Goal: Task Accomplishment & Management: Complete application form

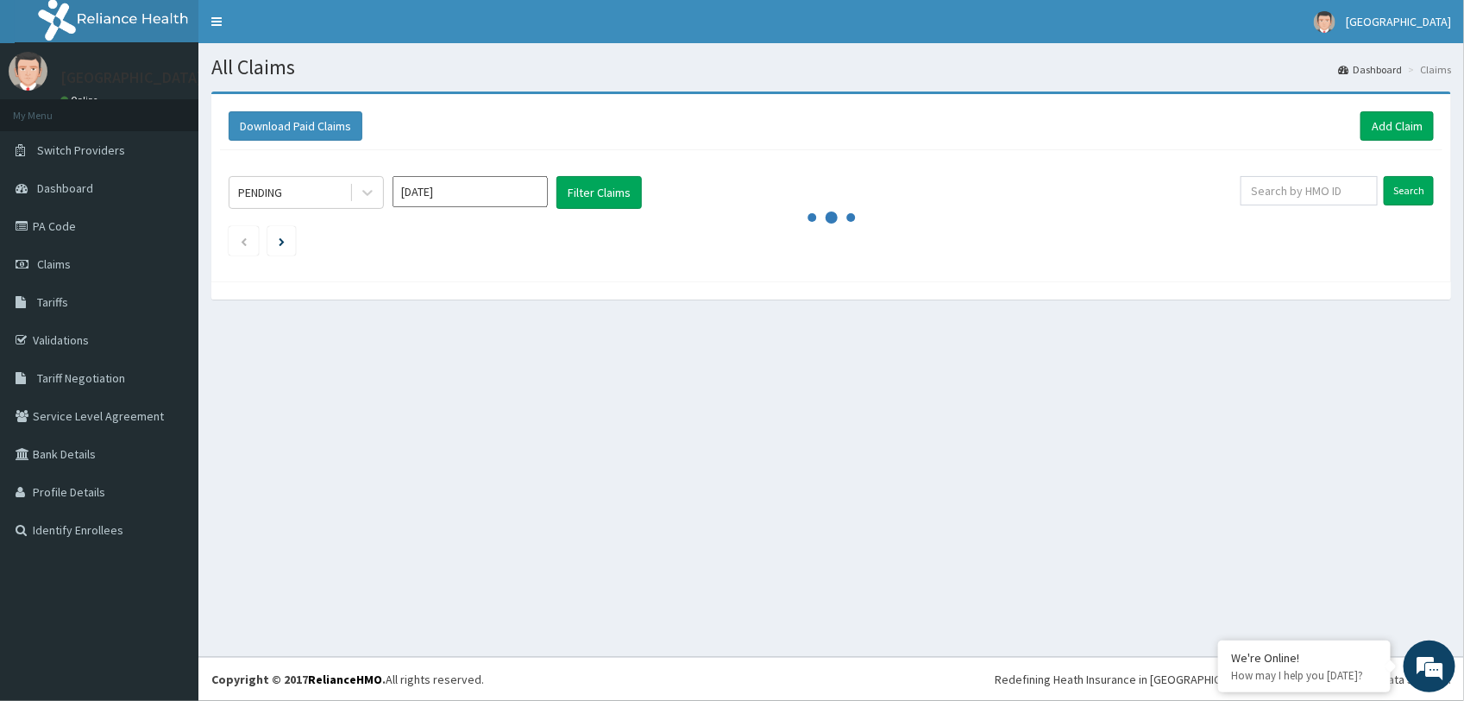
click at [755, 260] on div "PENDING Oct 2025 Filter Claims Search" at bounding box center [831, 211] width 1223 height 123
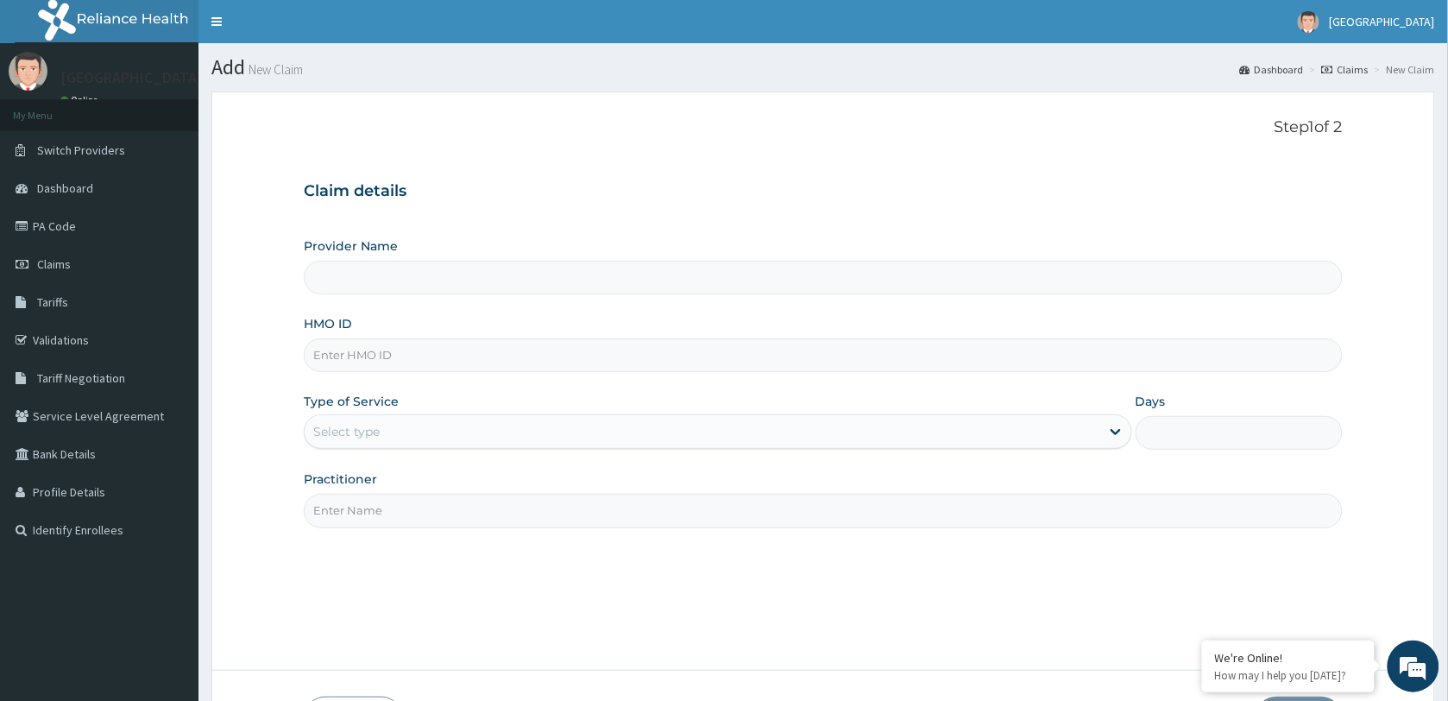
type input "Springsworth Specialist Hospital"
click at [393, 349] on input "HMO ID" at bounding box center [823, 355] width 1039 height 34
paste input "Adeniyi Tijani Usman"
drag, startPoint x: 430, startPoint y: 355, endPoint x: 264, endPoint y: 360, distance: 165.8
click at [264, 360] on form "Step 1 of 2 Claim details Provider Name Springsworth Specialist Hospital HMO ID…" at bounding box center [823, 429] width 1224 height 676
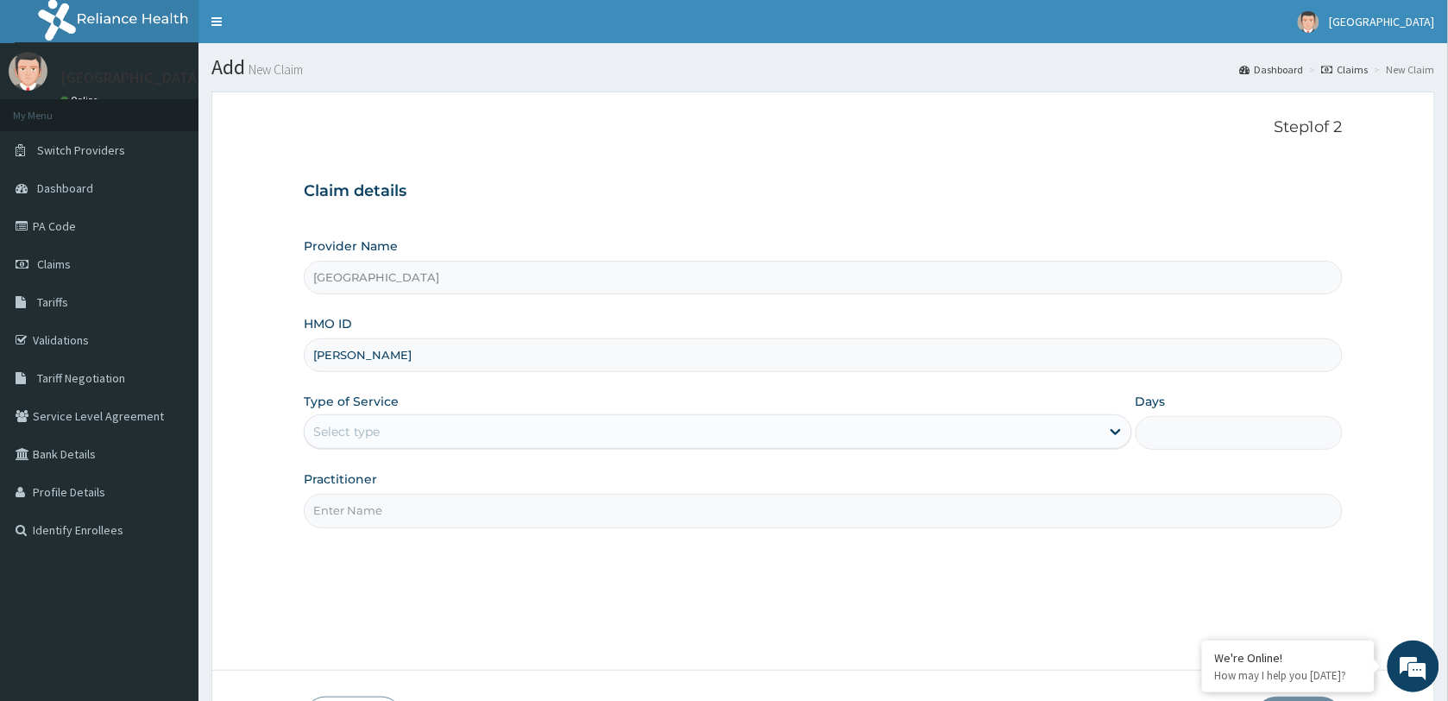
paste input "HLP/10110/B"
type input "HLP/10110/B"
click at [398, 434] on div "Select type" at bounding box center [703, 432] width 796 height 28
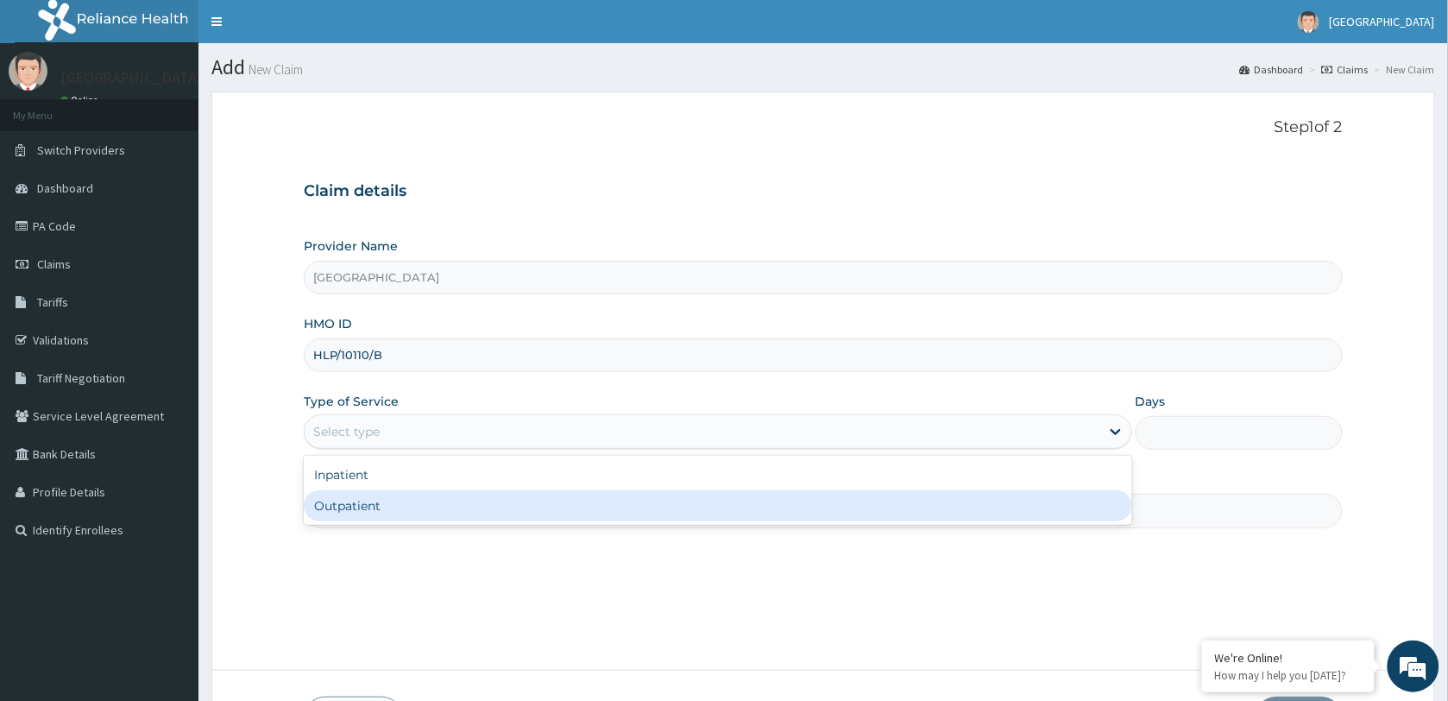
click at [391, 506] on div "Outpatient" at bounding box center [718, 505] width 828 height 31
type input "1"
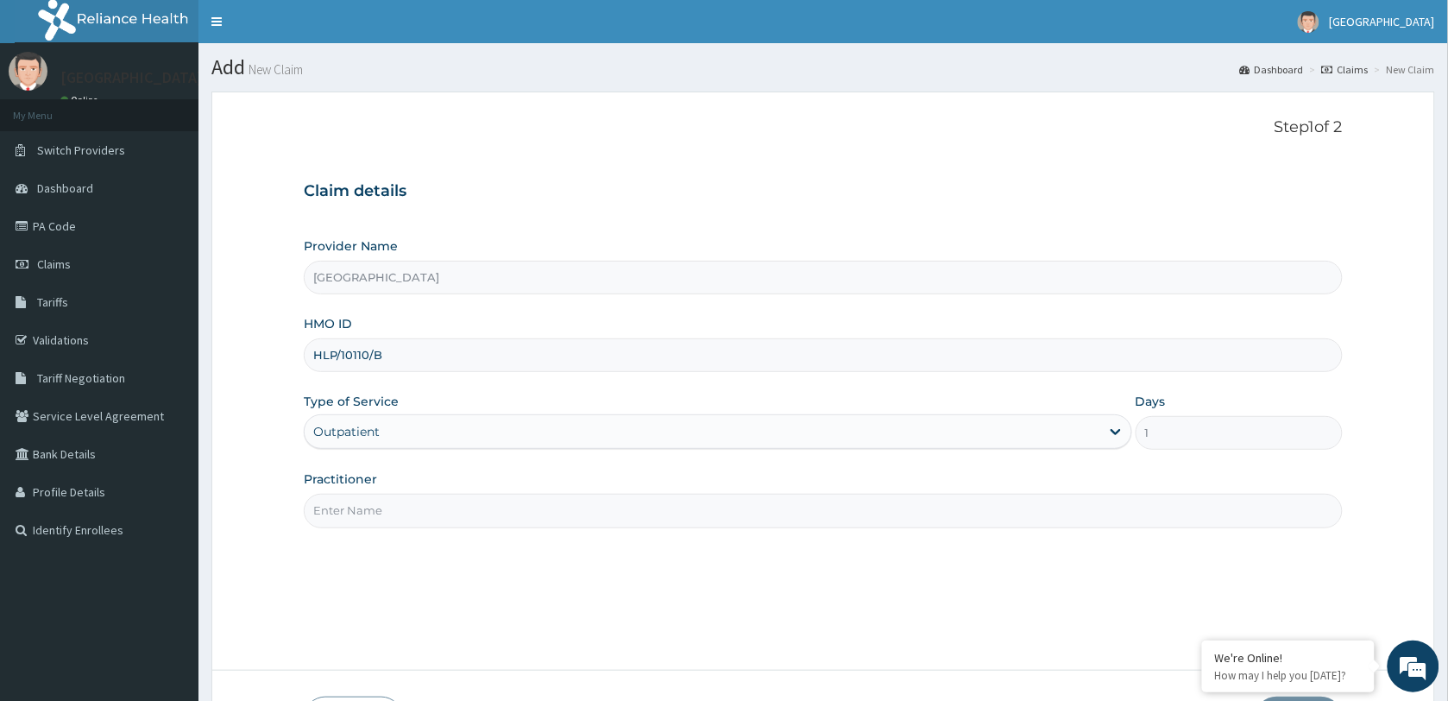
click at [391, 506] on input "Practitioner" at bounding box center [823, 511] width 1039 height 34
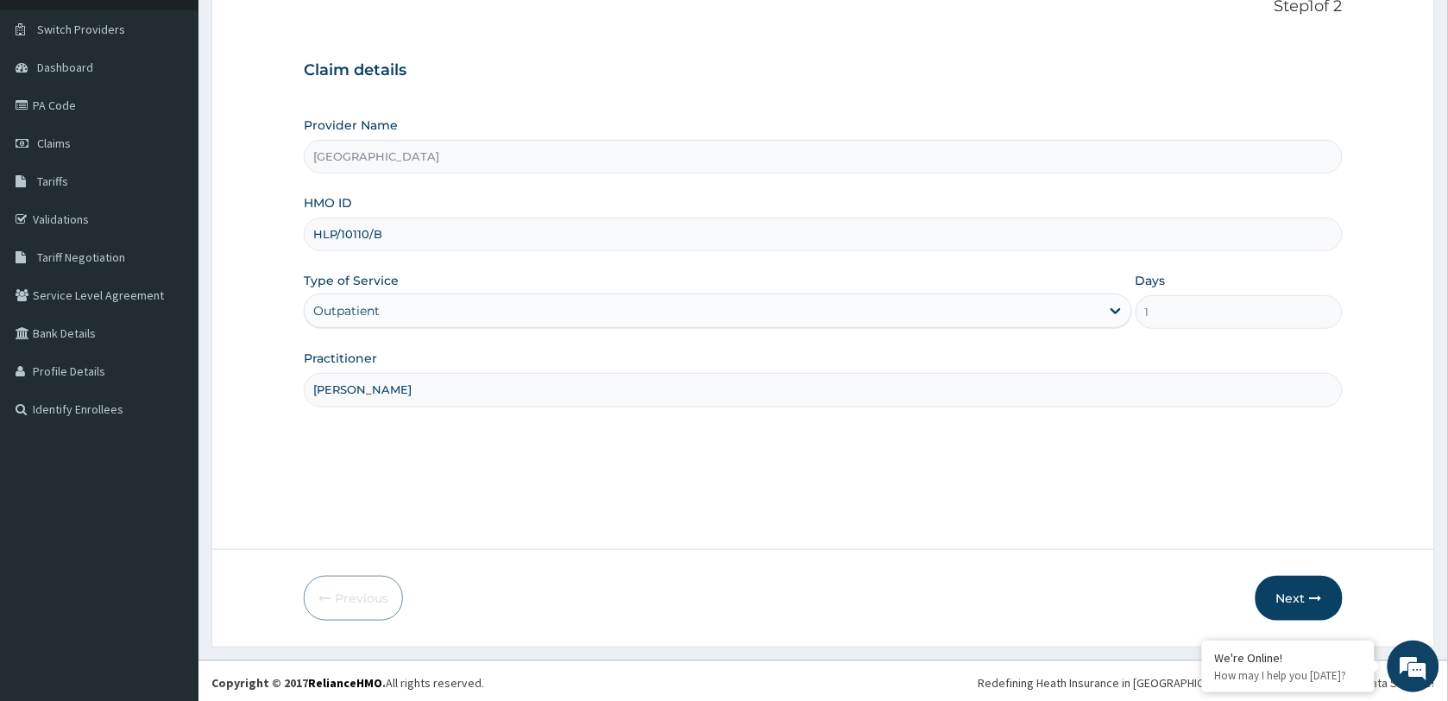
scroll to position [125, 0]
type input "DR SAMUEL"
click at [1286, 589] on button "Next" at bounding box center [1298, 594] width 87 height 45
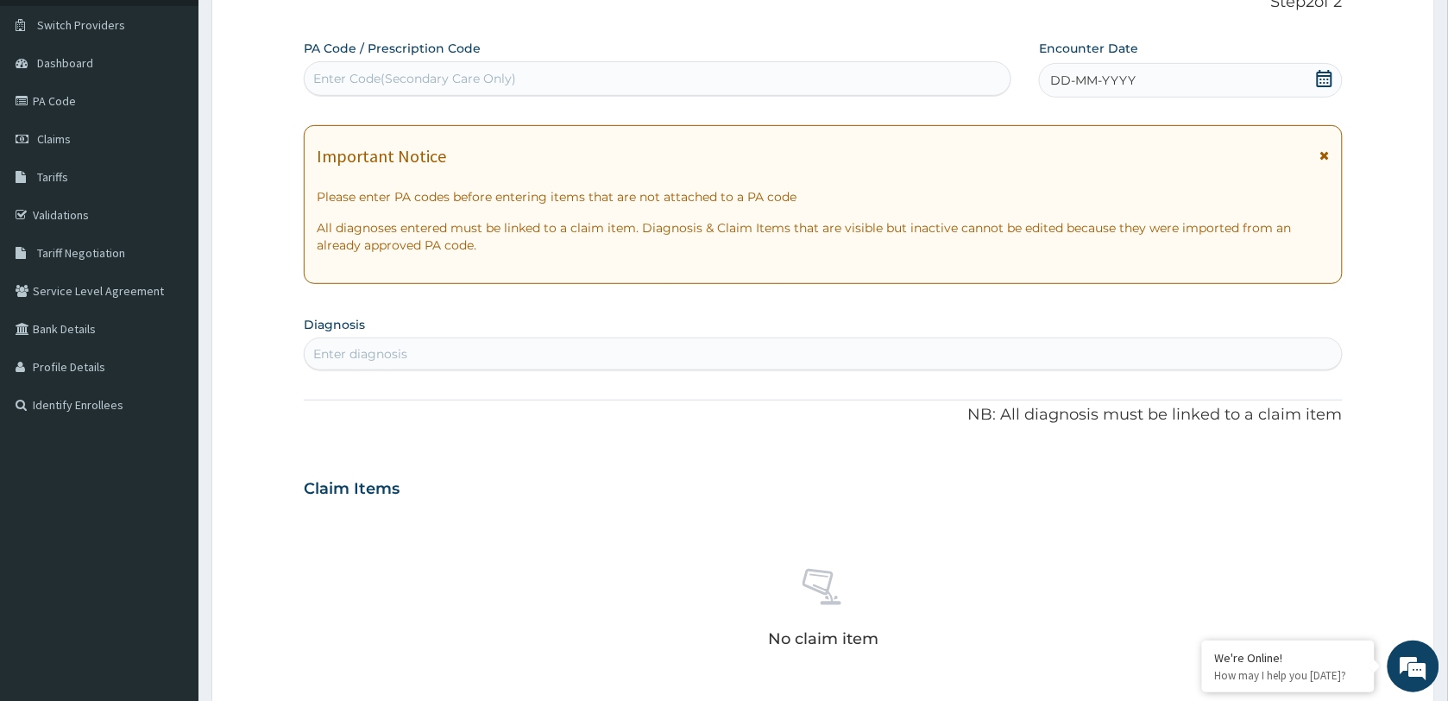
click at [393, 74] on div "Enter Code(Secondary Care Only)" at bounding box center [414, 78] width 203 height 17
paste input "PA/D41A62"
type input "PA/D41A62"
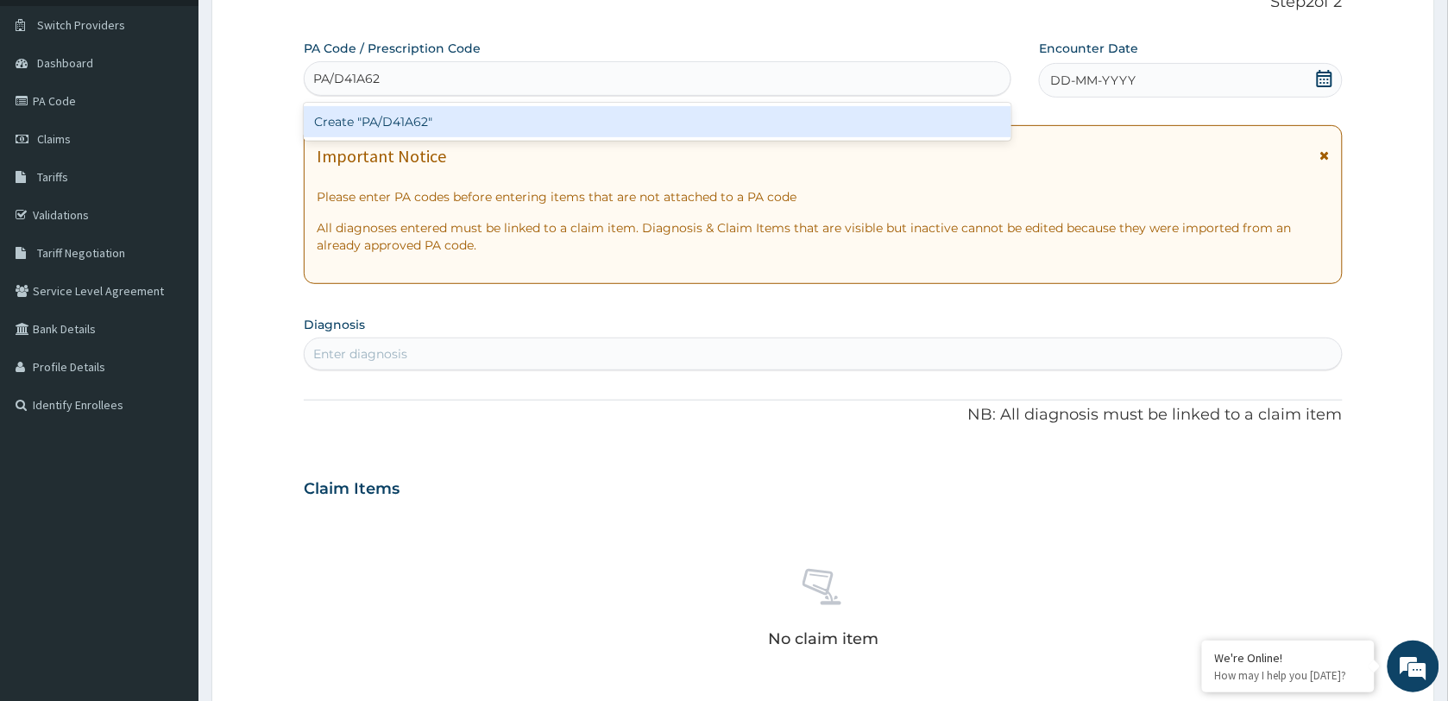
click at [423, 121] on div "Create "PA/D41A62"" at bounding box center [658, 121] width 708 height 31
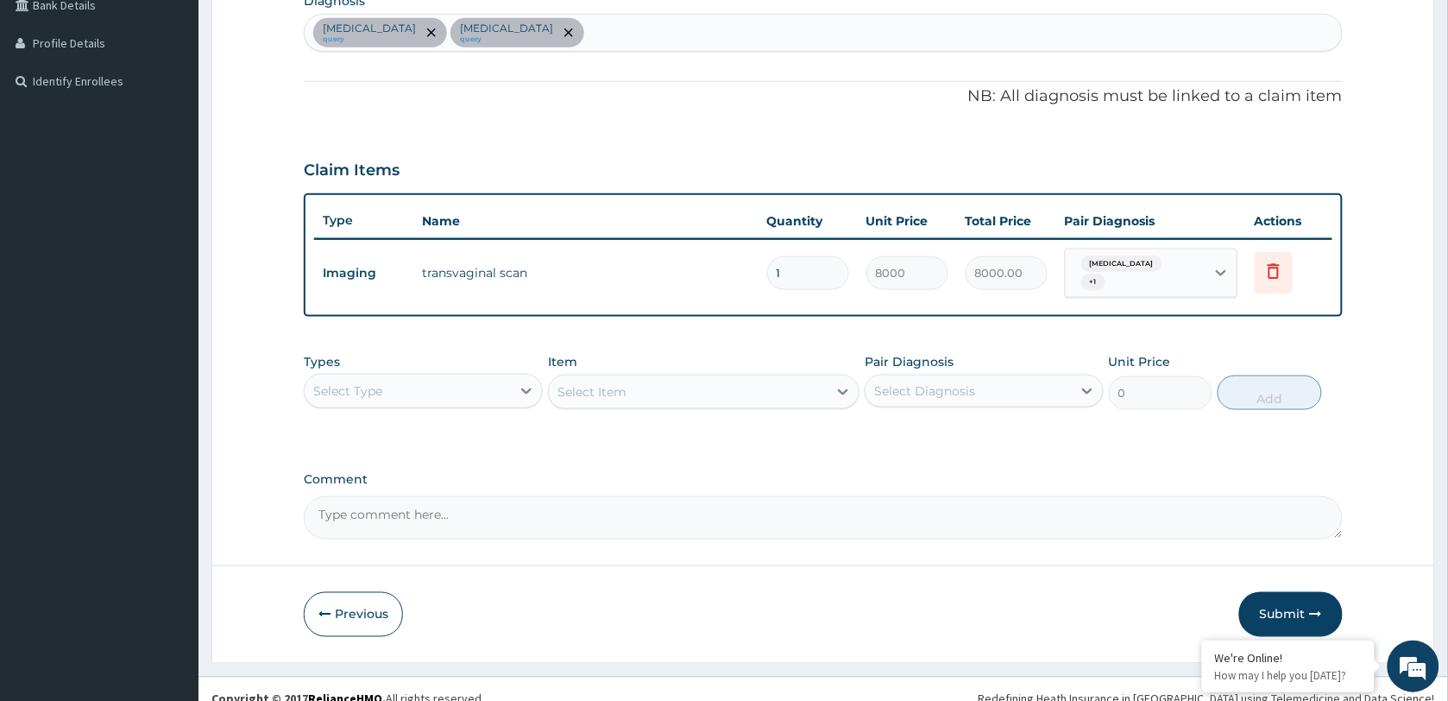
scroll to position [468, 0]
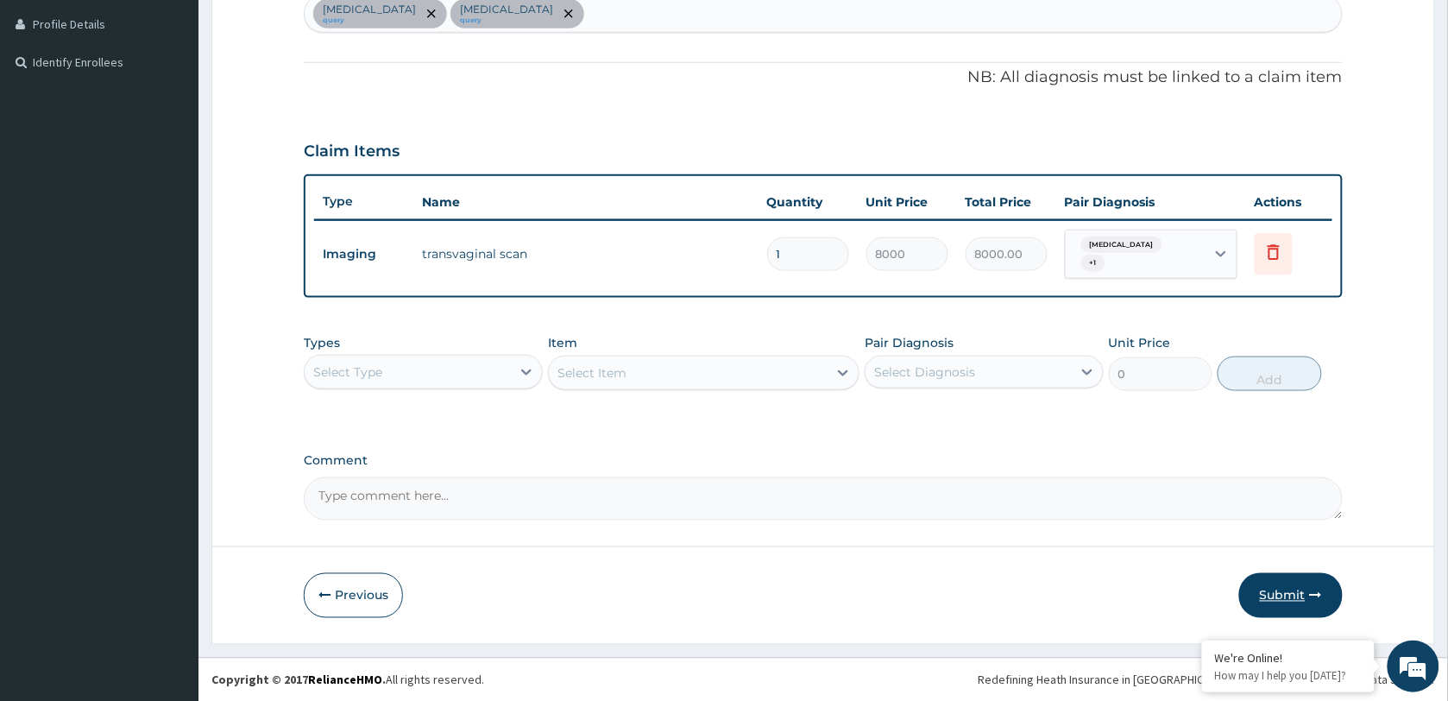
click at [1288, 591] on button "Submit" at bounding box center [1291, 595] width 104 height 45
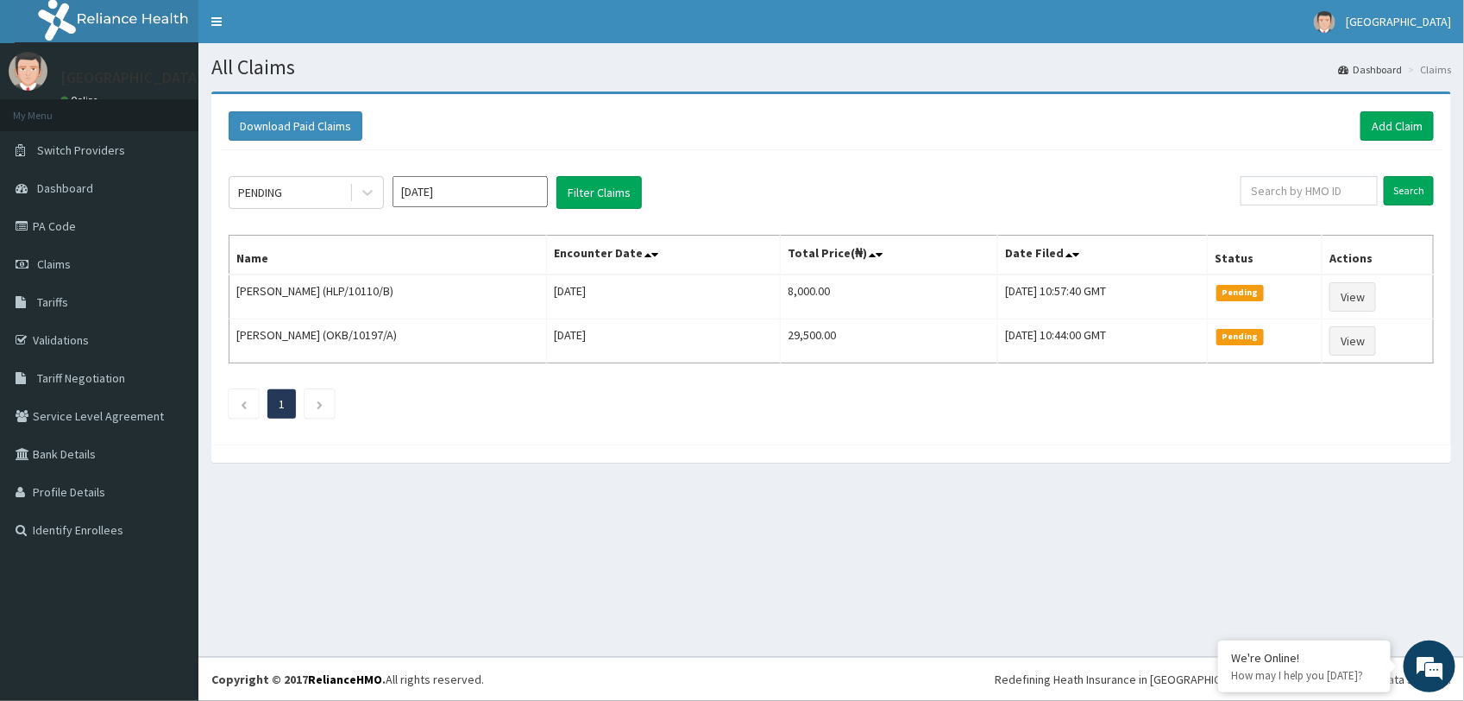
click at [721, 429] on div "PENDING Oct 2025 Filter Claims Search Name Encounter Date Total Price(₦) Date F…" at bounding box center [831, 293] width 1223 height 286
click at [1407, 127] on link "Add Claim" at bounding box center [1397, 125] width 73 height 29
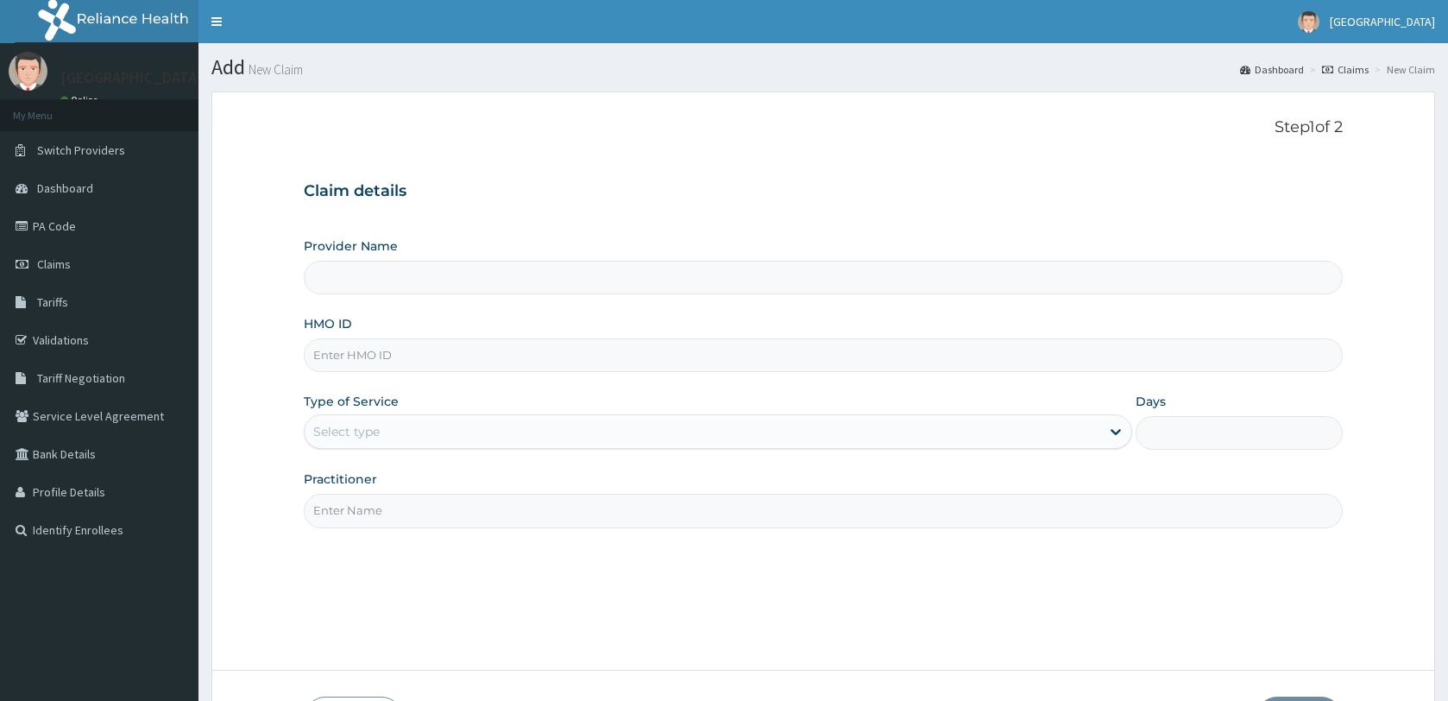
type input "[GEOGRAPHIC_DATA]"
click at [436, 362] on input "HMO ID" at bounding box center [823, 355] width 1039 height 34
paste input "AHI/10006/B"
type input "AHI/10006/B"
click at [440, 437] on div "Select type" at bounding box center [703, 432] width 796 height 28
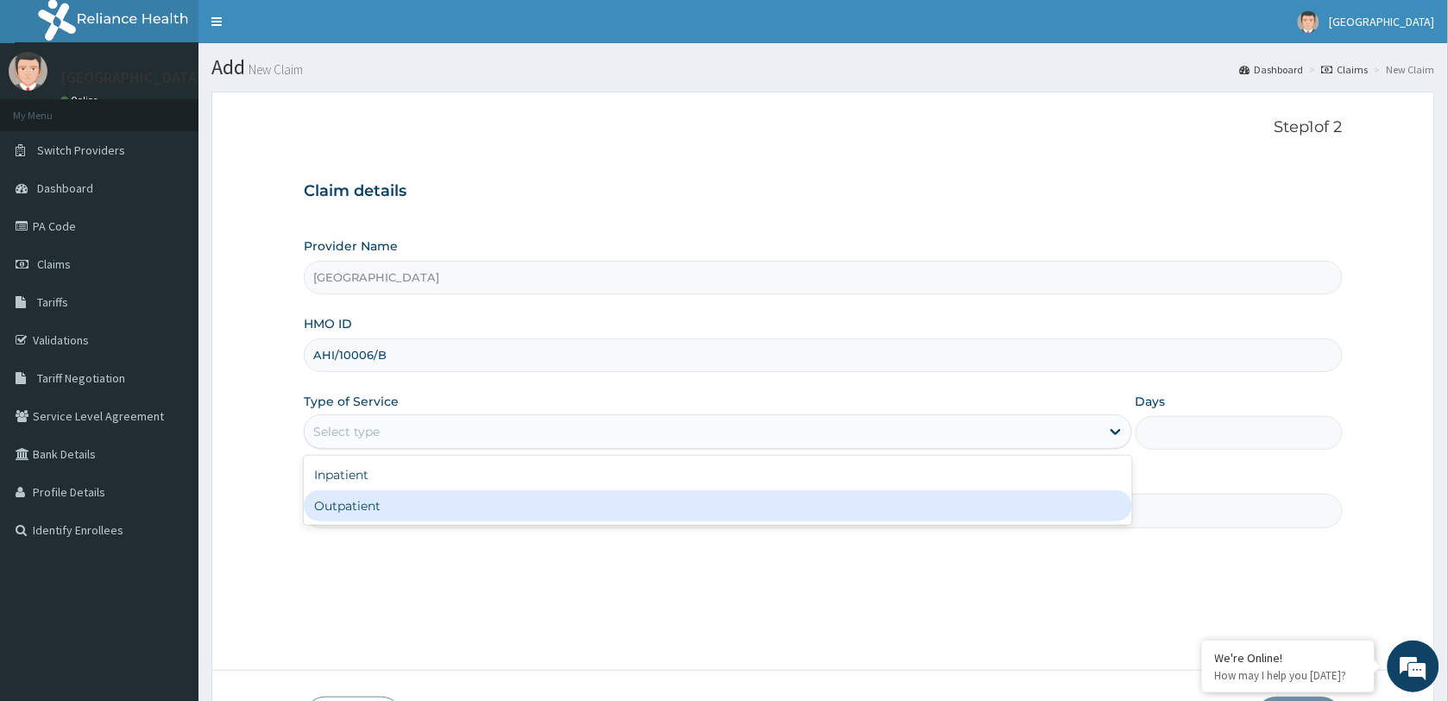
click at [446, 507] on div "Outpatient" at bounding box center [718, 505] width 828 height 31
type input "1"
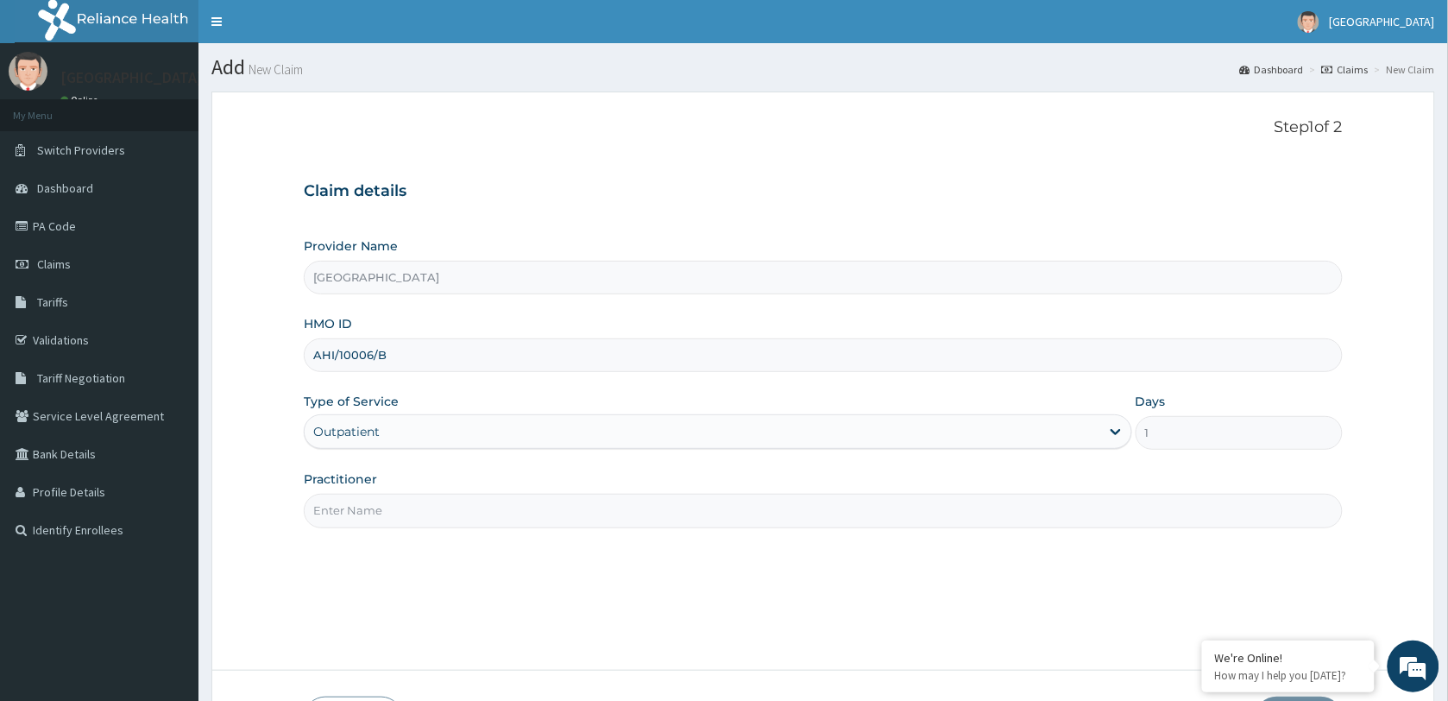
click at [466, 518] on input "Practitioner" at bounding box center [823, 511] width 1039 height 34
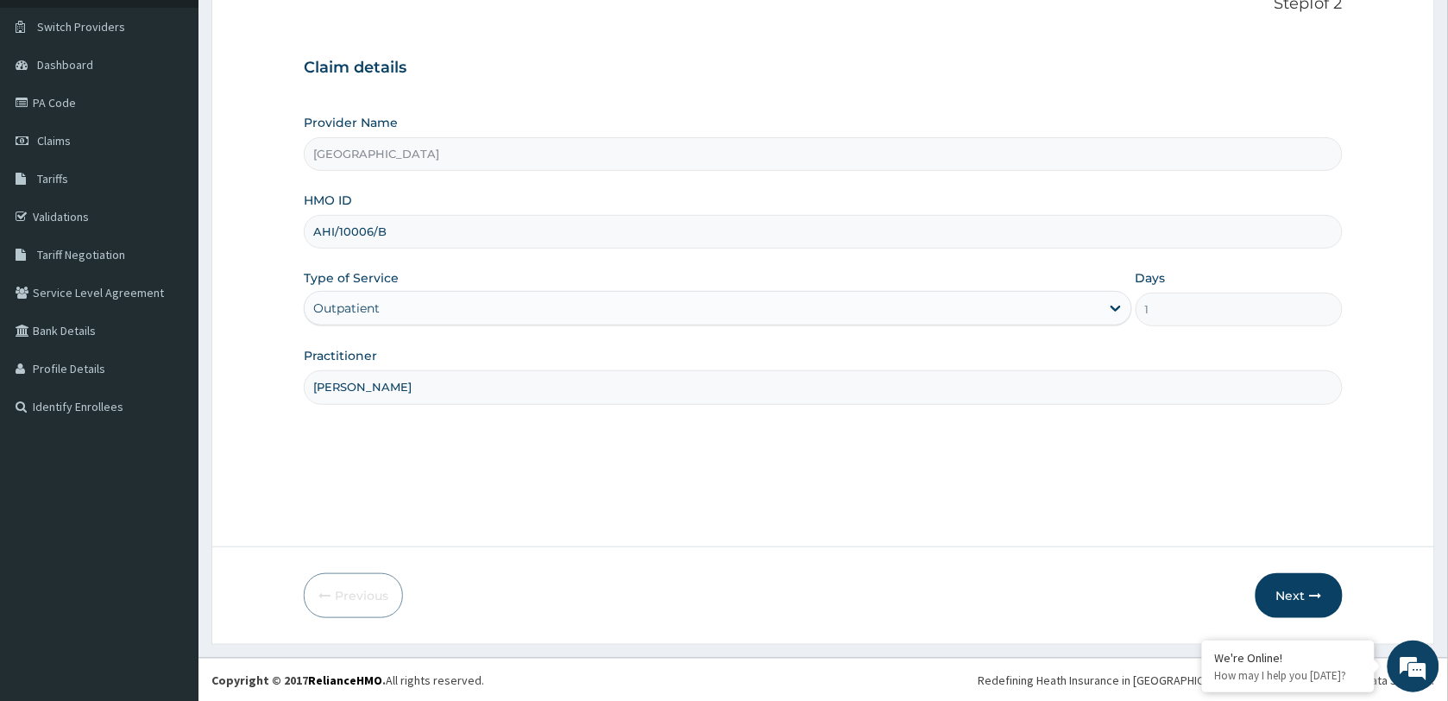
scroll to position [125, 0]
type input "[PERSON_NAME]"
click at [1278, 588] on button "Next" at bounding box center [1298, 594] width 87 height 45
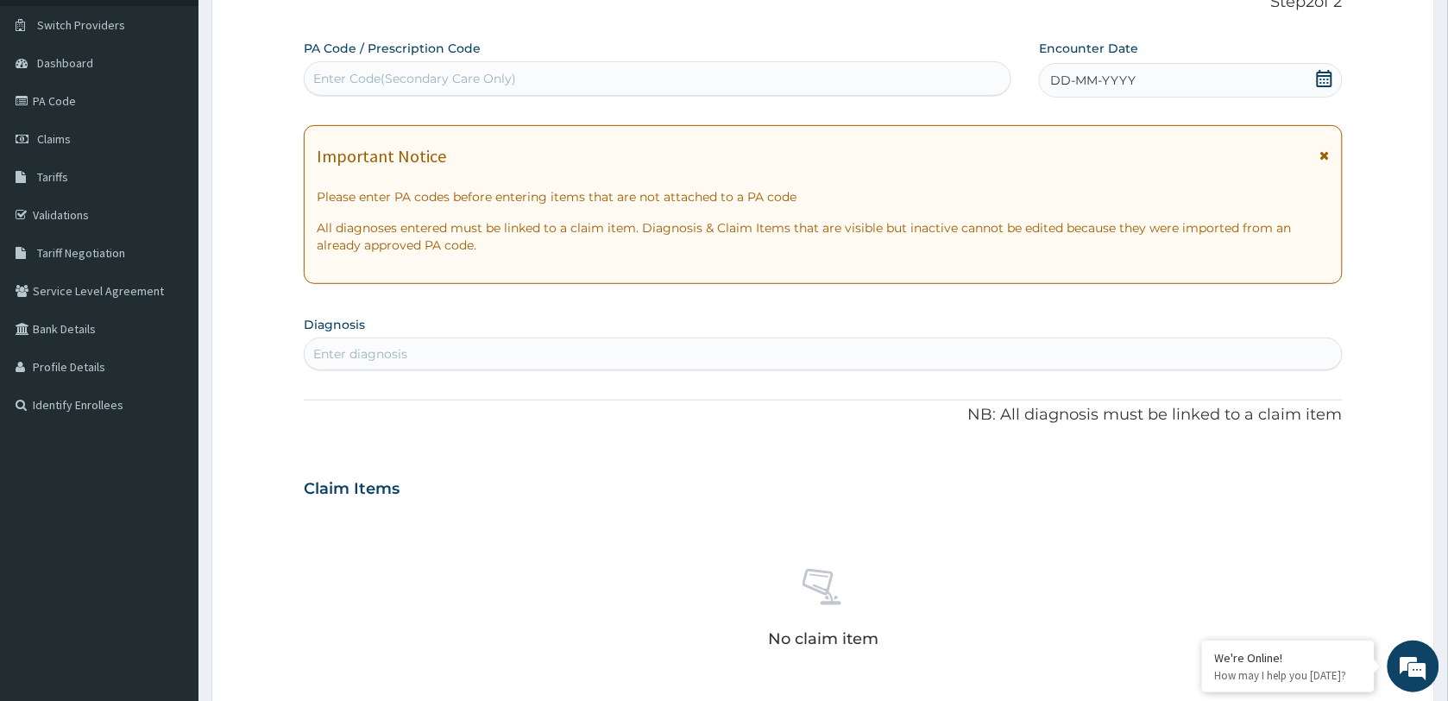
click at [1320, 76] on icon at bounding box center [1325, 78] width 16 height 17
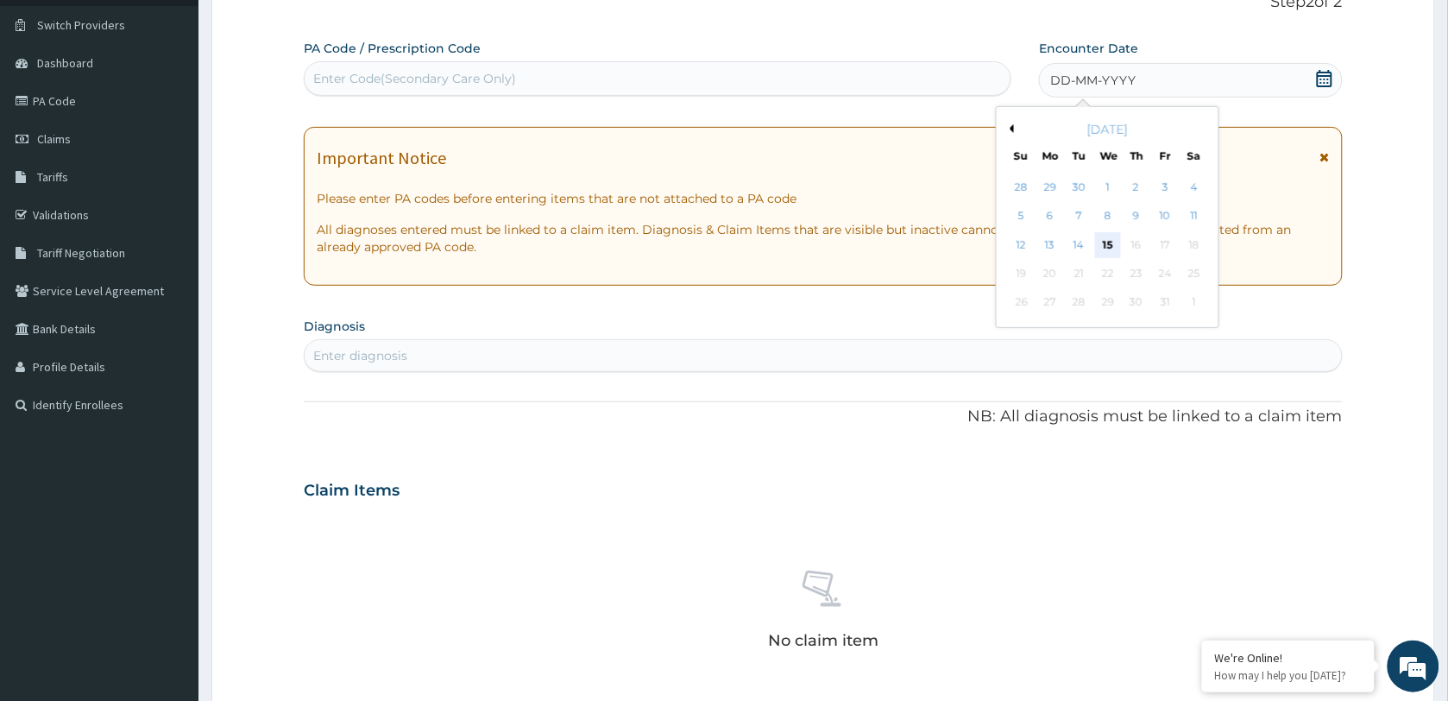
click at [1111, 243] on div "15" at bounding box center [1108, 245] width 26 height 26
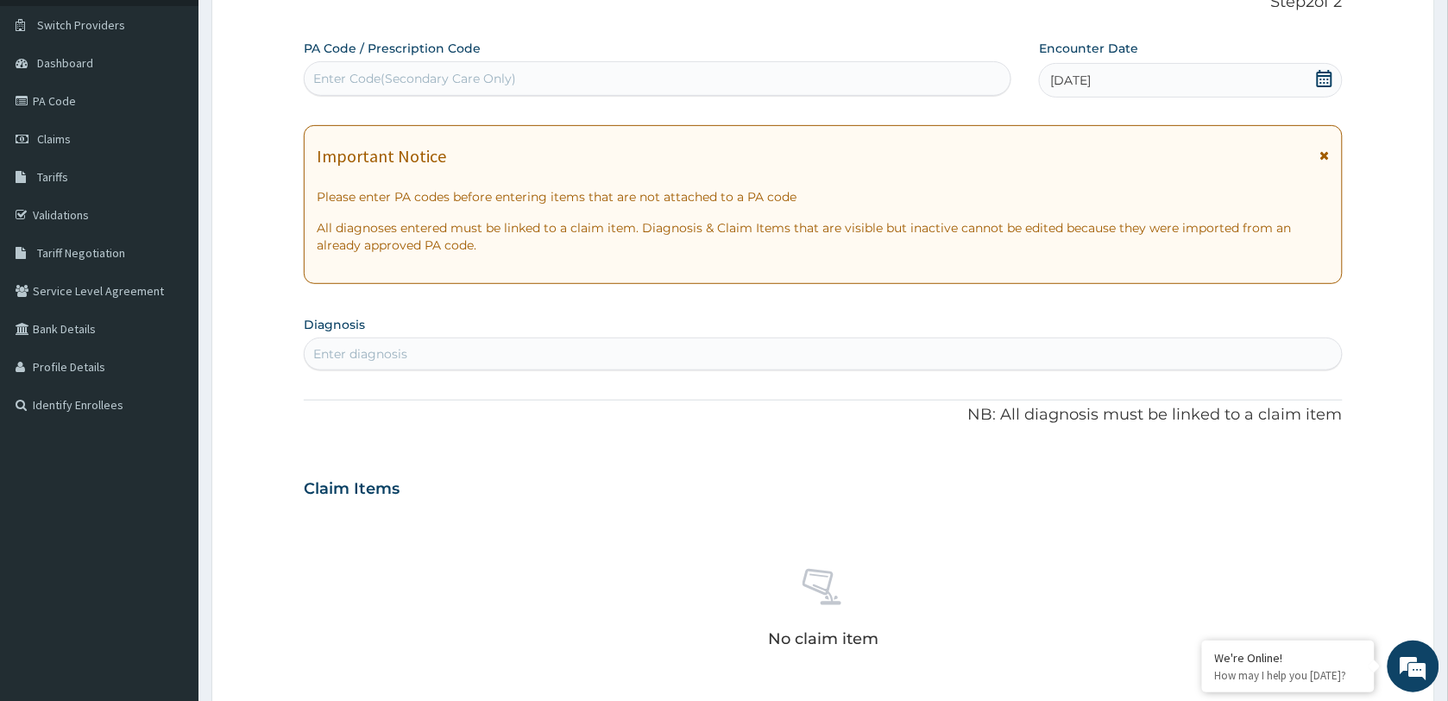
click at [501, 356] on div "Enter diagnosis" at bounding box center [823, 354] width 1037 height 28
type input "[MEDICAL_DATA]"
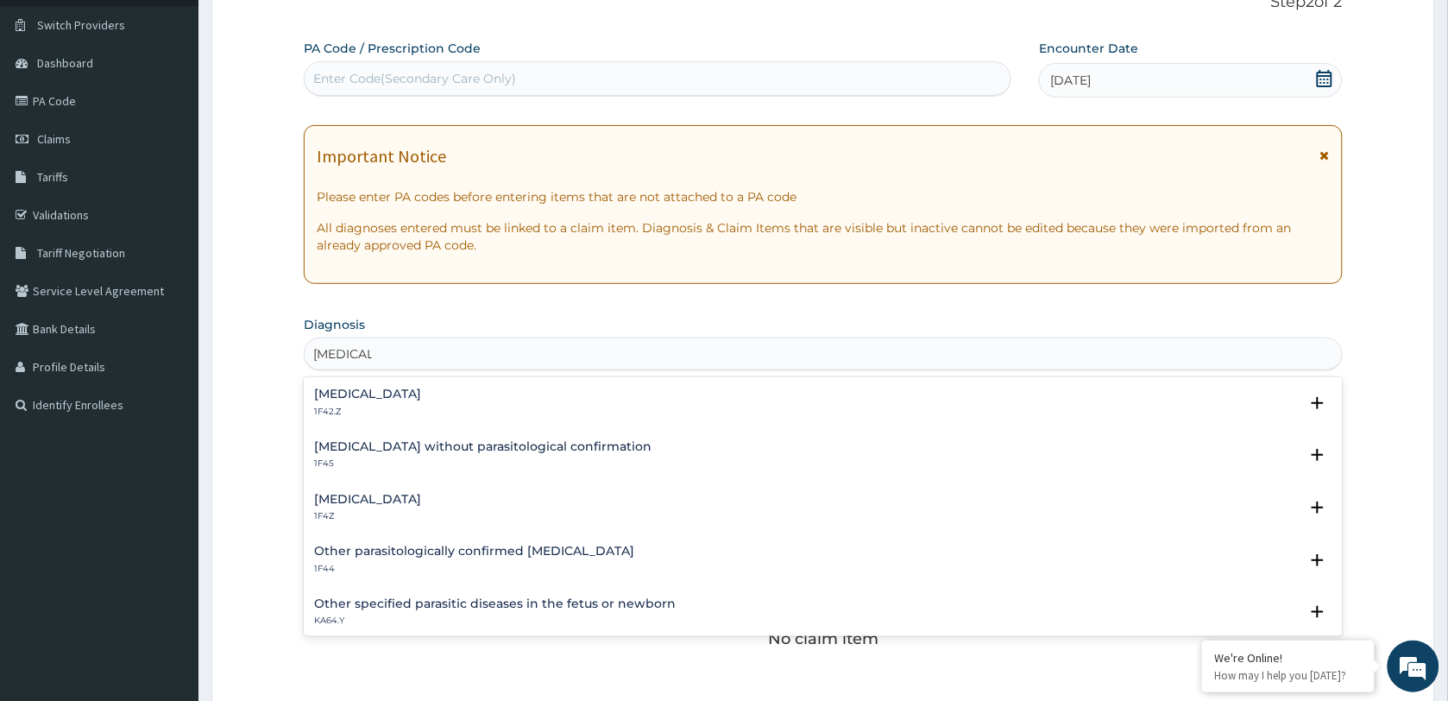
scroll to position [108, 0]
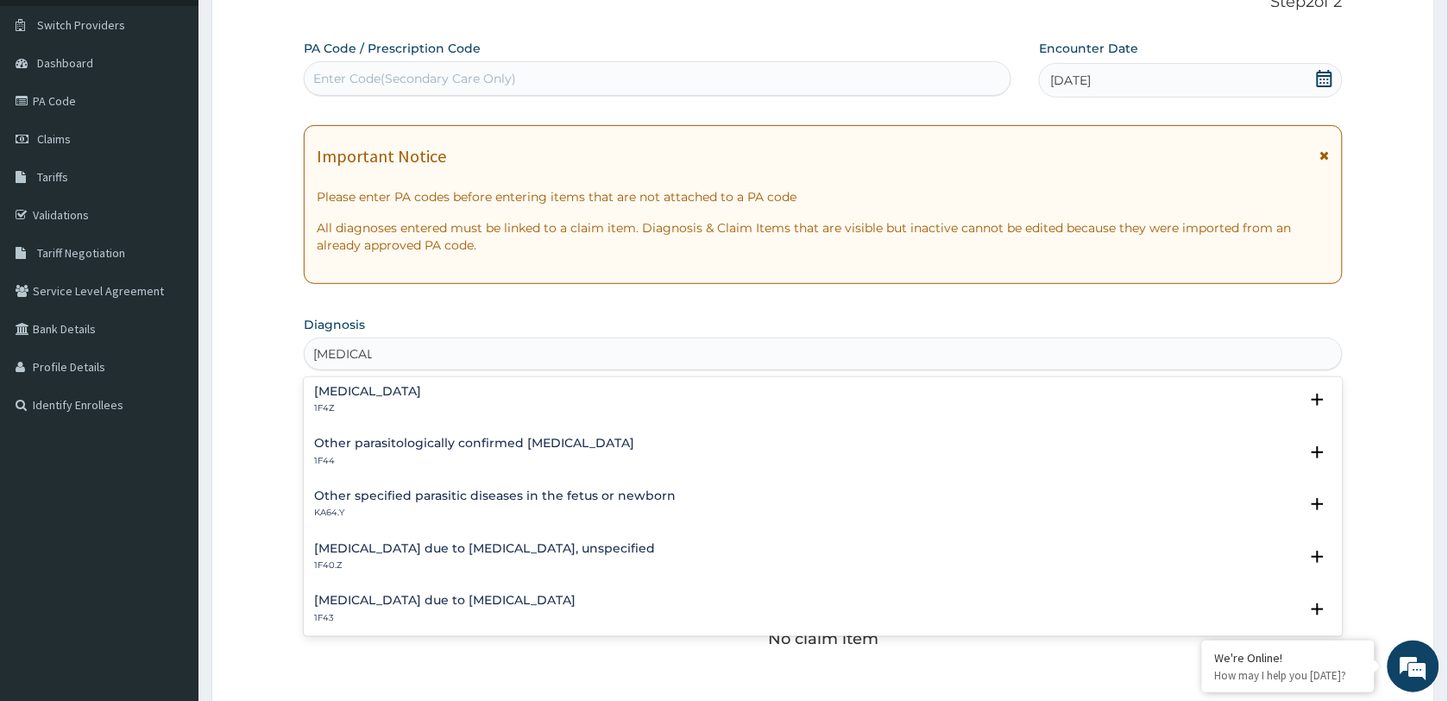
click at [489, 553] on h4 "[MEDICAL_DATA] due to [MEDICAL_DATA], unspecified" at bounding box center [484, 548] width 341 height 13
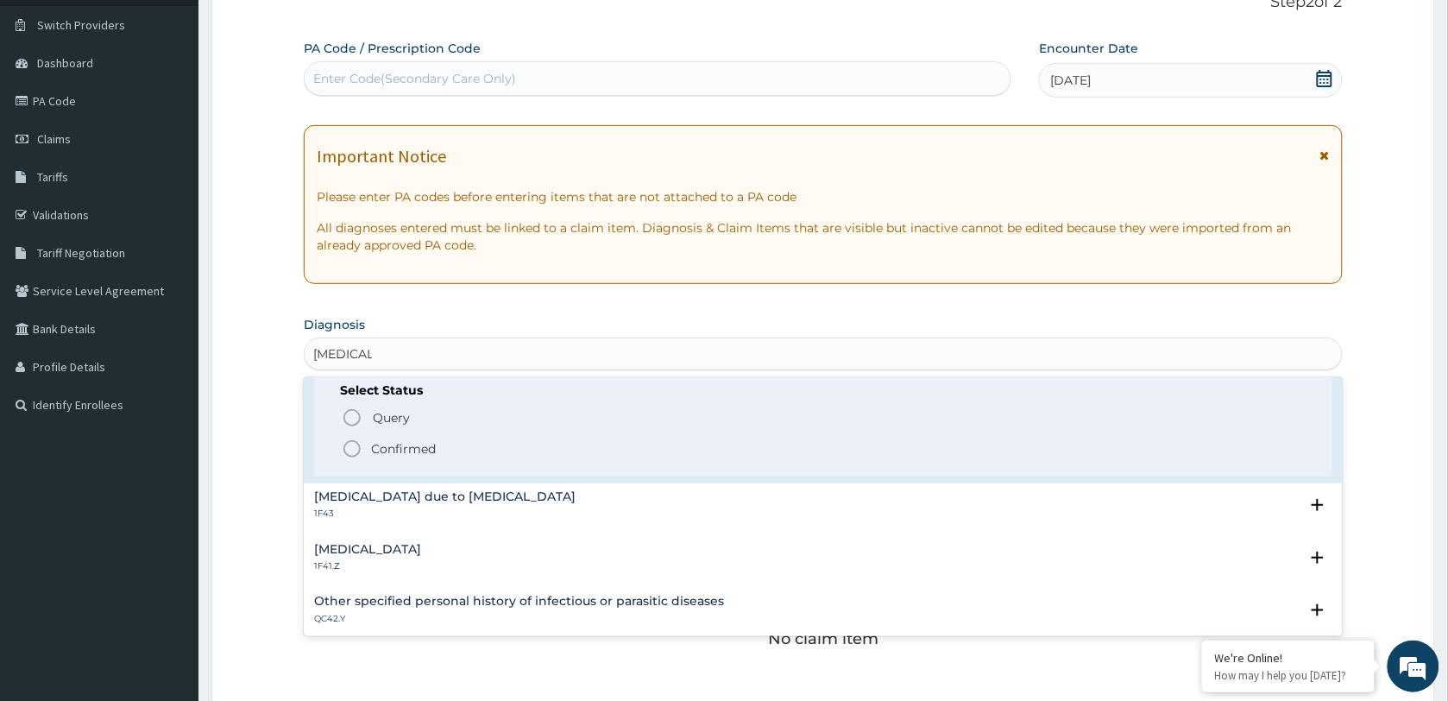
scroll to position [324, 0]
click at [391, 441] on p "Confirmed" at bounding box center [403, 445] width 65 height 17
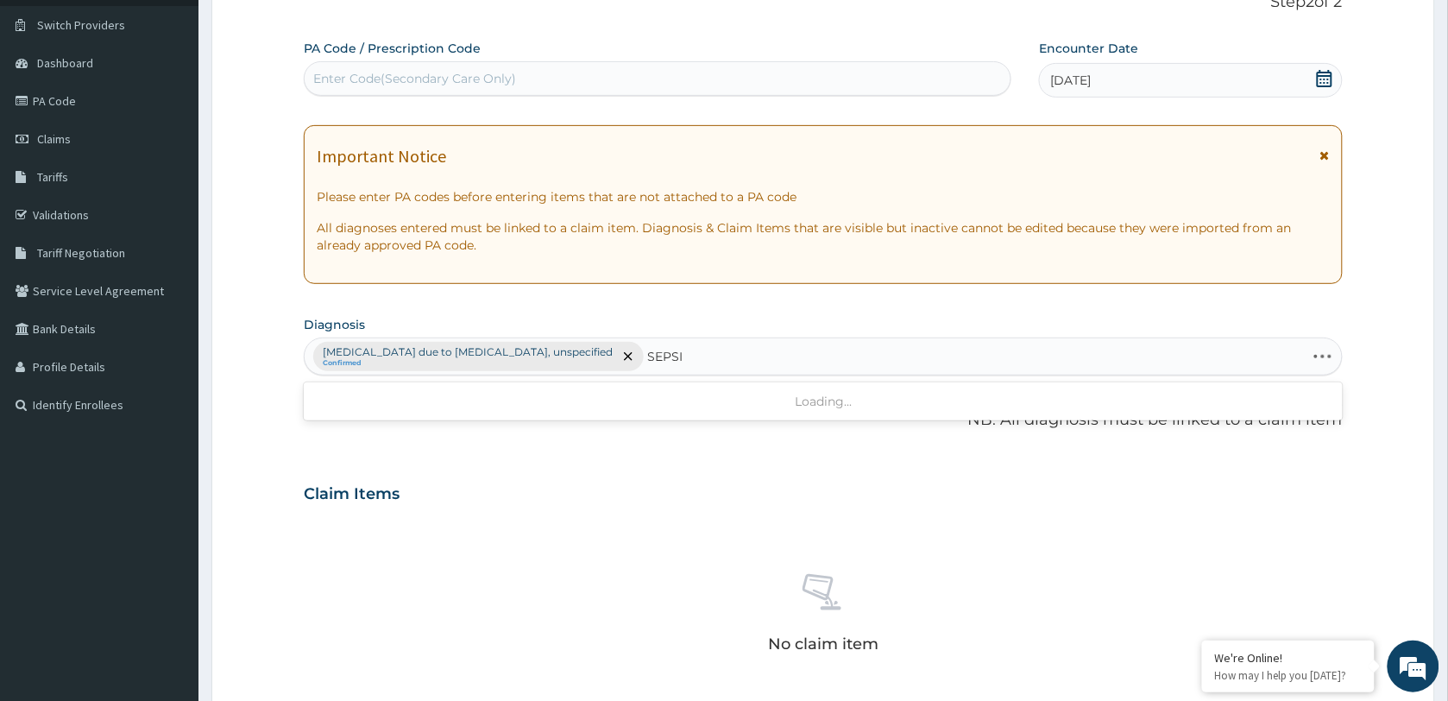
type input "SEPSIS"
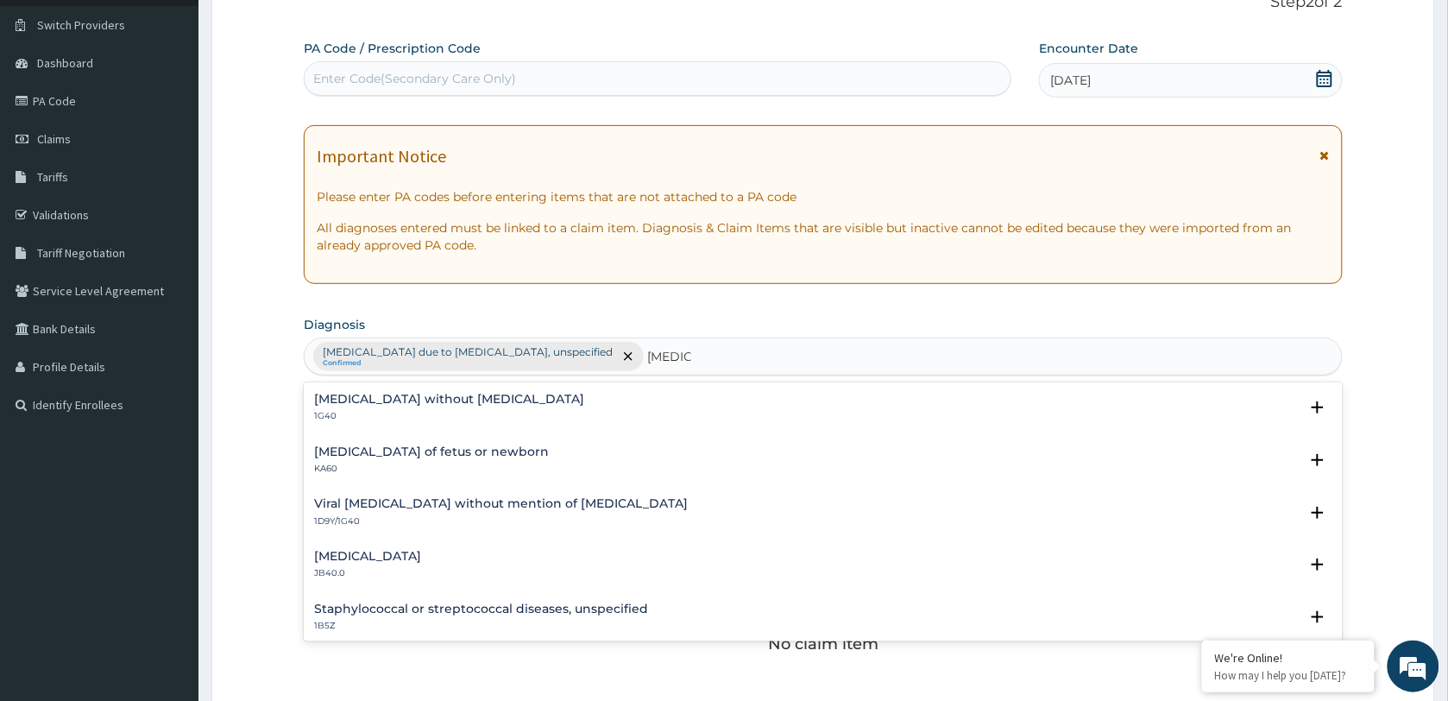
click at [398, 408] on div "Sepsis without septic shock 1G40" at bounding box center [449, 408] width 270 height 30
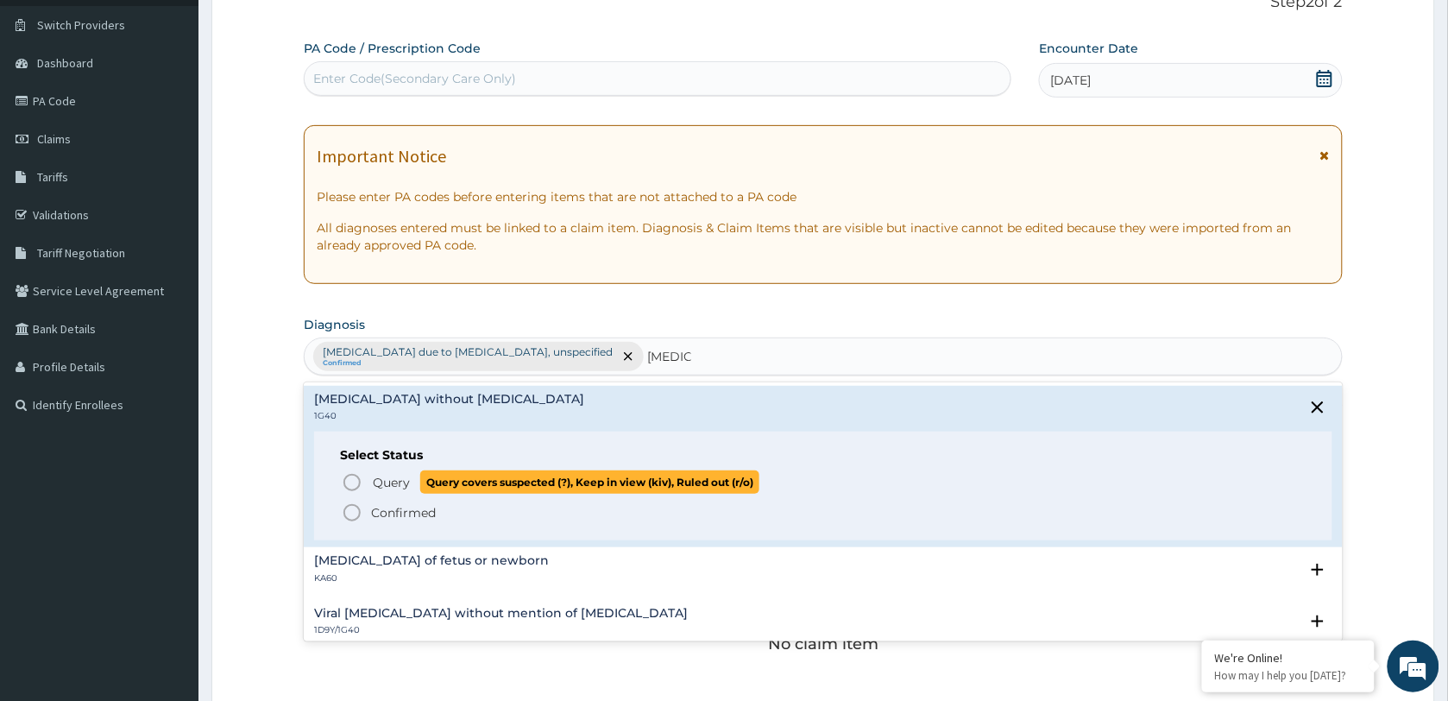
click at [395, 479] on span "Query" at bounding box center [391, 482] width 37 height 17
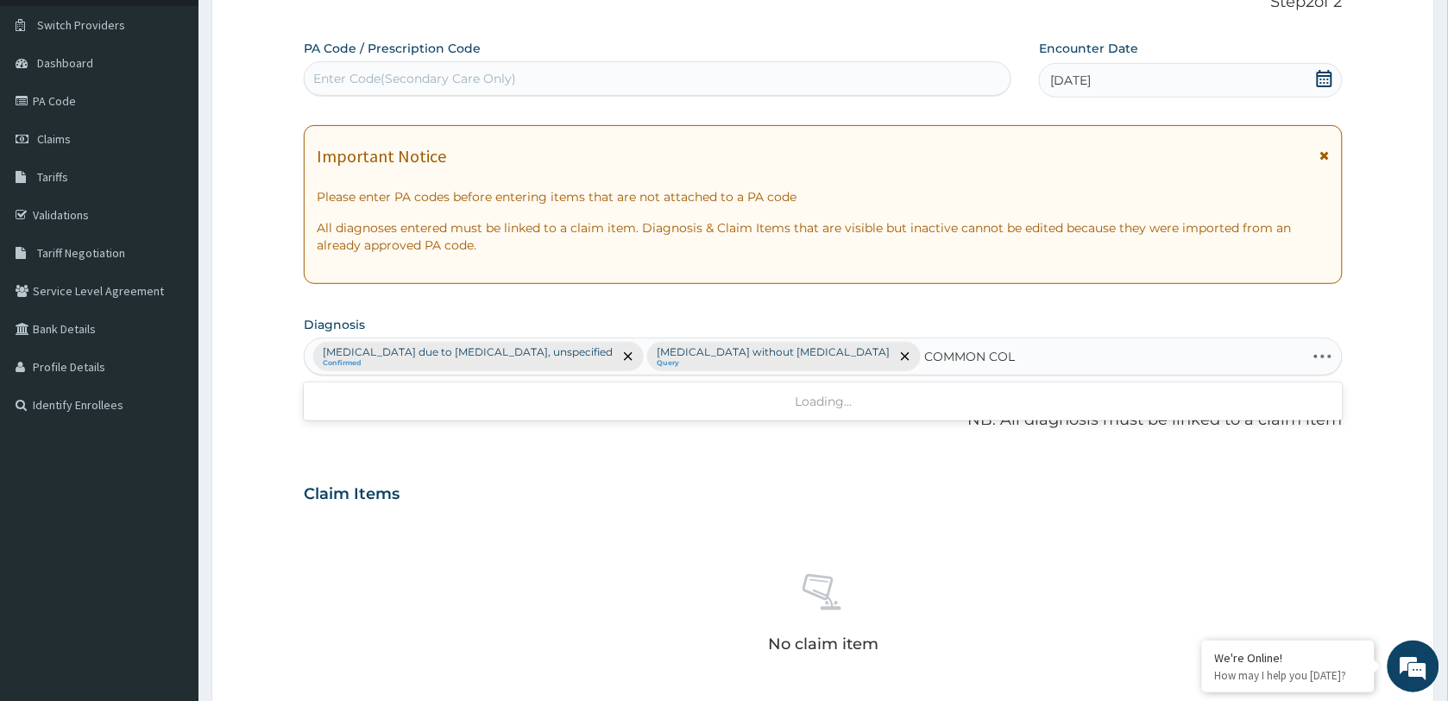
type input "[MEDICAL_DATA]"
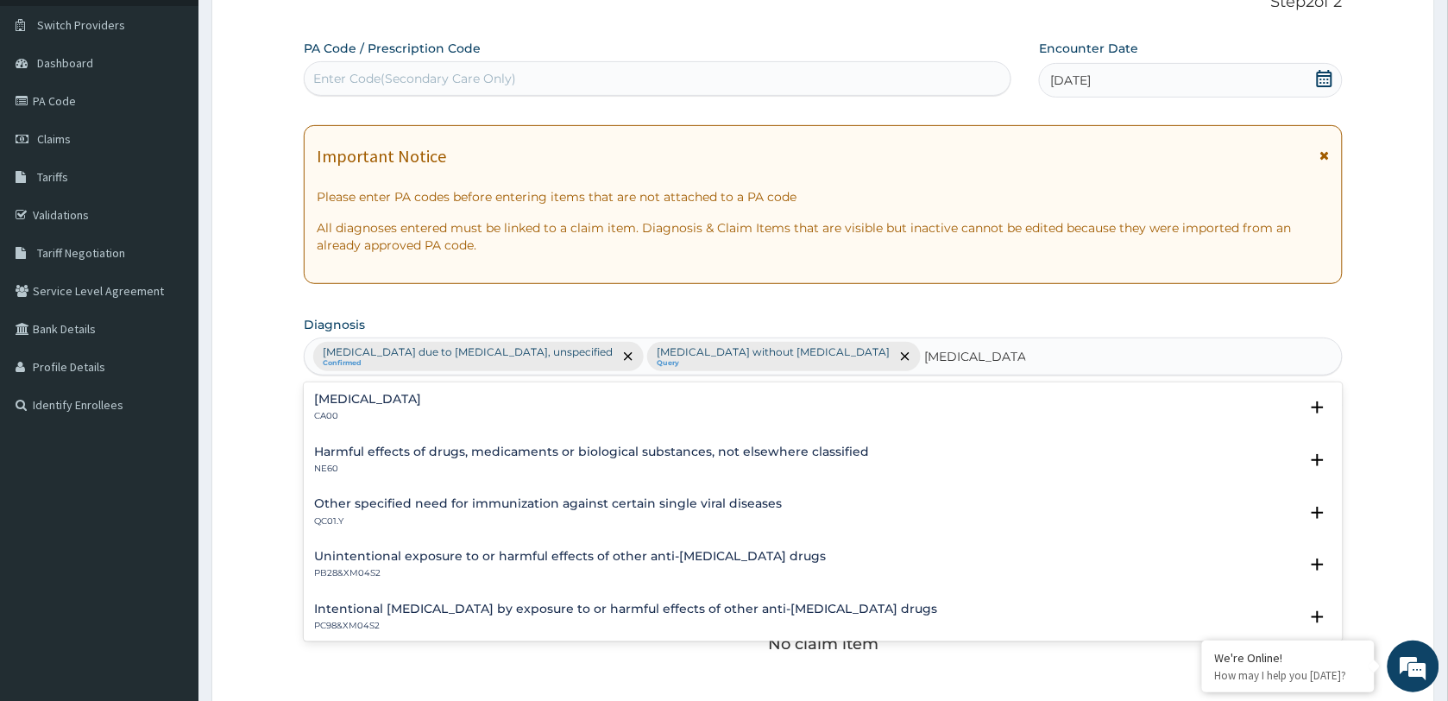
click at [374, 412] on p "CA00" at bounding box center [367, 416] width 107 height 12
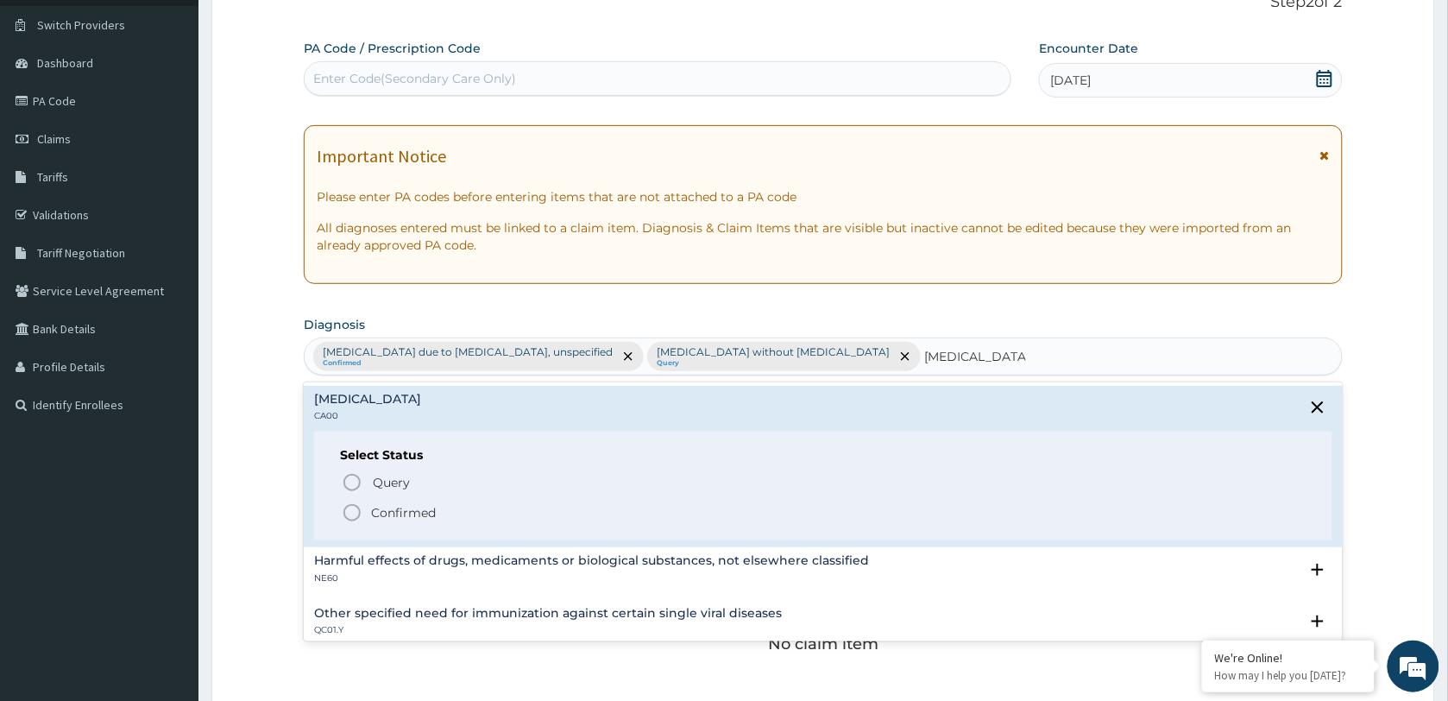
click at [390, 519] on p "Confirmed" at bounding box center [403, 512] width 65 height 17
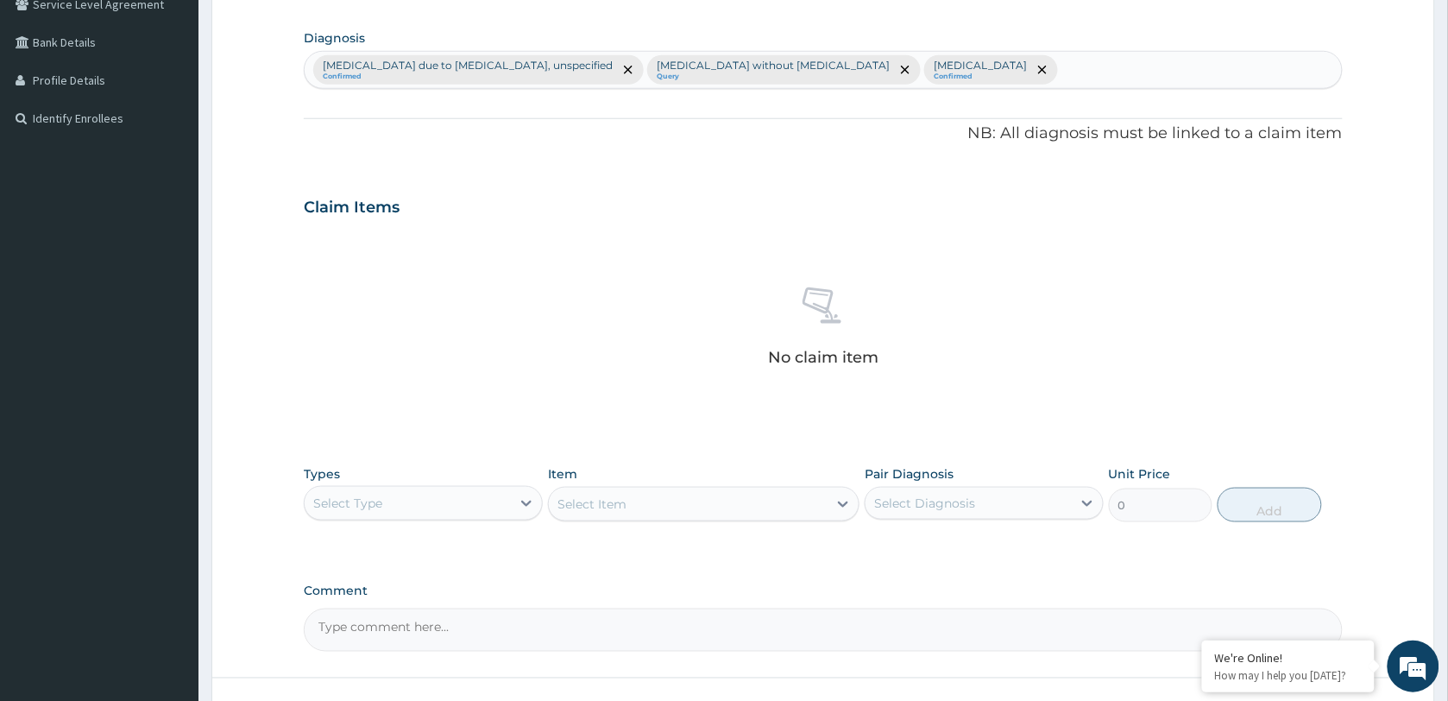
scroll to position [449, 0]
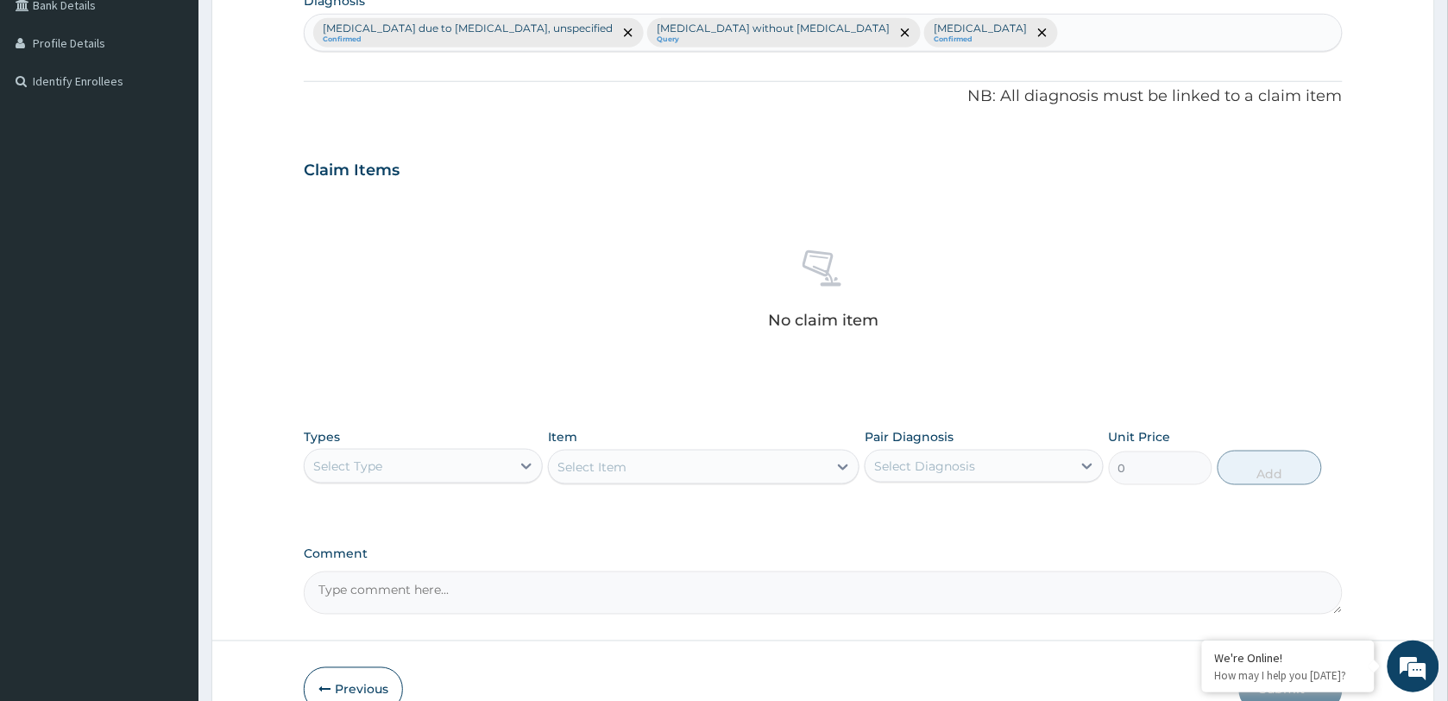
click at [469, 468] on div "Select Type" at bounding box center [408, 466] width 206 height 28
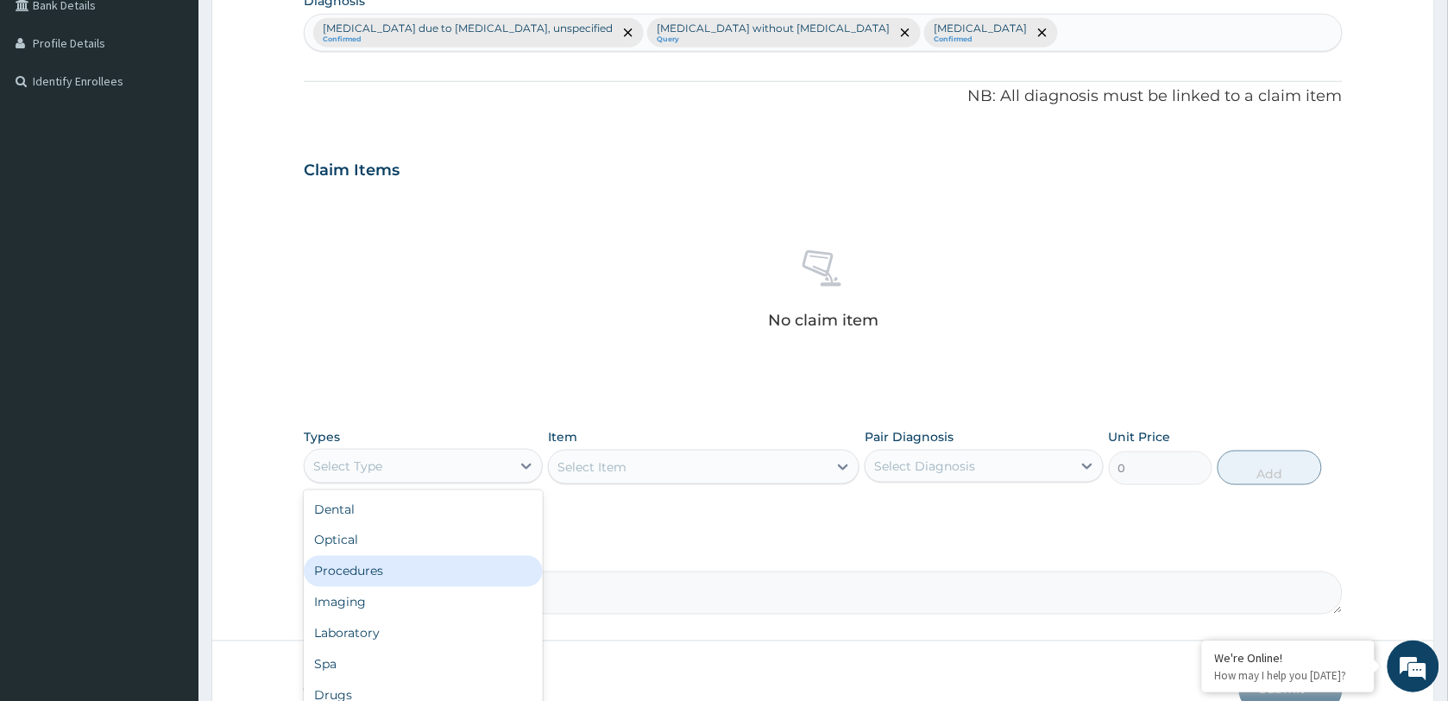
click at [390, 574] on div "Procedures" at bounding box center [423, 571] width 239 height 31
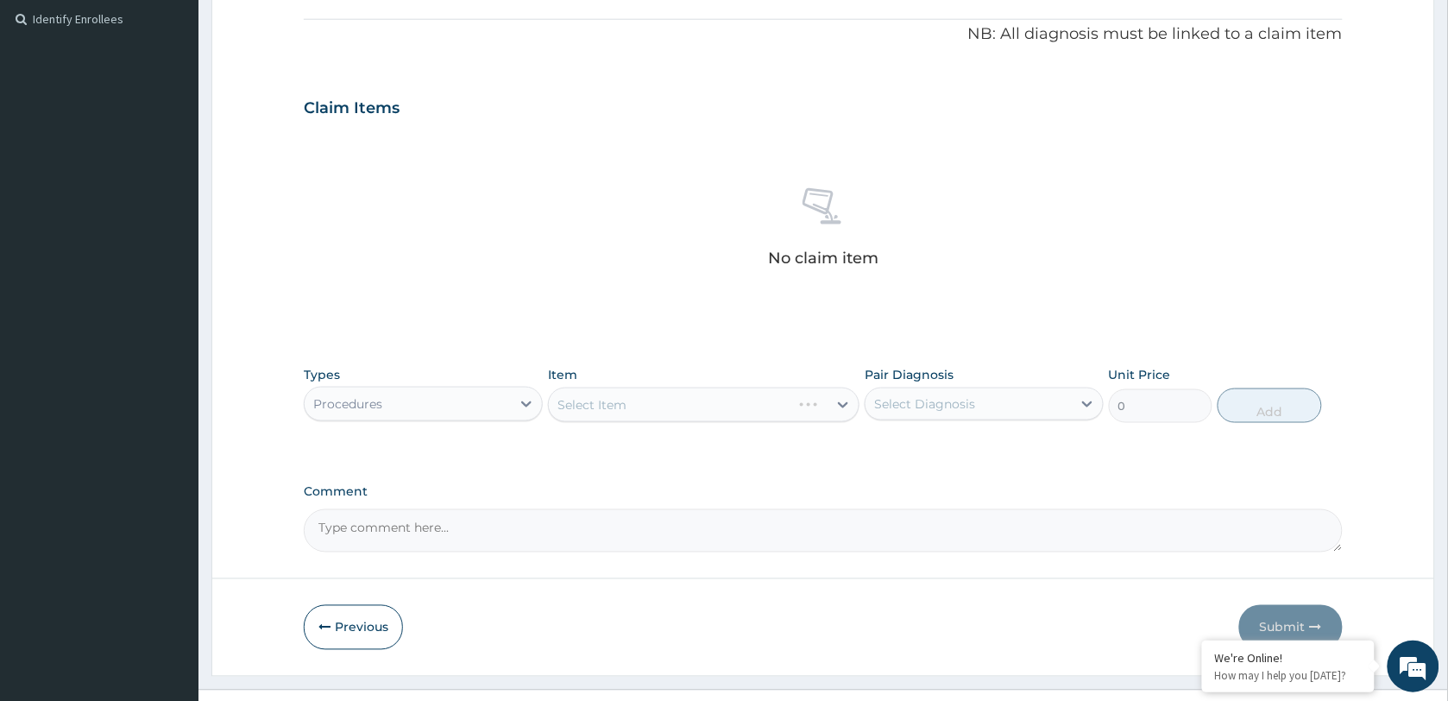
scroll to position [544, 0]
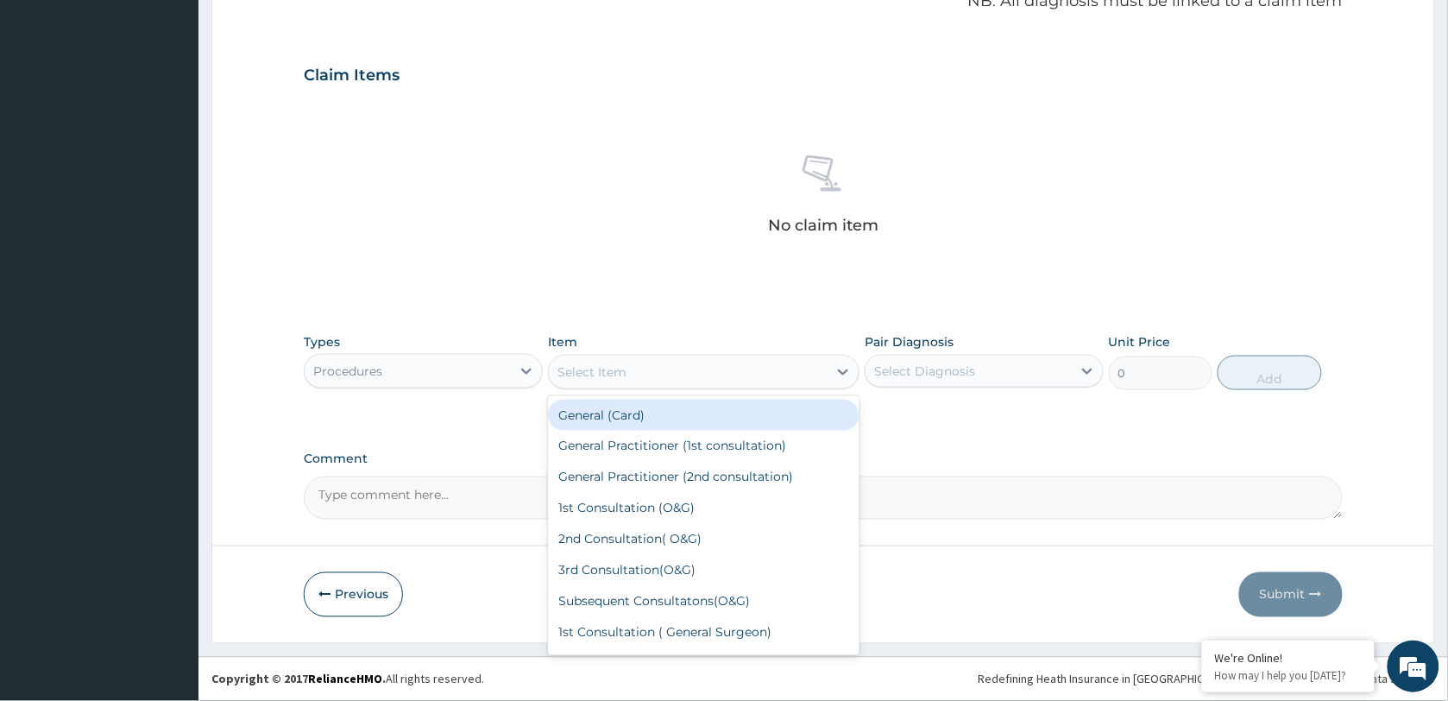
click at [713, 368] on div "Select Item" at bounding box center [688, 372] width 279 height 28
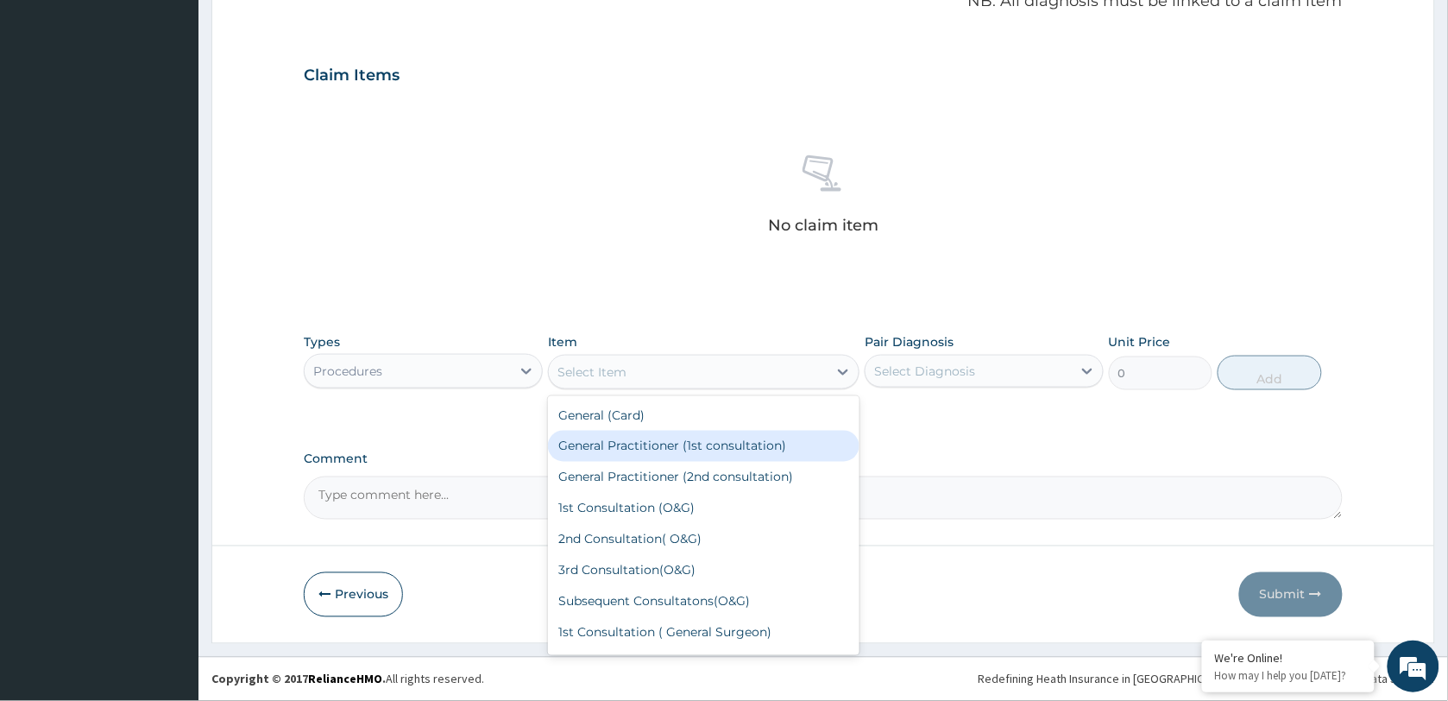
click at [686, 438] on div "General Practitioner (1st consultation)" at bounding box center [703, 446] width 311 height 31
type input "1500"
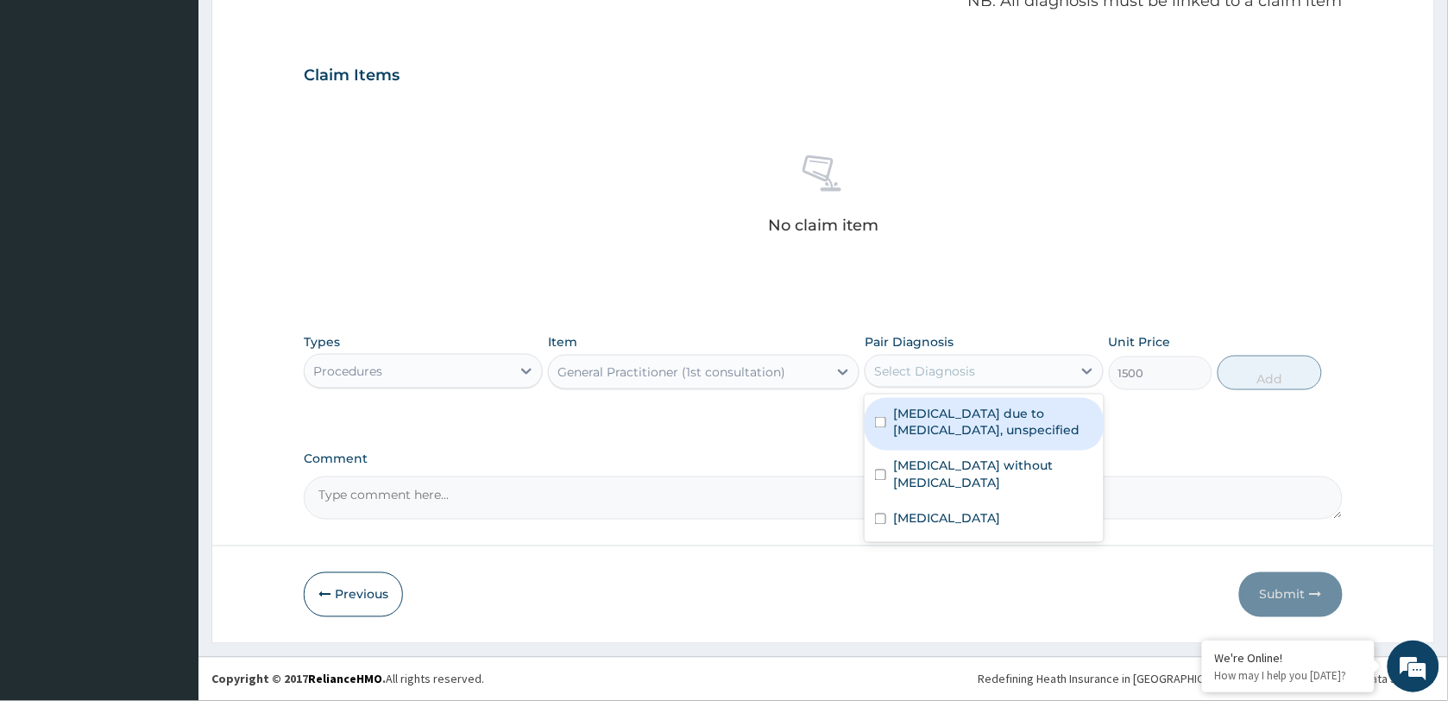
click at [932, 375] on div "Select Diagnosis" at bounding box center [924, 370] width 101 height 17
click at [945, 412] on label "[MEDICAL_DATA] due to [MEDICAL_DATA], unspecified" at bounding box center [993, 422] width 200 height 35
checkbox input "true"
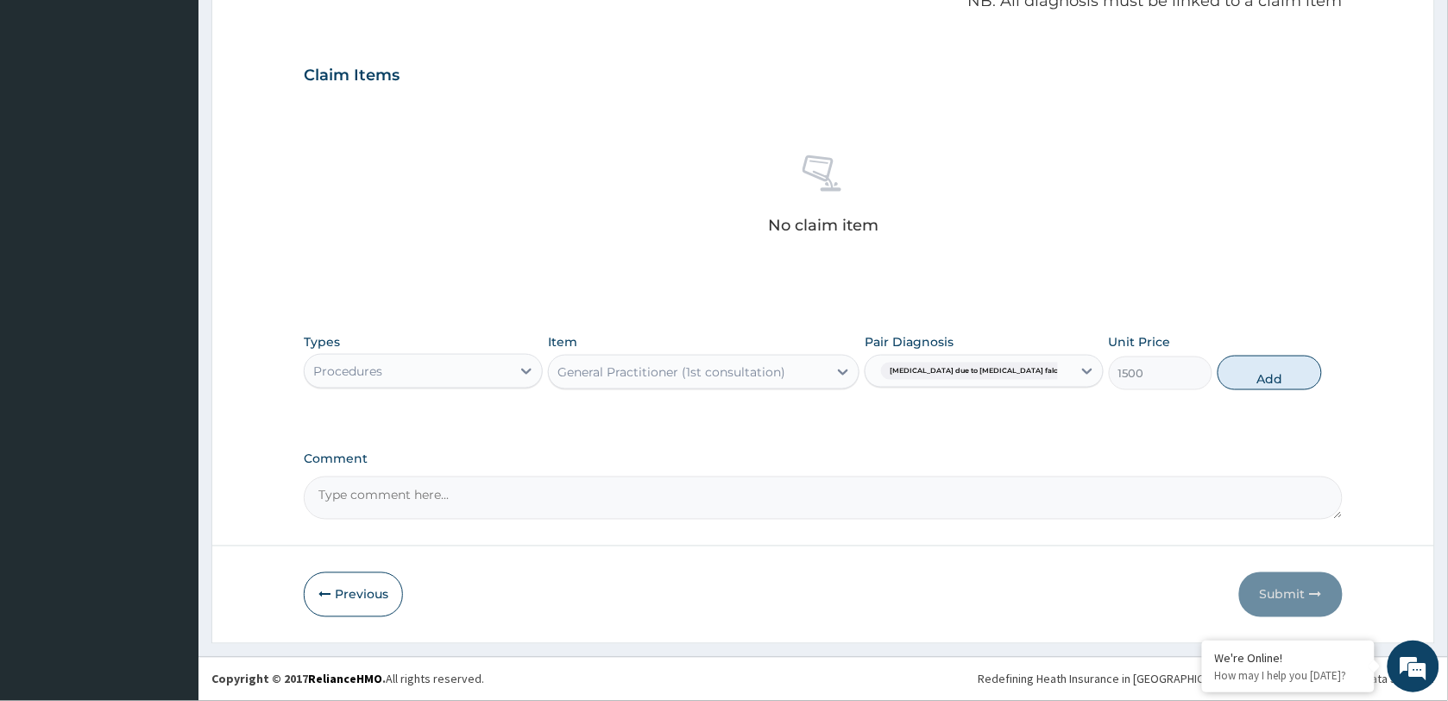
drag, startPoint x: 1267, startPoint y: 382, endPoint x: 881, endPoint y: 393, distance: 385.9
click at [1265, 382] on button "Add" at bounding box center [1270, 373] width 104 height 35
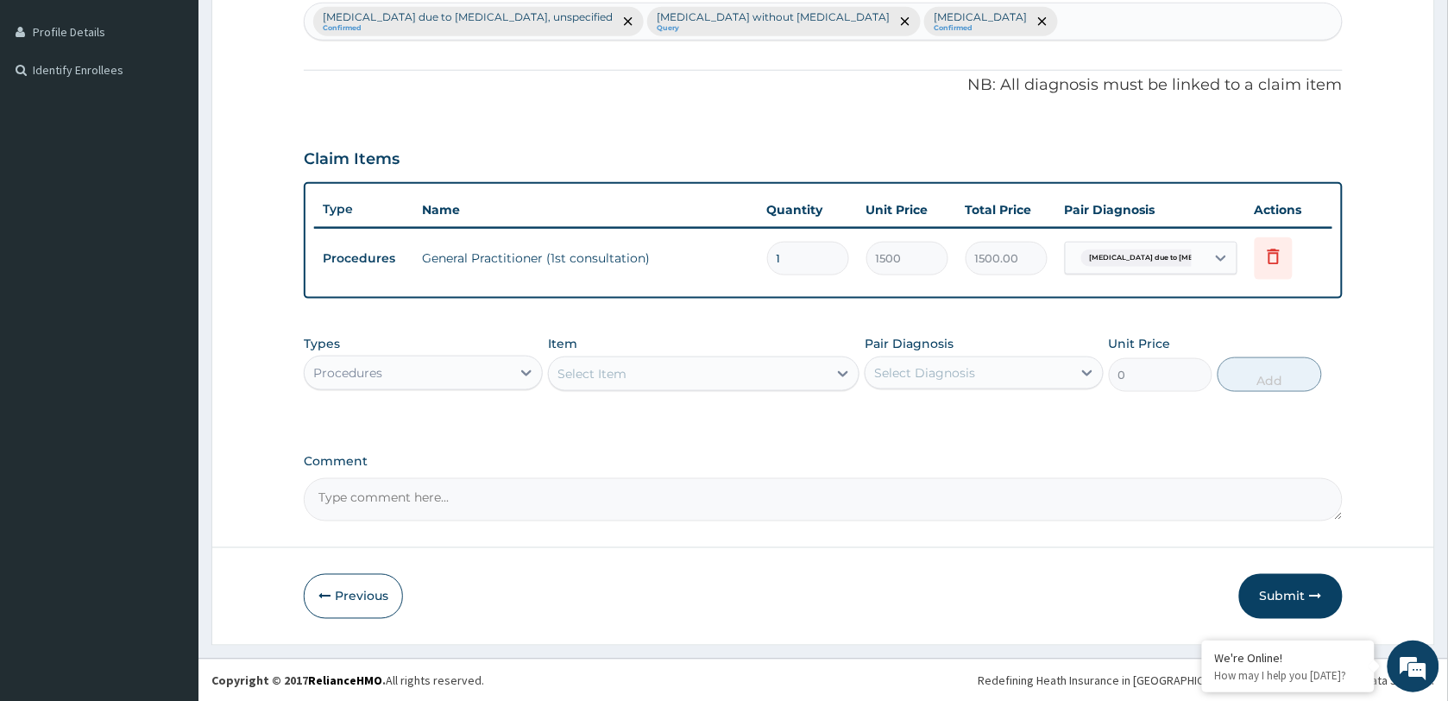
drag, startPoint x: 740, startPoint y: 380, endPoint x: 721, endPoint y: 391, distance: 22.0
click at [739, 380] on div "Select Item" at bounding box center [688, 374] width 279 height 28
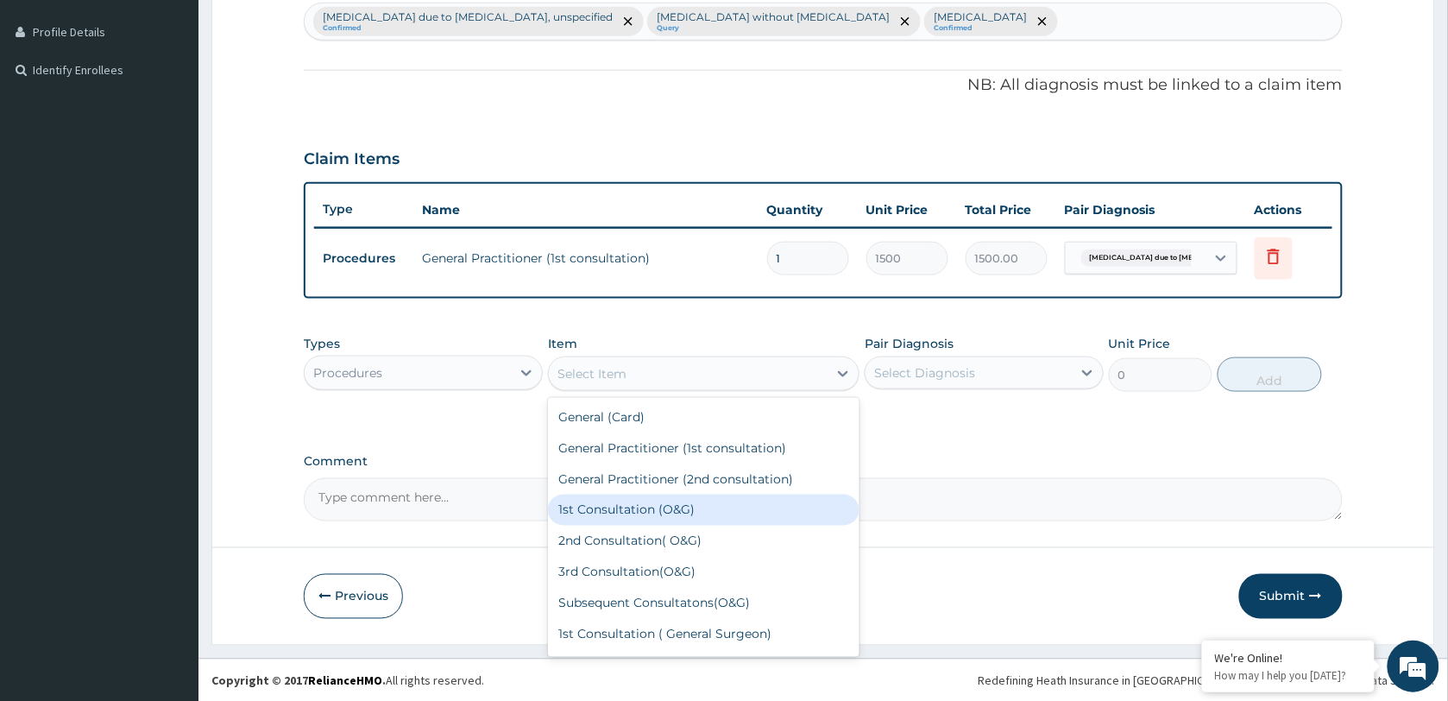
click at [674, 499] on div "1st Consultation (O&G)" at bounding box center [703, 509] width 311 height 31
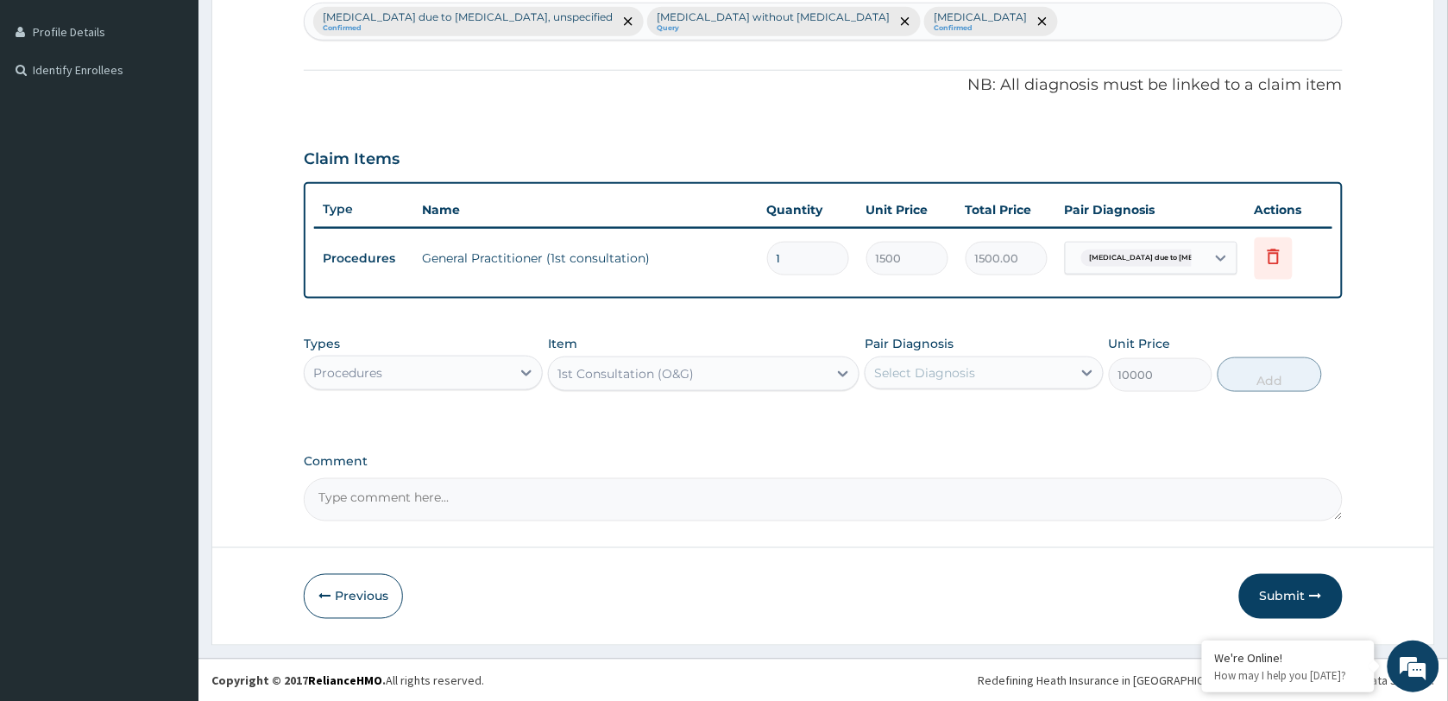
click at [683, 393] on div "Types Procedures Item 1st Consultation (O&G) Pair Diagnosis Select Diagnosis Un…" at bounding box center [823, 363] width 1039 height 74
click at [686, 378] on div "1st Consultation (O&G)" at bounding box center [625, 373] width 136 height 17
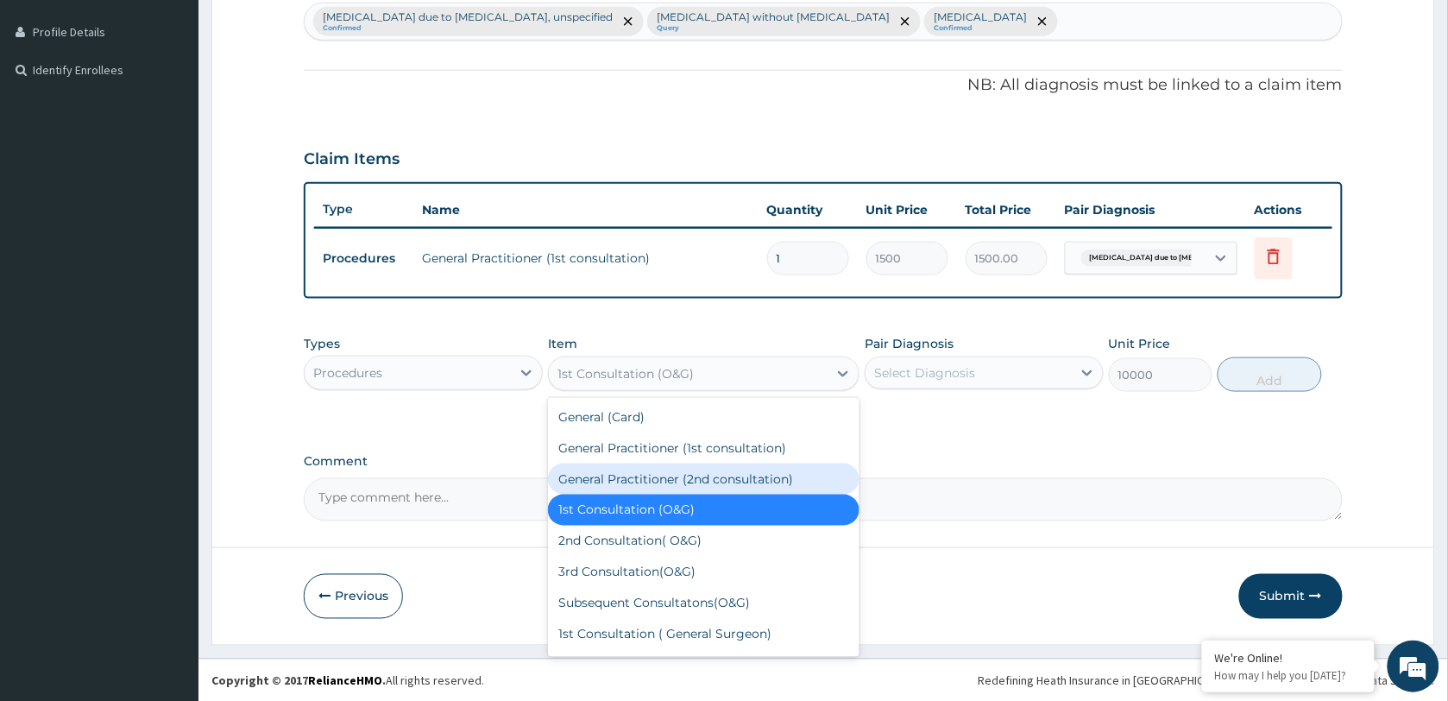
click at [692, 472] on div "General Practitioner (2nd consultation)" at bounding box center [703, 478] width 311 height 31
type input "1000"
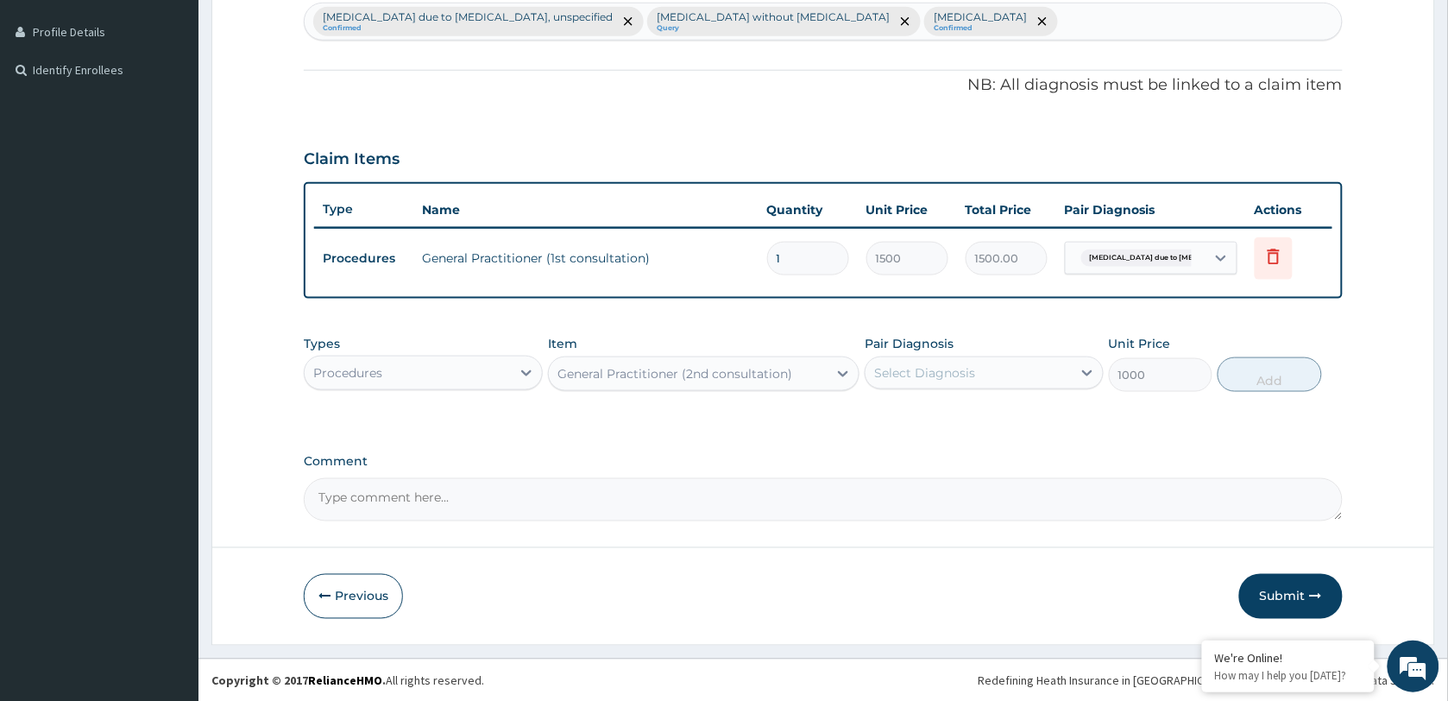
click at [992, 352] on div "Pair Diagnosis Select Diagnosis" at bounding box center [984, 363] width 239 height 57
click at [967, 369] on div "Select Diagnosis" at bounding box center [924, 372] width 101 height 17
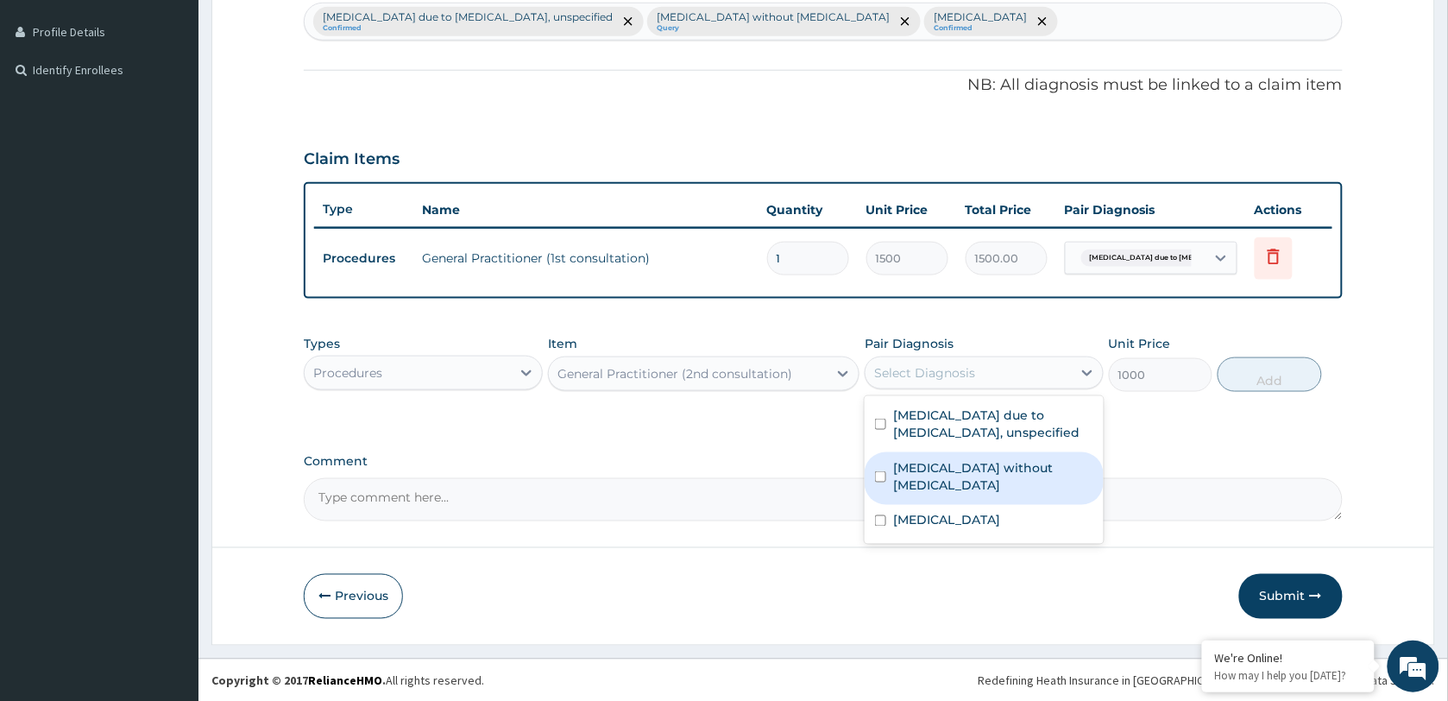
click at [949, 459] on label "Sepsis without septic shock" at bounding box center [993, 476] width 200 height 35
checkbox input "true"
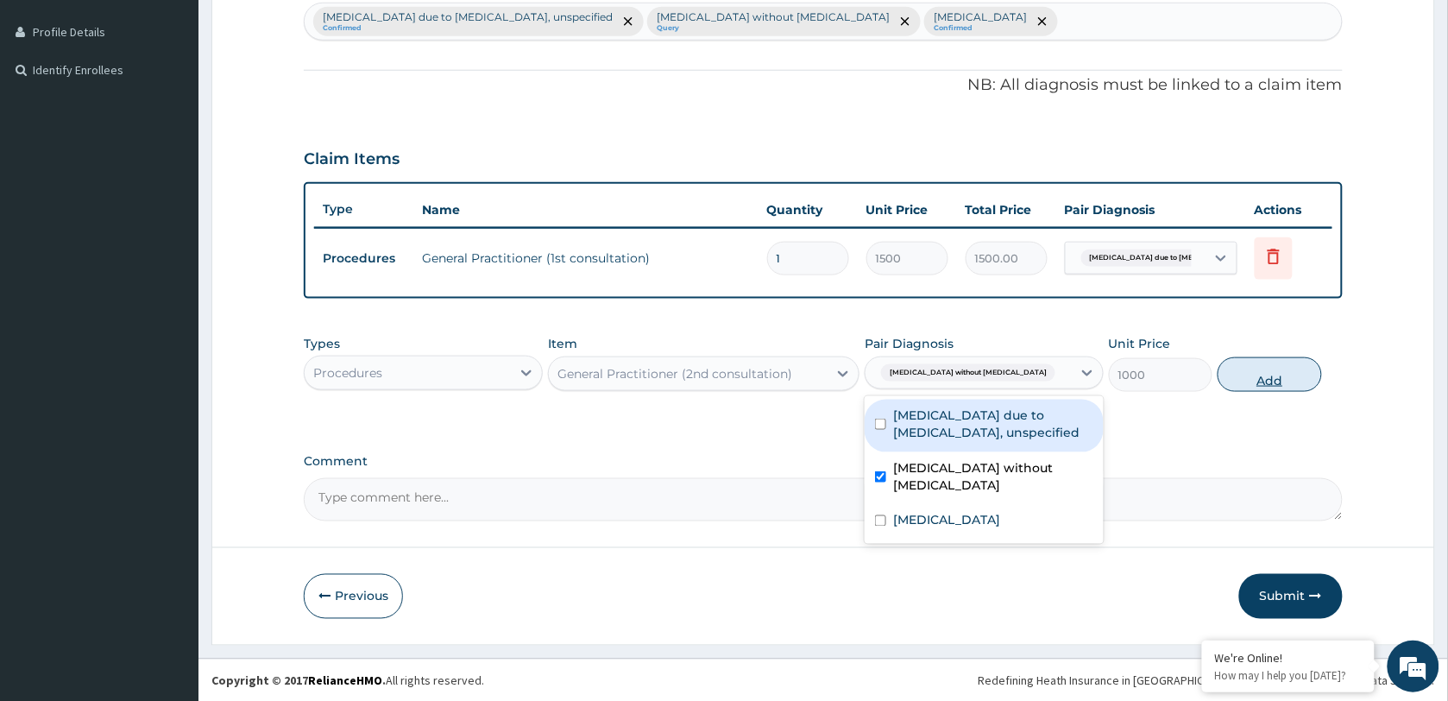
click at [1278, 378] on button "Add" at bounding box center [1270, 374] width 104 height 35
type input "0"
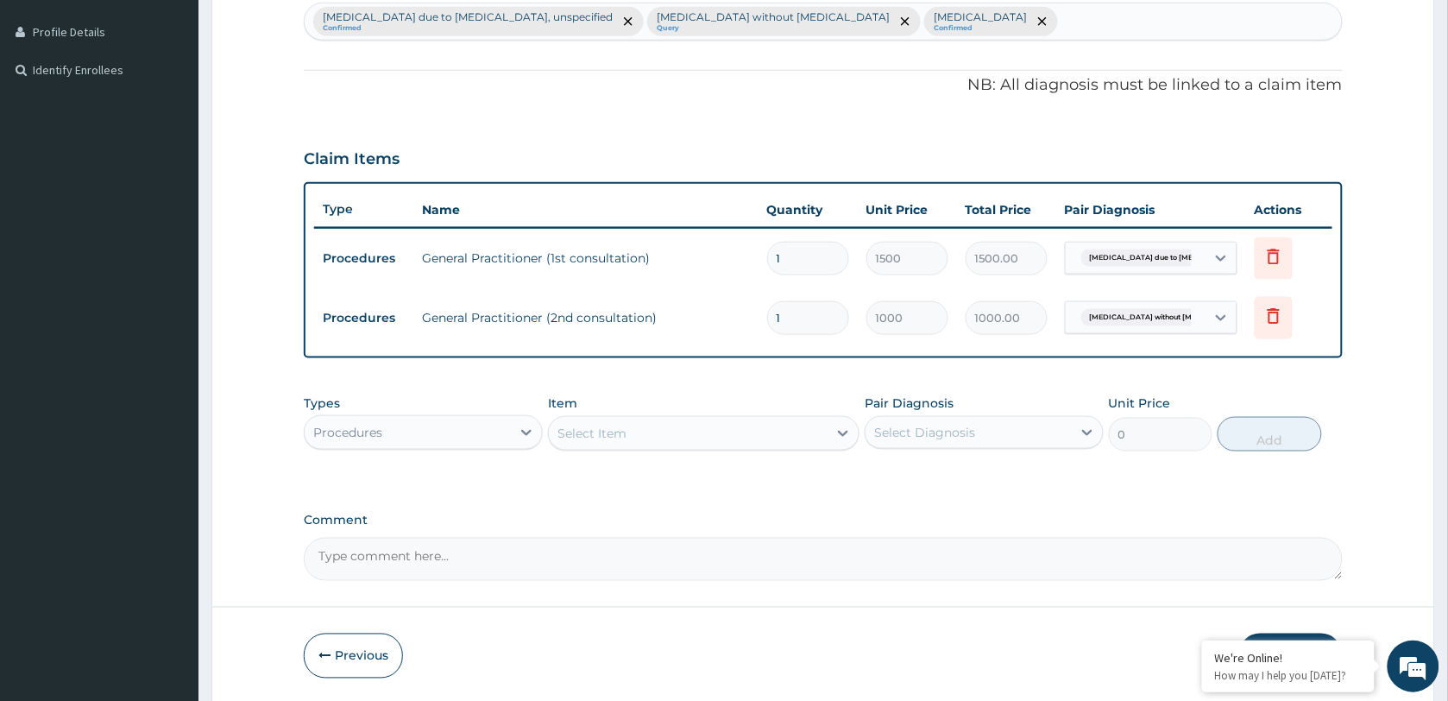
click at [444, 431] on div "Procedures" at bounding box center [408, 432] width 206 height 28
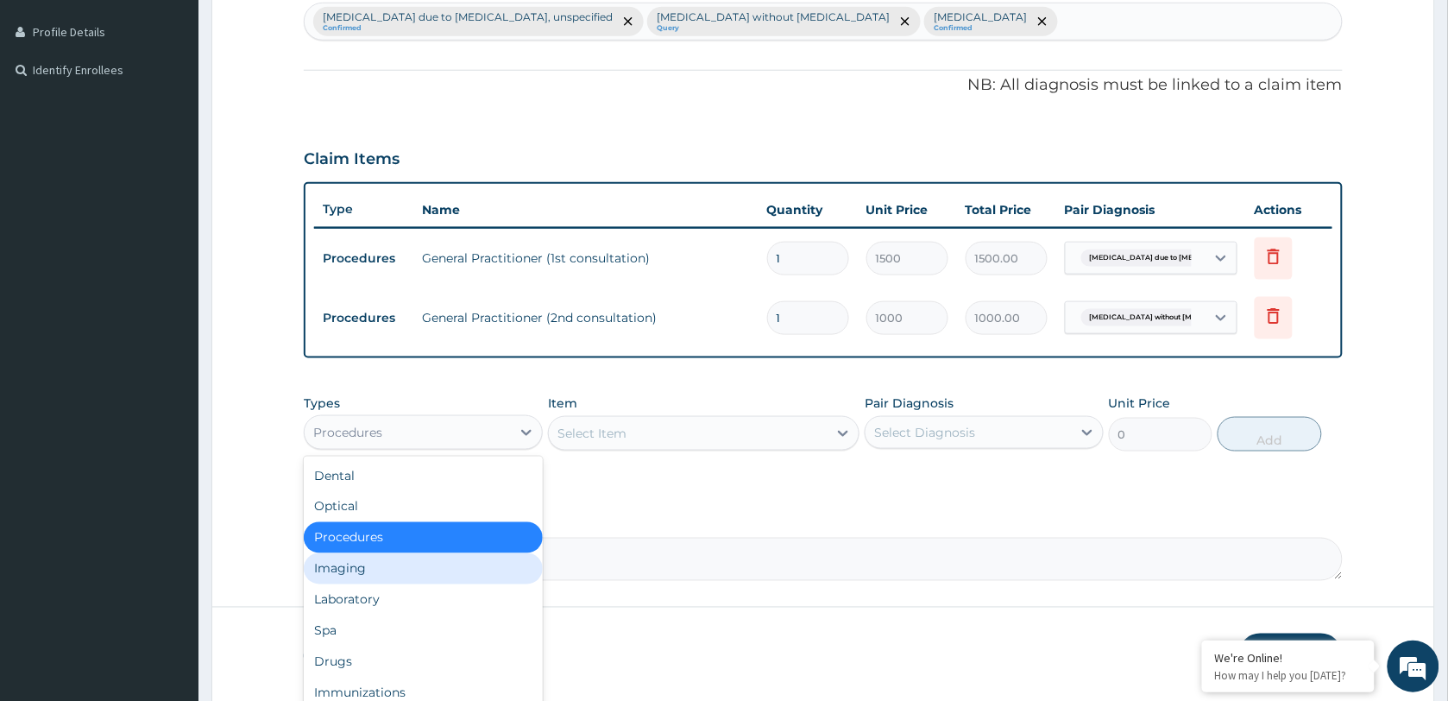
scroll to position [58, 0]
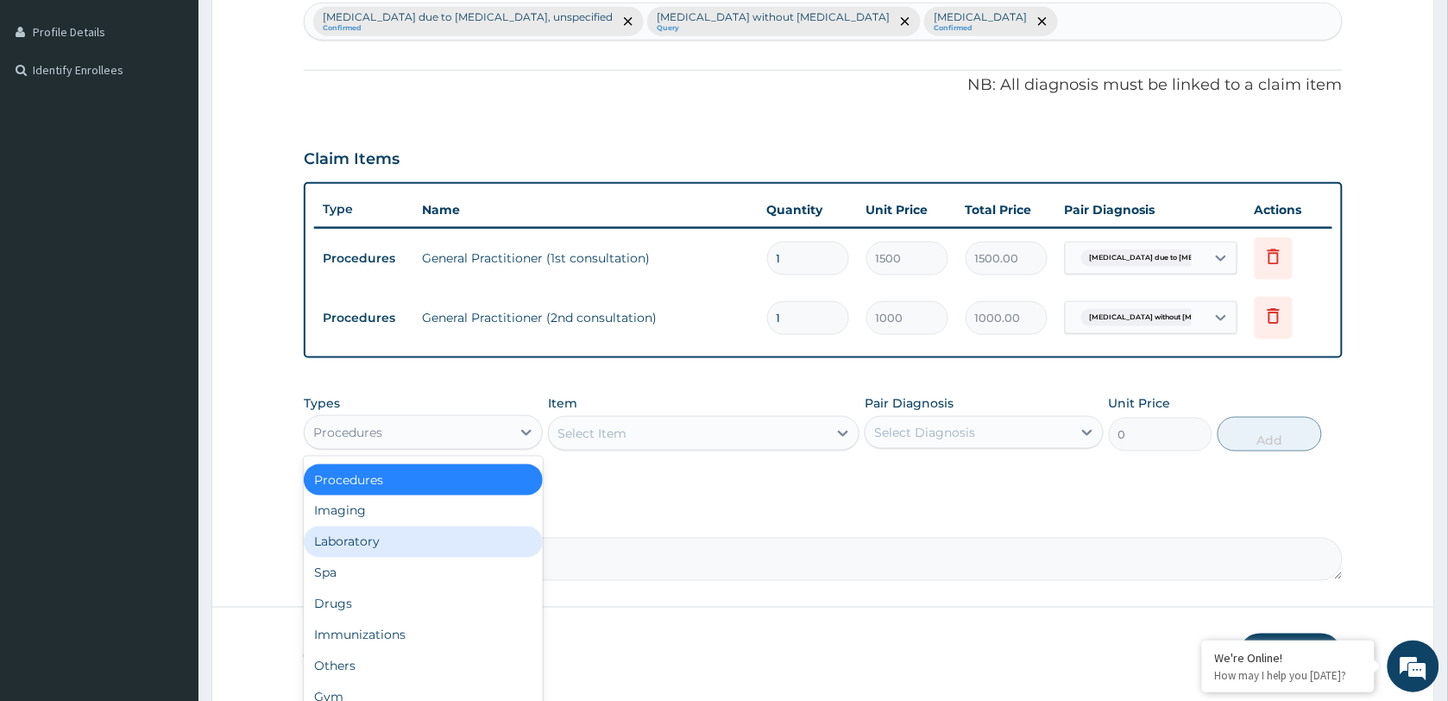
click at [373, 539] on div "Laboratory" at bounding box center [423, 541] width 239 height 31
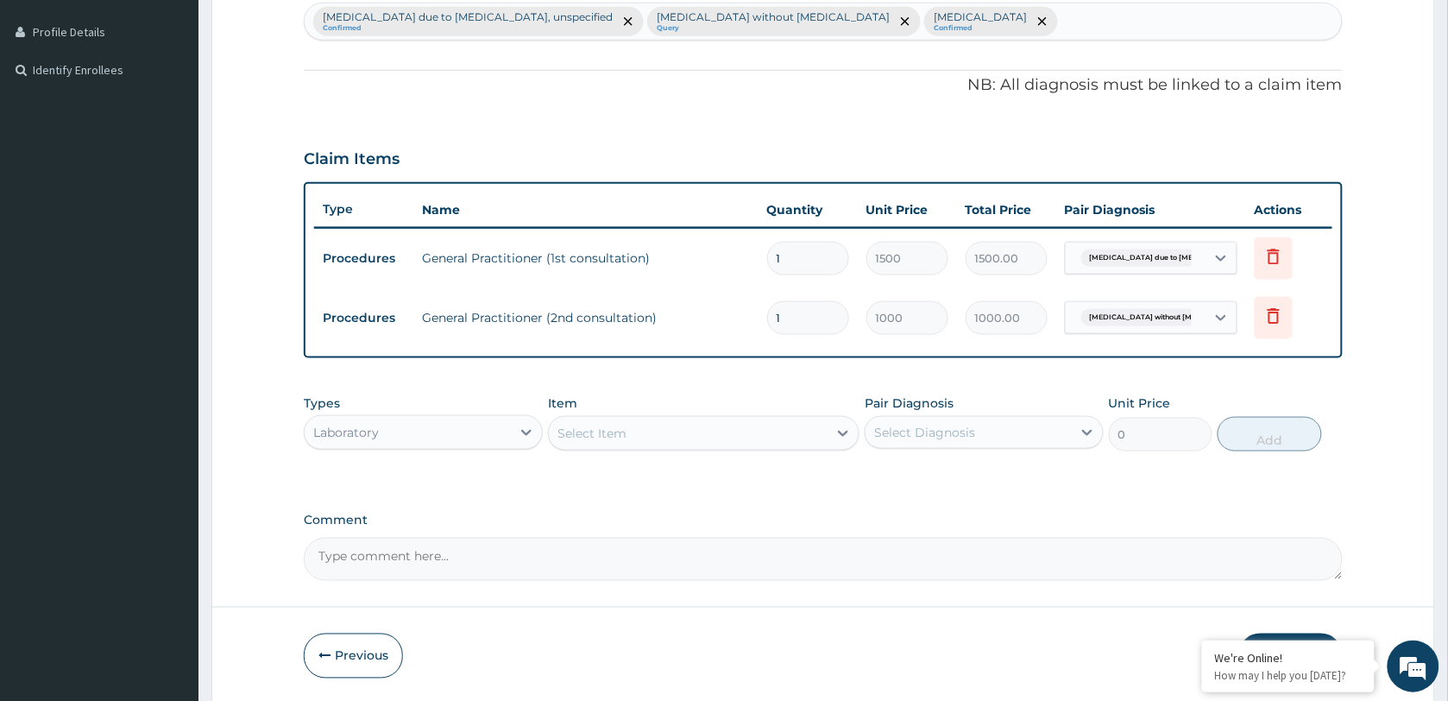
click at [680, 419] on div "Select Item" at bounding box center [688, 433] width 279 height 28
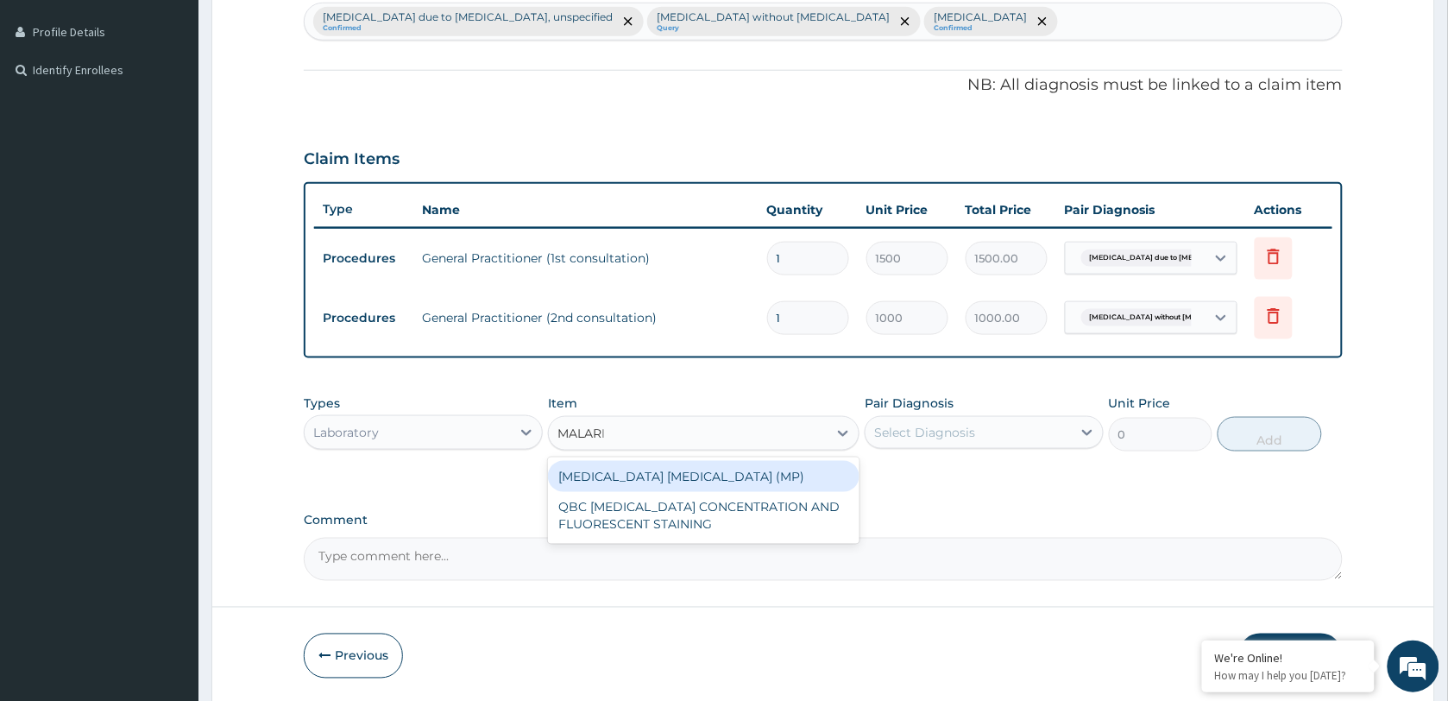
type input "[MEDICAL_DATA]"
click at [679, 471] on div "MALARIA PARASITE (MP)" at bounding box center [703, 476] width 311 height 31
type input "2500"
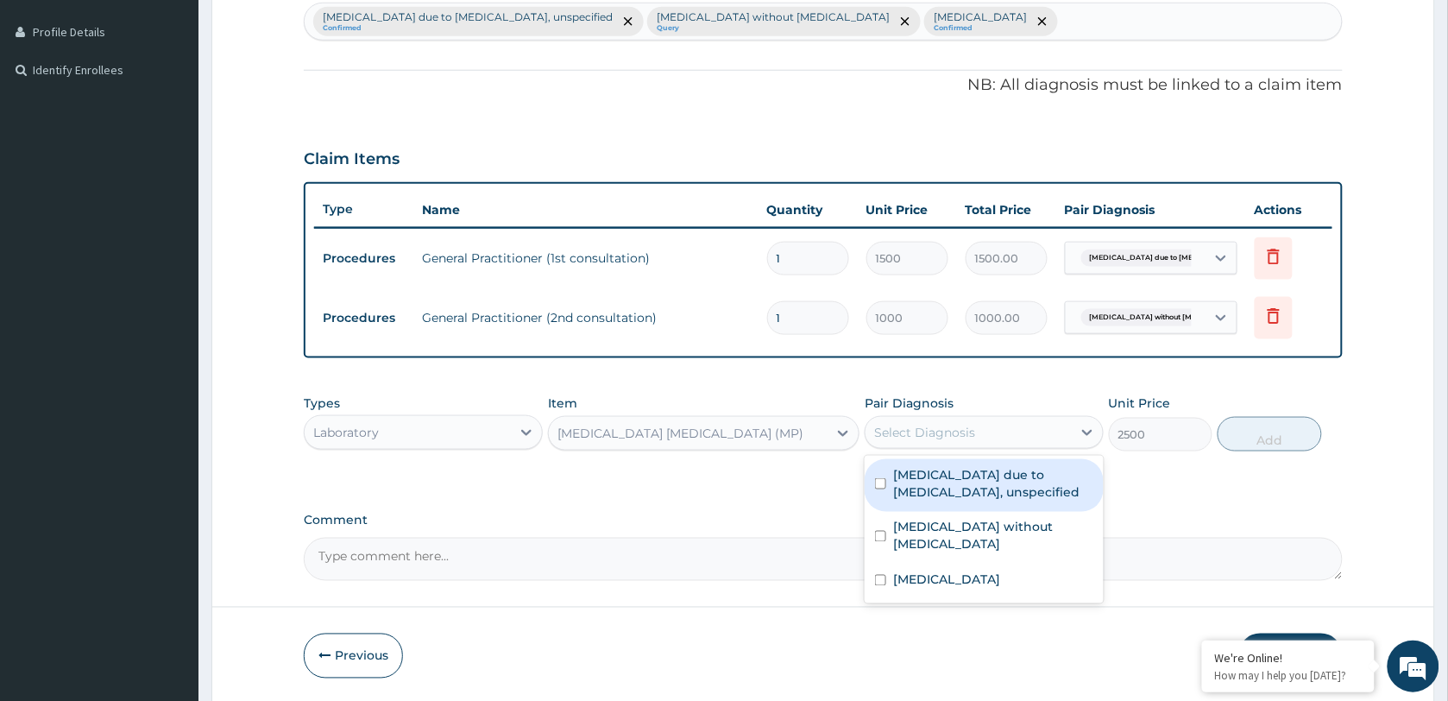
click at [923, 425] on div "Select Diagnosis" at bounding box center [924, 432] width 101 height 17
click at [971, 489] on label "[MEDICAL_DATA] due to [MEDICAL_DATA], unspecified" at bounding box center [993, 483] width 200 height 35
checkbox input "true"
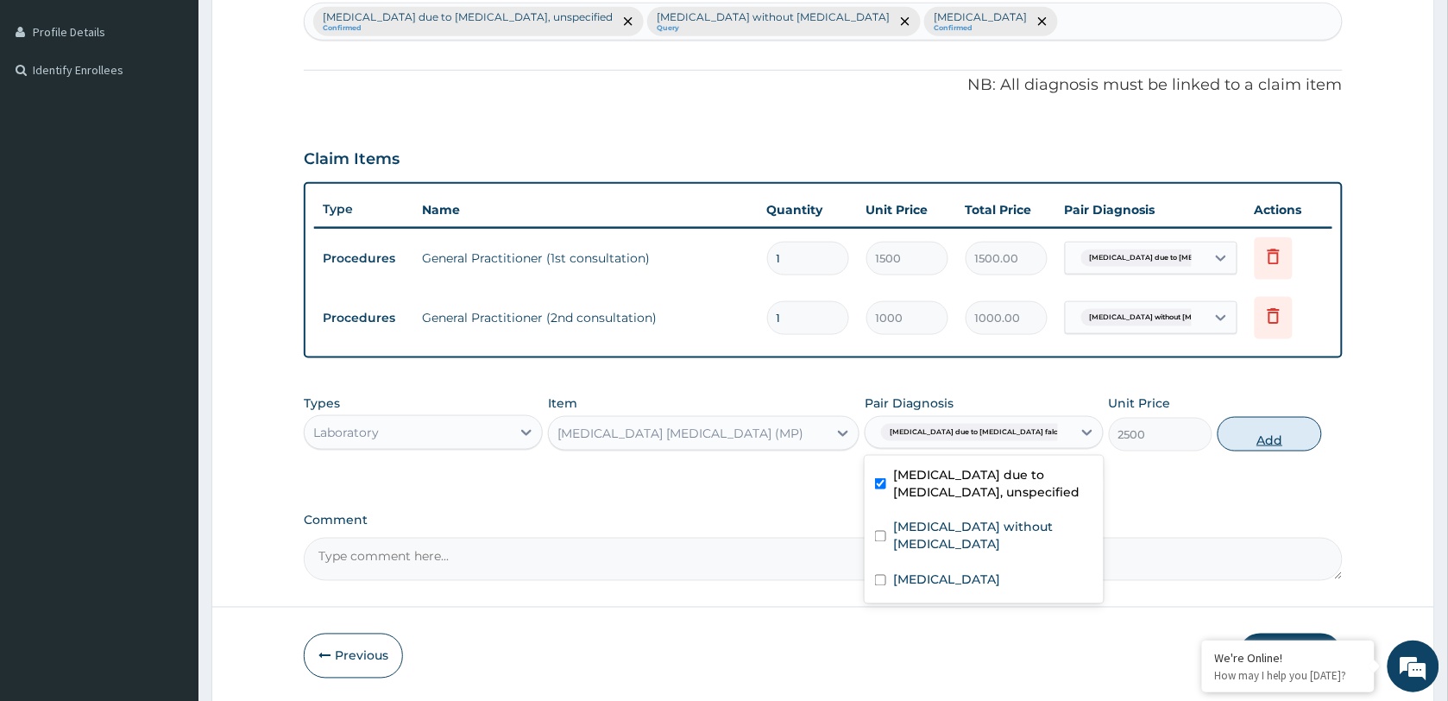
click at [1257, 440] on button "Add" at bounding box center [1270, 434] width 104 height 35
type input "0"
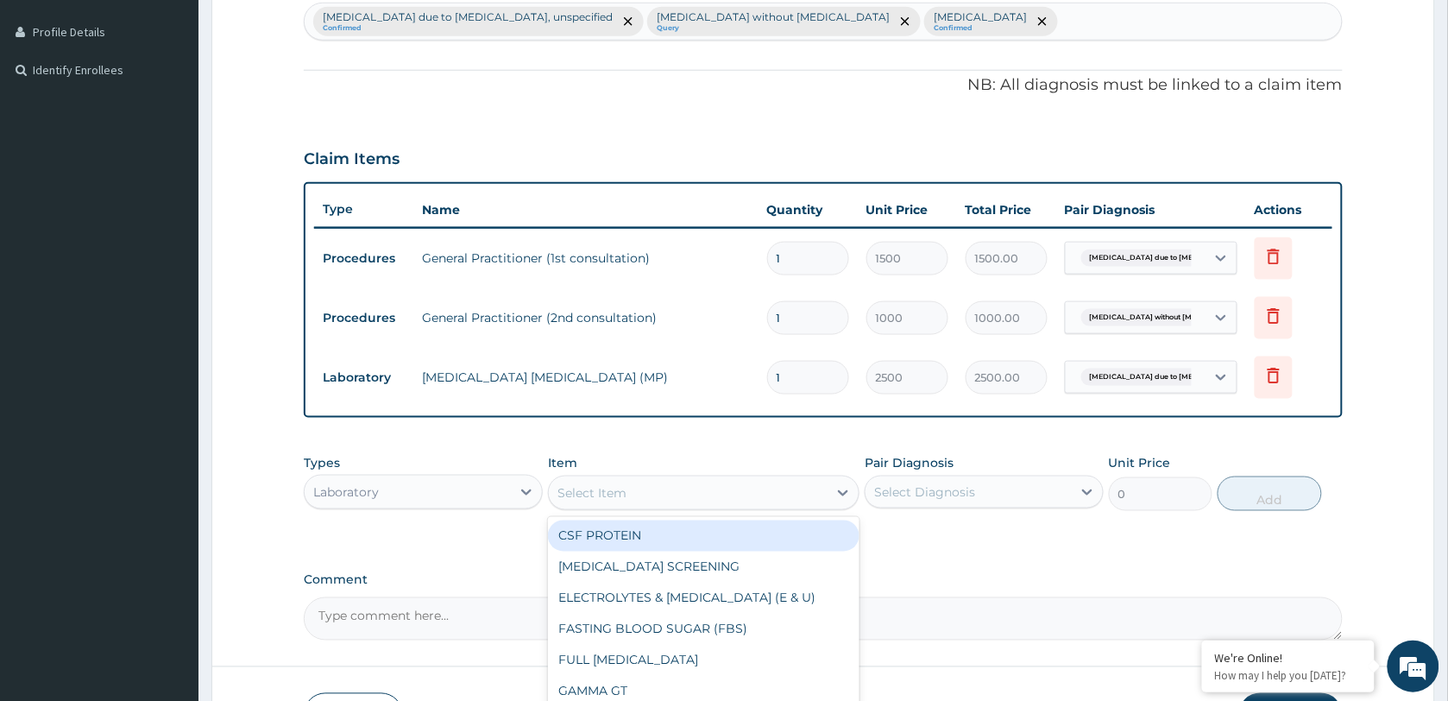
click at [701, 490] on div "Select Item" at bounding box center [688, 493] width 279 height 28
type input "FBC"
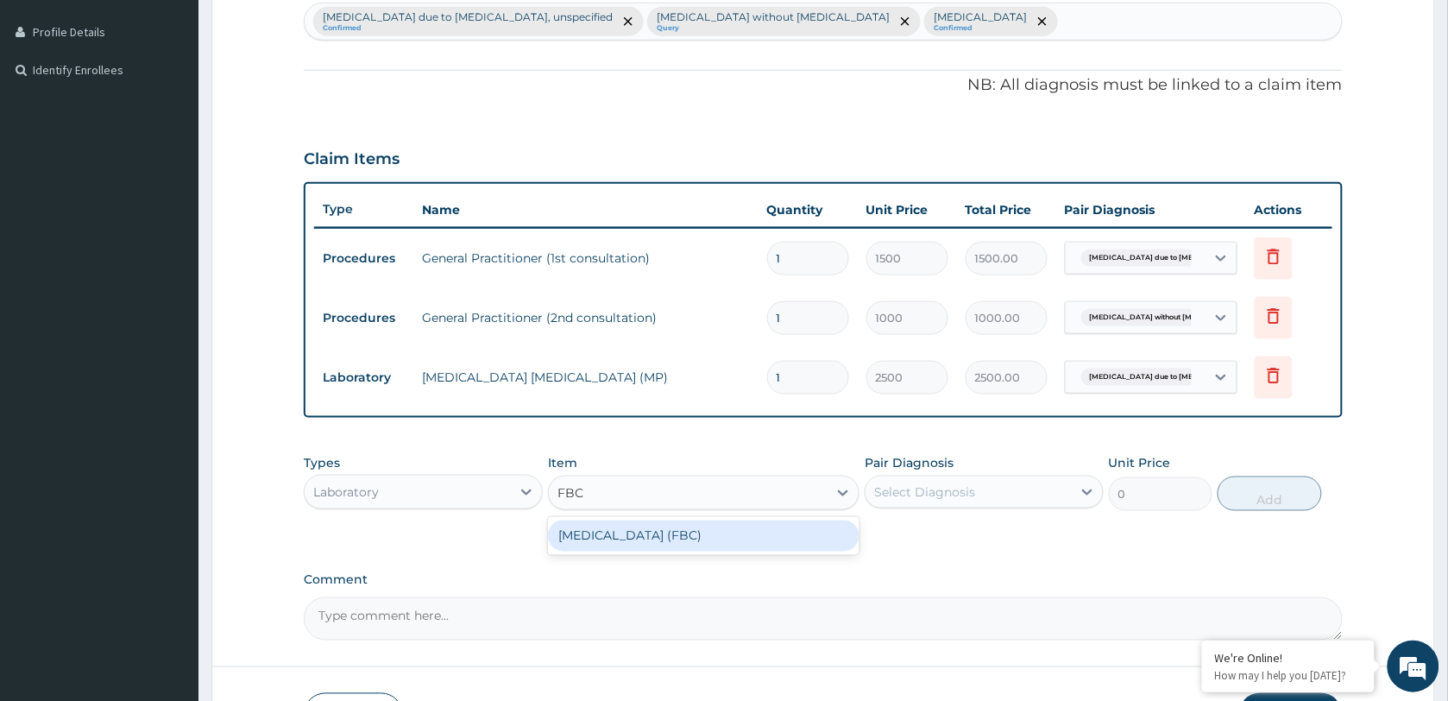
click at [652, 531] on div "FULL BLOOD COUNT (FBC)" at bounding box center [703, 535] width 311 height 31
type input "4500"
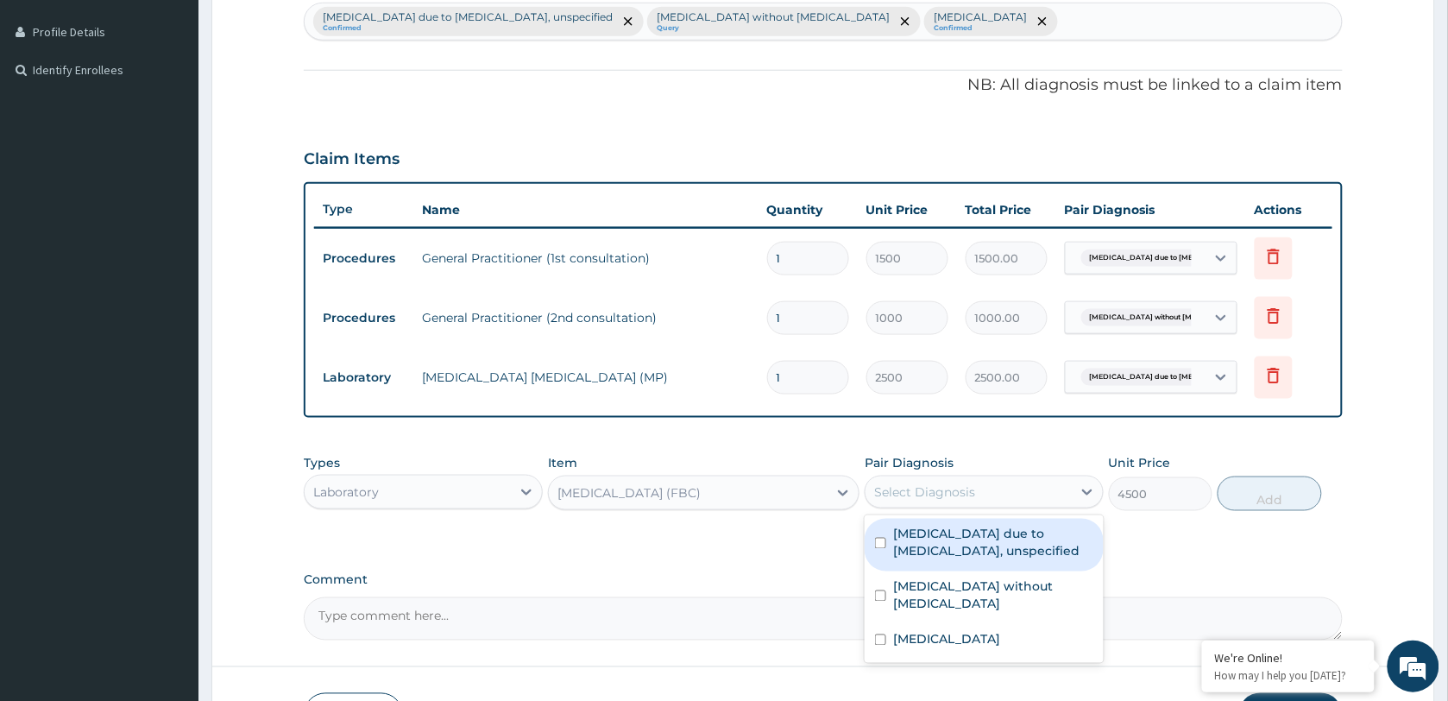
click at [972, 499] on div "Select Diagnosis" at bounding box center [968, 492] width 206 height 28
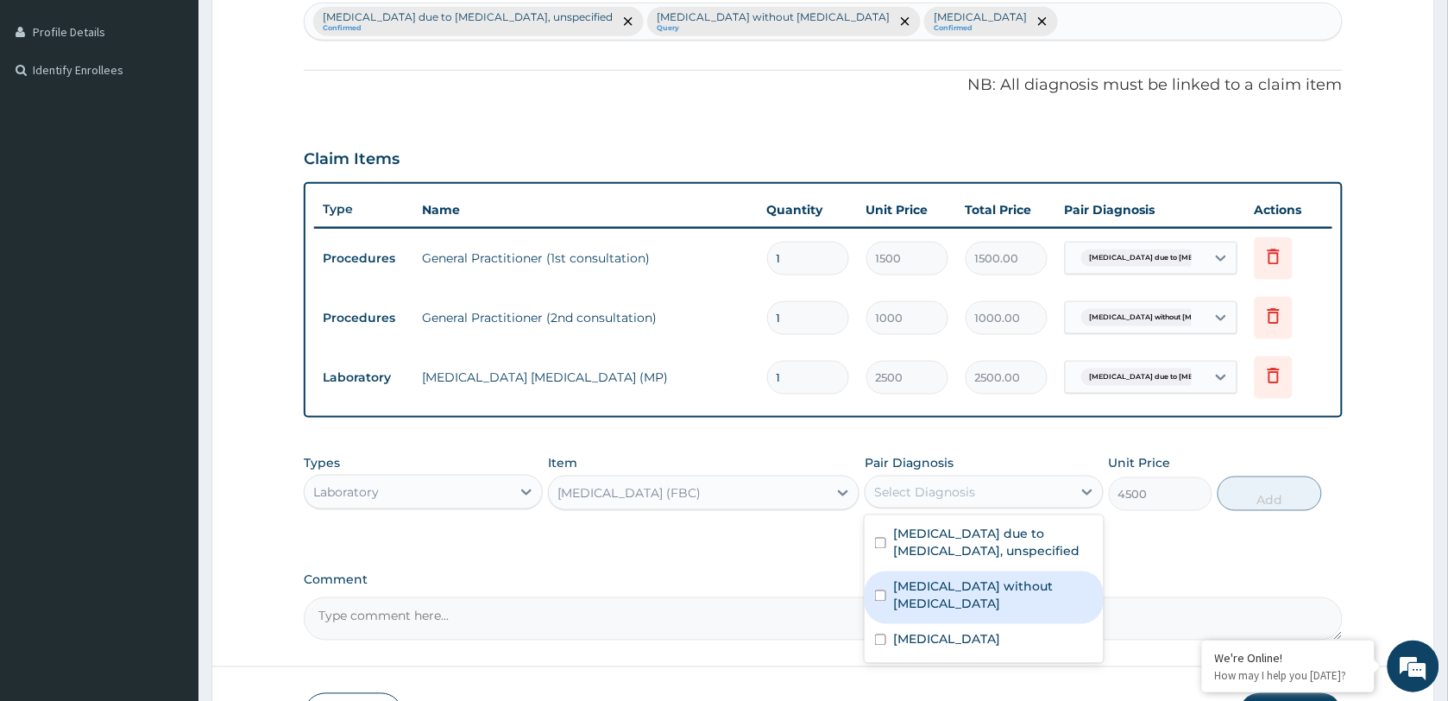
click at [976, 593] on label "Sepsis without septic shock" at bounding box center [993, 595] width 200 height 35
checkbox input "true"
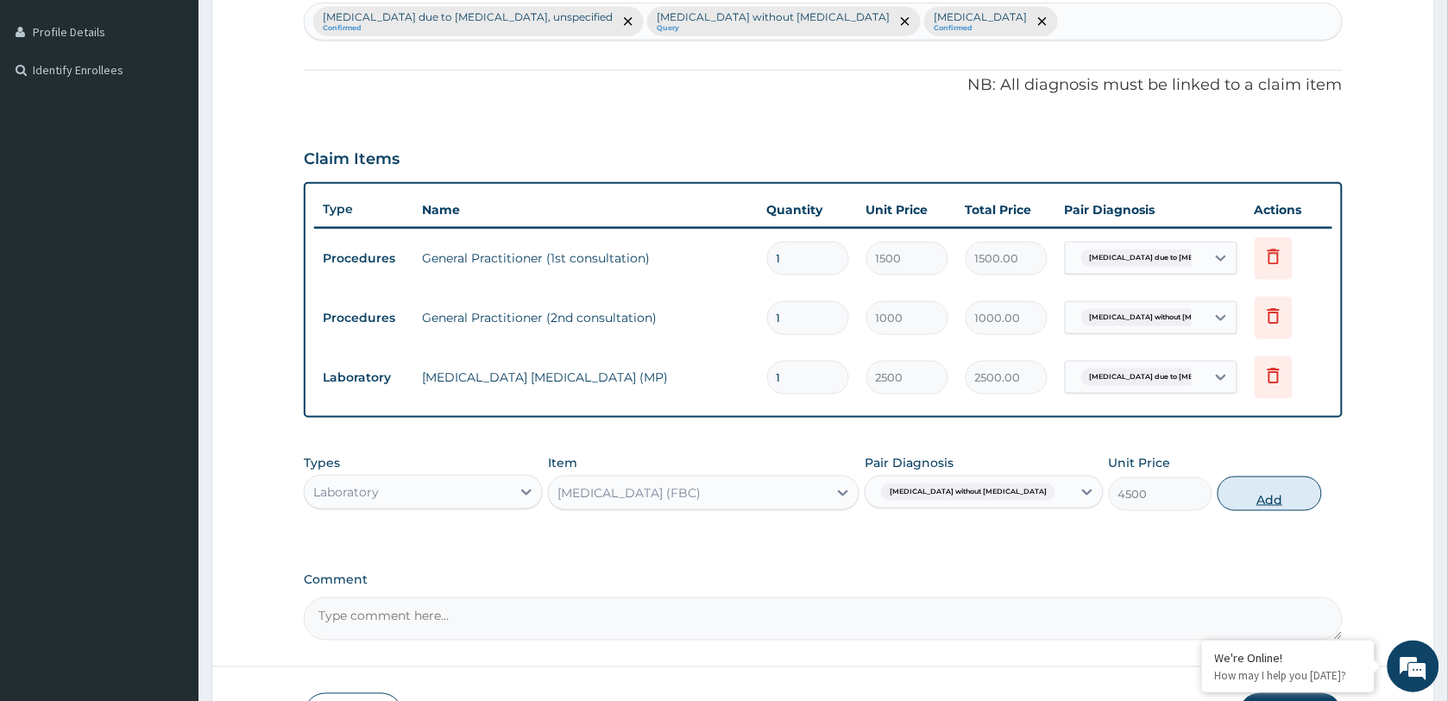
click at [1274, 497] on button "Add" at bounding box center [1270, 493] width 104 height 35
type input "0"
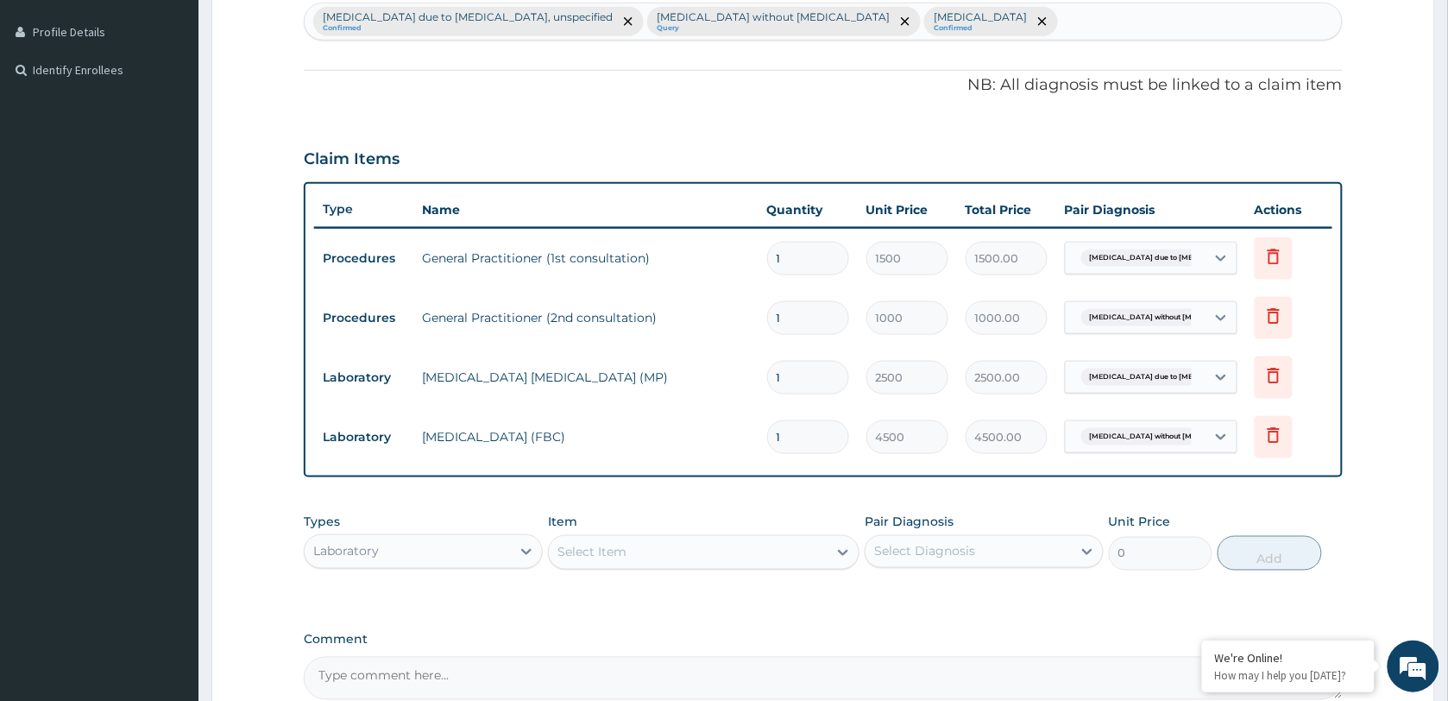
click at [420, 549] on div "Laboratory" at bounding box center [408, 552] width 206 height 28
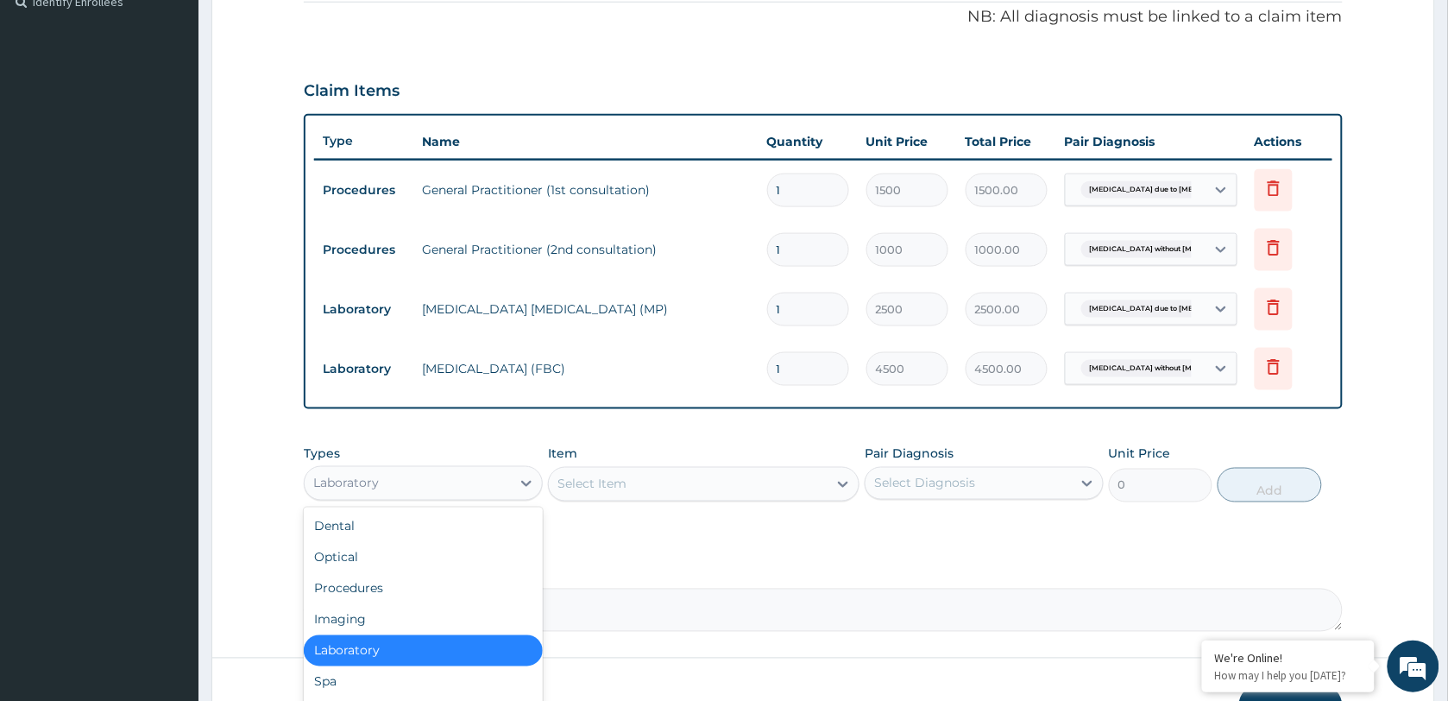
scroll to position [639, 0]
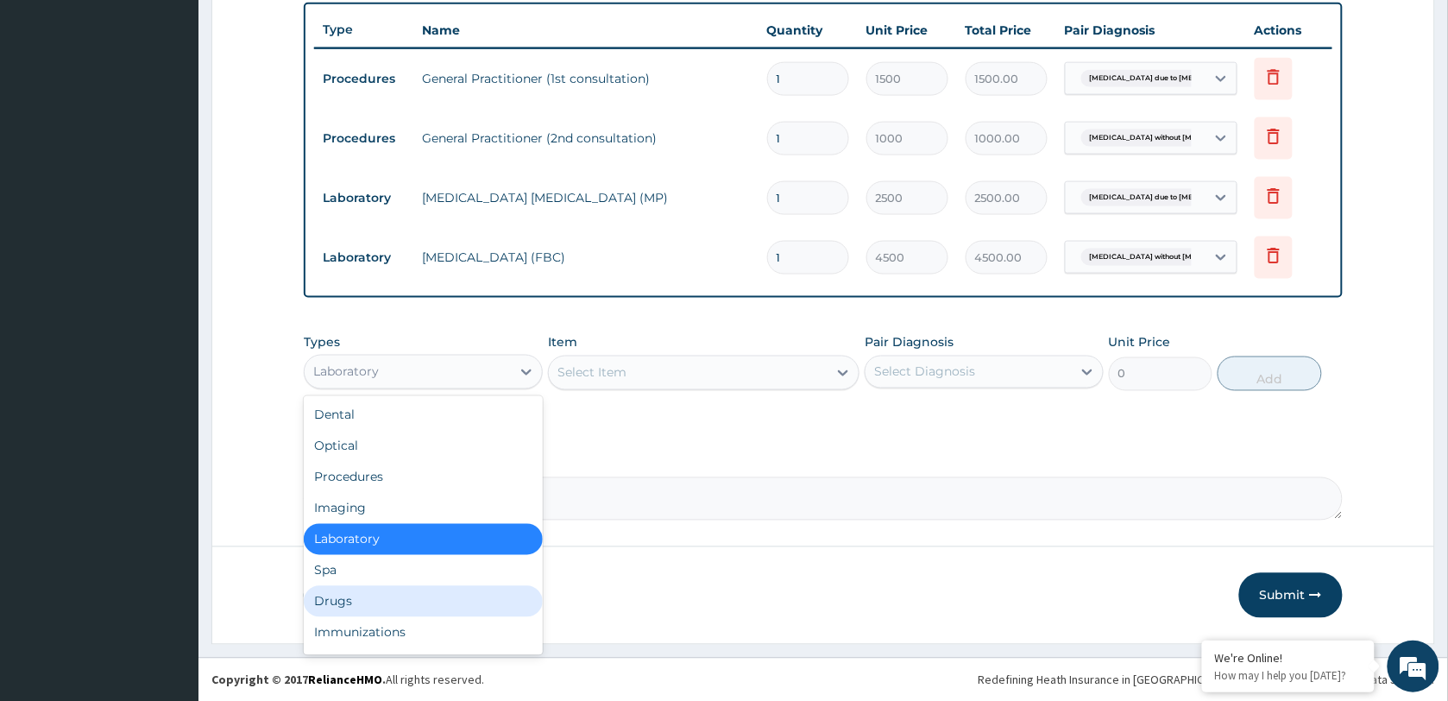
click at [384, 608] on div "Drugs" at bounding box center [423, 601] width 239 height 31
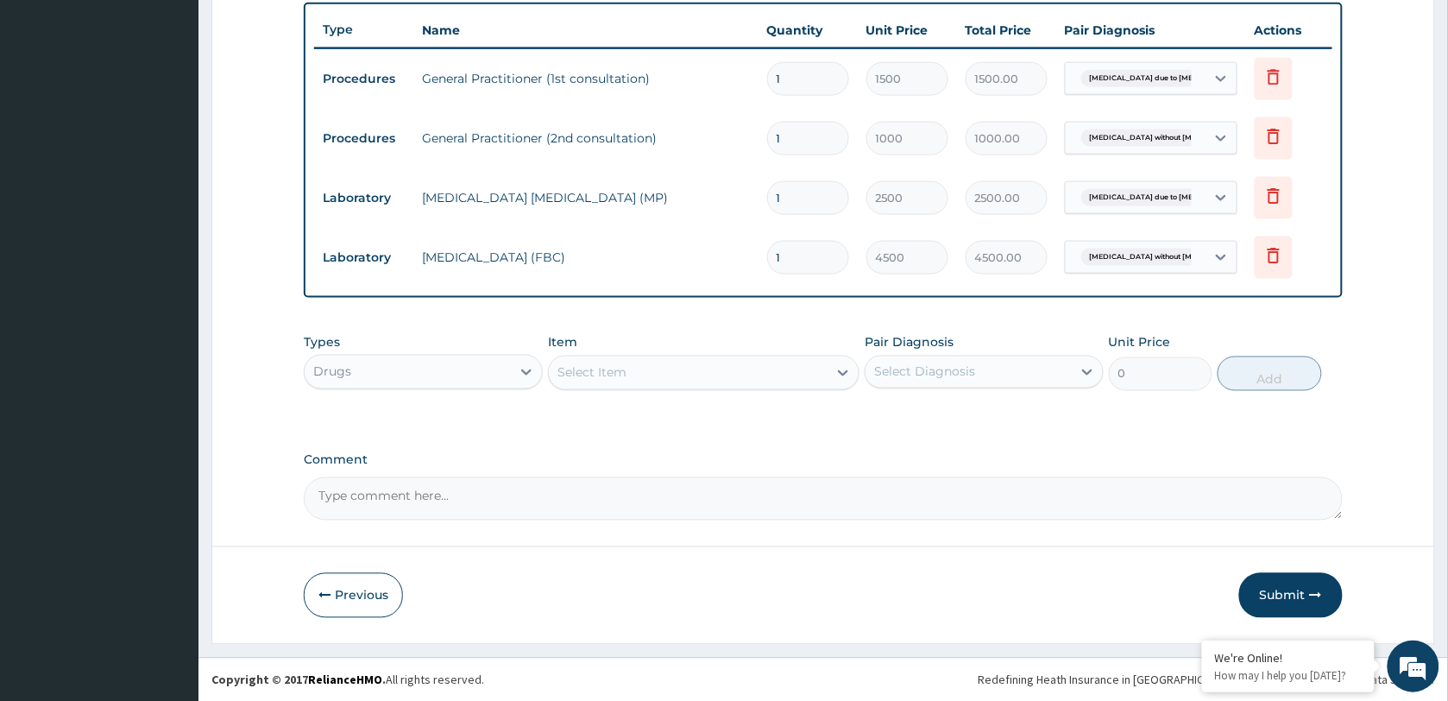
click at [657, 374] on div "Select Item" at bounding box center [688, 373] width 279 height 28
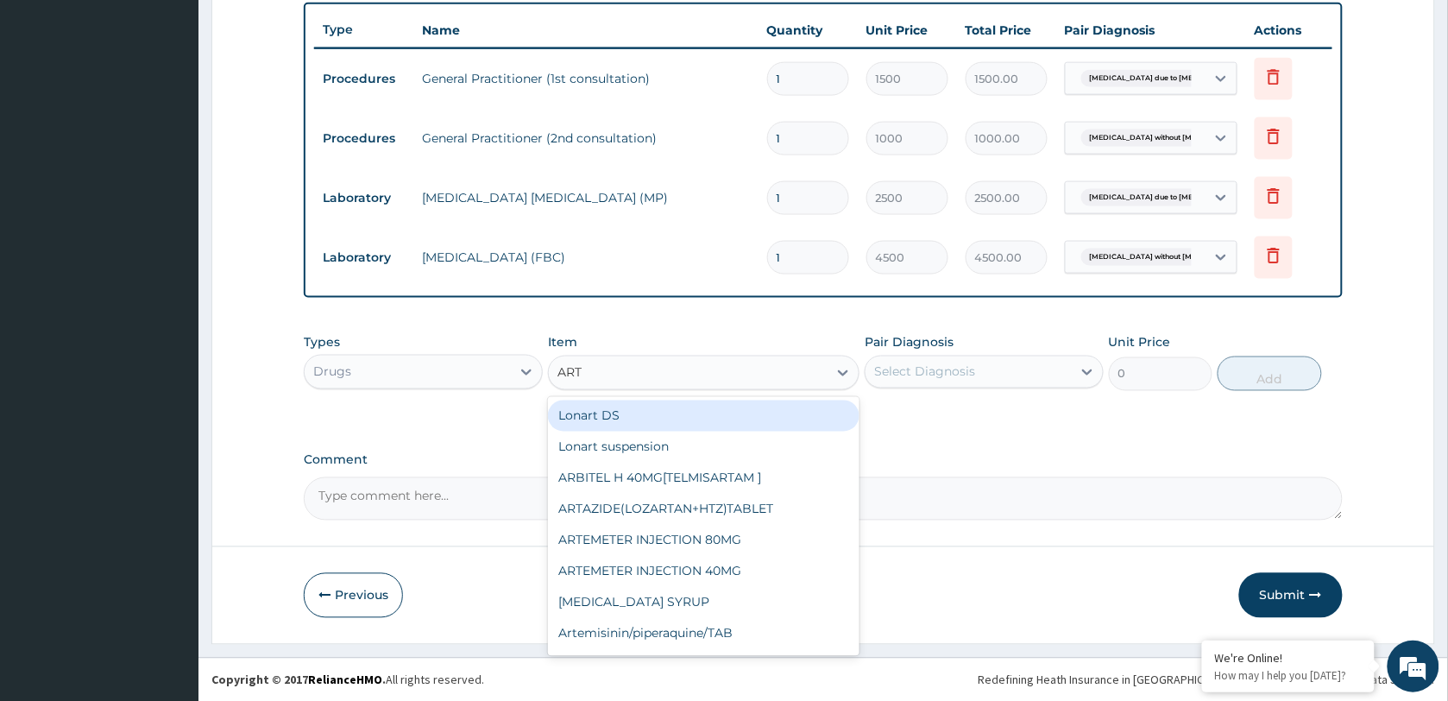
type input "ARTE"
click at [666, 410] on div "ARTEMETER INJECTION 80MG" at bounding box center [703, 415] width 311 height 31
type input "700"
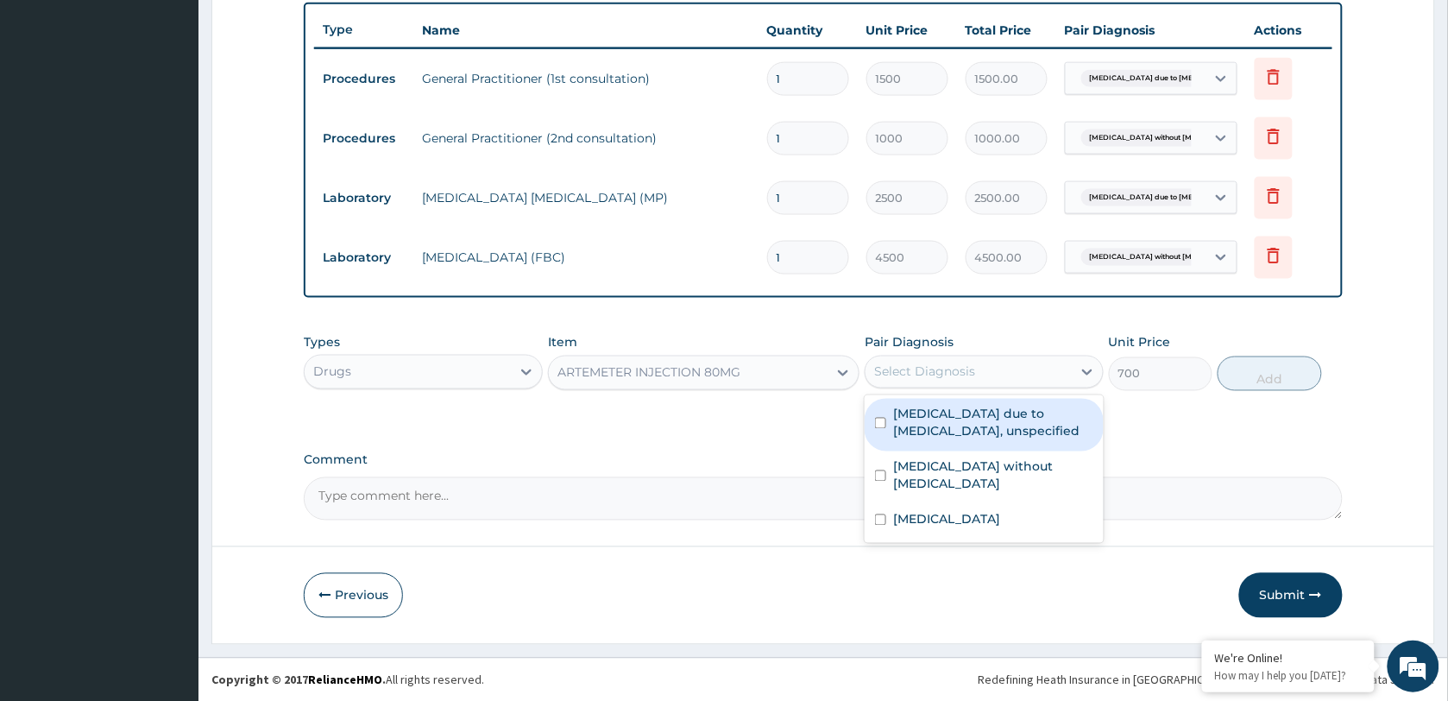
click at [972, 378] on div "Select Diagnosis" at bounding box center [924, 371] width 101 height 17
click at [947, 407] on label "[MEDICAL_DATA] due to [MEDICAL_DATA], unspecified" at bounding box center [993, 423] width 200 height 35
checkbox input "true"
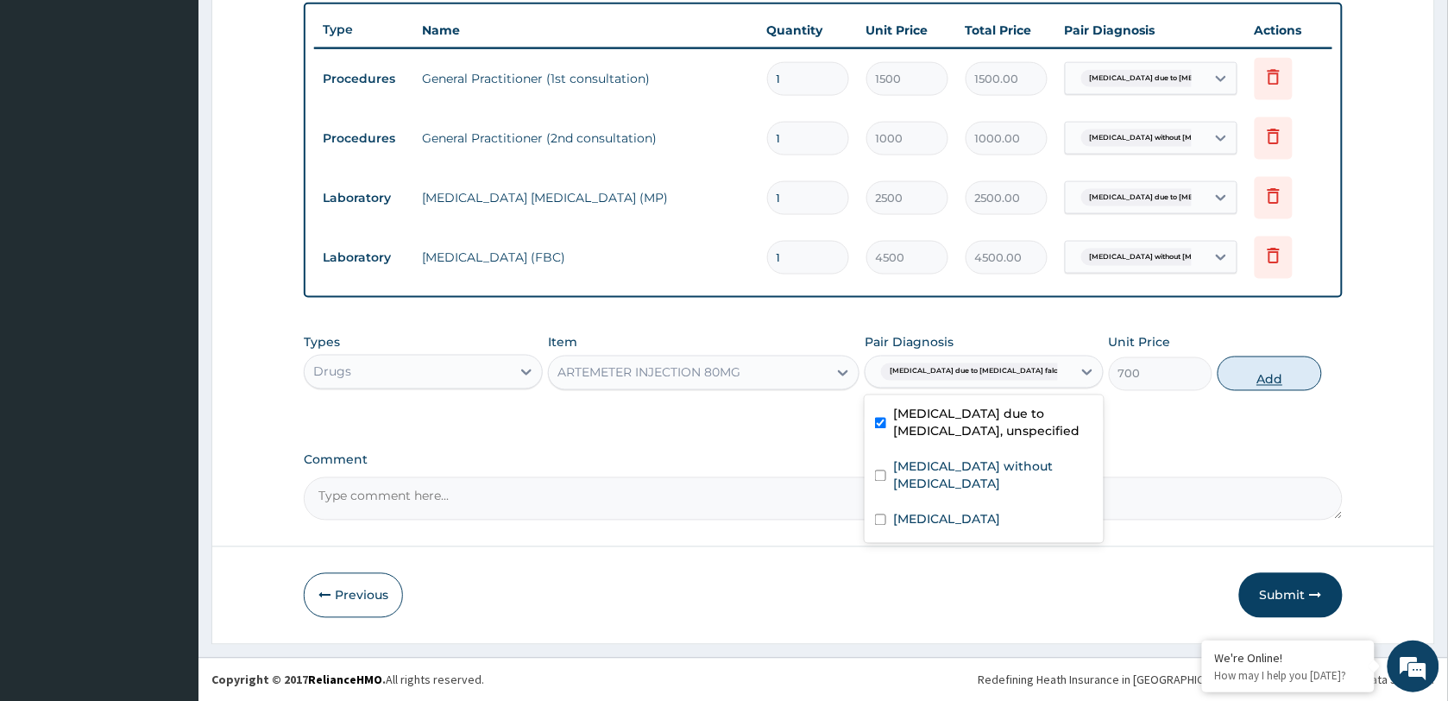
click at [1254, 376] on button "Add" at bounding box center [1270, 373] width 104 height 35
type input "0"
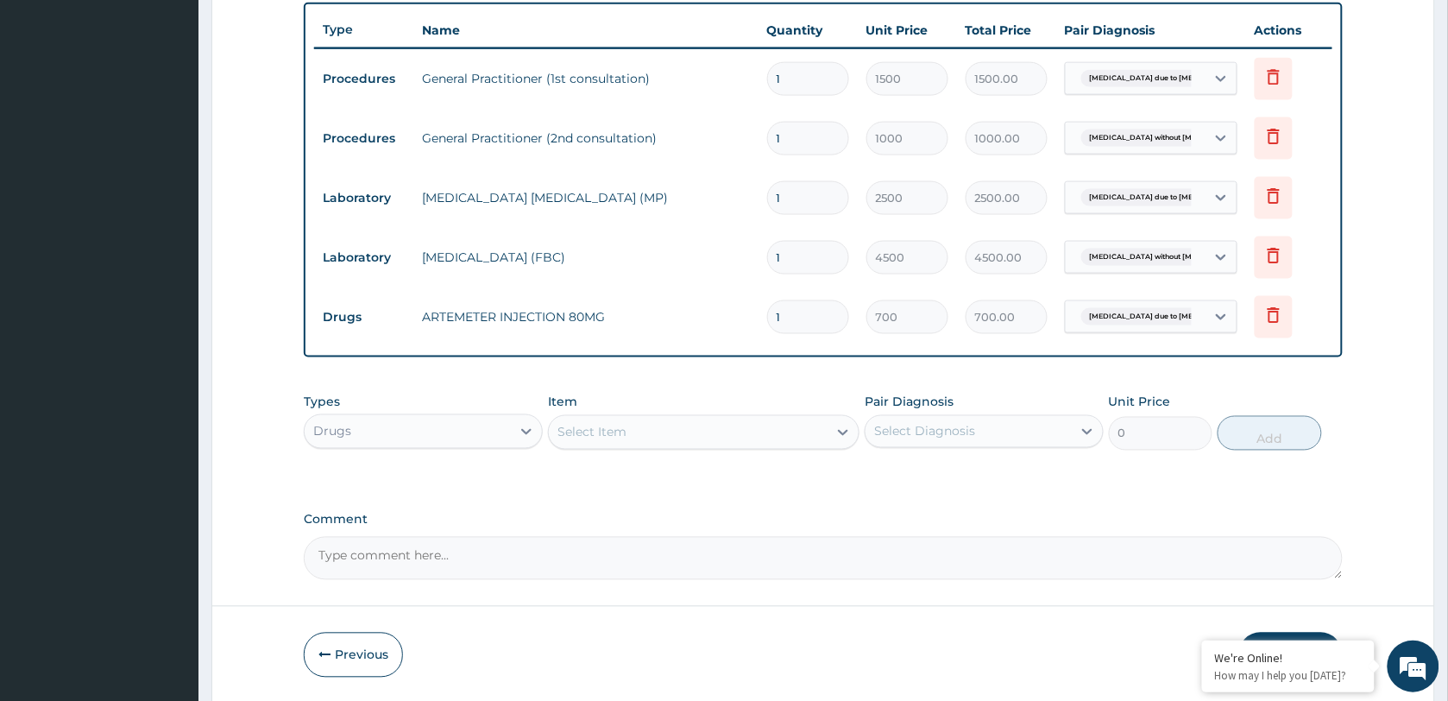
drag, startPoint x: 791, startPoint y: 312, endPoint x: 743, endPoint y: 312, distance: 48.3
click at [743, 312] on tr "Drugs ARTEMETER INJECTION 80MG 1 700 700.00 Malaria due to Plasmodium falc... D…" at bounding box center [823, 317] width 1018 height 60
type input "2"
type input "1400.00"
type input "2"
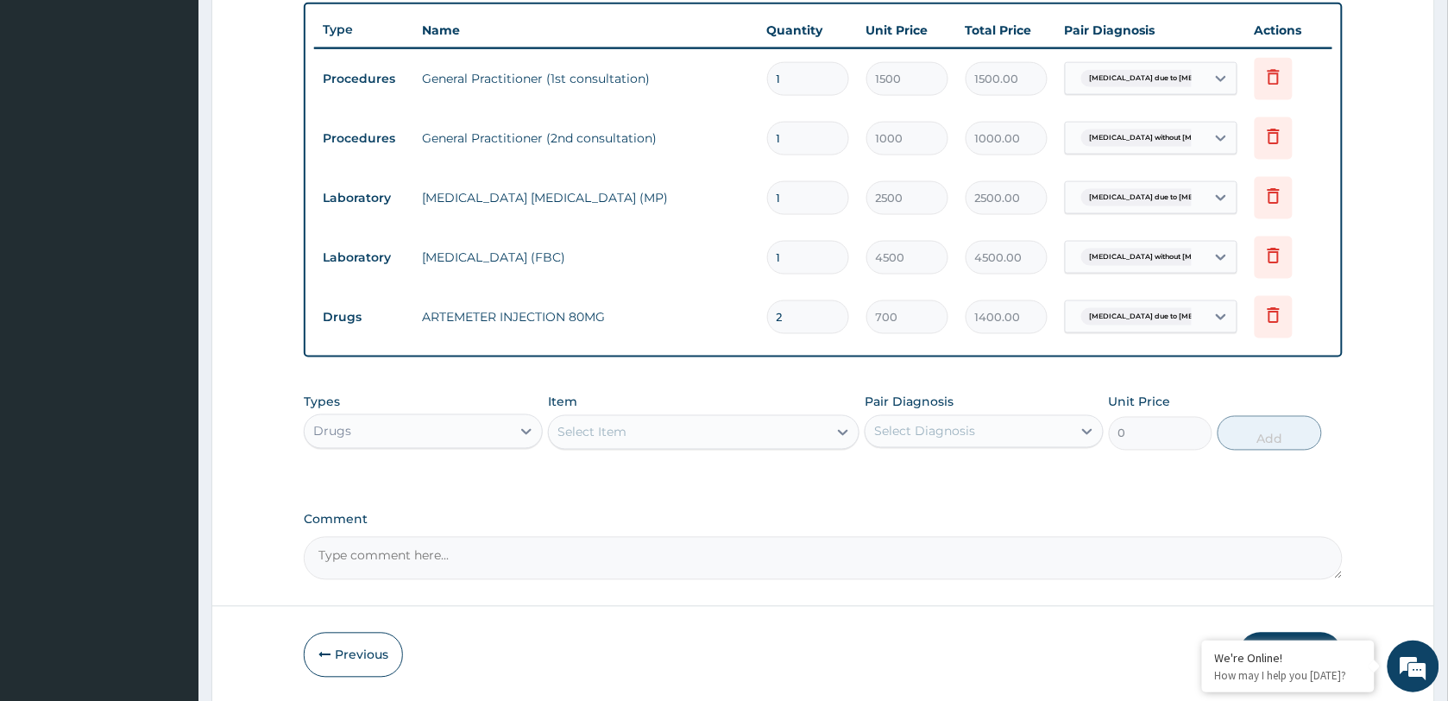
click at [704, 367] on div "PA Code / Prescription Code Enter Code(Secondary Care Only) Encounter Date 15-1…" at bounding box center [823, 52] width 1039 height 1054
click at [639, 429] on div "Select Item" at bounding box center [688, 432] width 279 height 28
type input "LONA"
click at [719, 475] on div "Lonart DS" at bounding box center [703, 475] width 311 height 31
type input "400"
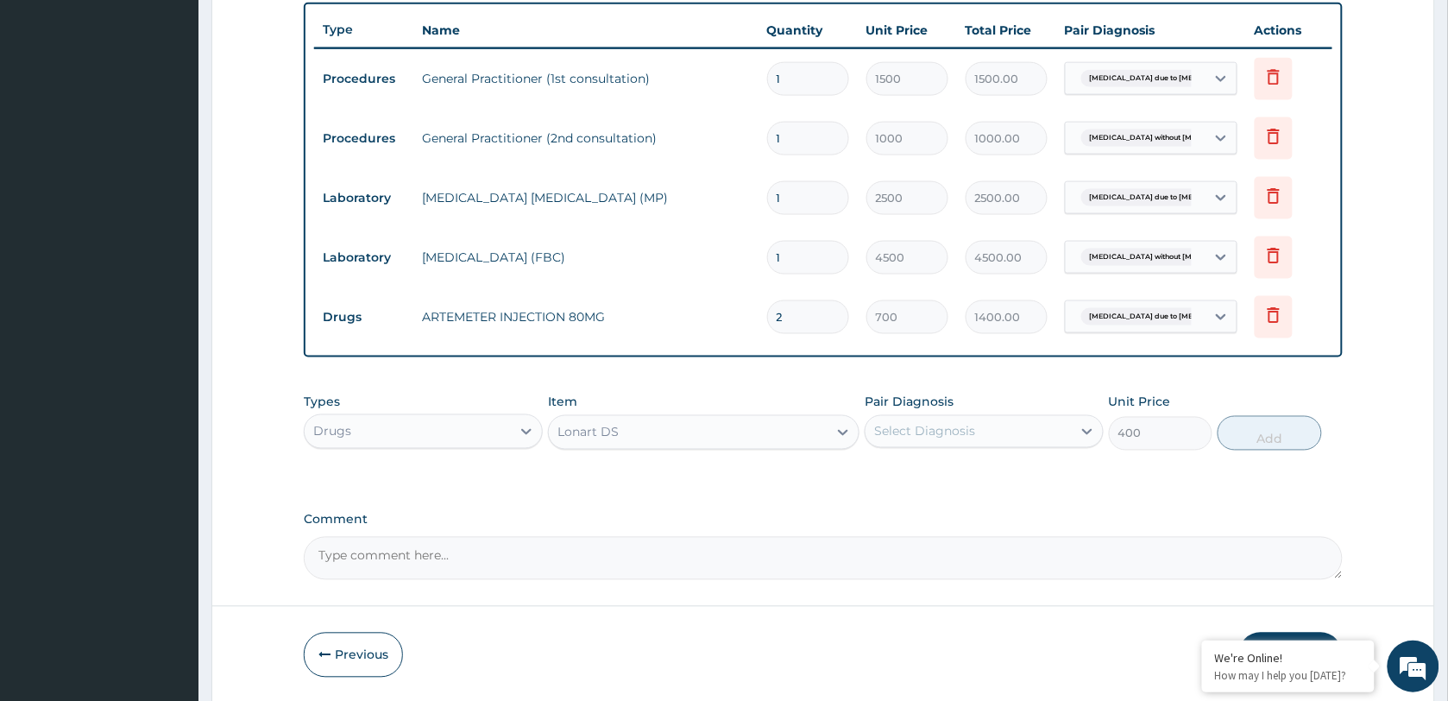
click at [928, 428] on div "Select Diagnosis" at bounding box center [924, 431] width 101 height 17
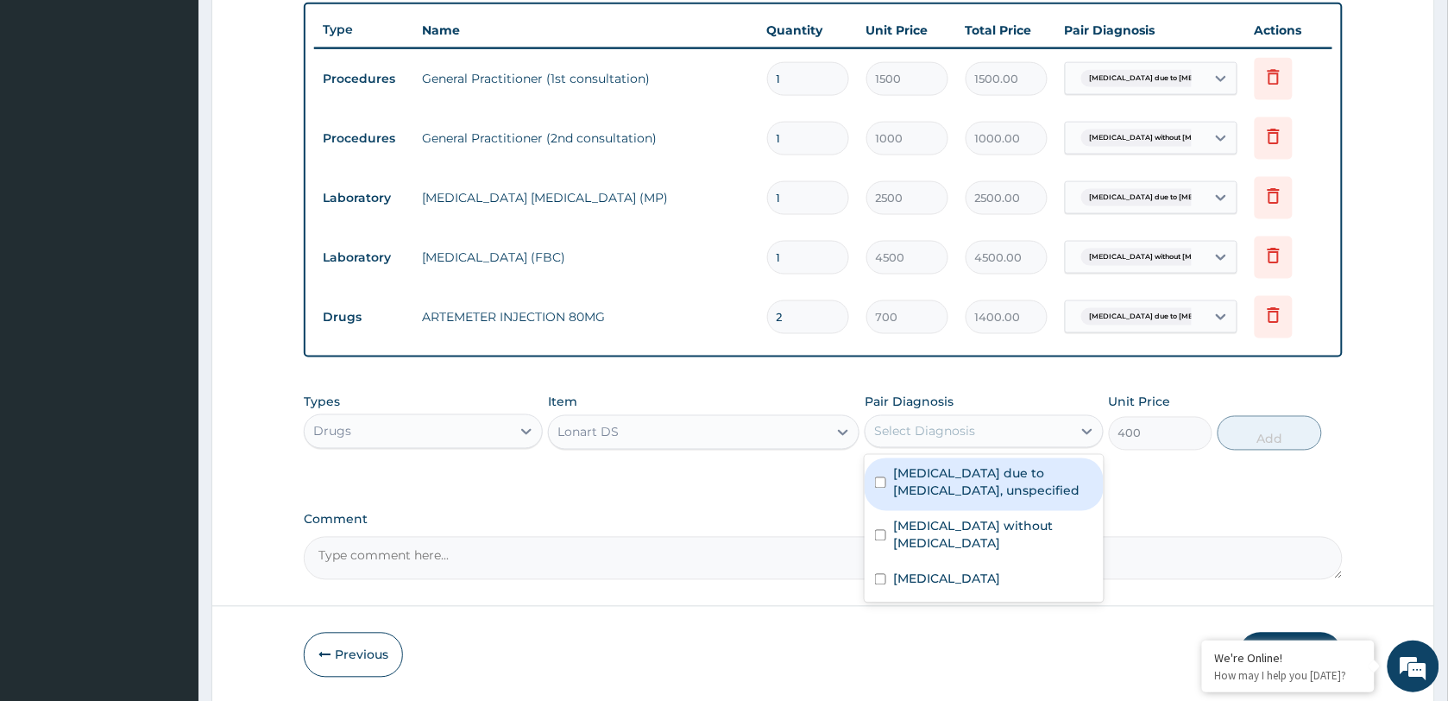
click at [985, 481] on label "[MEDICAL_DATA] due to [MEDICAL_DATA], unspecified" at bounding box center [993, 482] width 200 height 35
checkbox input "true"
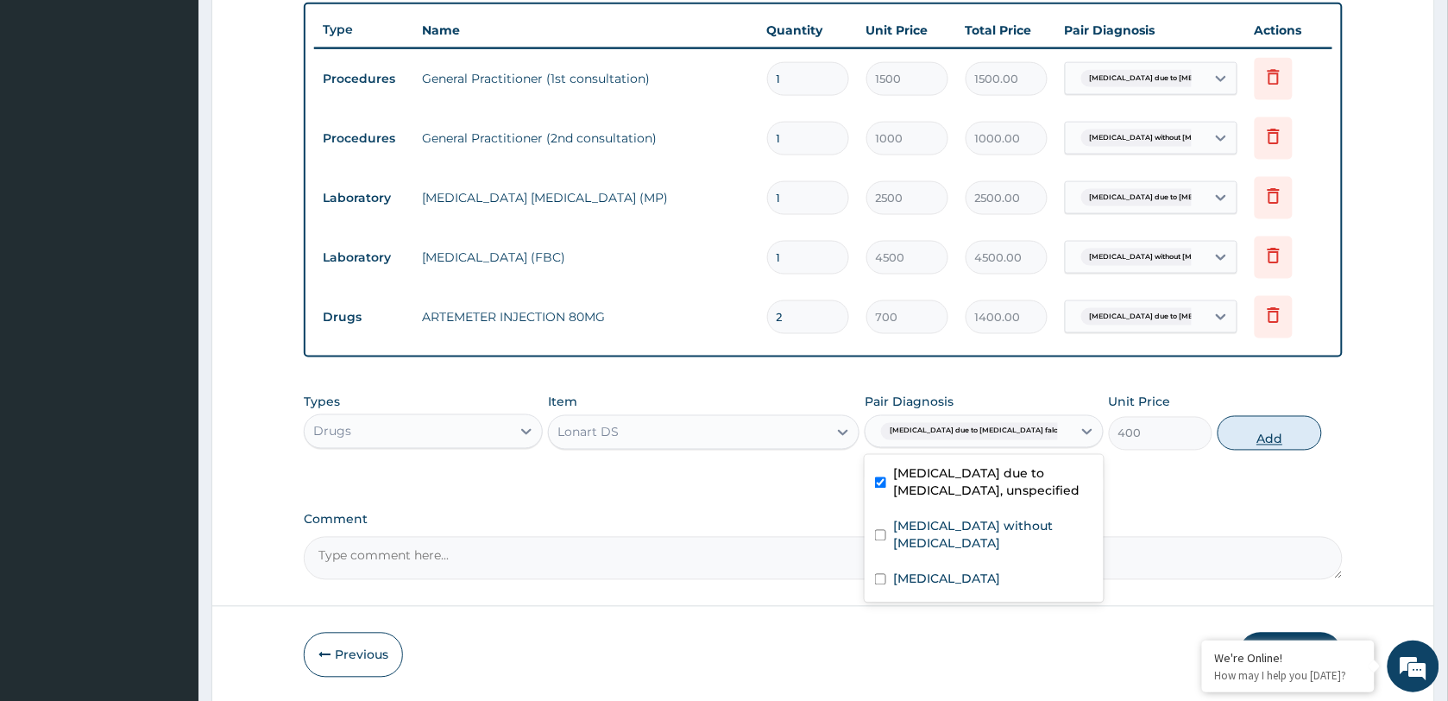
click at [1262, 440] on button "Add" at bounding box center [1270, 433] width 104 height 35
type input "0"
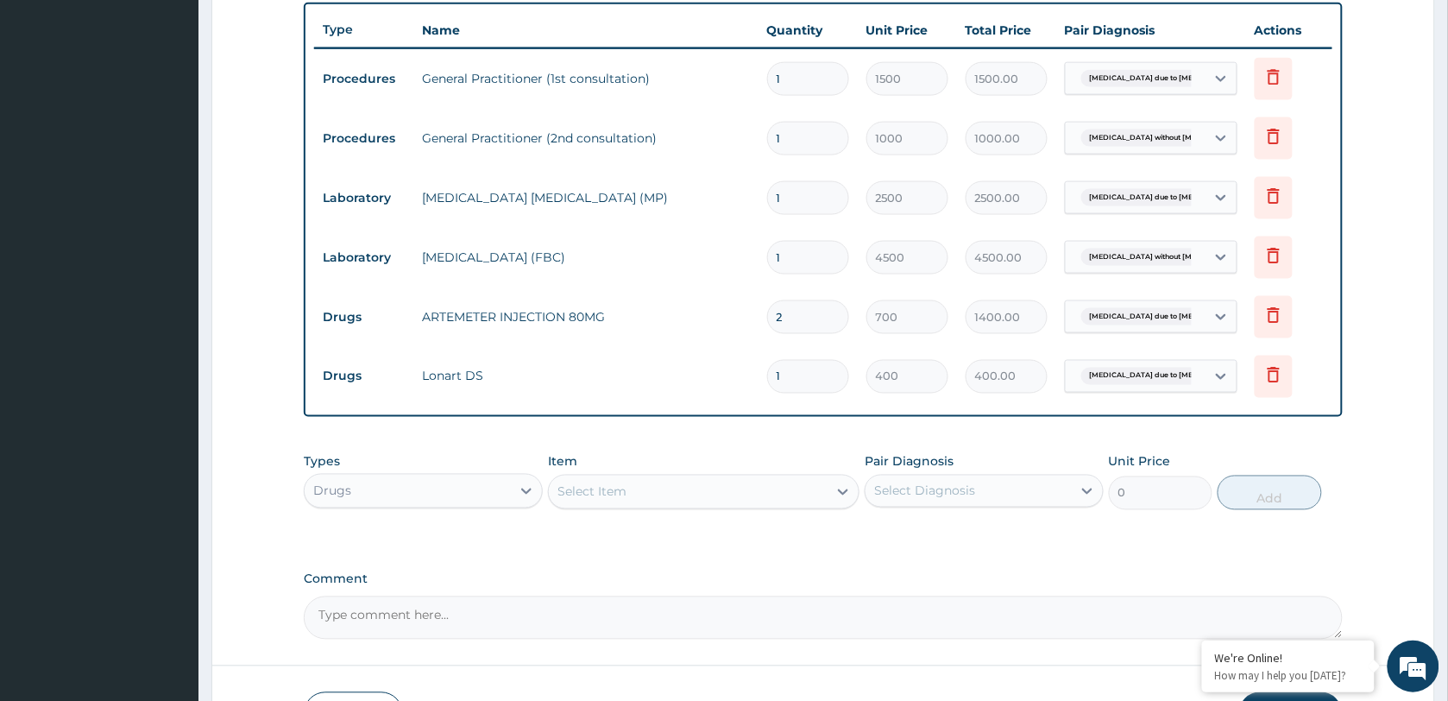
drag, startPoint x: 782, startPoint y: 377, endPoint x: 756, endPoint y: 380, distance: 26.0
click at [756, 380] on tr "Drugs Lonart DS 1 400 400.00 Malaria due to Plasmodium falc... Delete" at bounding box center [823, 377] width 1018 height 60
type input "6"
type input "2400.00"
type input "6"
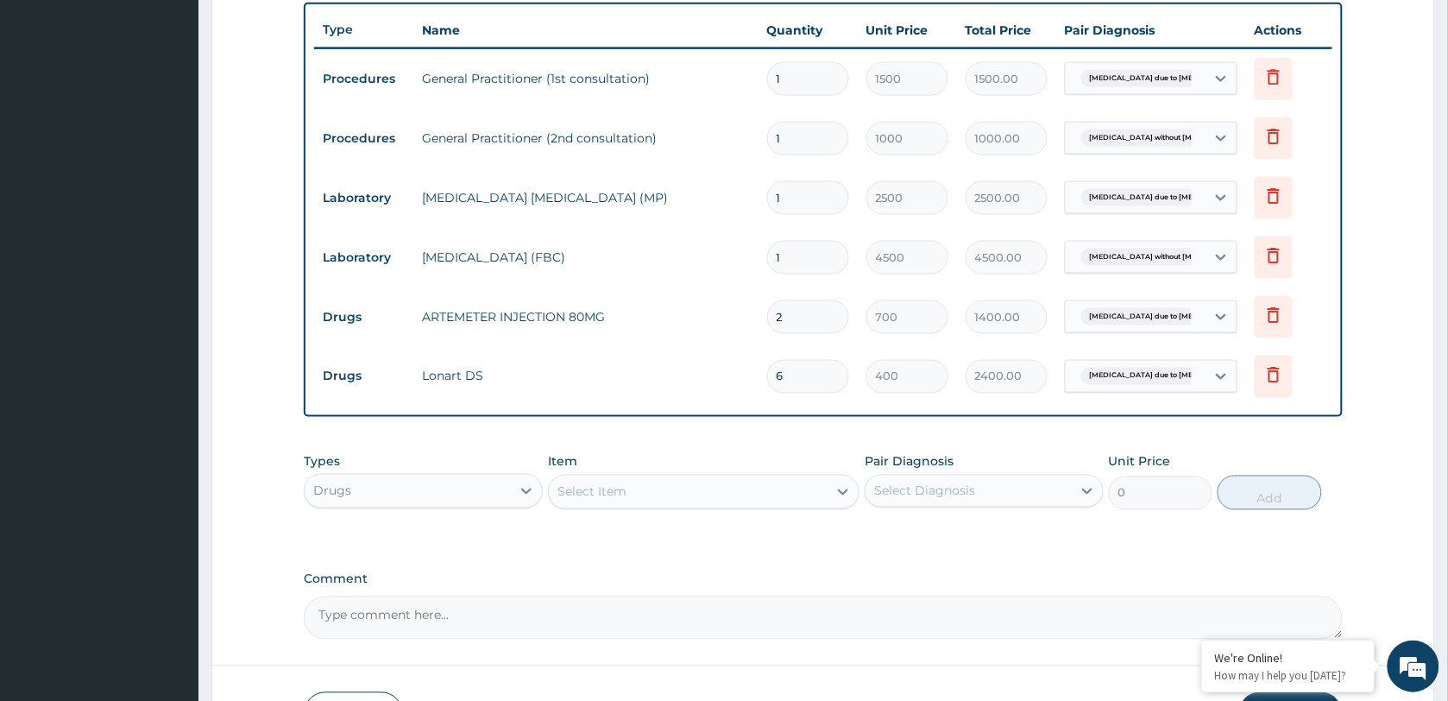
click at [692, 412] on div "Type Name Quantity Unit Price Total Price Pair Diagnosis Actions Procedures Gen…" at bounding box center [823, 210] width 1039 height 414
click at [643, 485] on div "Select Item" at bounding box center [688, 492] width 279 height 28
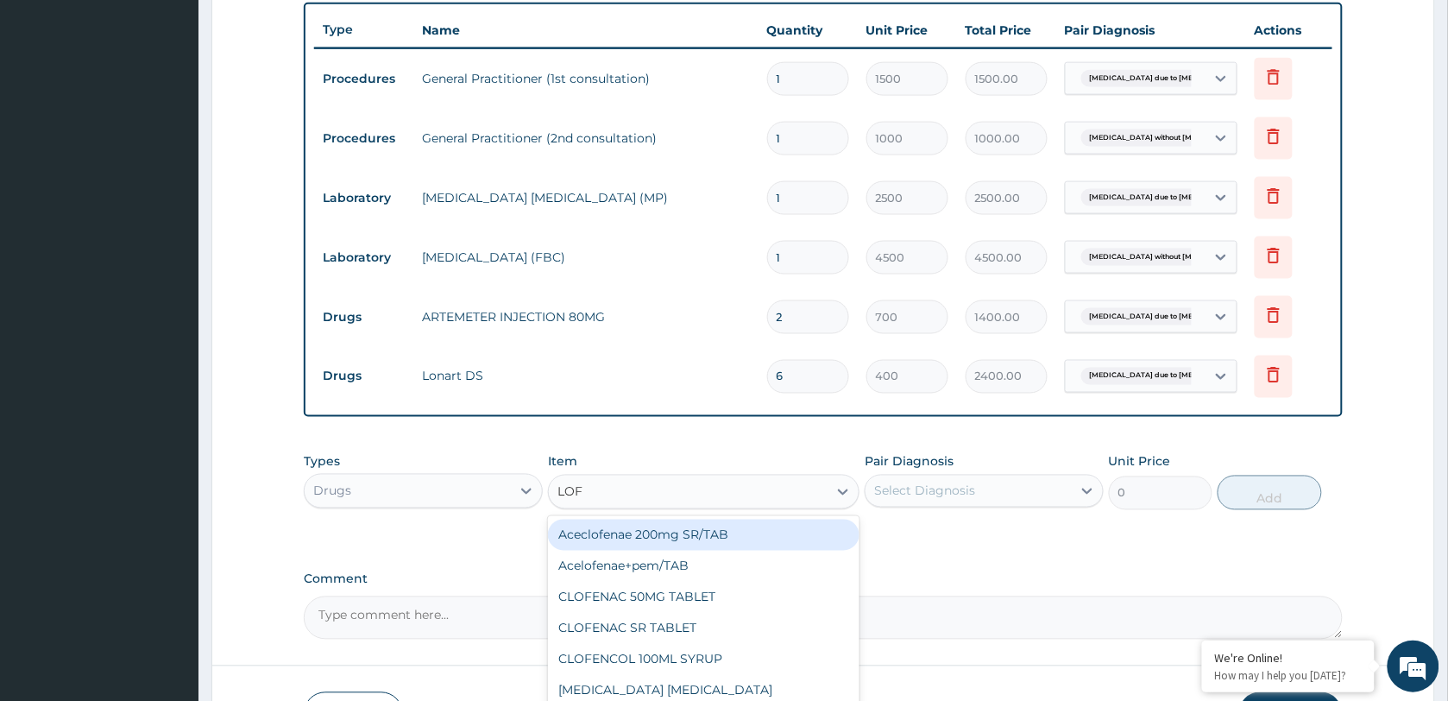
type input "LOFN"
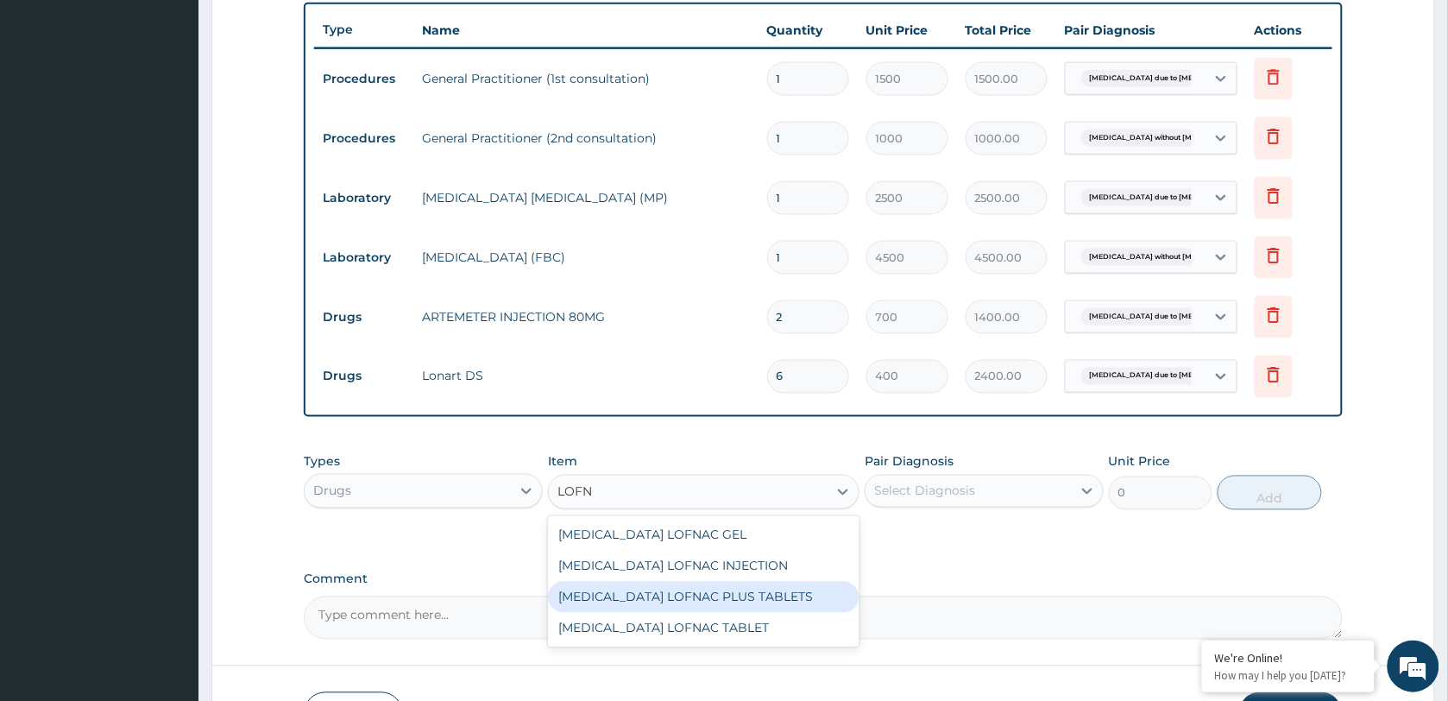
click at [688, 591] on div "[MEDICAL_DATA] LOFNAC PLUS TABLETS" at bounding box center [703, 597] width 311 height 31
type input "105"
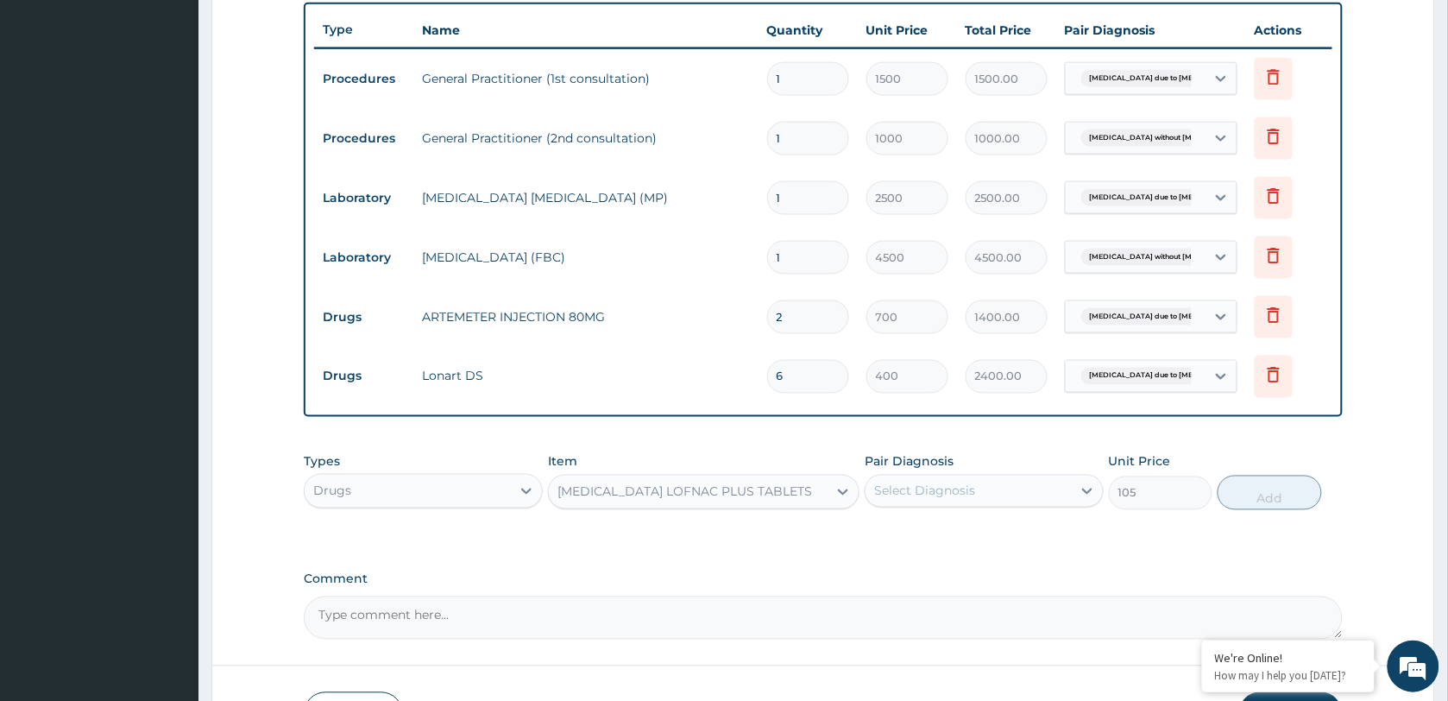
click at [939, 489] on div "Select Diagnosis" at bounding box center [924, 490] width 101 height 17
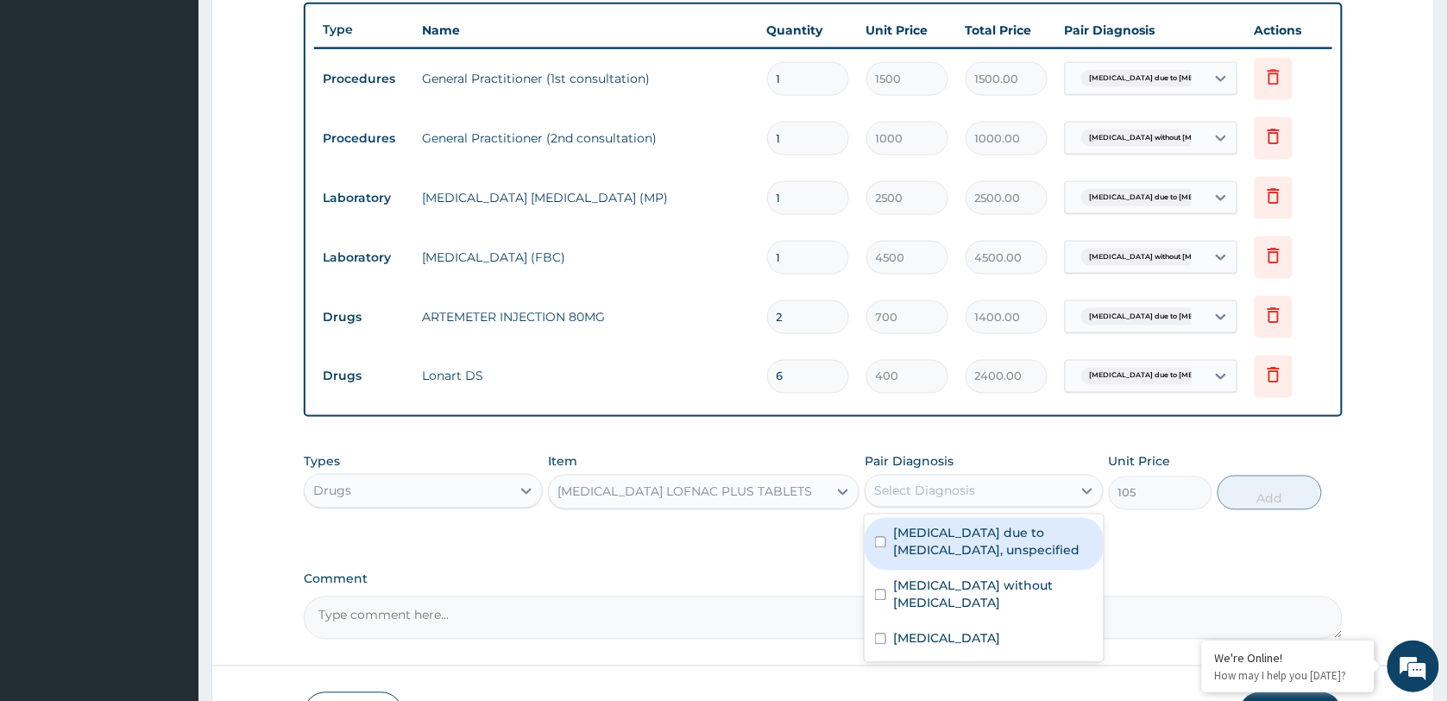
click at [965, 532] on label "[MEDICAL_DATA] due to [MEDICAL_DATA], unspecified" at bounding box center [993, 542] width 200 height 35
checkbox input "true"
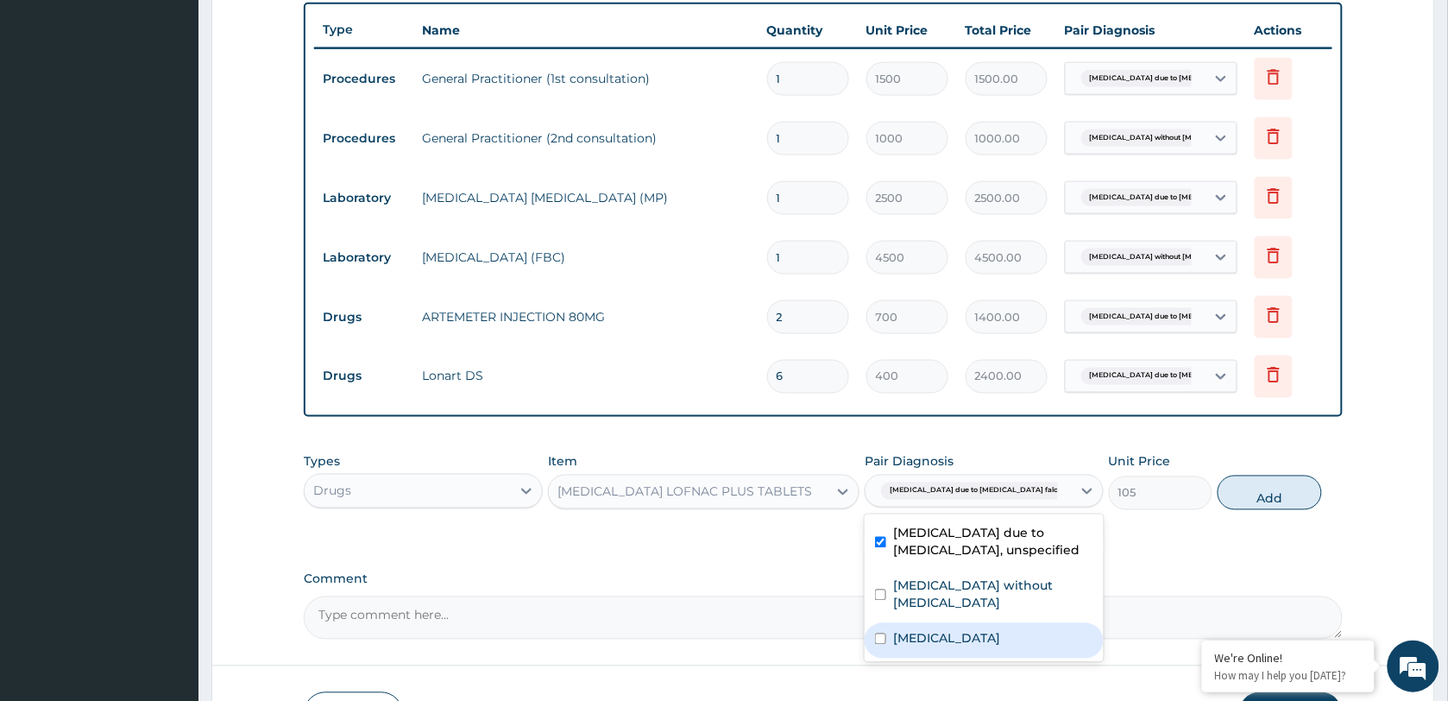
click at [965, 630] on label "[MEDICAL_DATA]" at bounding box center [946, 638] width 107 height 17
checkbox input "true"
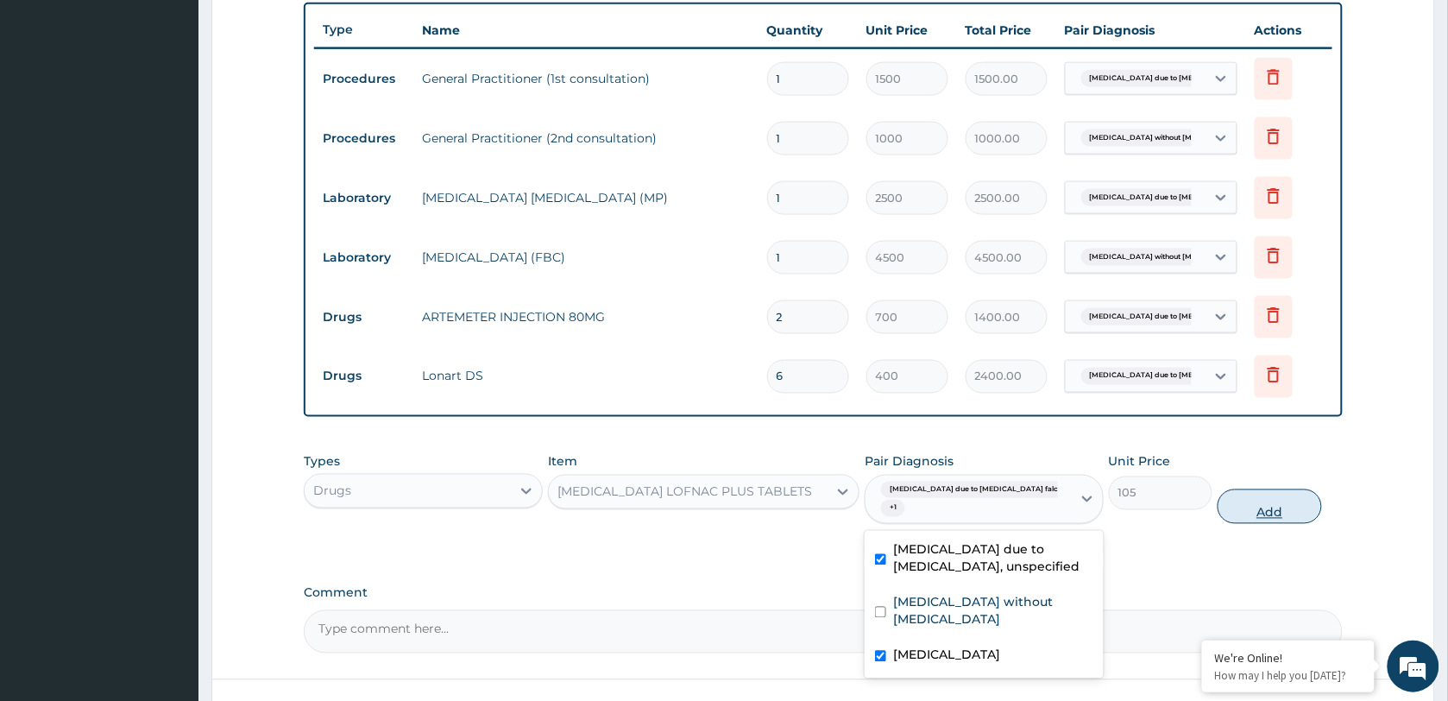
click at [1253, 496] on button "Add" at bounding box center [1270, 506] width 104 height 35
type input "0"
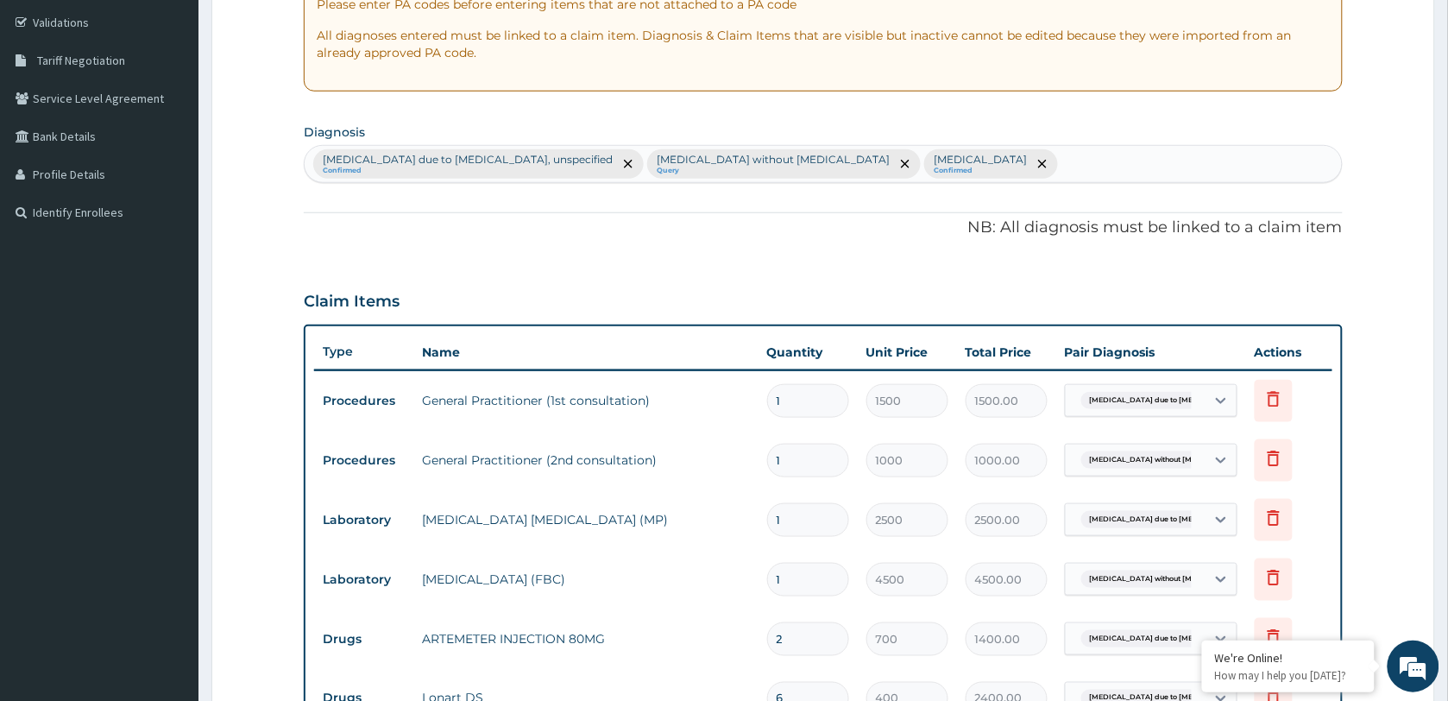
scroll to position [316, 0]
click at [1046, 174] on div "Malaria due to Plasmodium falciparum, unspecified Confirmed Sepsis without sept…" at bounding box center [823, 166] width 1037 height 36
type input "MYALGIA"
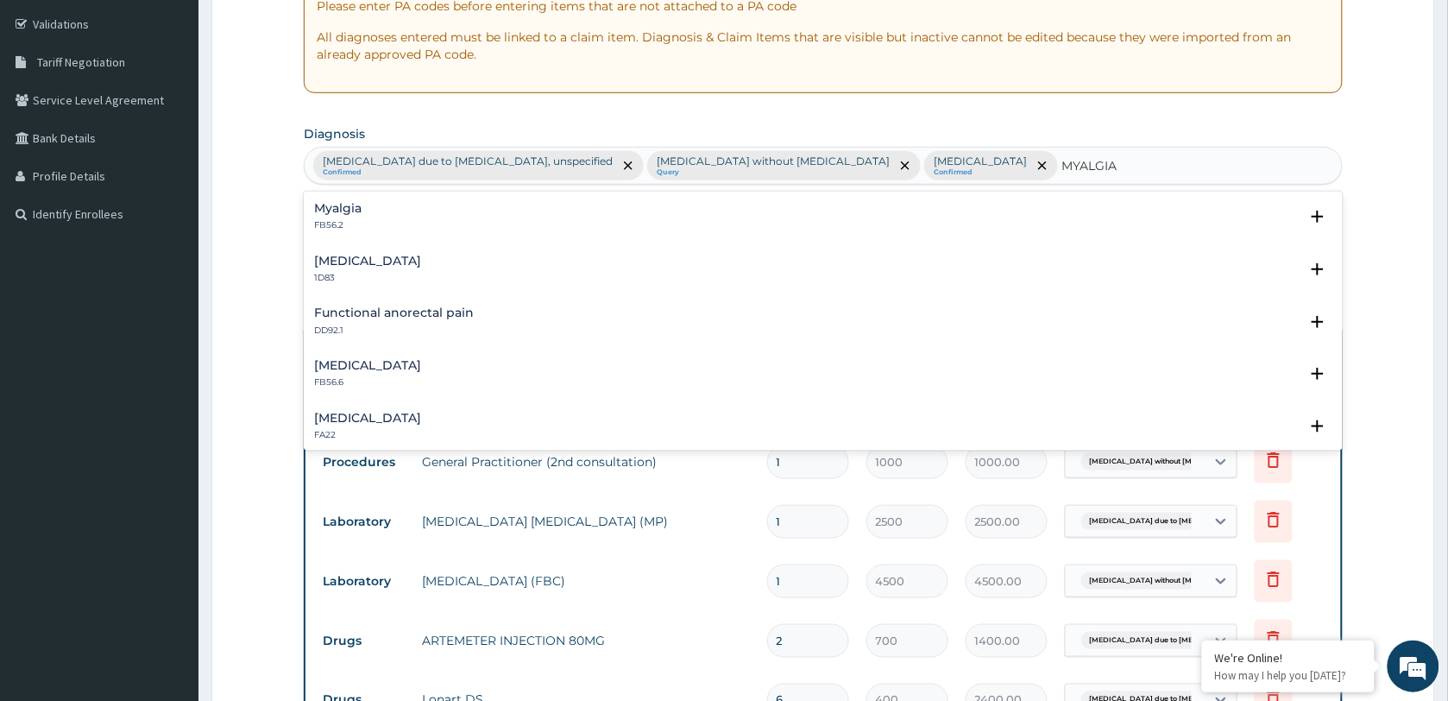
click at [437, 209] on div "Myalgia FB56.2" at bounding box center [823, 217] width 1018 height 30
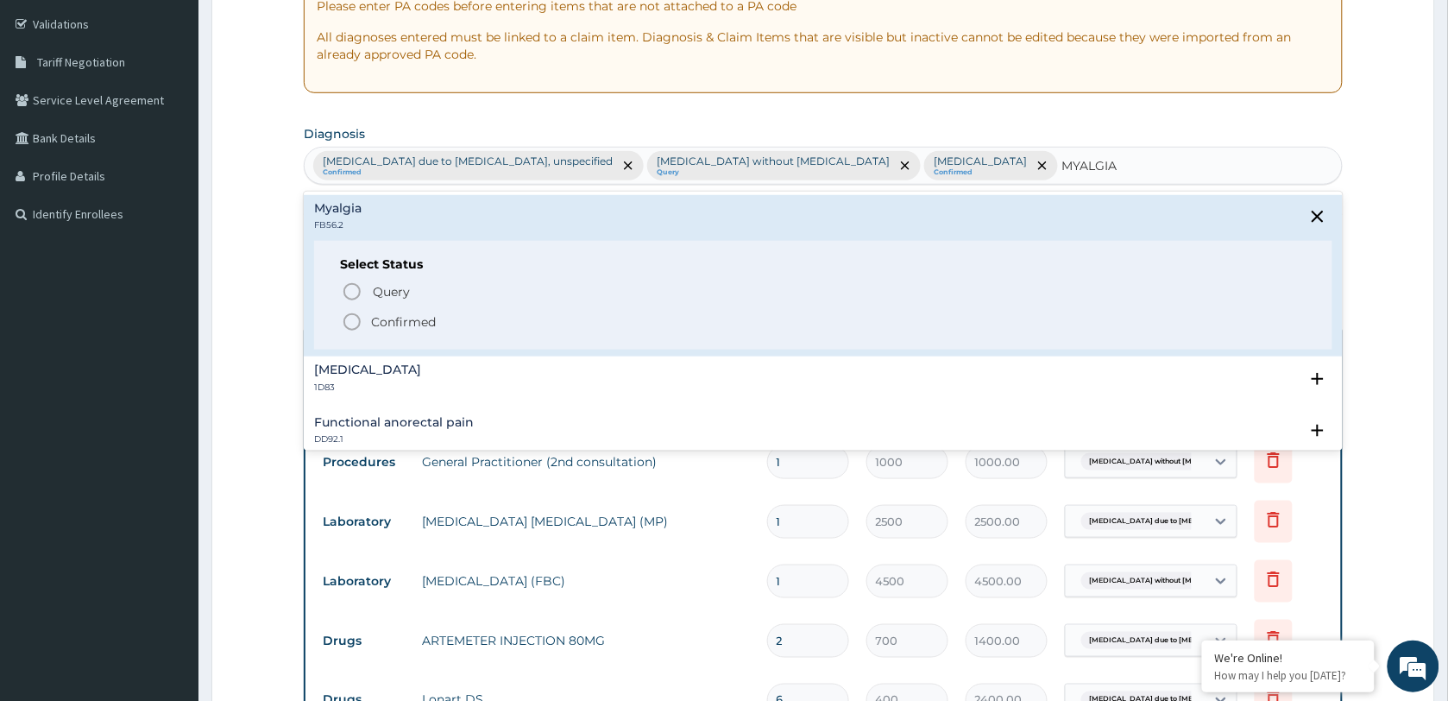
click at [410, 320] on p "Confirmed" at bounding box center [403, 321] width 65 height 17
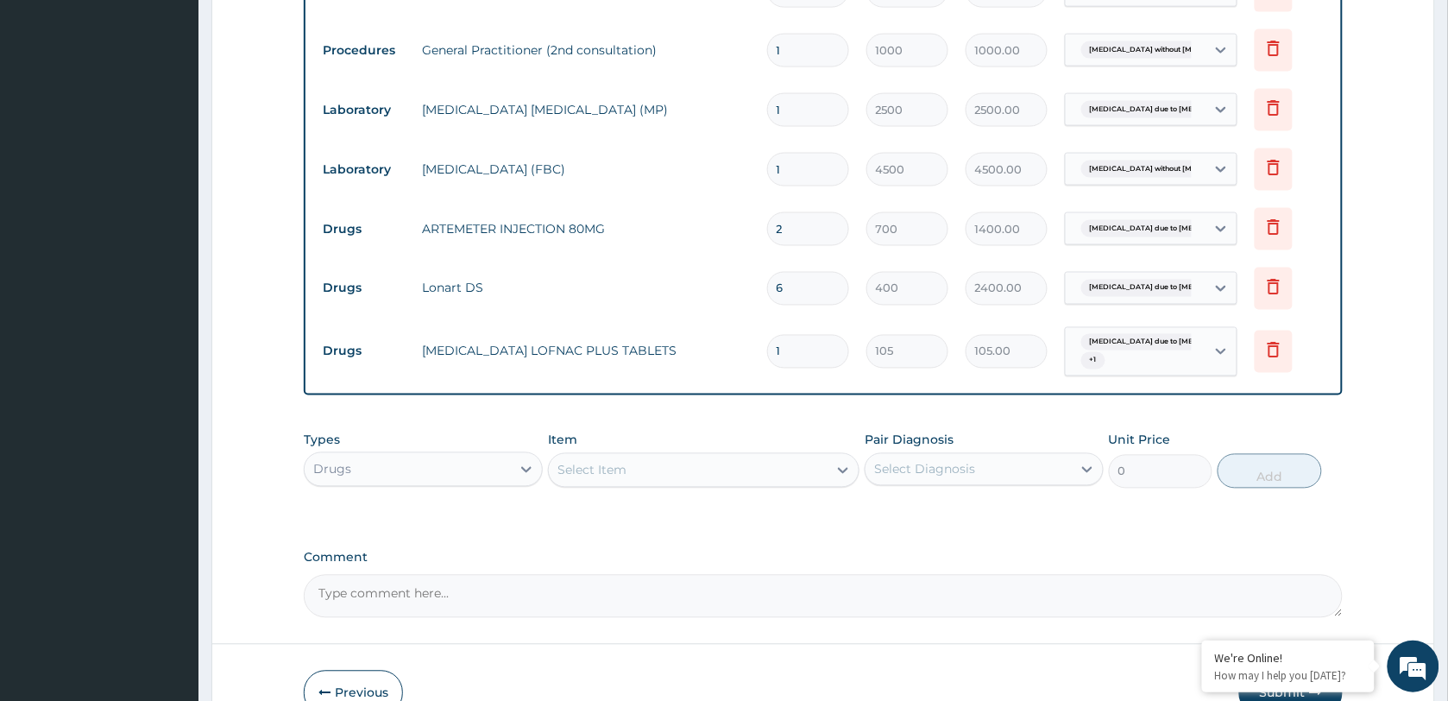
scroll to position [747, 0]
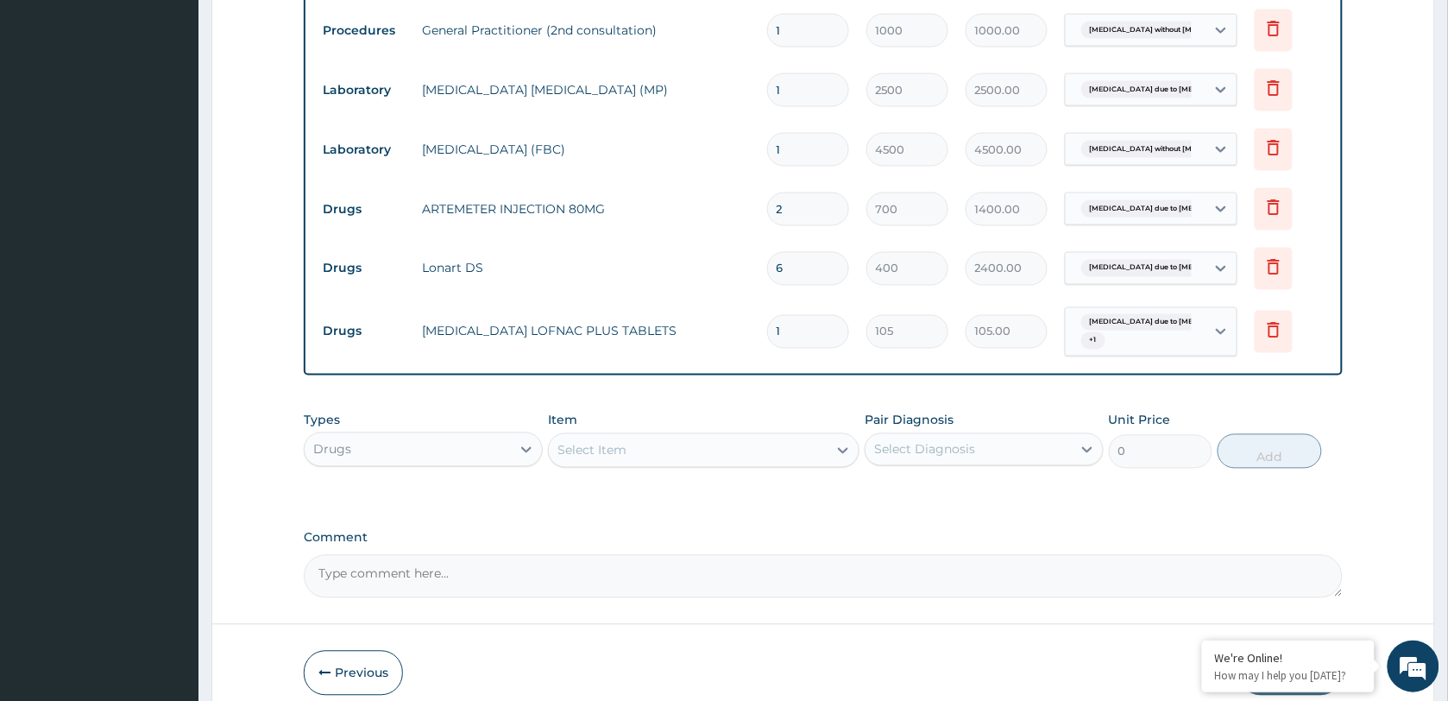
click at [645, 447] on div "Select Item" at bounding box center [688, 451] width 279 height 28
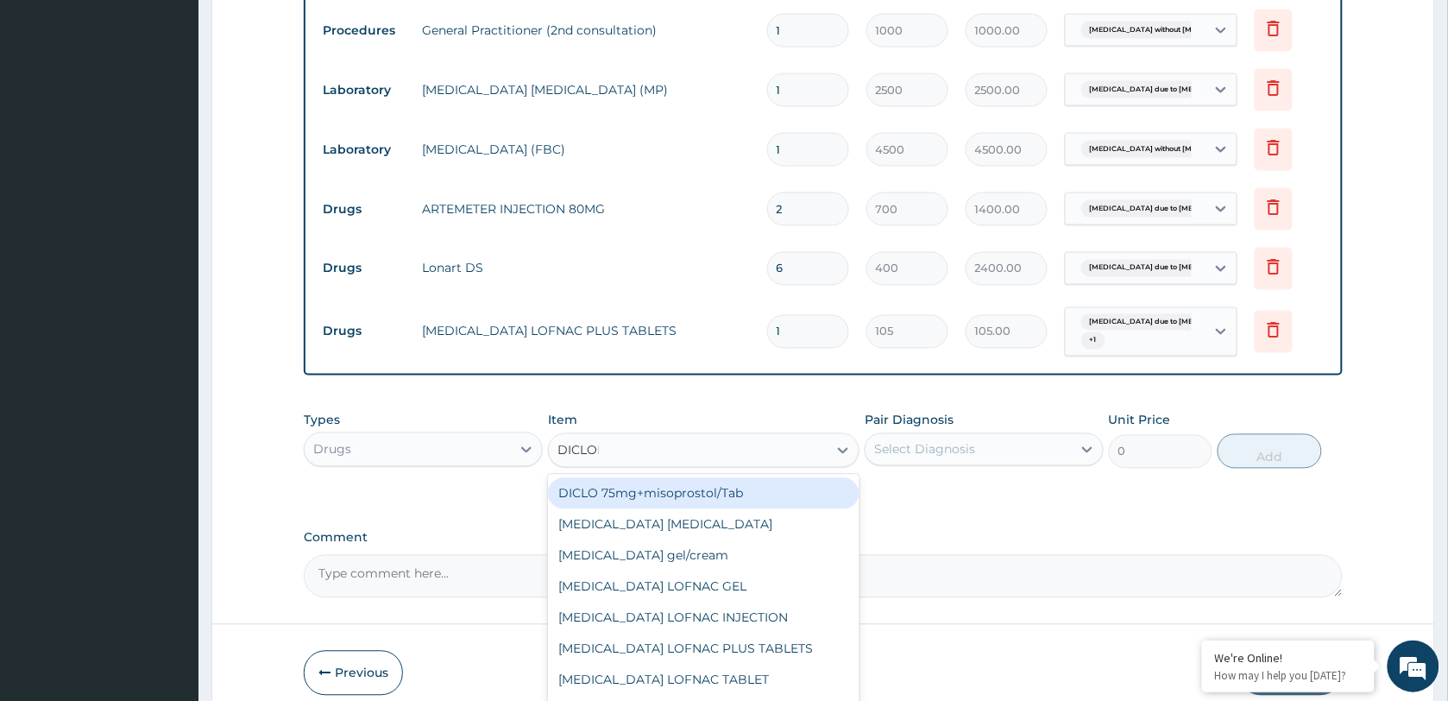
type input "DICLOFE"
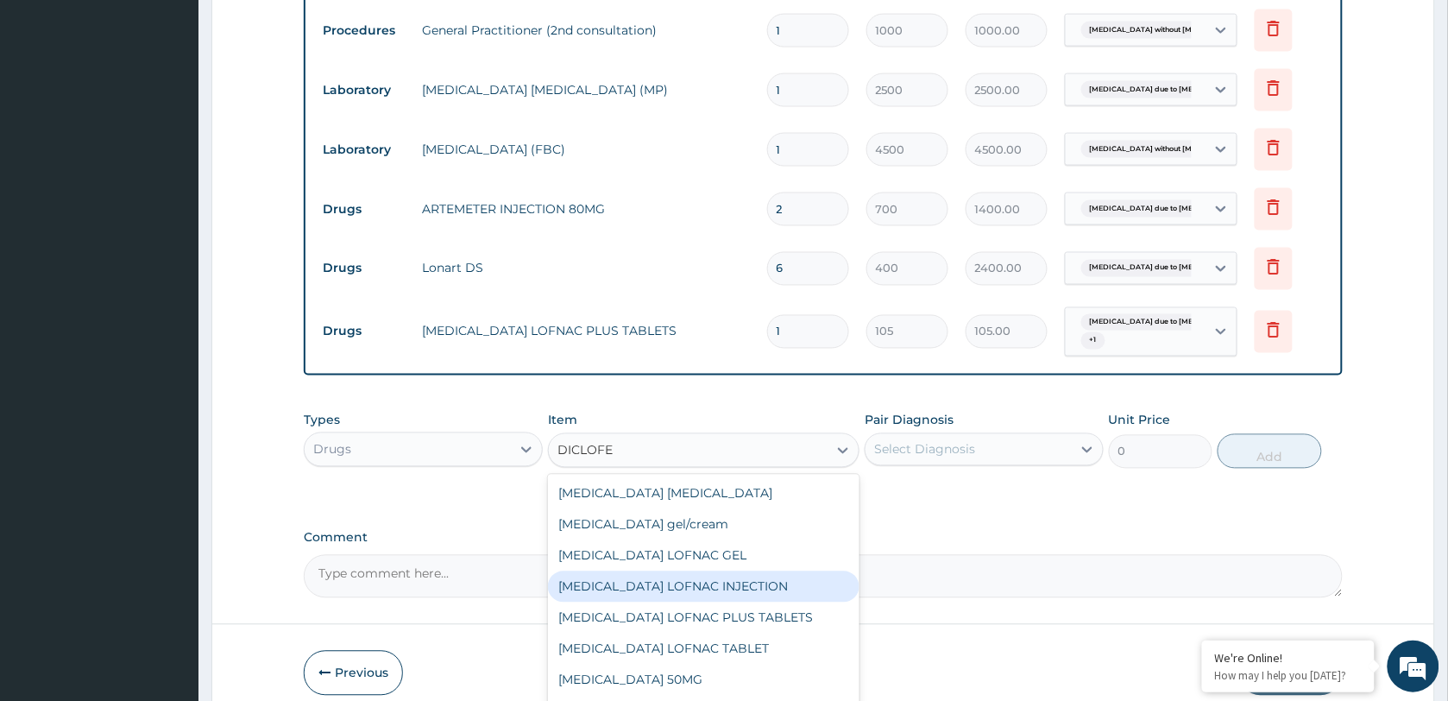
click at [696, 588] on div "[MEDICAL_DATA] LOFNAC INJECTION" at bounding box center [703, 586] width 311 height 31
type input "300"
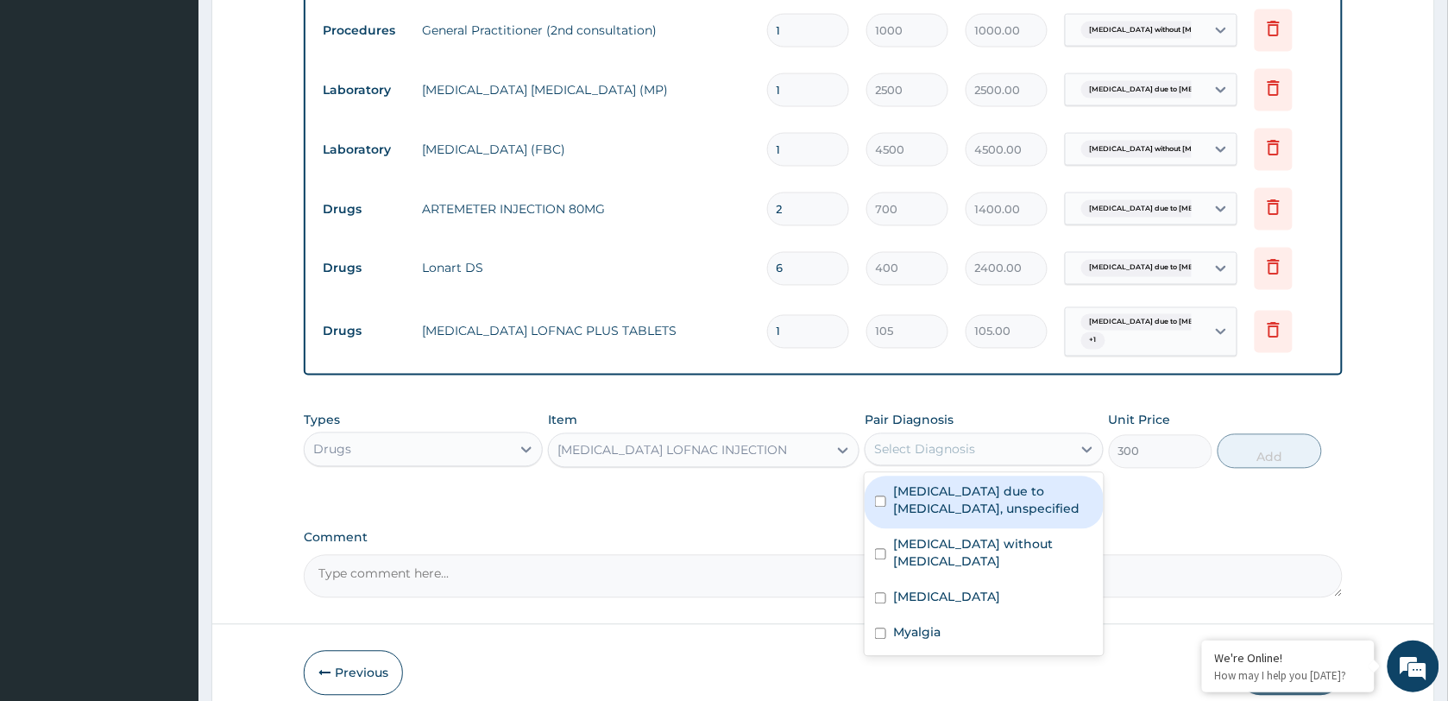
click at [933, 447] on div "Select Diagnosis" at bounding box center [924, 449] width 101 height 17
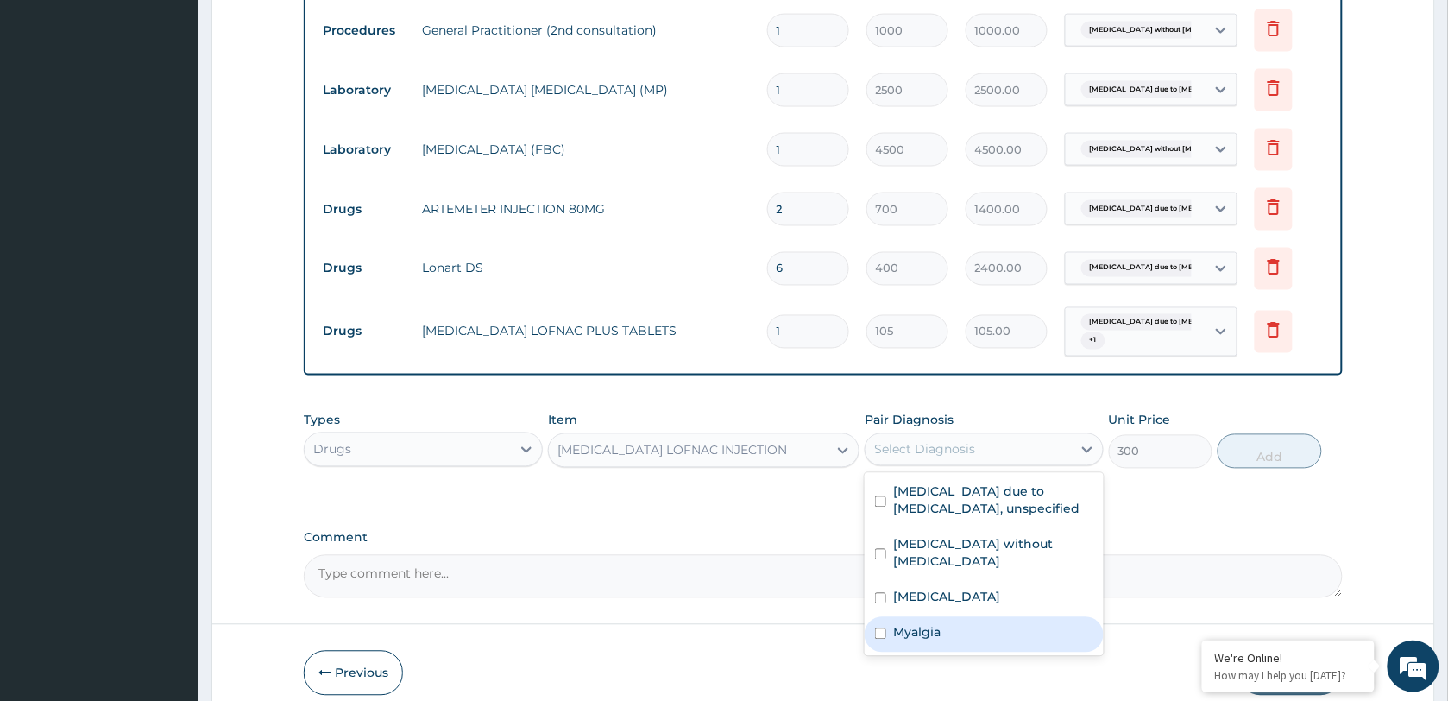
click at [959, 617] on div "Myalgia" at bounding box center [984, 634] width 239 height 35
checkbox input "true"
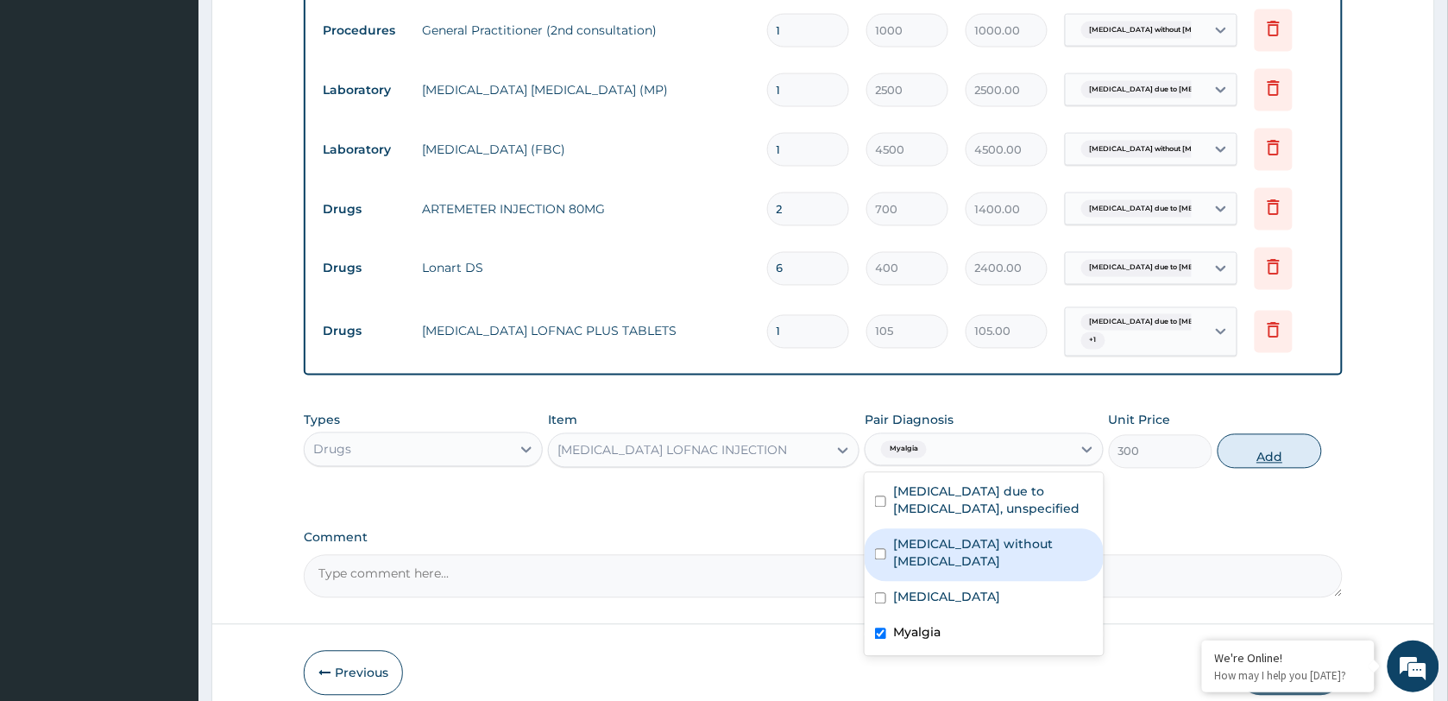
click at [1251, 460] on button "Add" at bounding box center [1270, 451] width 104 height 35
type input "0"
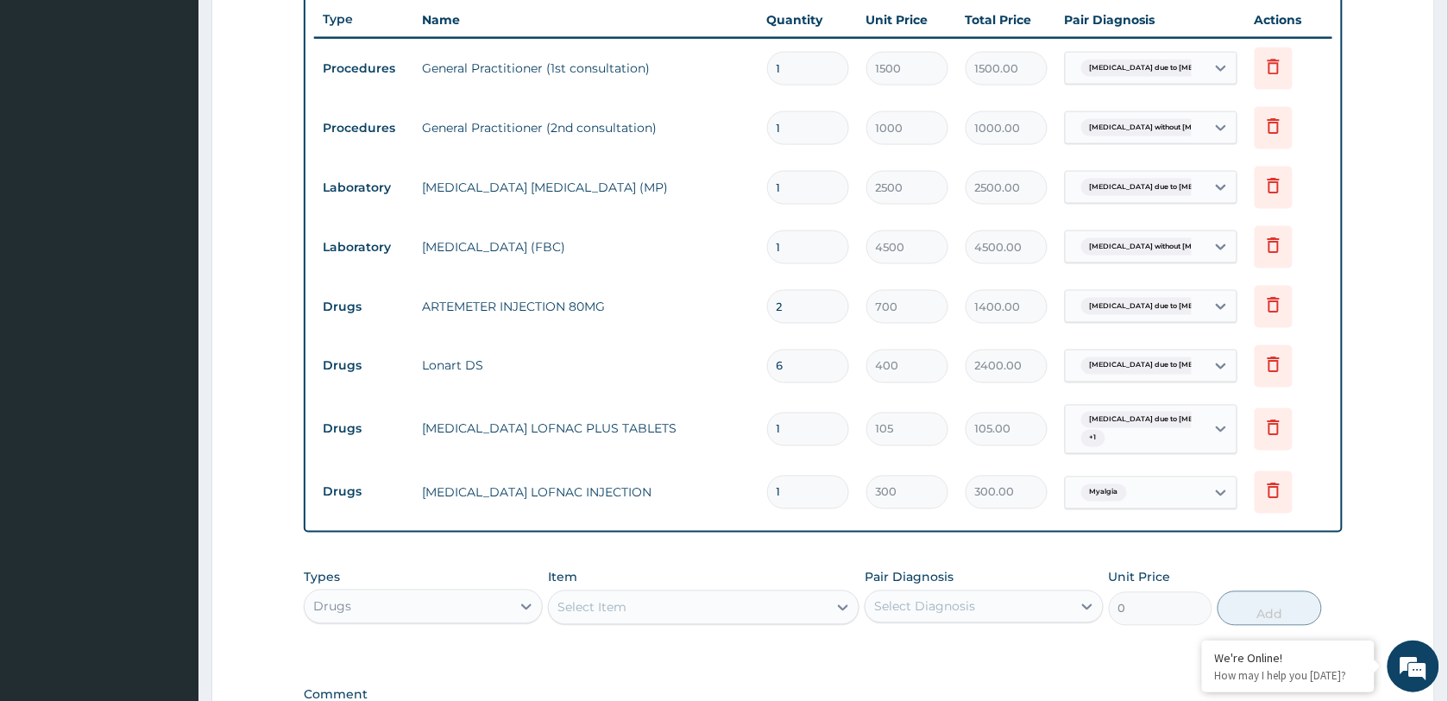
scroll to position [885, 0]
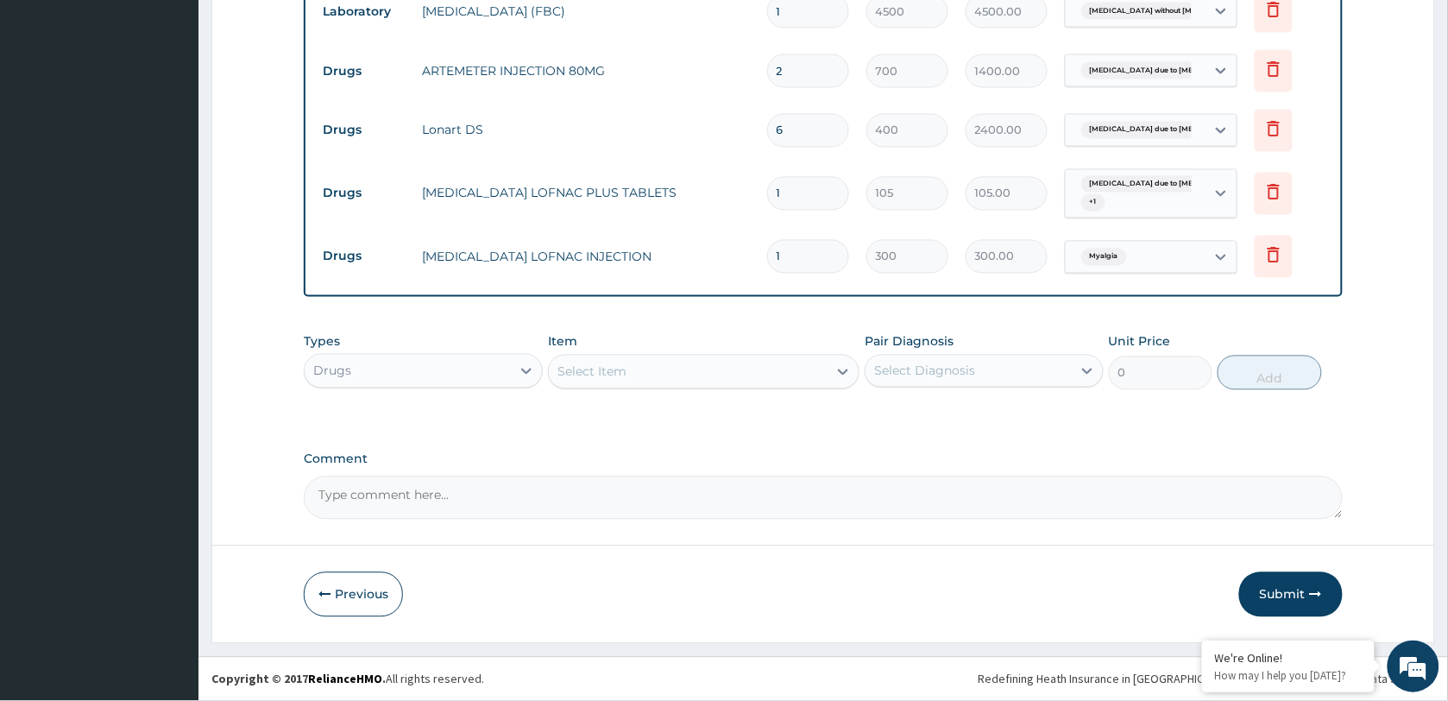
click at [611, 363] on div "Select Item" at bounding box center [591, 371] width 69 height 17
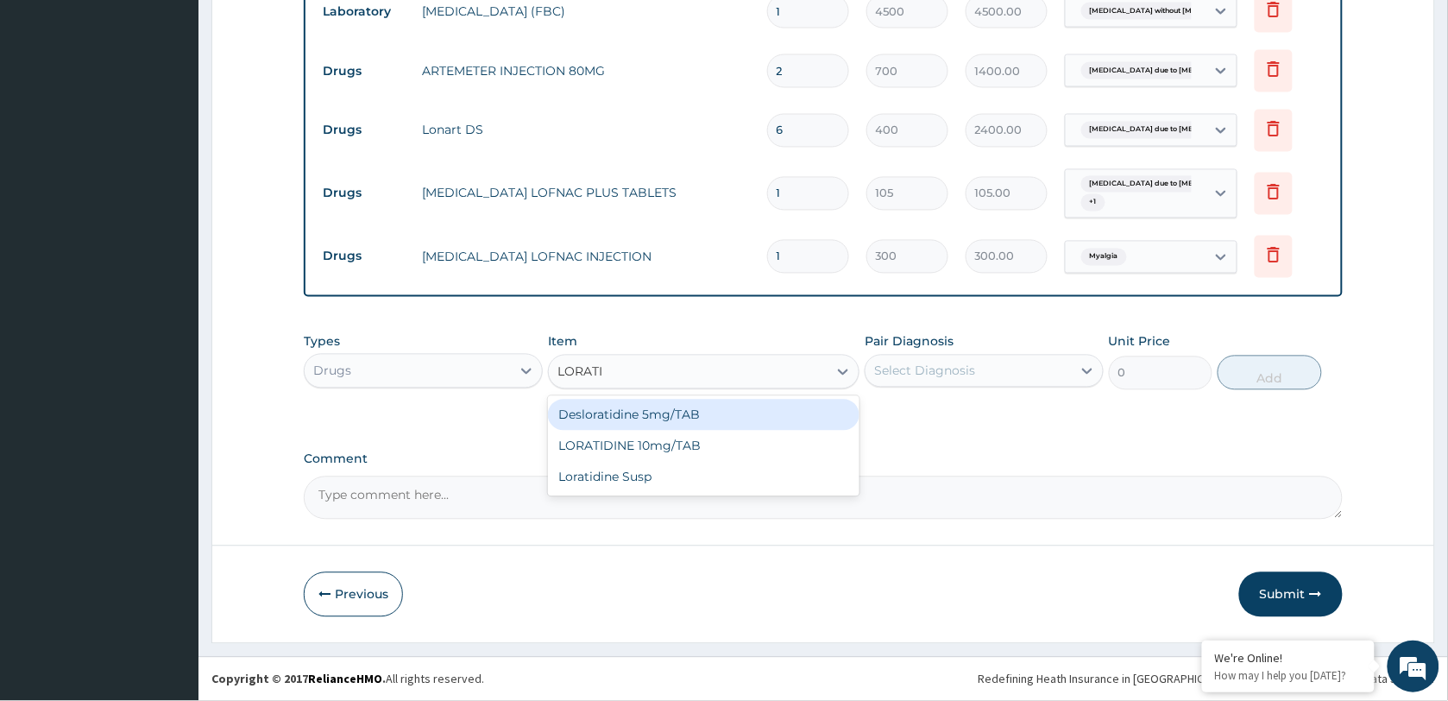
type input "LORATID"
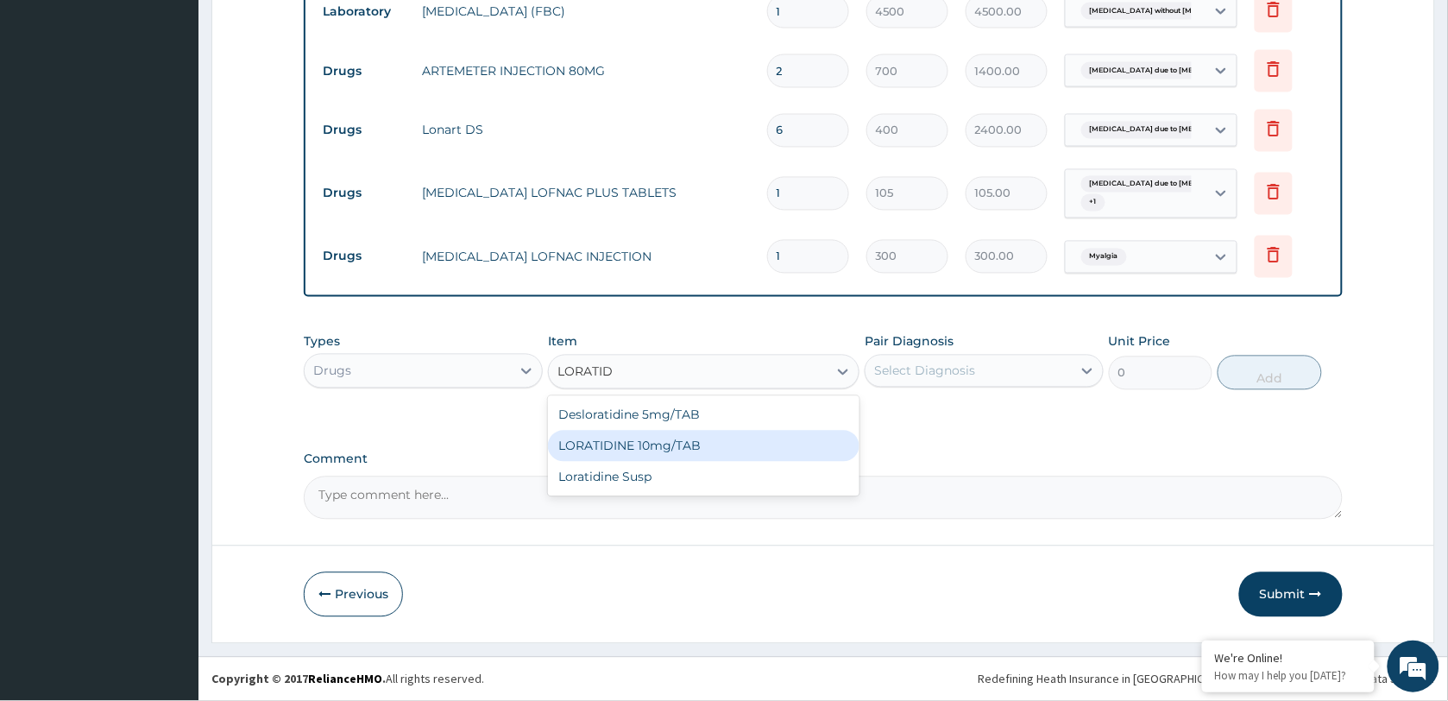
click at [703, 438] on div "LORATIDINE 10mg/TAB" at bounding box center [703, 446] width 311 height 31
type input "70"
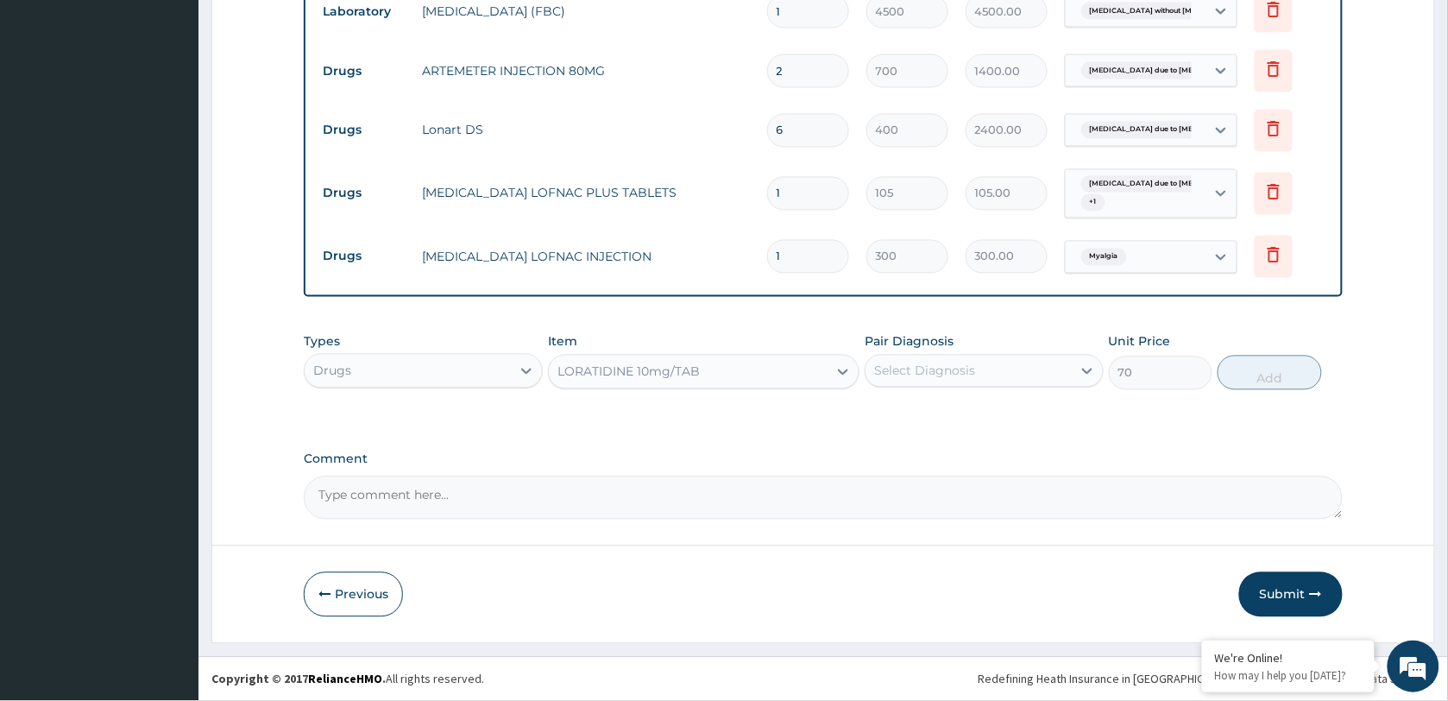
click at [937, 364] on div "Select Diagnosis" at bounding box center [924, 370] width 101 height 17
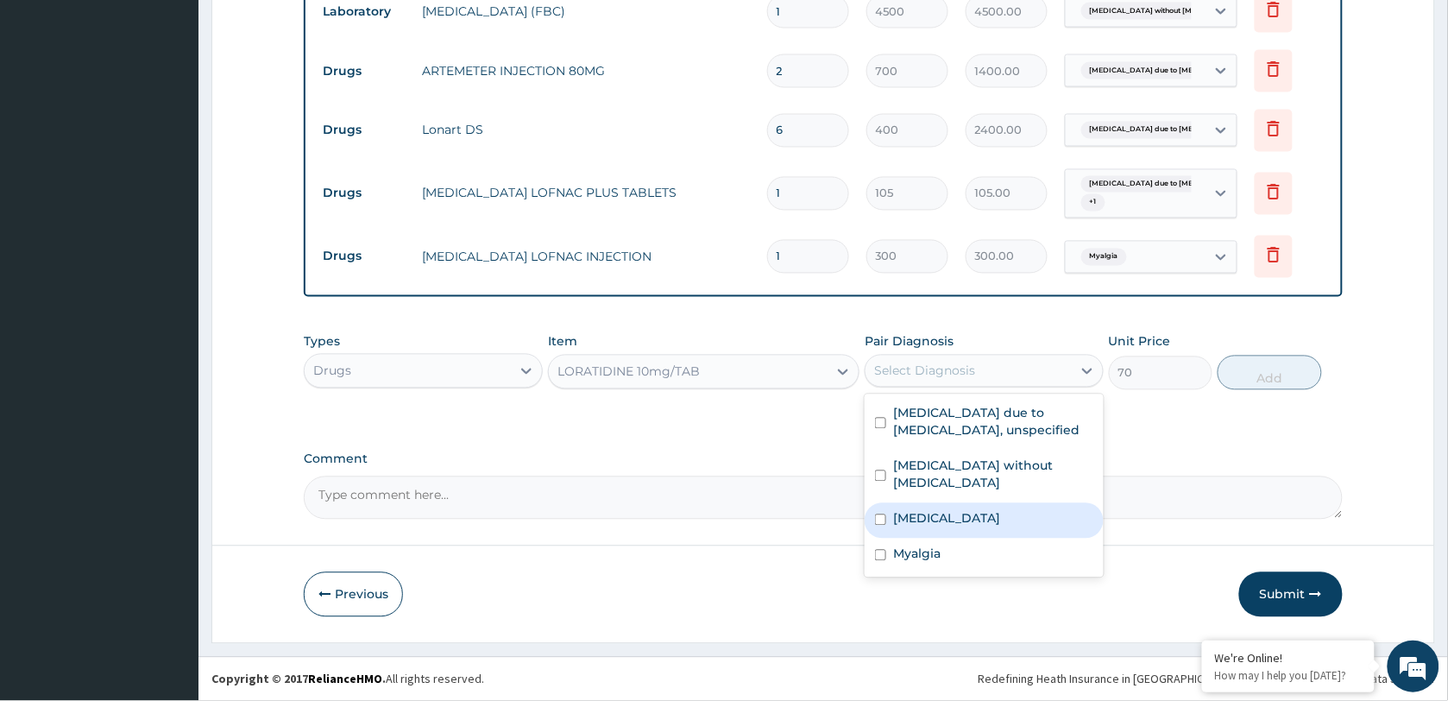
click at [973, 510] on label "[MEDICAL_DATA]" at bounding box center [946, 518] width 107 height 17
checkbox input "true"
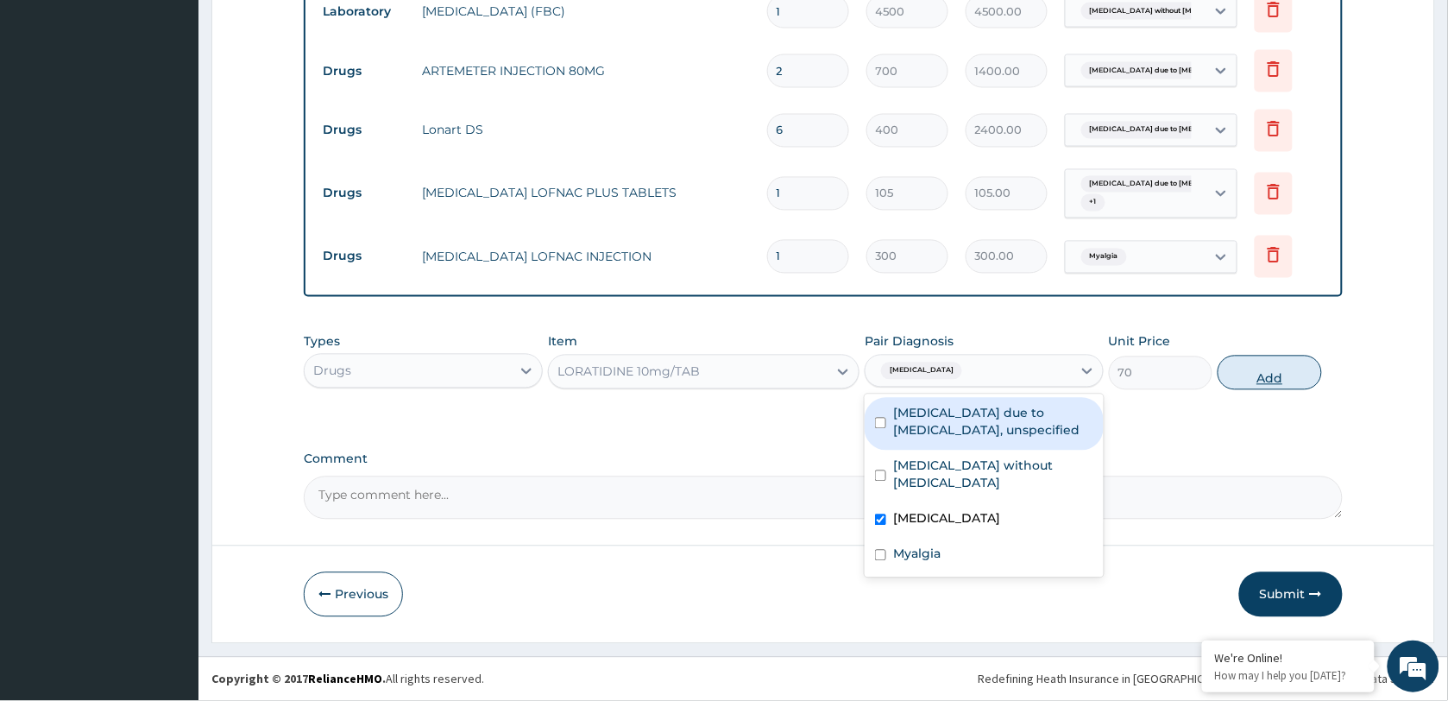
click at [1251, 377] on button "Add" at bounding box center [1270, 373] width 104 height 35
type input "0"
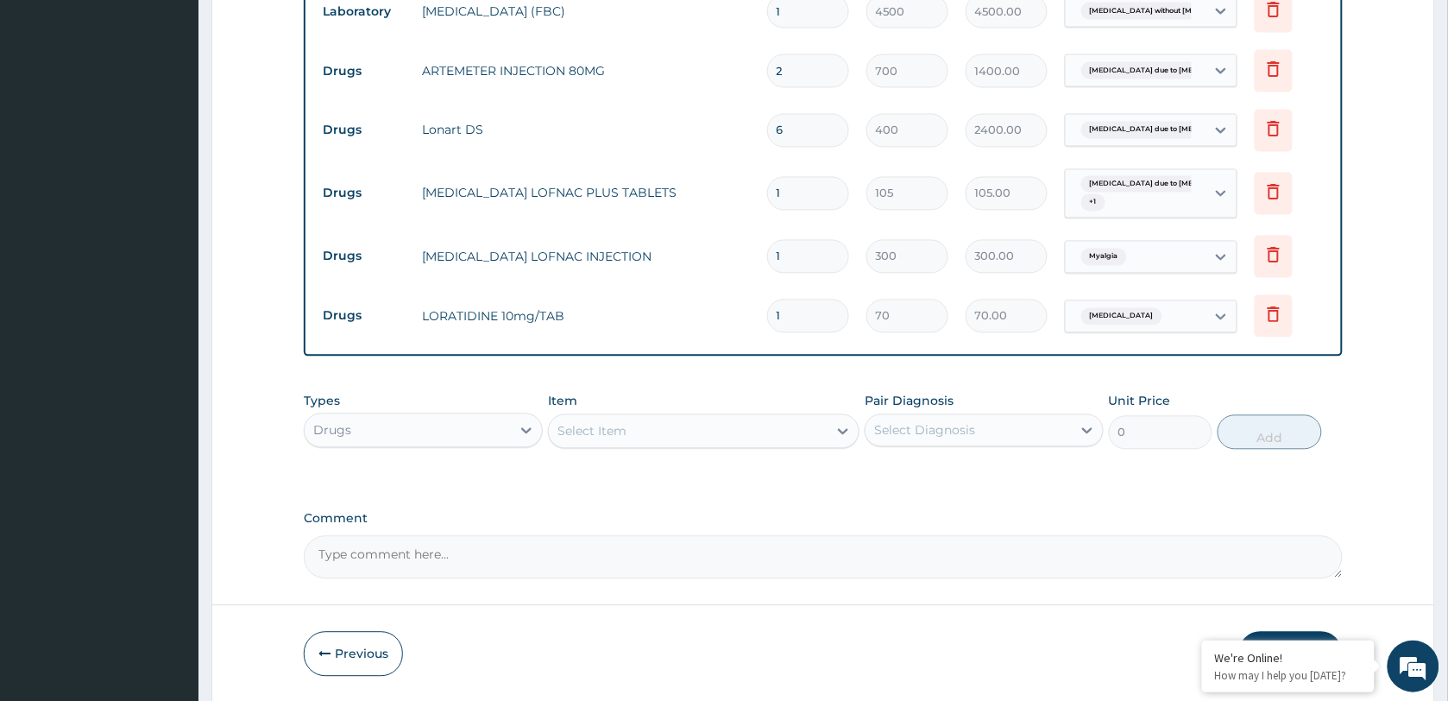
drag, startPoint x: 809, startPoint y: 309, endPoint x: 742, endPoint y: 313, distance: 67.4
click at [742, 313] on tr "Drugs LORATIDINE 10mg/TAB 1 70 70.00 [MEDICAL_DATA] Delete" at bounding box center [823, 316] width 1018 height 60
type input "5"
type input "350.00"
type input "5"
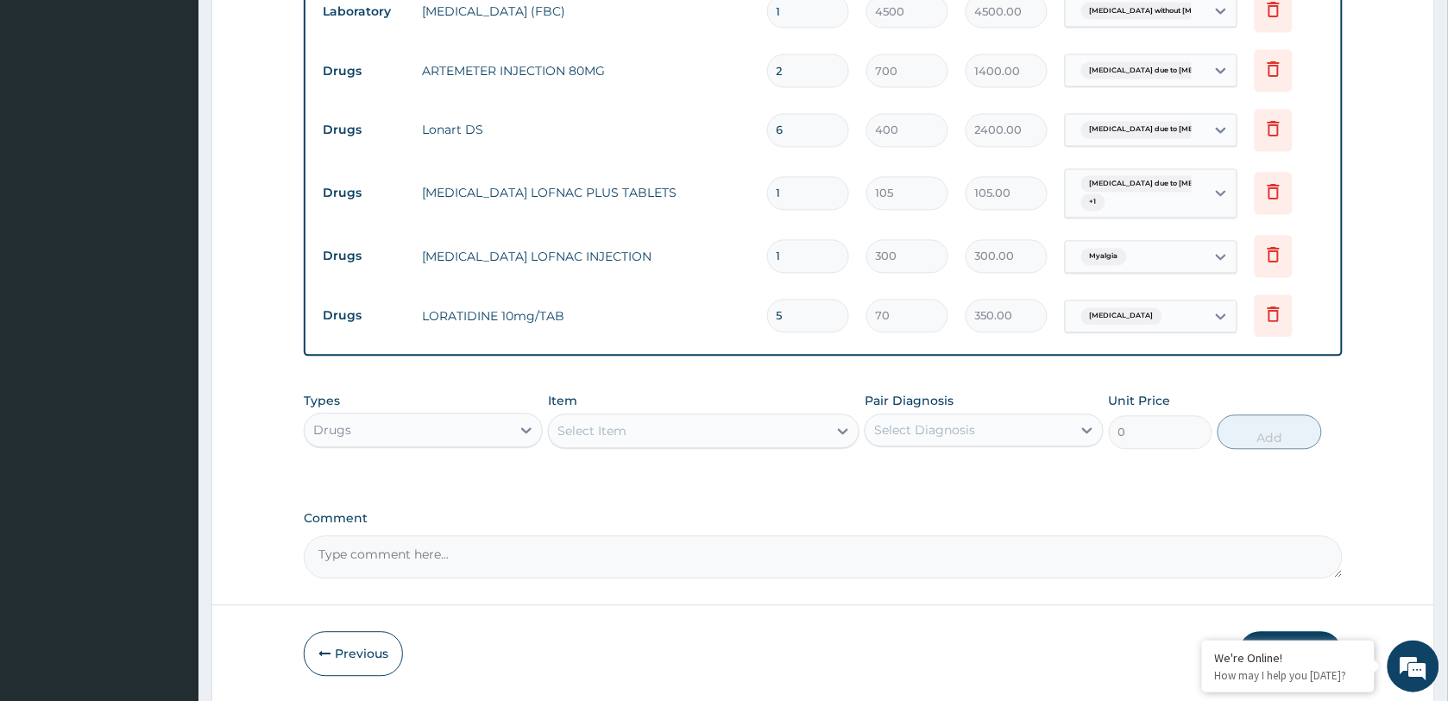
click at [785, 192] on input "1" at bounding box center [808, 194] width 82 height 34
type input "10"
type input "1050.00"
type input "10"
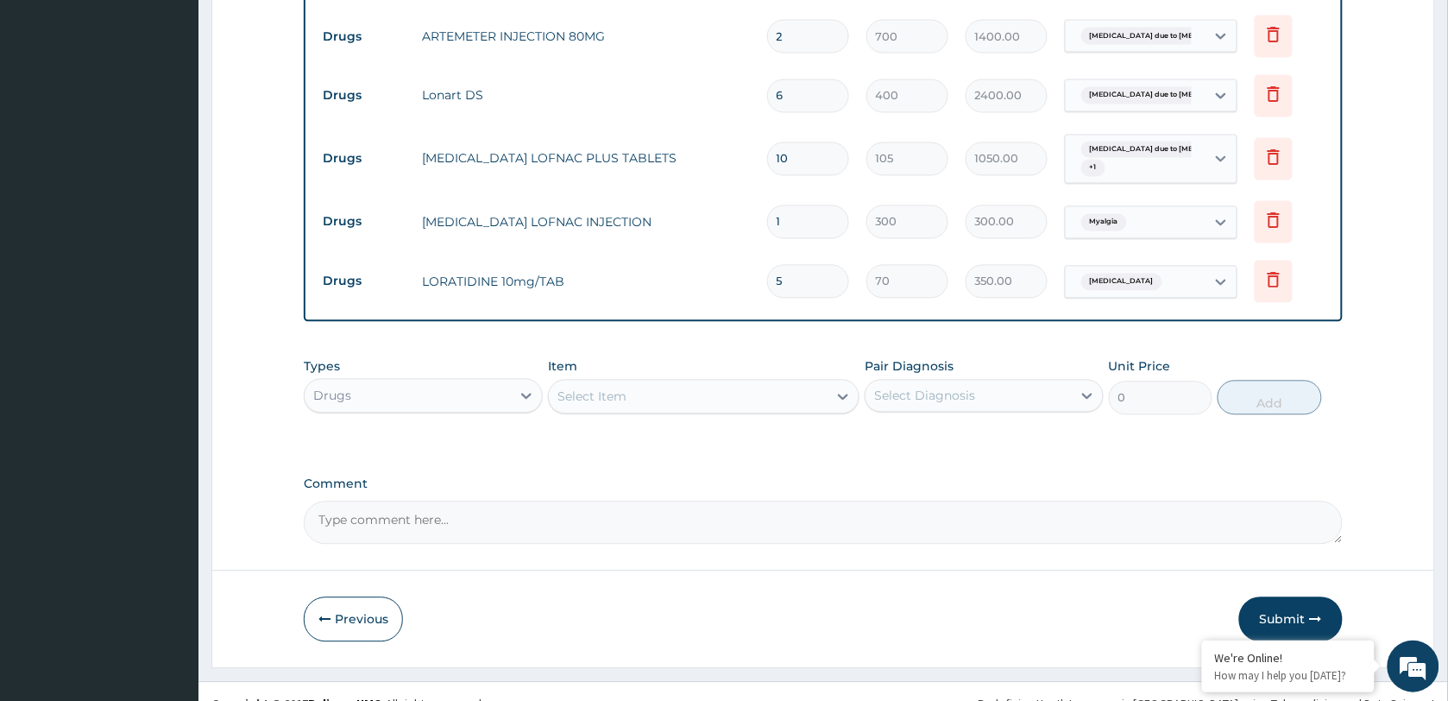
scroll to position [945, 0]
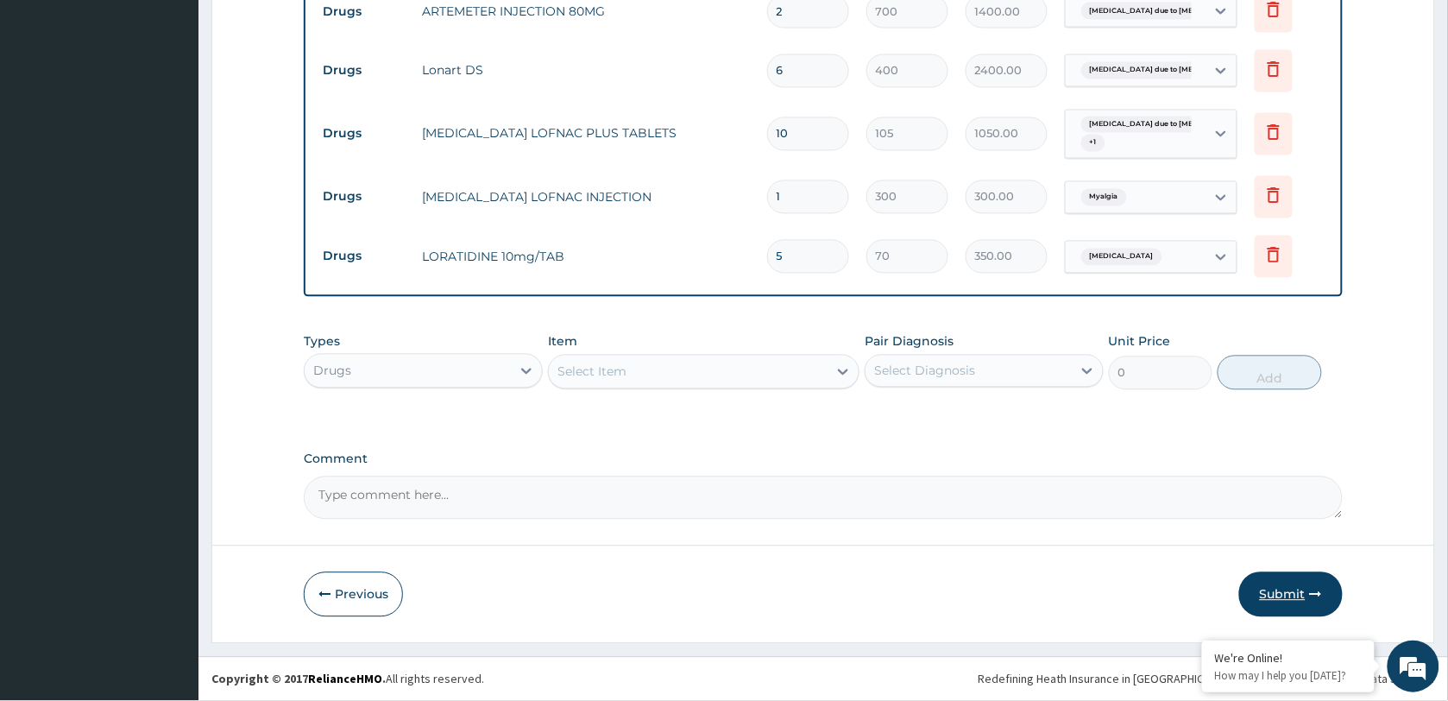
click at [1287, 594] on button "Submit" at bounding box center [1291, 594] width 104 height 45
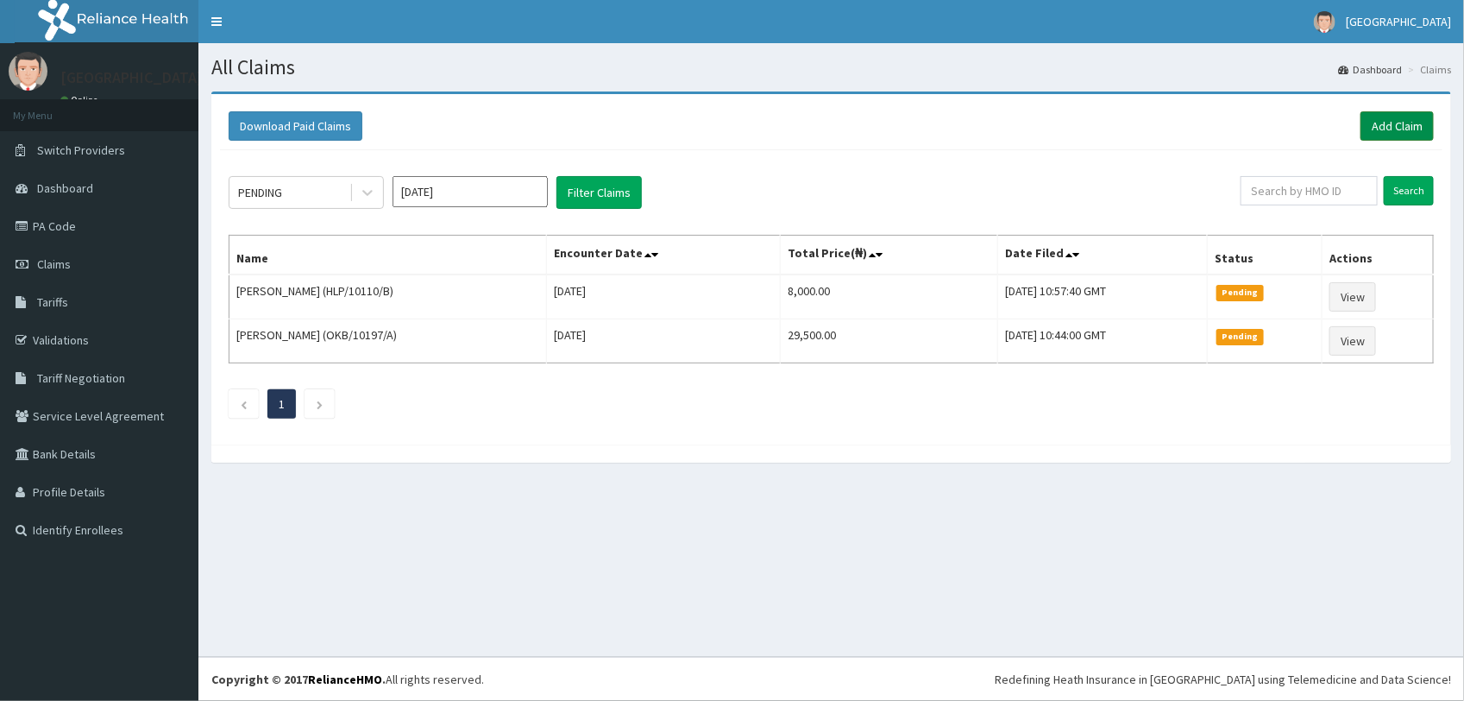
click at [1382, 131] on link "Add Claim" at bounding box center [1397, 125] width 73 height 29
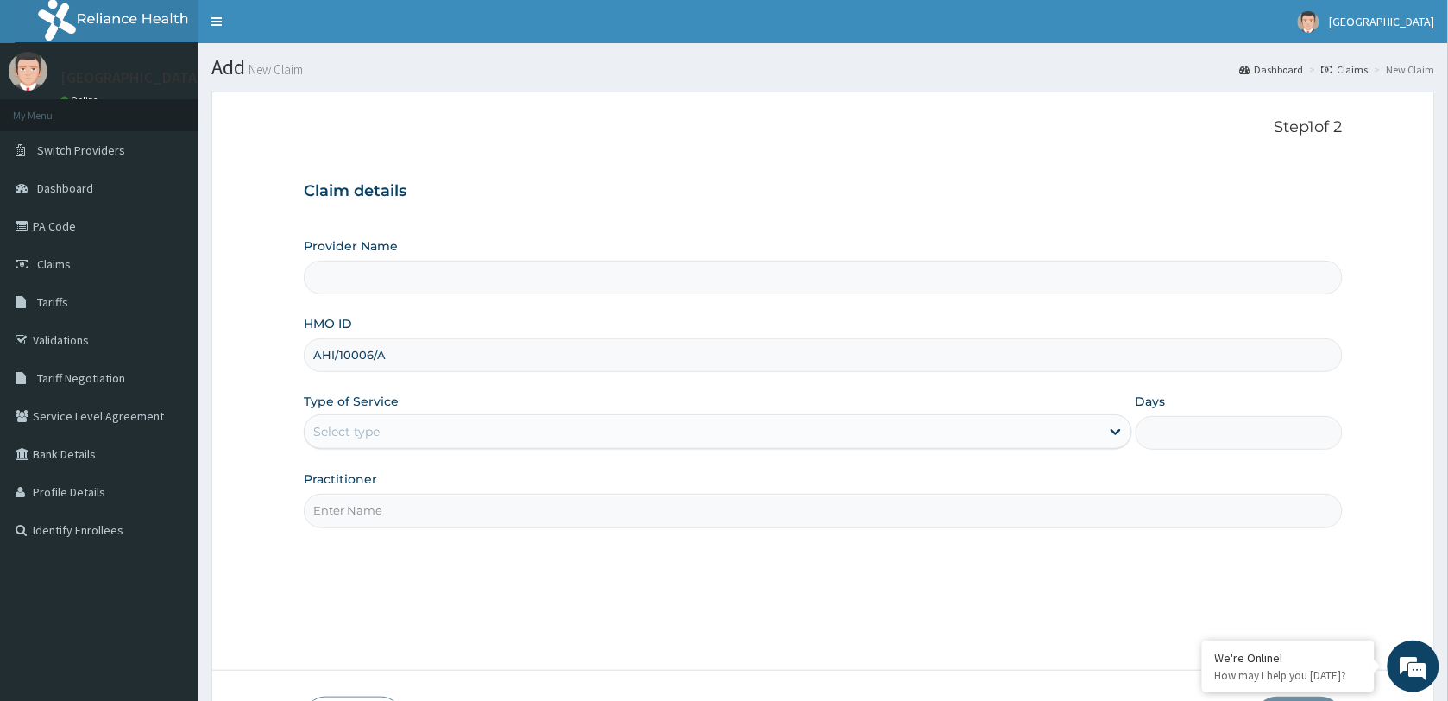
type input "[GEOGRAPHIC_DATA]"
click at [432, 423] on div "Select type" at bounding box center [703, 432] width 796 height 28
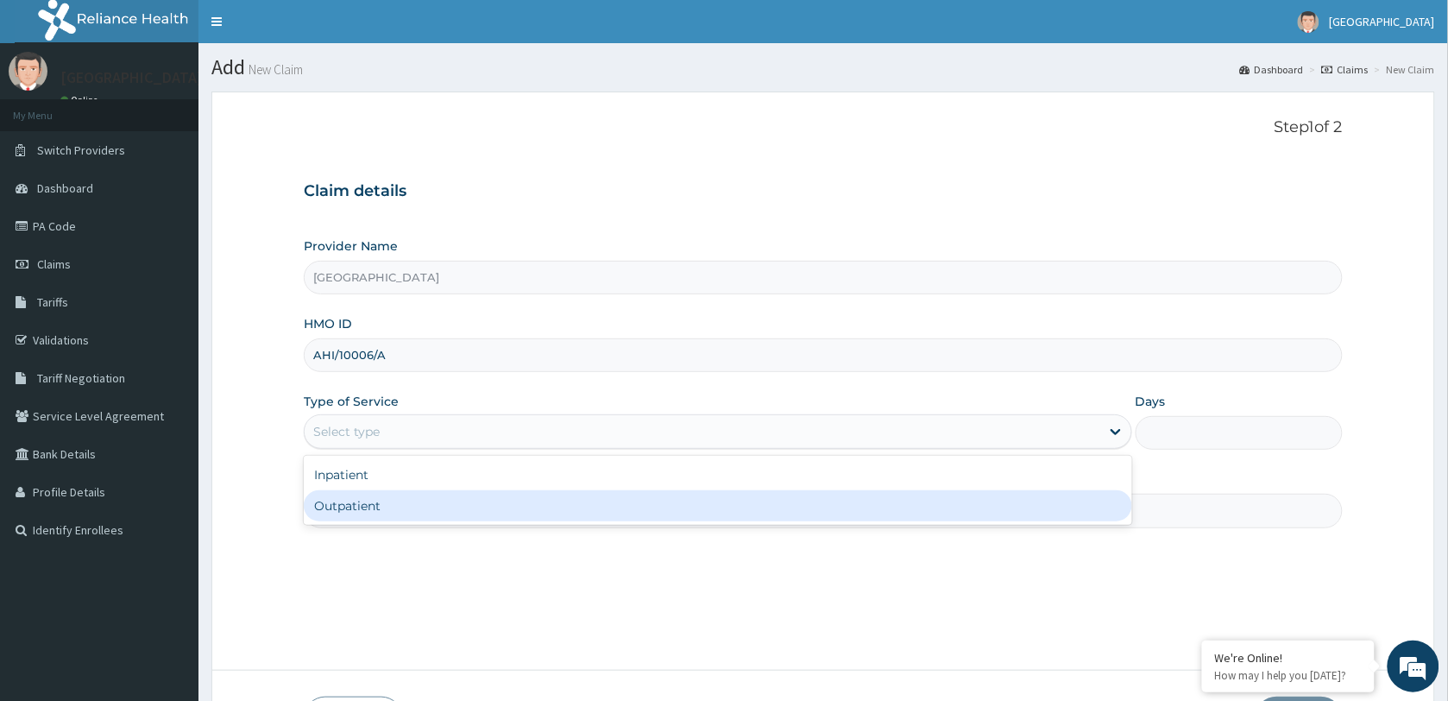
click at [410, 510] on div "Outpatient" at bounding box center [718, 505] width 828 height 31
type input "1"
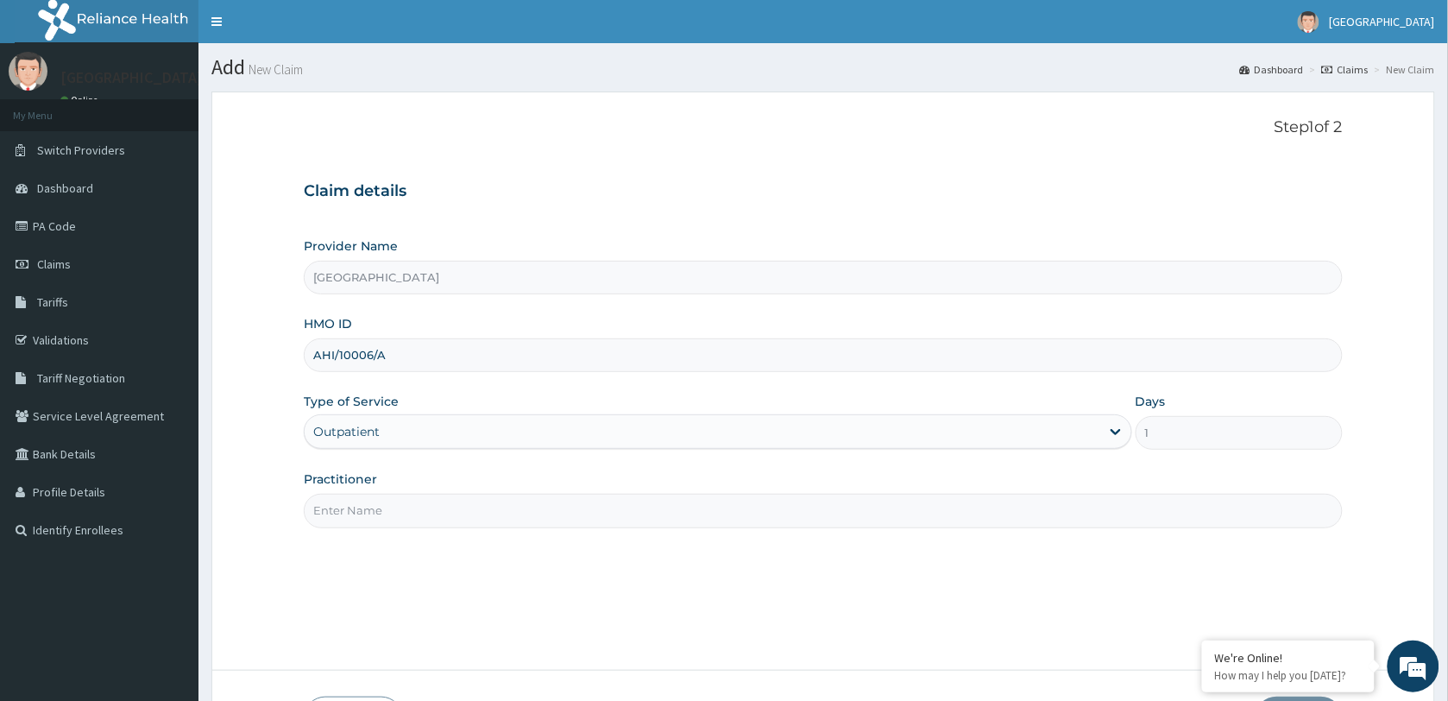
click at [410, 510] on input "Practitioner" at bounding box center [823, 511] width 1039 height 34
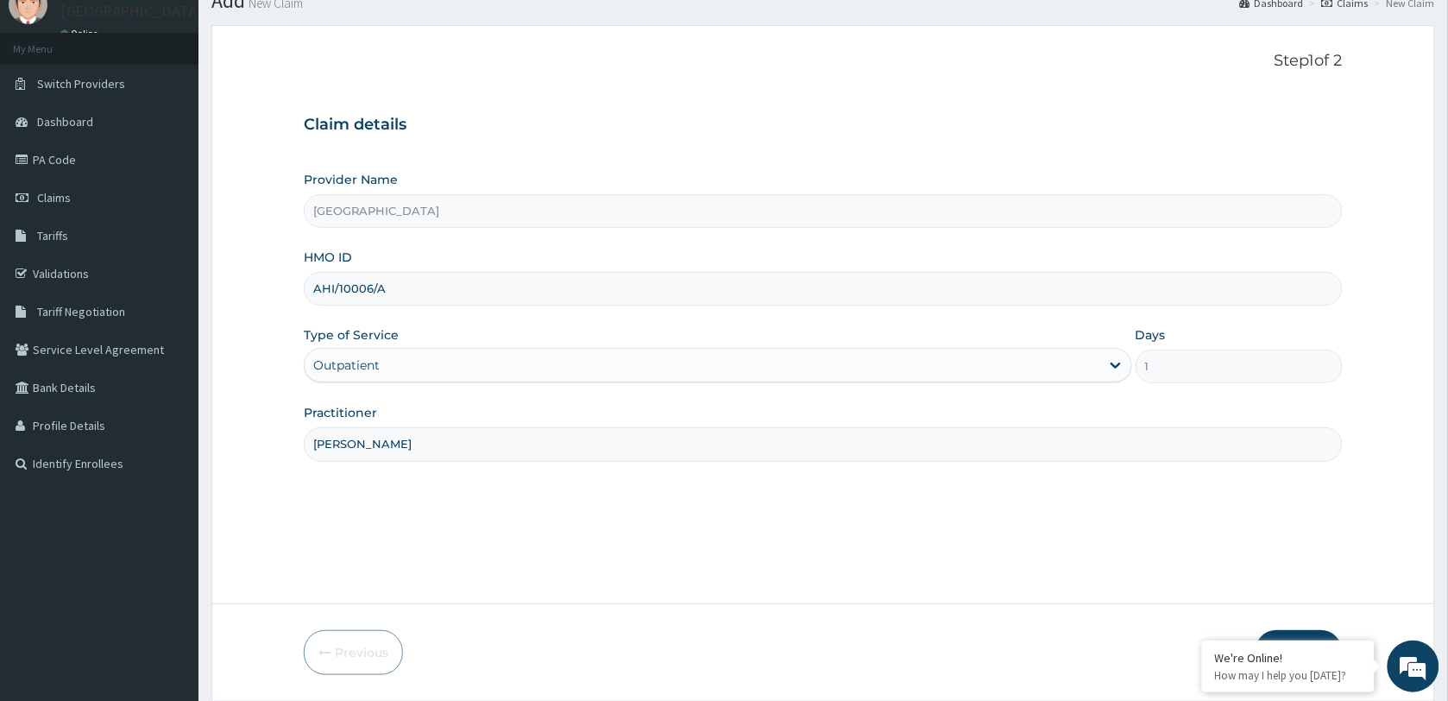
scroll to position [125, 0]
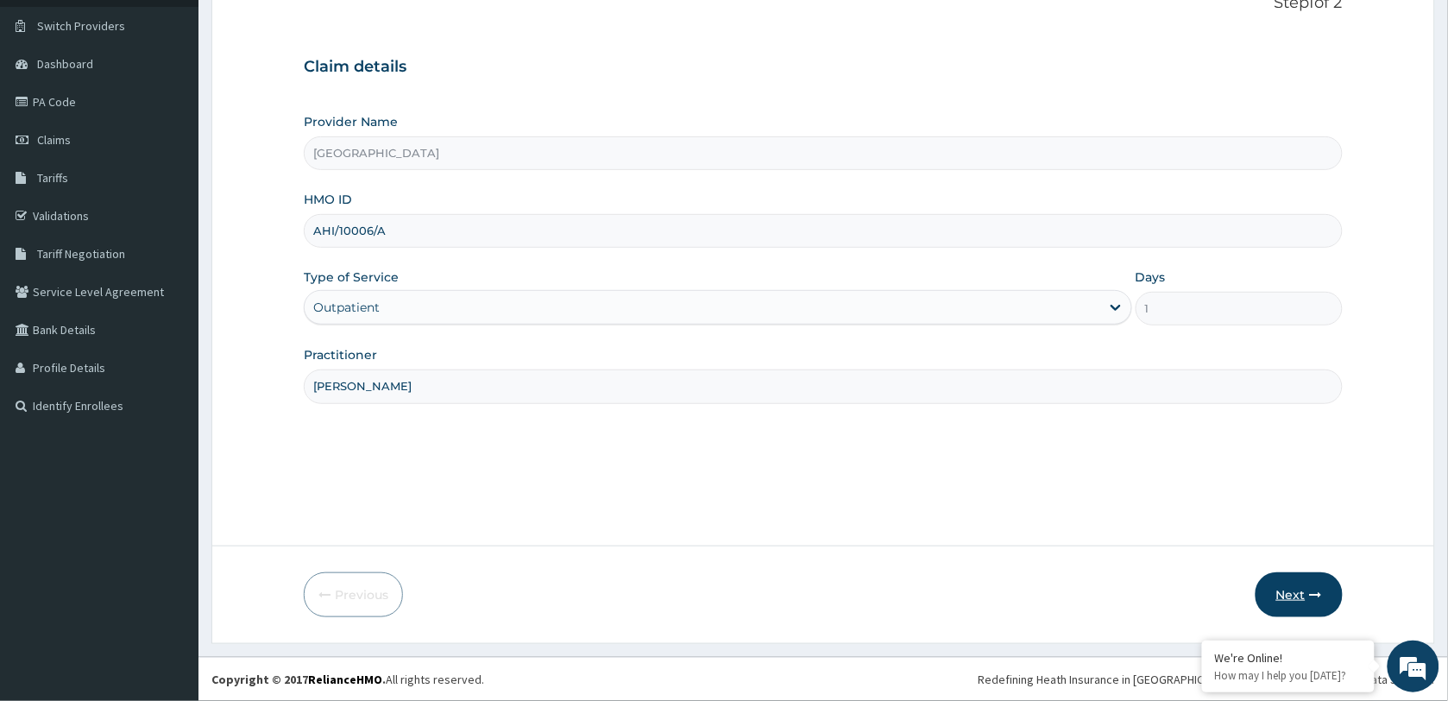
type input "[PERSON_NAME]"
click at [1282, 588] on button "Next" at bounding box center [1298, 594] width 87 height 45
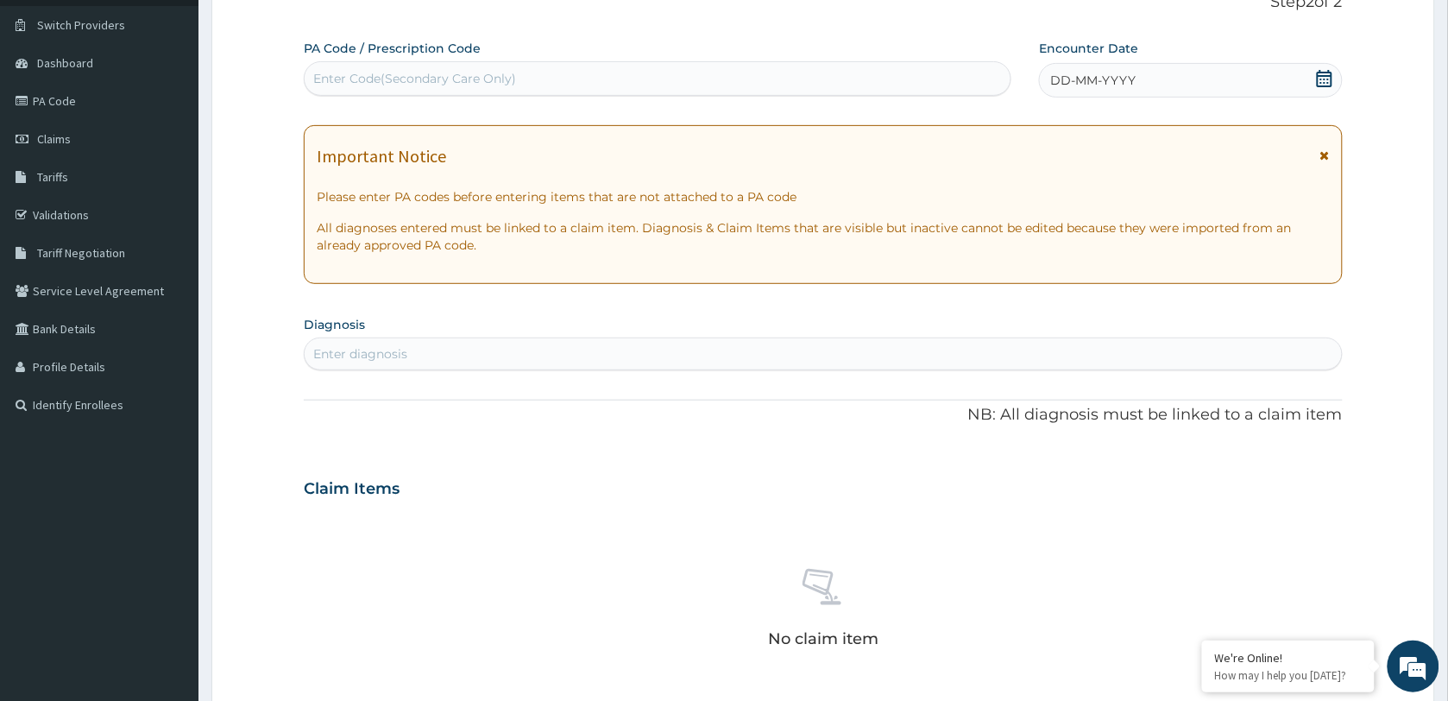
scroll to position [0, 0]
click at [1317, 74] on icon at bounding box center [1325, 78] width 16 height 17
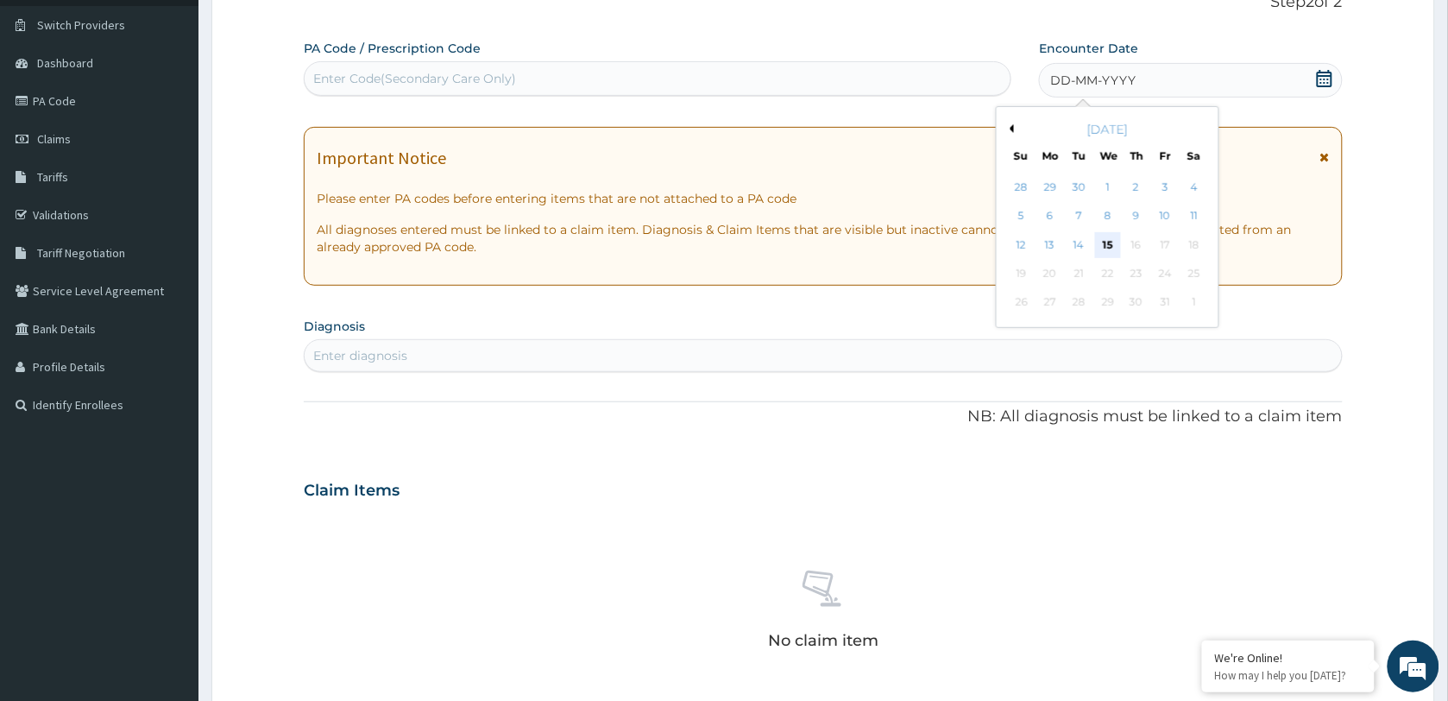
click at [1106, 244] on div "15" at bounding box center [1108, 245] width 26 height 26
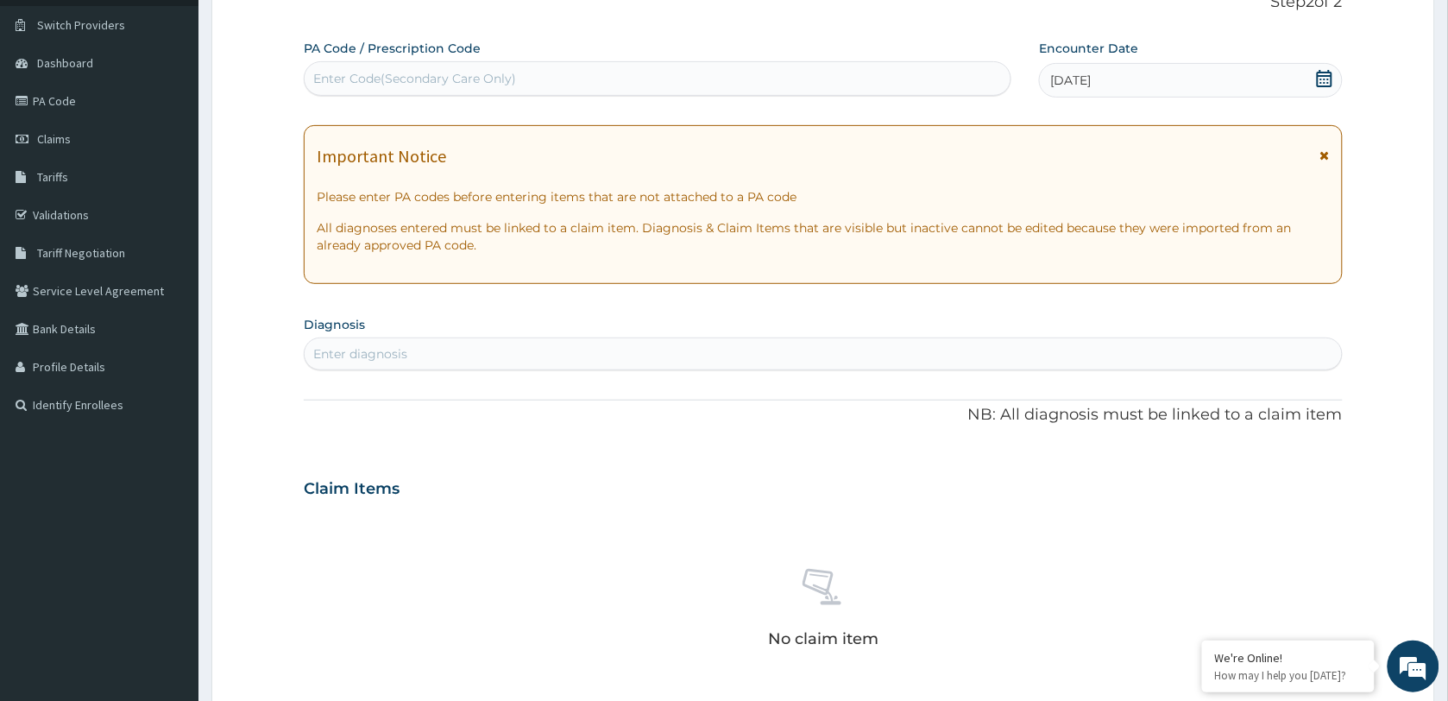
click at [457, 347] on div "Enter diagnosis" at bounding box center [823, 354] width 1037 height 28
type input "[MEDICAL_DATA]"
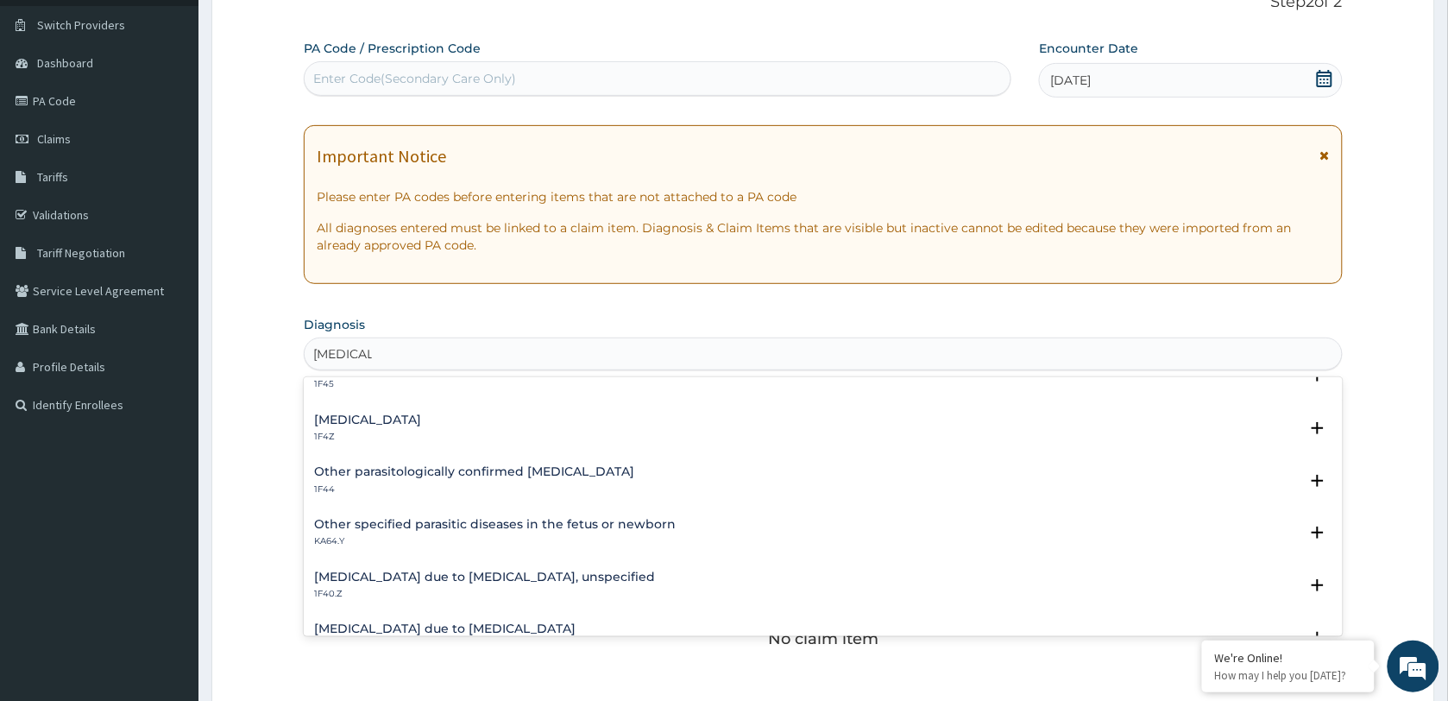
scroll to position [108, 0]
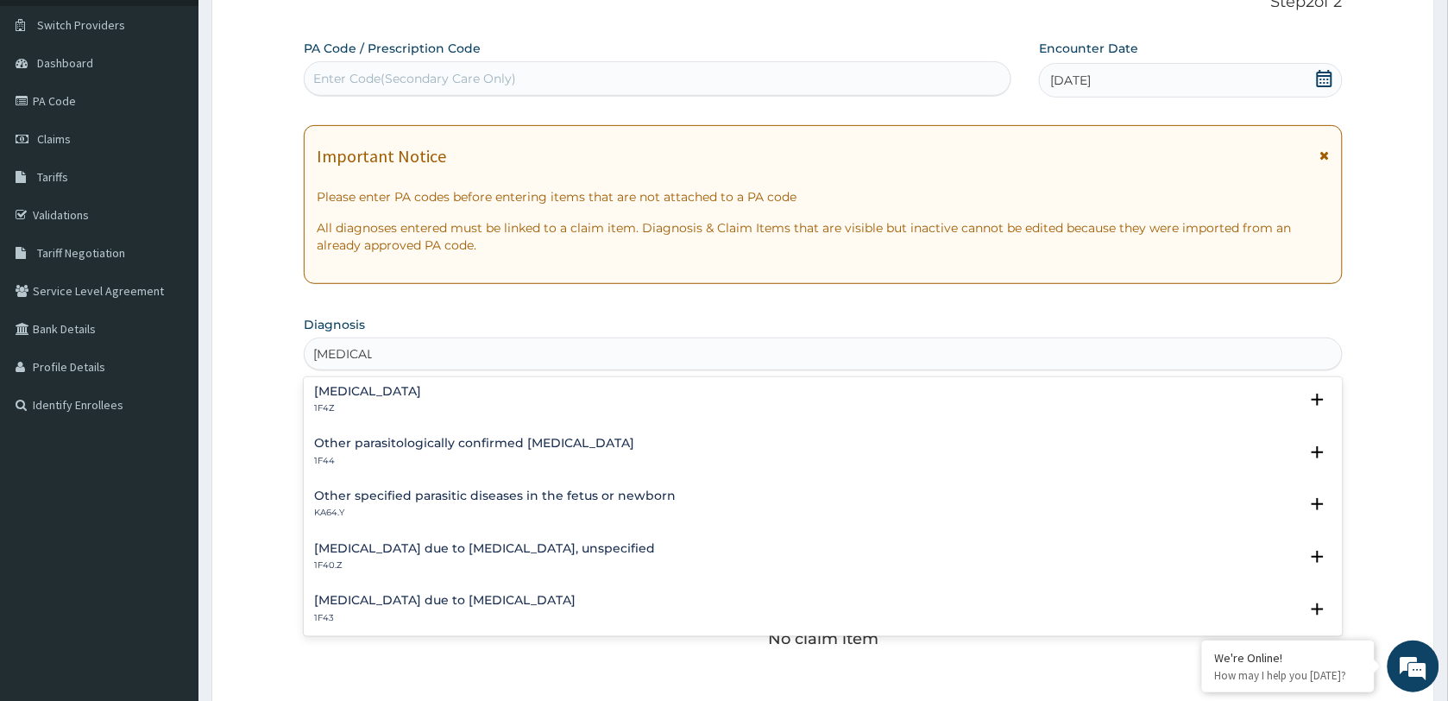
click at [436, 552] on h4 "[MEDICAL_DATA] due to [MEDICAL_DATA], unspecified" at bounding box center [484, 548] width 341 height 13
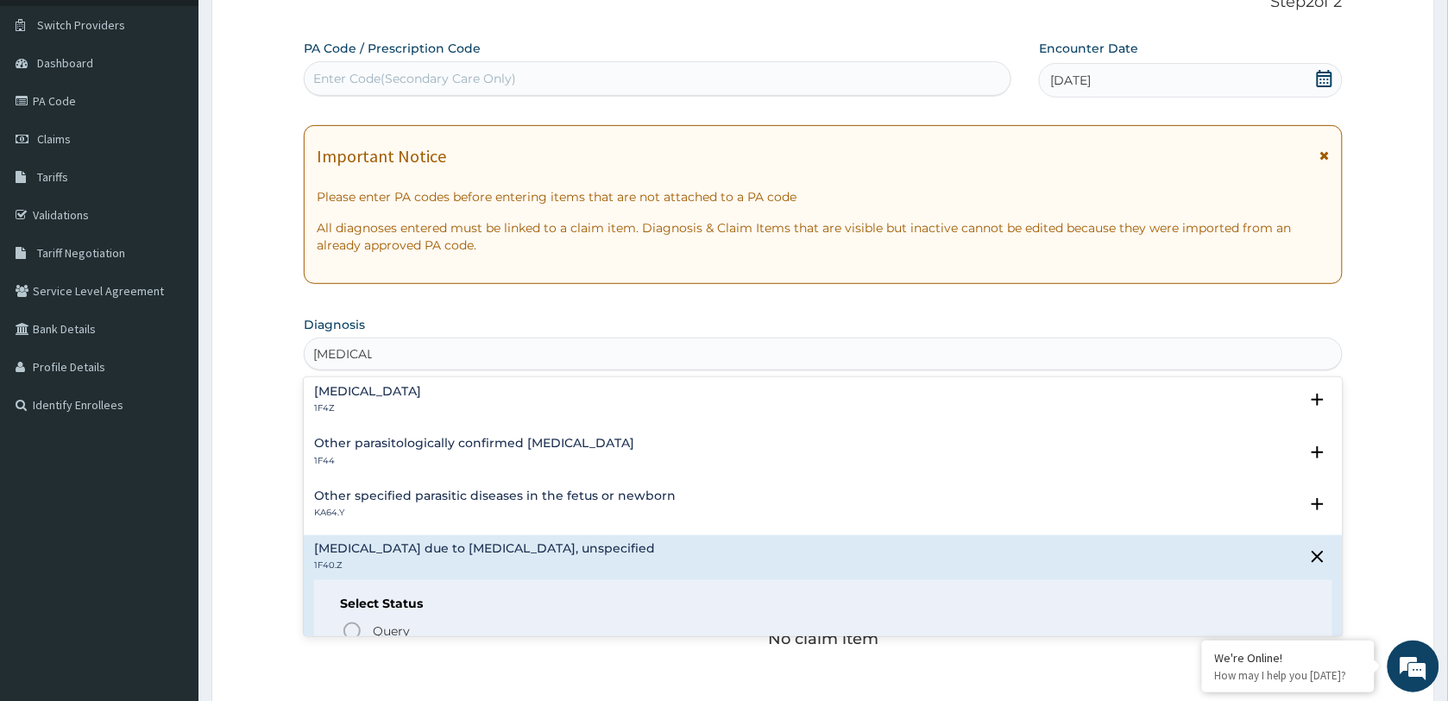
click at [402, 398] on h4 "[MEDICAL_DATA]" at bounding box center [367, 391] width 107 height 13
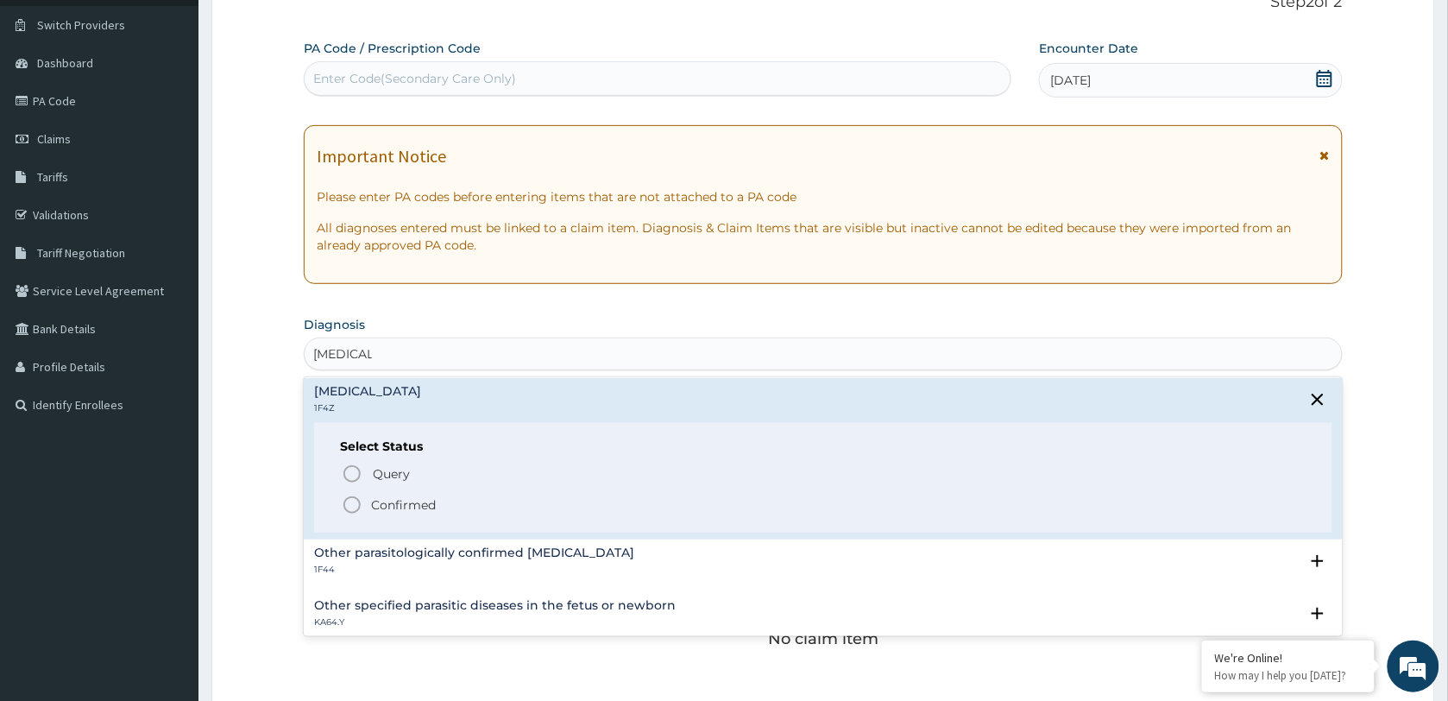
click at [399, 505] on p "Confirmed" at bounding box center [403, 504] width 65 height 17
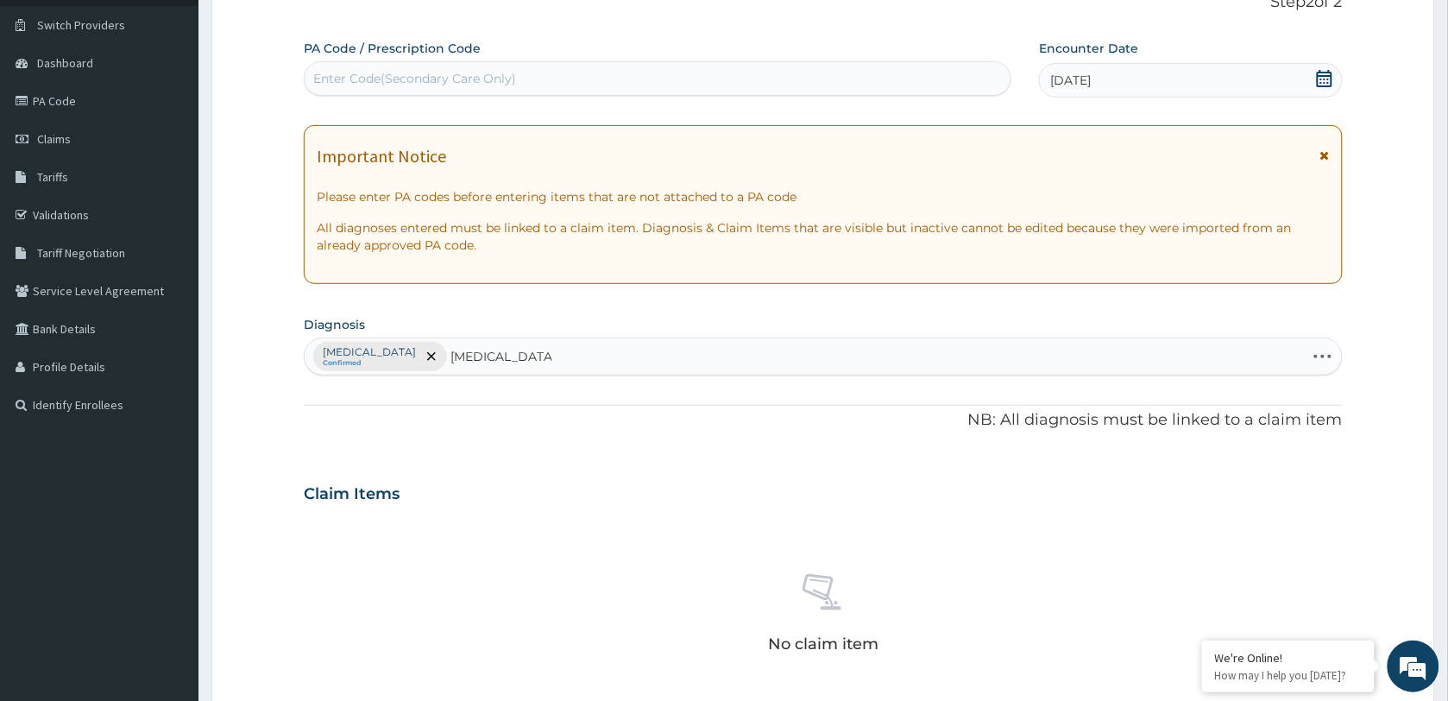
click at [587, 358] on div "[MEDICAL_DATA] Confirmed [MEDICAL_DATA] [MEDICAL_DATA]" at bounding box center [805, 356] width 1001 height 36
type input "[MEDICAL_DATA]"
click at [576, 380] on div "PA Code / Prescription Code Enter Code(Secondary Care Only) Encounter Date [DAT…" at bounding box center [823, 489] width 1039 height 898
click at [551, 362] on div "[MEDICAL_DATA] Confirmed" at bounding box center [823, 356] width 1037 height 36
type input "TOSILITIS"
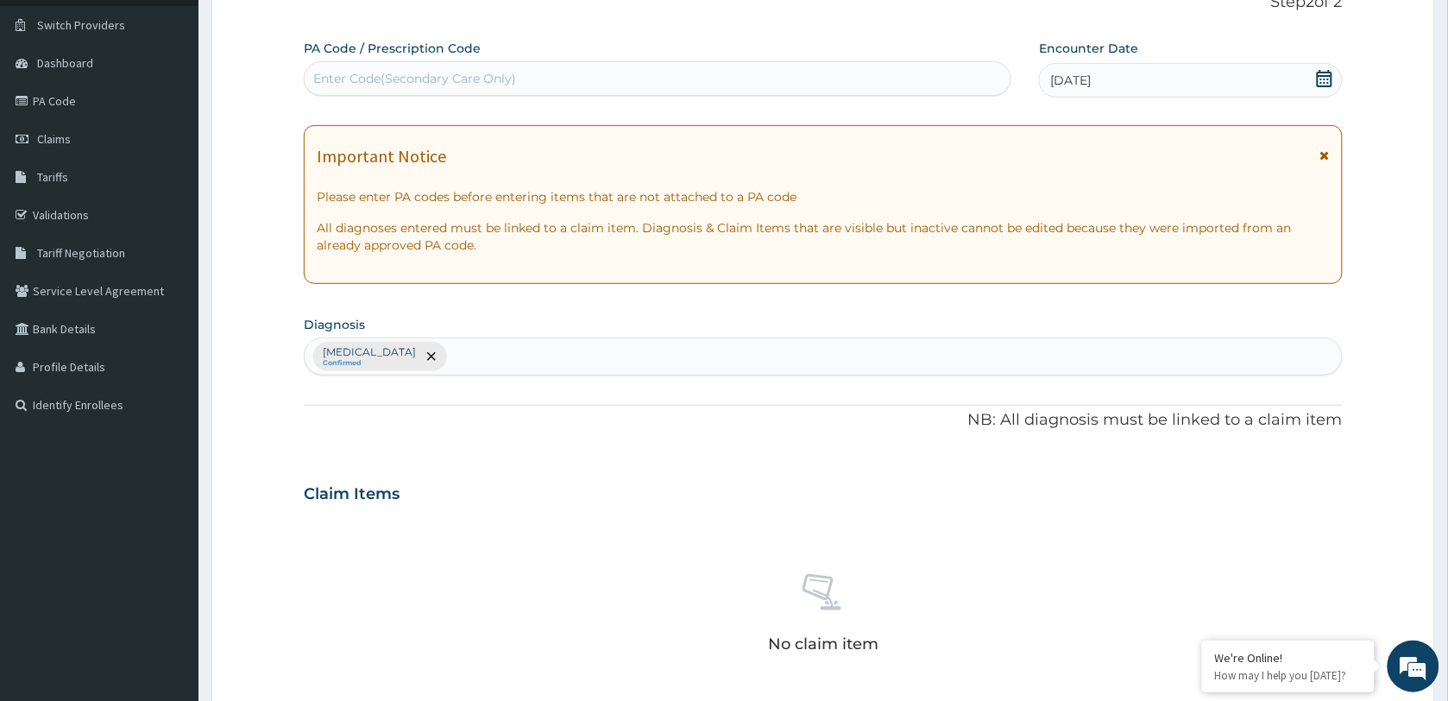
click at [512, 354] on div "[MEDICAL_DATA] Confirmed" at bounding box center [823, 356] width 1037 height 36
click at [480, 350] on input "TOSILITIS" at bounding box center [479, 356] width 59 height 17
type input "TONSILITIS"
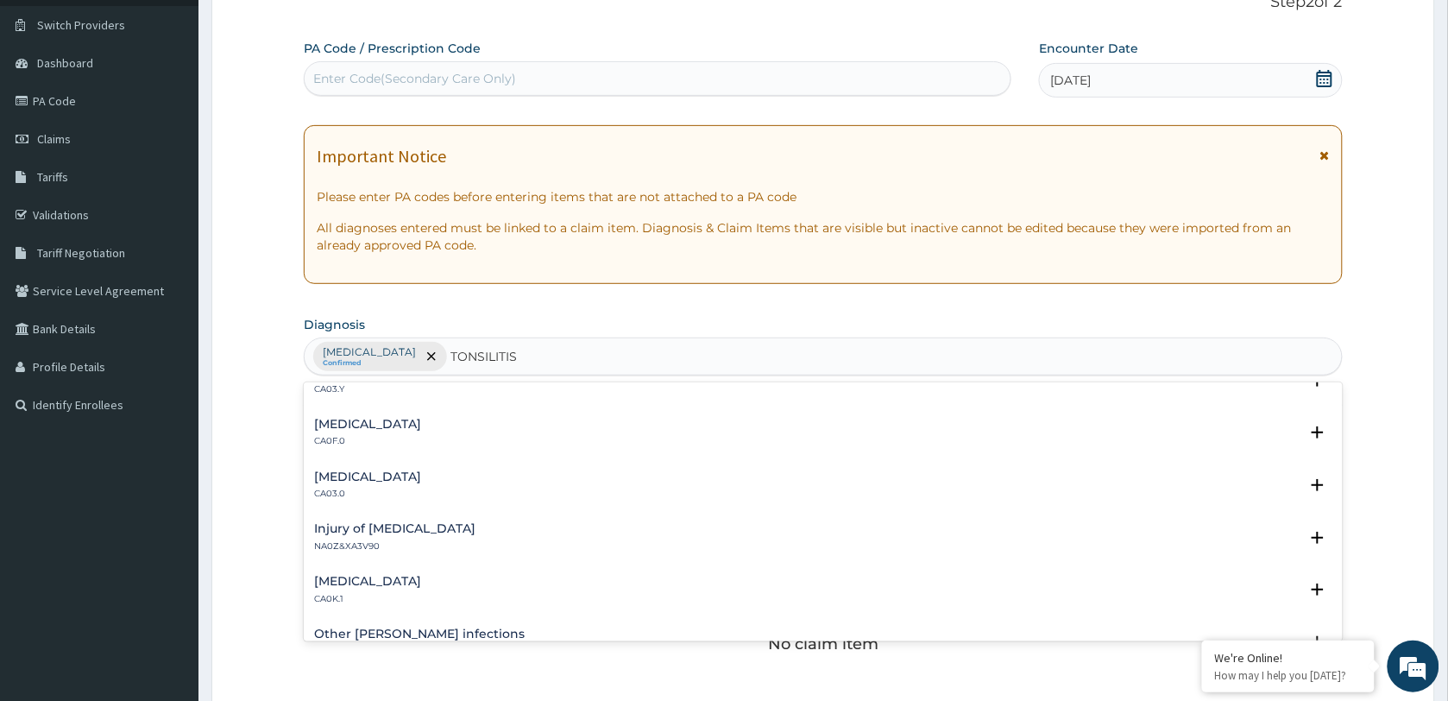
scroll to position [0, 0]
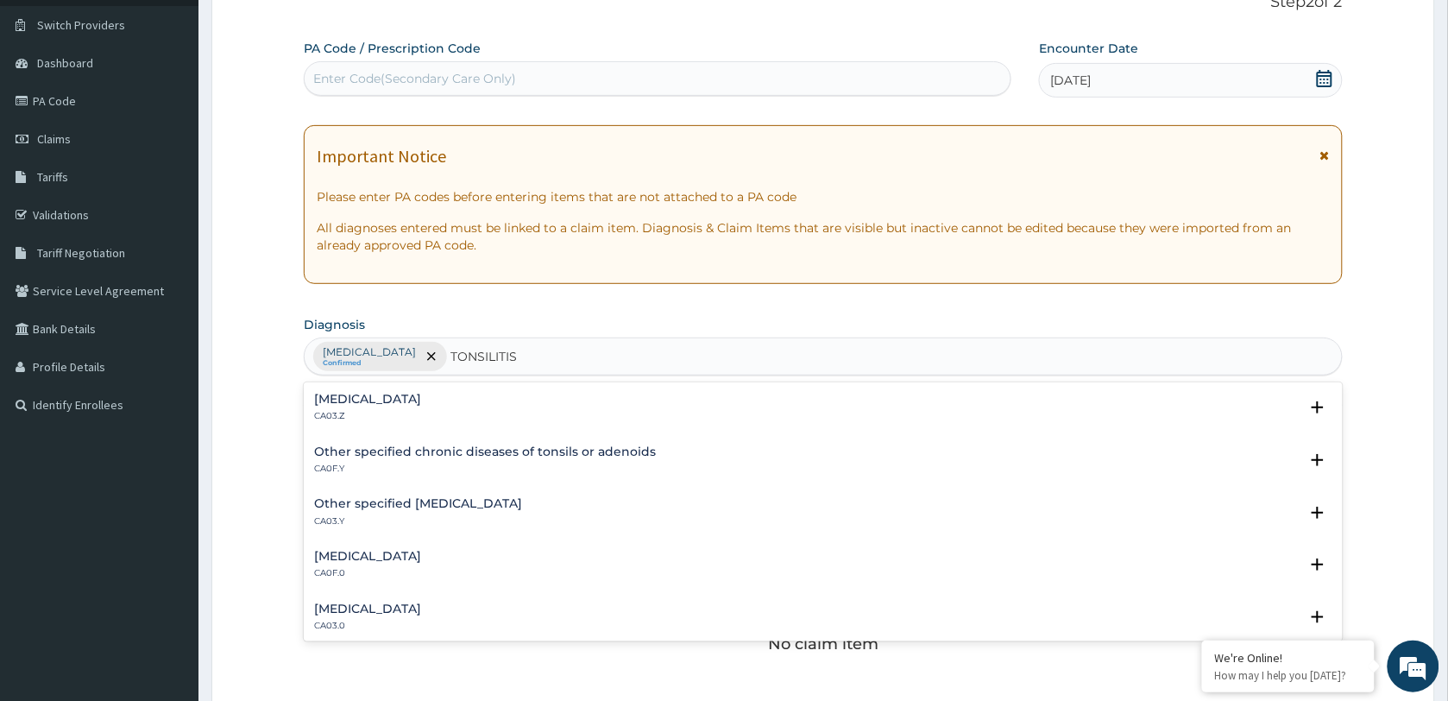
click at [421, 404] on h4 "[MEDICAL_DATA]" at bounding box center [367, 399] width 107 height 13
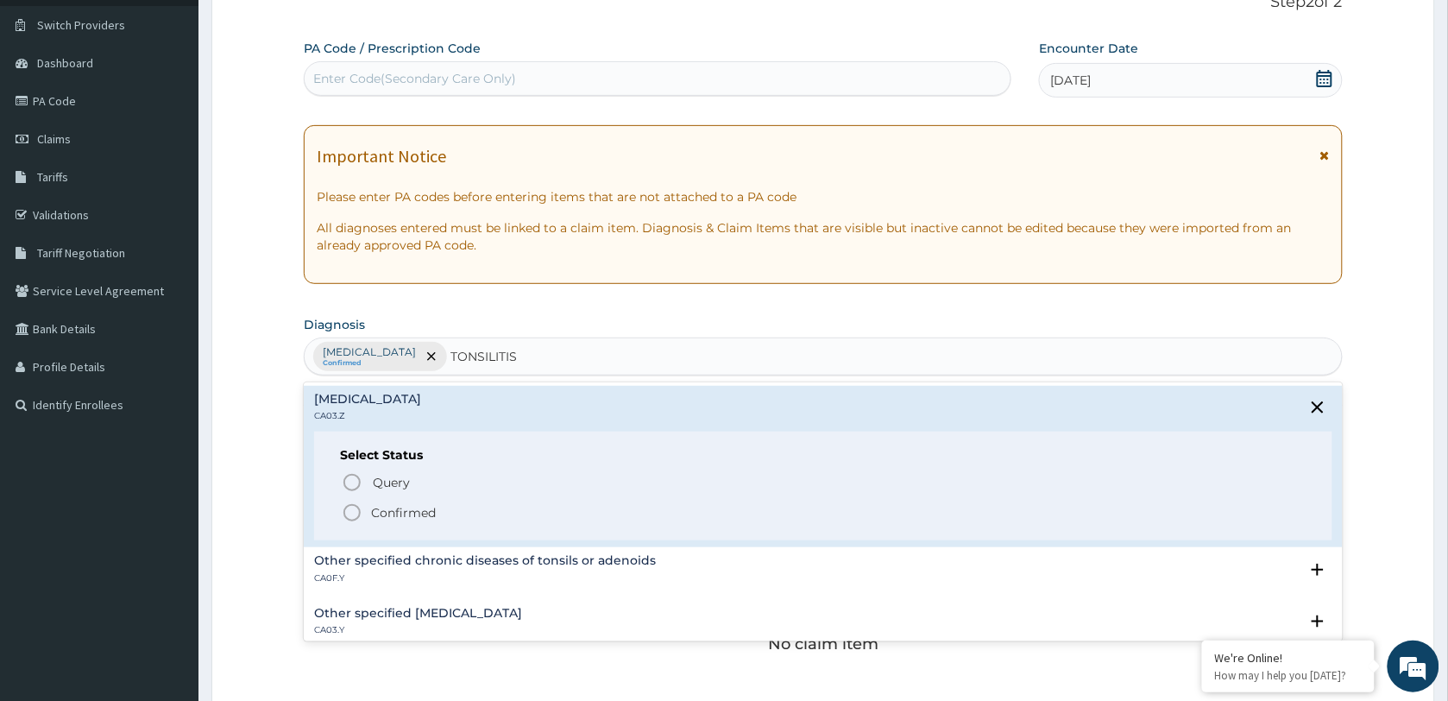
click at [400, 507] on p "Confirmed" at bounding box center [403, 512] width 65 height 17
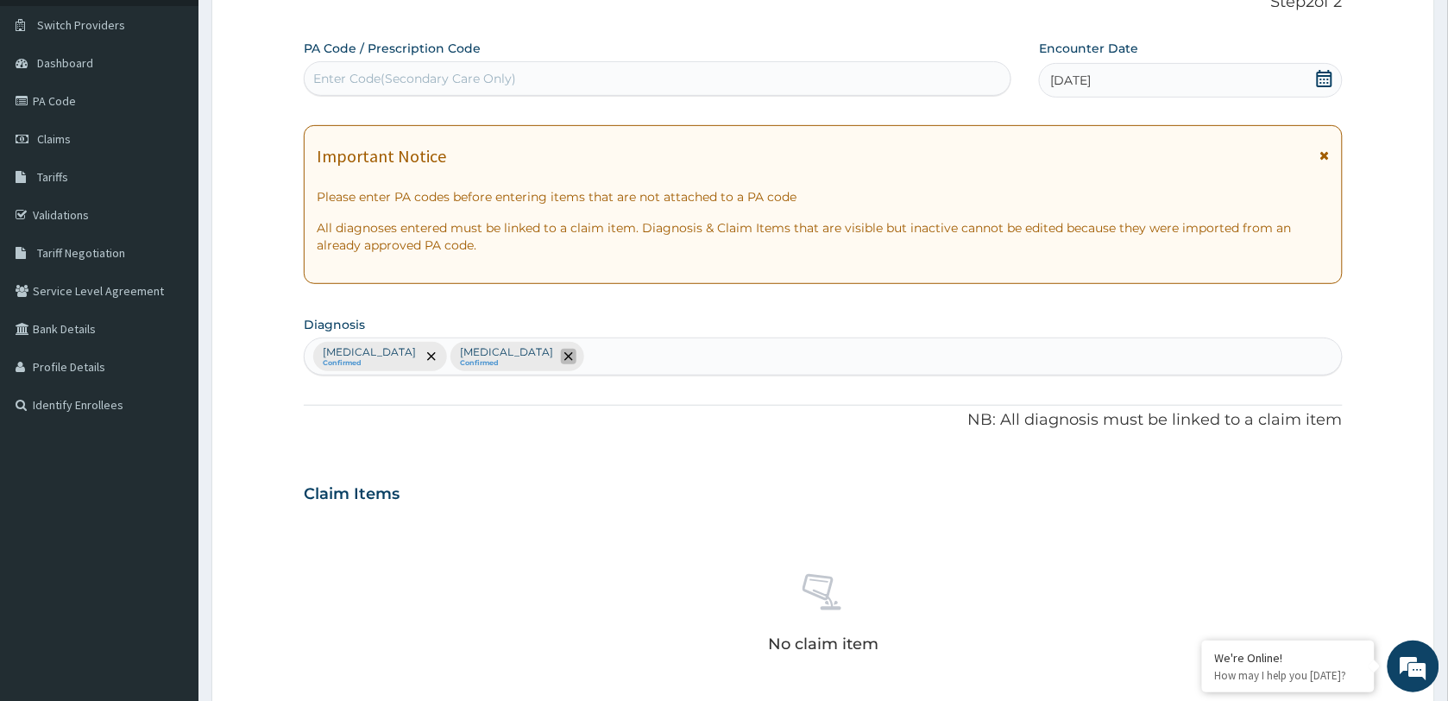
click at [573, 356] on icon "remove selection option" at bounding box center [568, 356] width 9 height 9
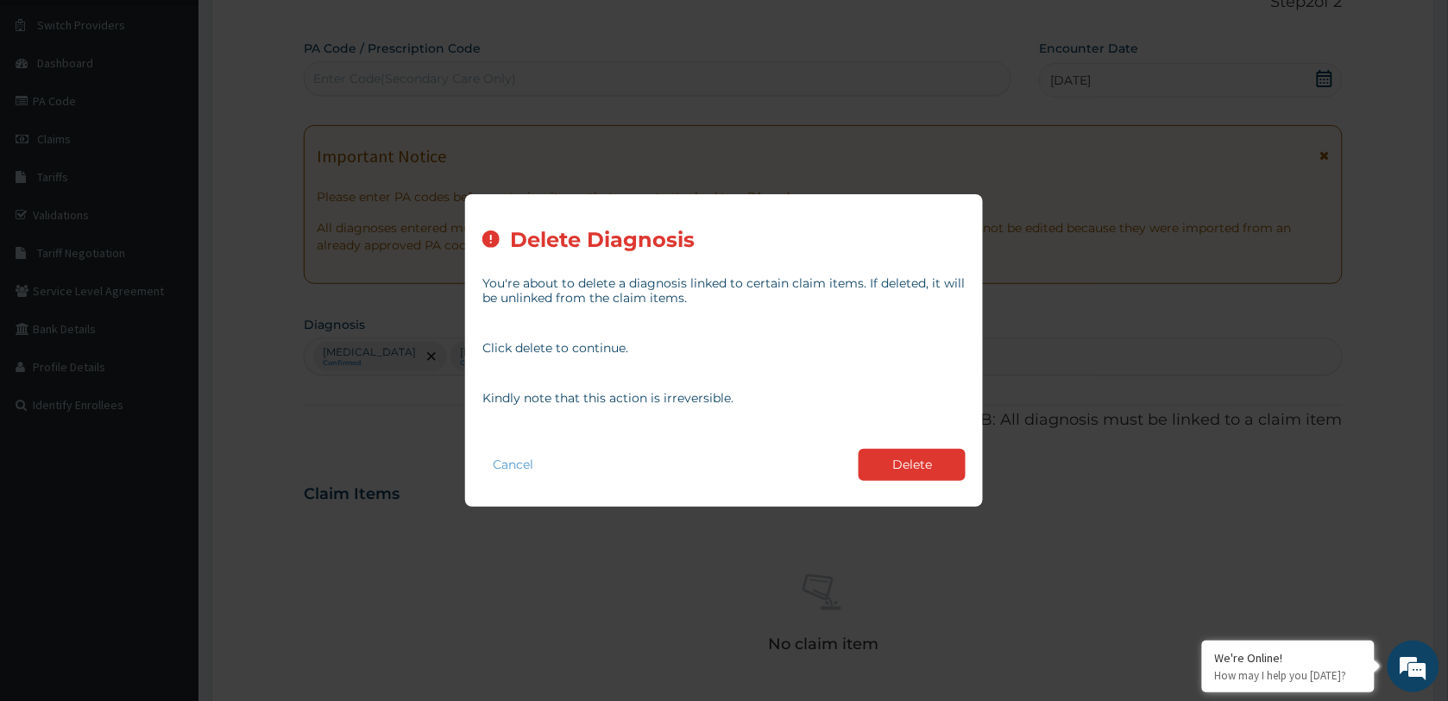
drag, startPoint x: 913, startPoint y: 460, endPoint x: 770, endPoint y: 436, distance: 145.3
click at [909, 460] on button "Delete" at bounding box center [912, 465] width 107 height 32
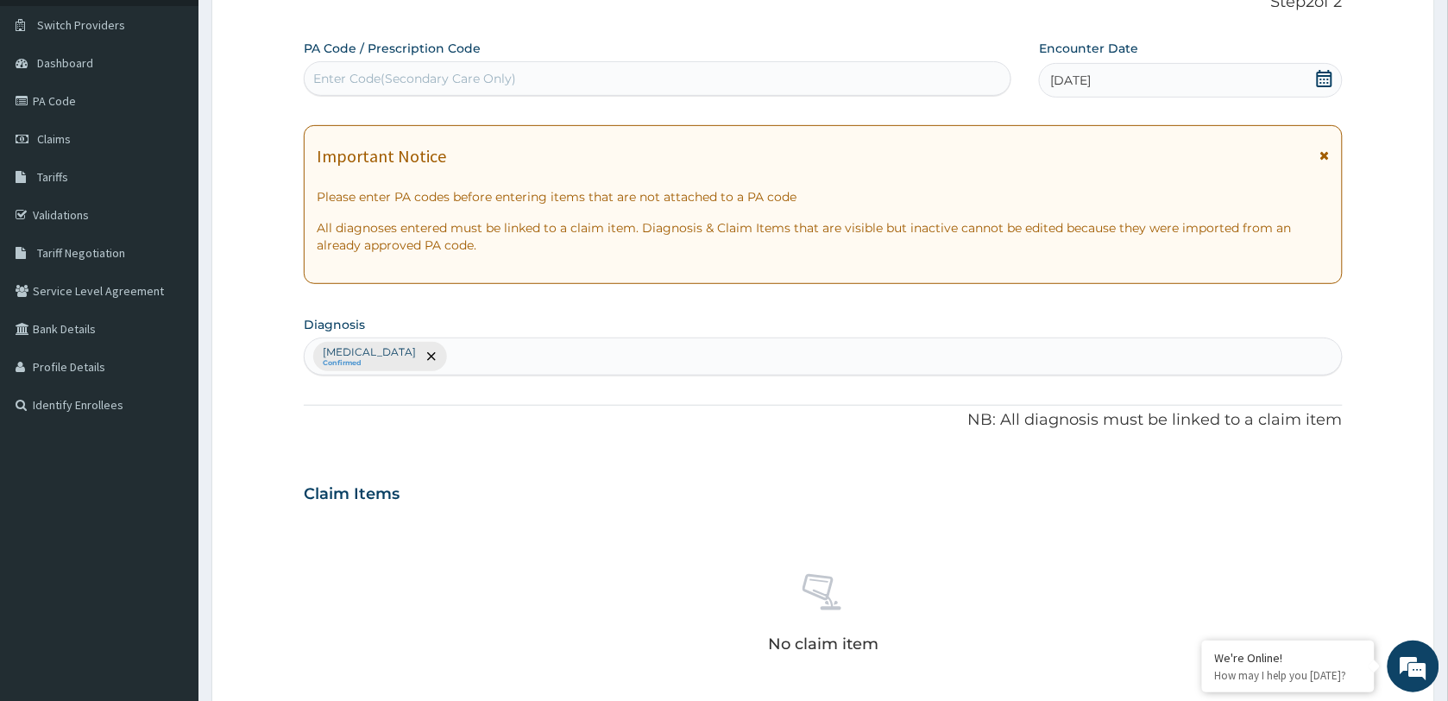
click at [516, 348] on div "[MEDICAL_DATA] Confirmed" at bounding box center [823, 356] width 1037 height 36
type input "TONSILITIS"
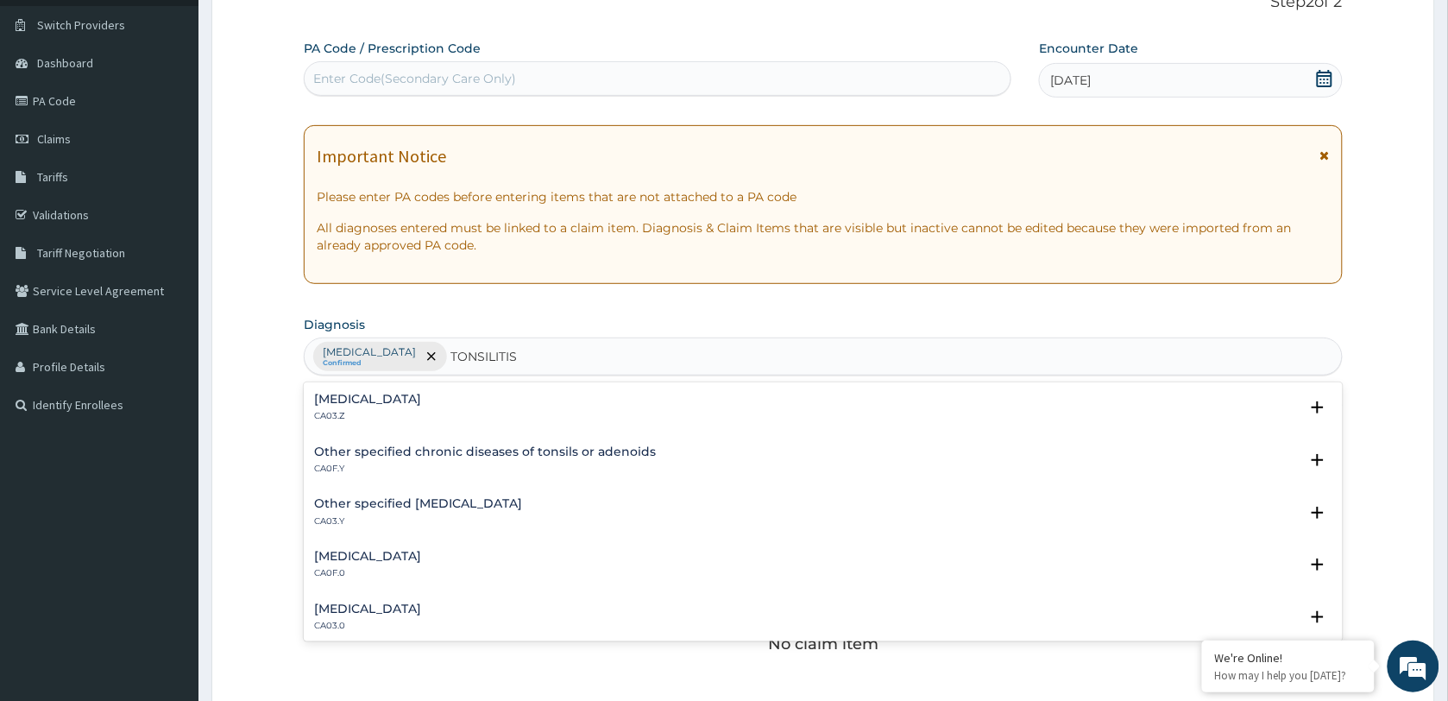
click at [406, 391] on div "[MEDICAL_DATA] CA03.Z Select Status Query Query covers suspected (?), Keep in v…" at bounding box center [823, 412] width 1039 height 53
click at [395, 401] on h4 "[MEDICAL_DATA]" at bounding box center [367, 399] width 107 height 13
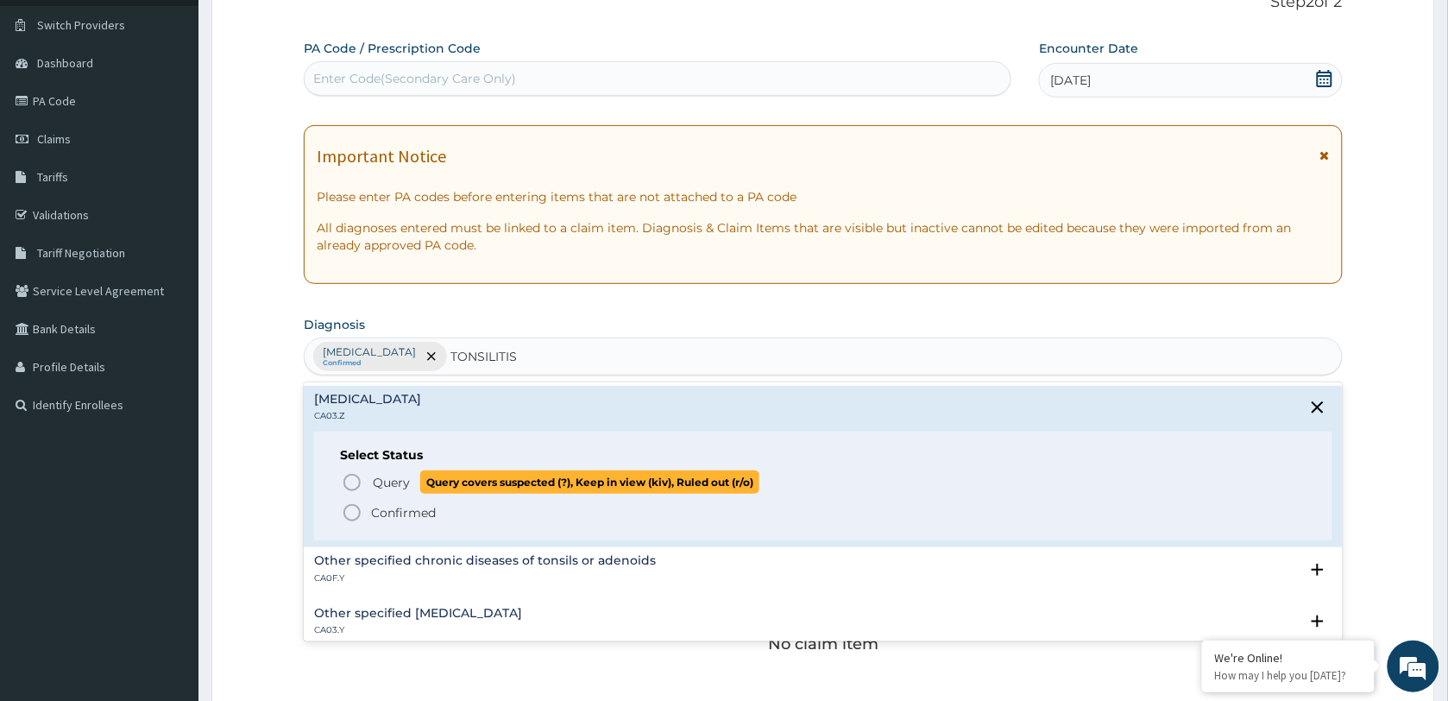
click at [395, 483] on span "Query" at bounding box center [391, 482] width 37 height 17
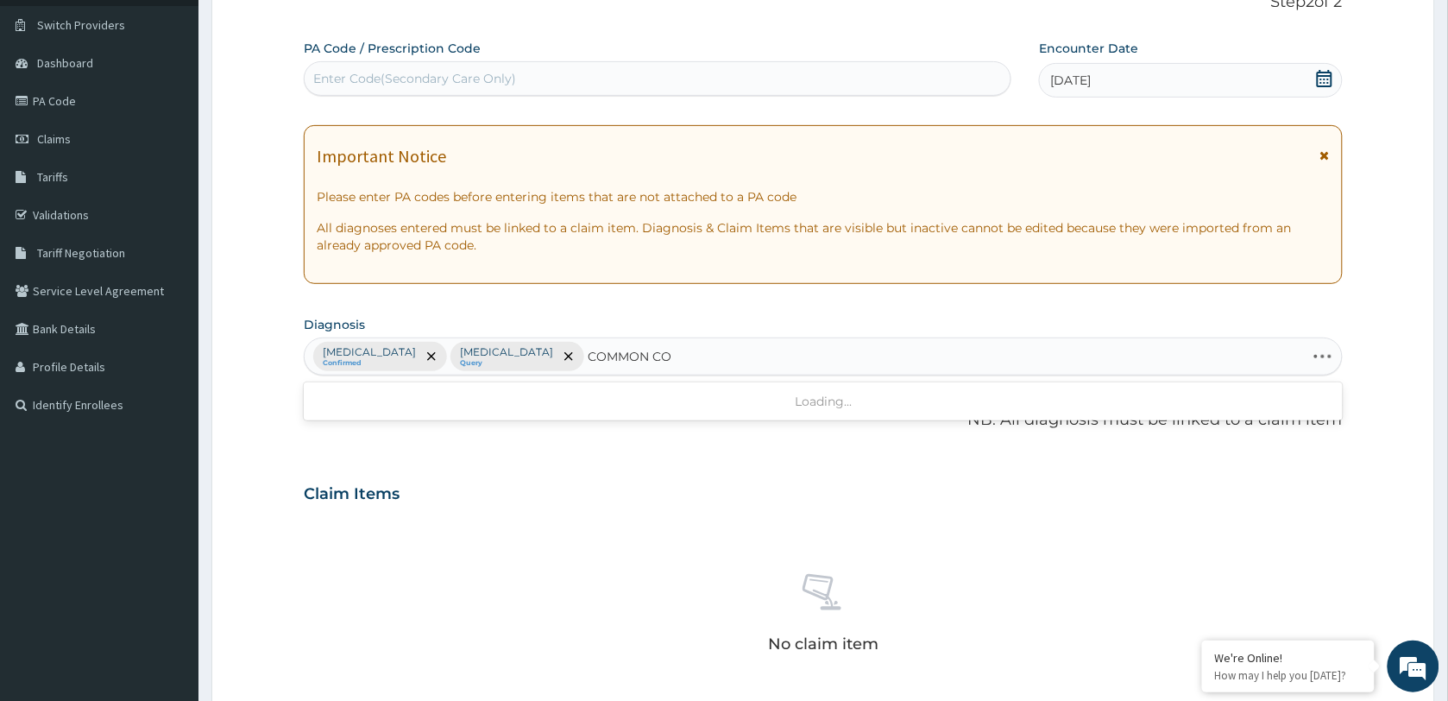
type input "[MEDICAL_DATA]"
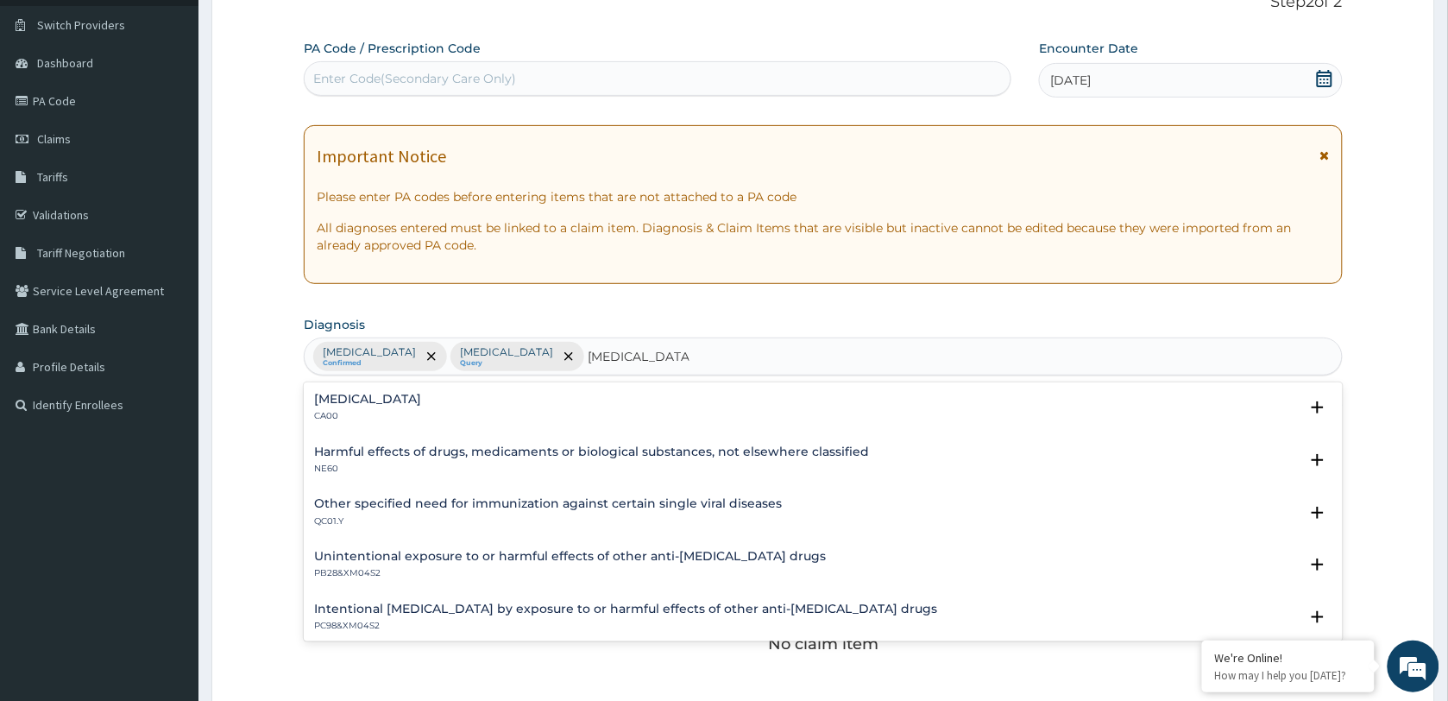
click at [421, 393] on h4 "[MEDICAL_DATA]" at bounding box center [367, 399] width 107 height 13
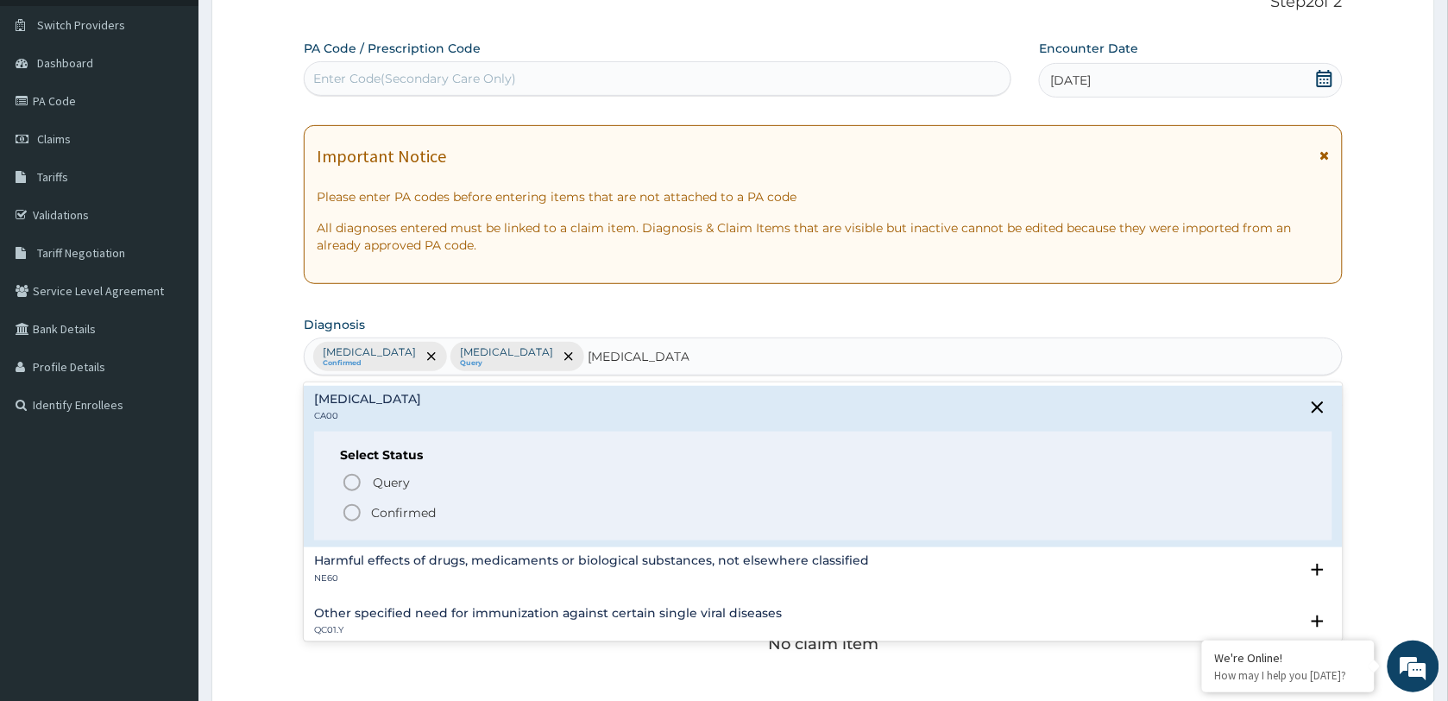
click at [411, 507] on p "Confirmed" at bounding box center [403, 512] width 65 height 17
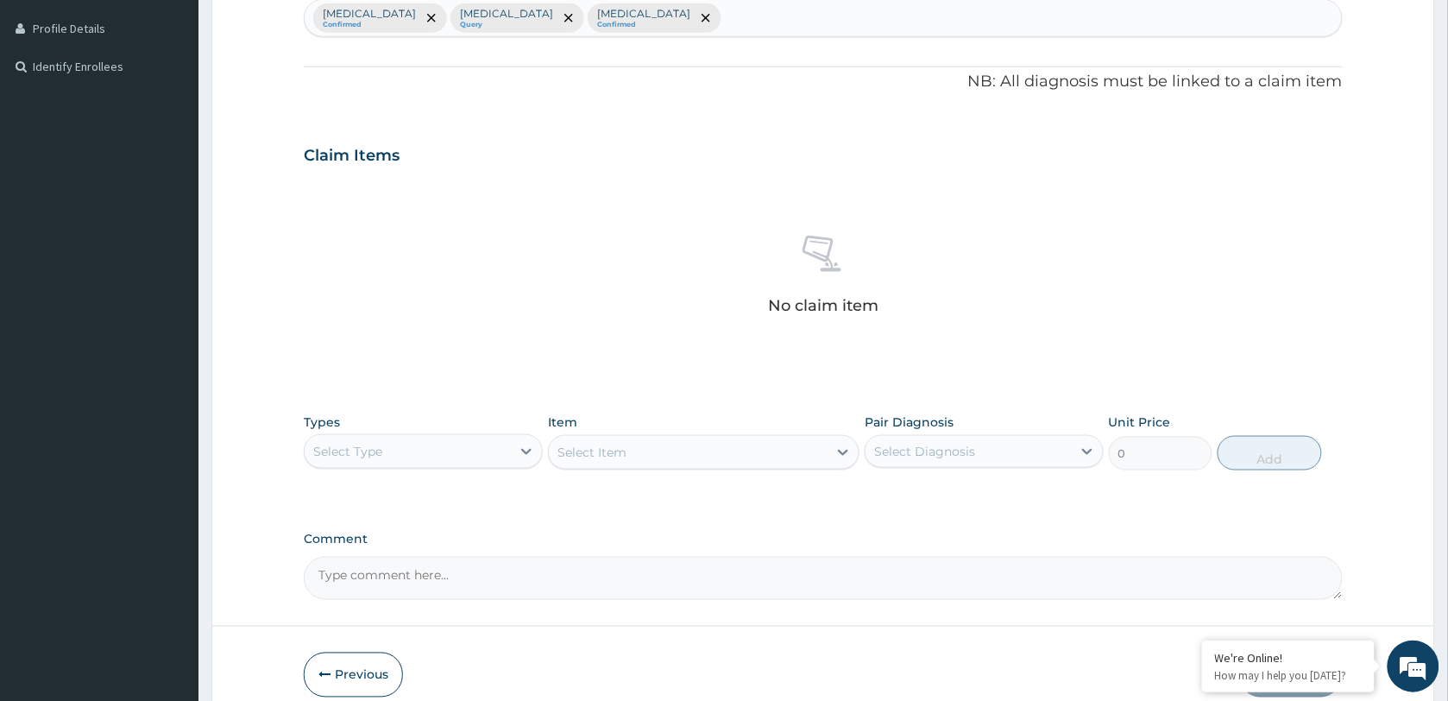
scroll to position [544, 0]
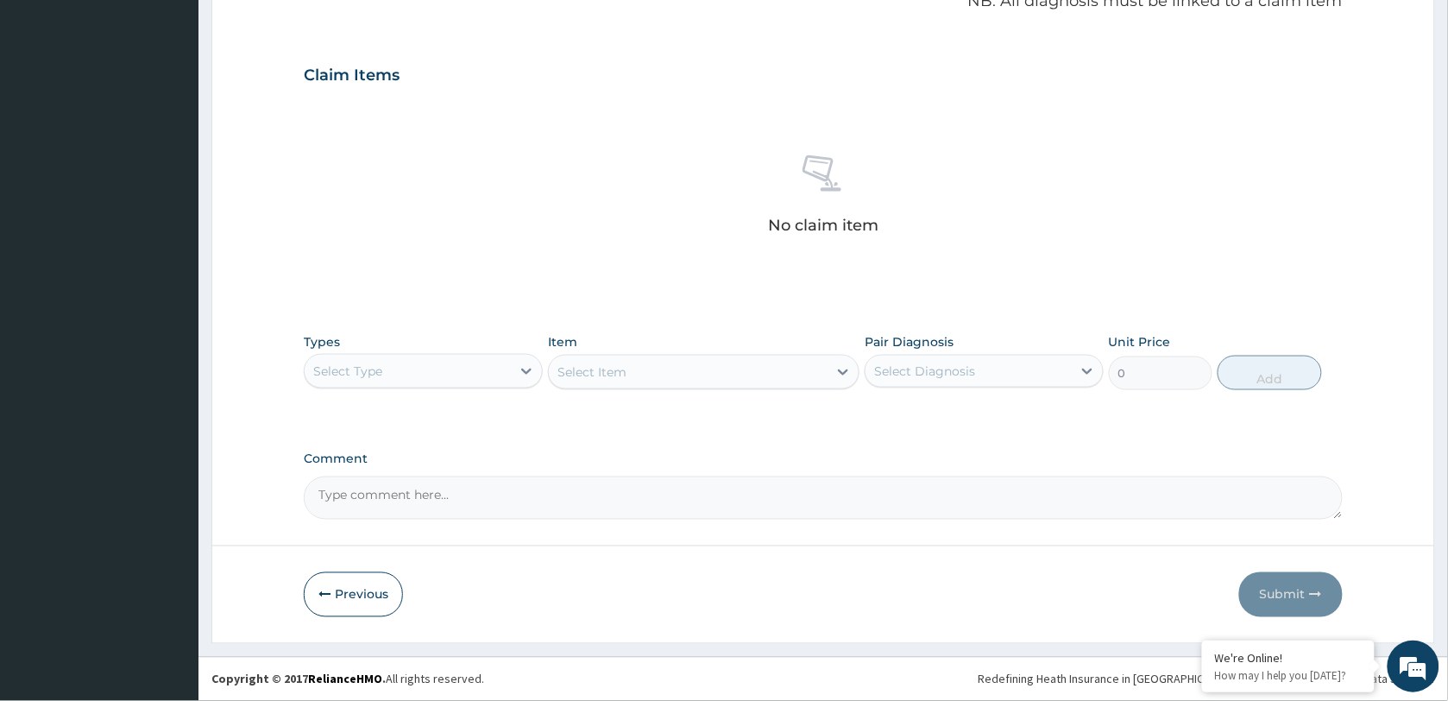
click at [458, 368] on div "Select Type" at bounding box center [408, 371] width 206 height 28
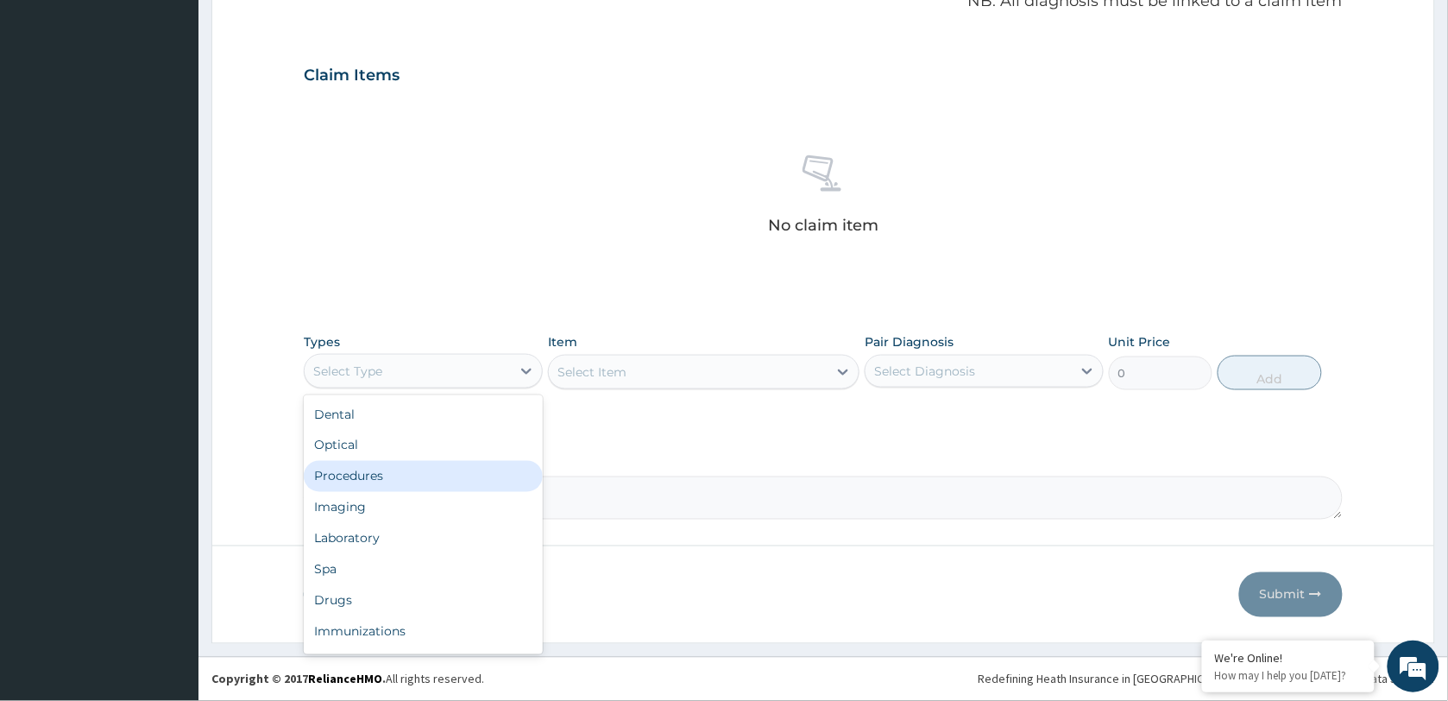
click at [391, 470] on div "Procedures" at bounding box center [423, 476] width 239 height 31
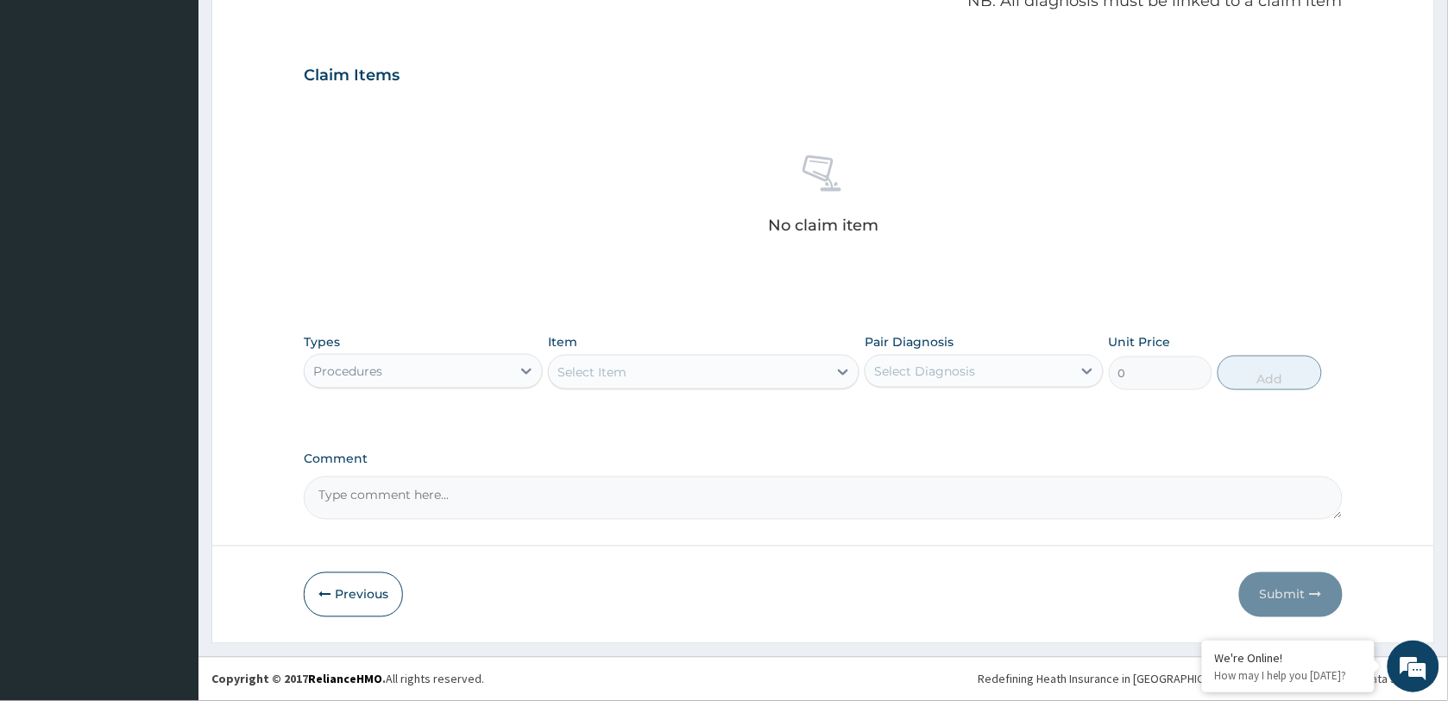
click at [695, 380] on div "Select Item" at bounding box center [688, 372] width 279 height 28
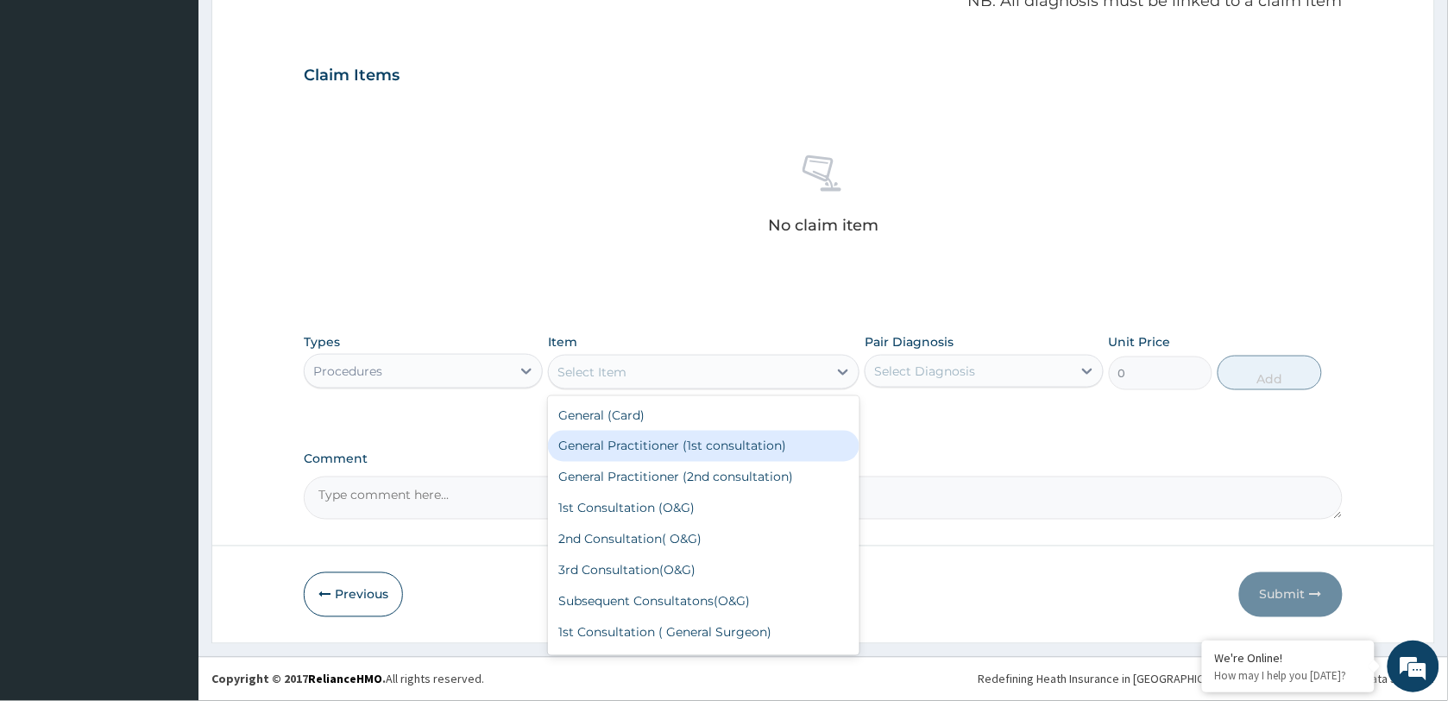
click at [678, 442] on div "General Practitioner (1st consultation)" at bounding box center [703, 446] width 311 height 31
type input "1500"
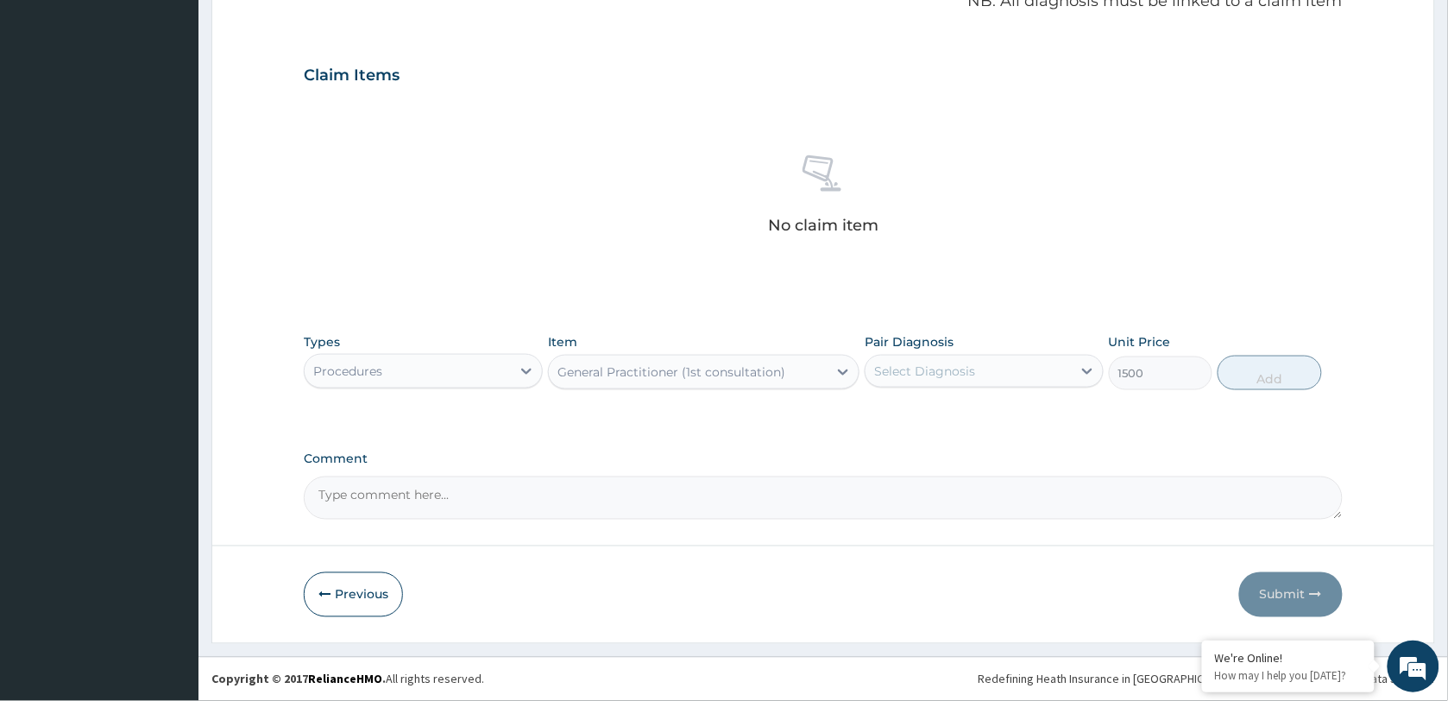
click at [934, 362] on div "Select Diagnosis" at bounding box center [924, 370] width 101 height 17
click at [959, 421] on label "[MEDICAL_DATA]" at bounding box center [946, 413] width 107 height 17
checkbox input "true"
click at [1241, 377] on button "Add" at bounding box center [1270, 373] width 104 height 35
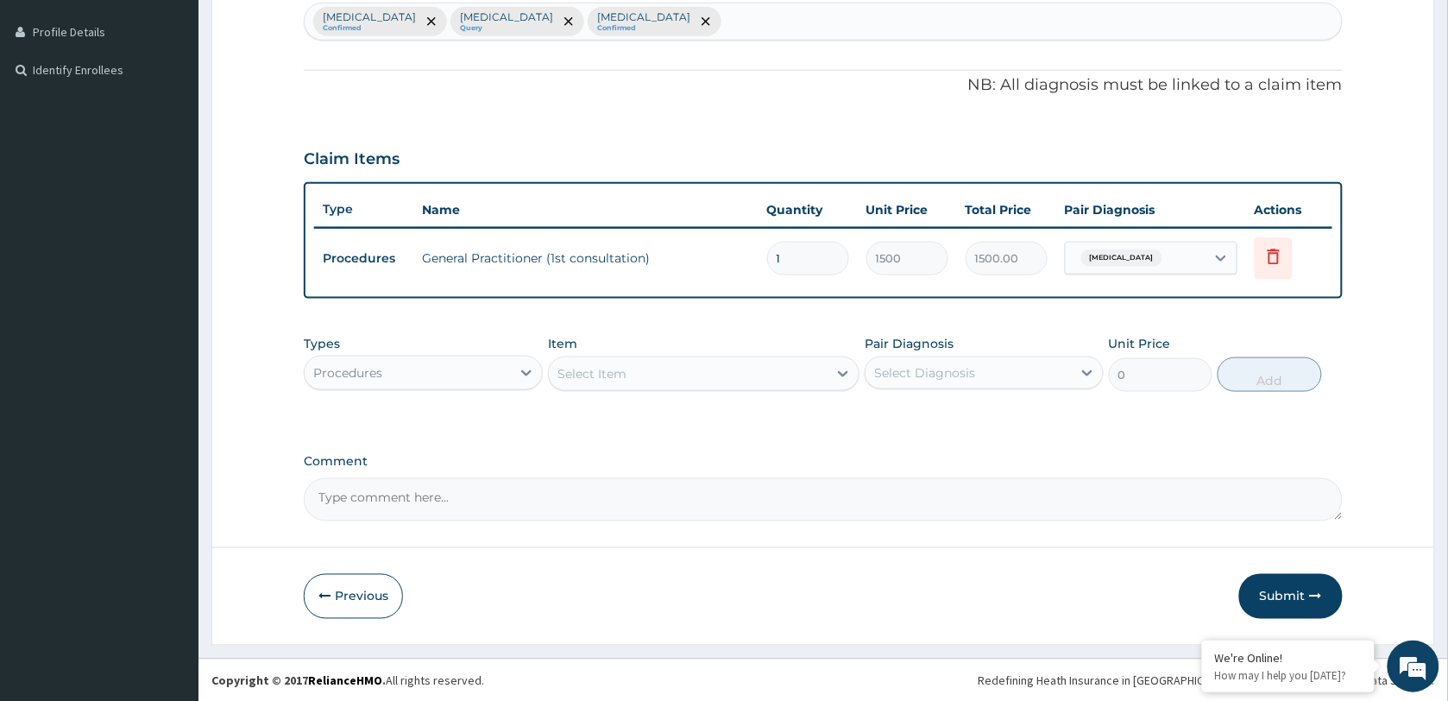
click at [725, 372] on div "Select Item" at bounding box center [688, 374] width 279 height 28
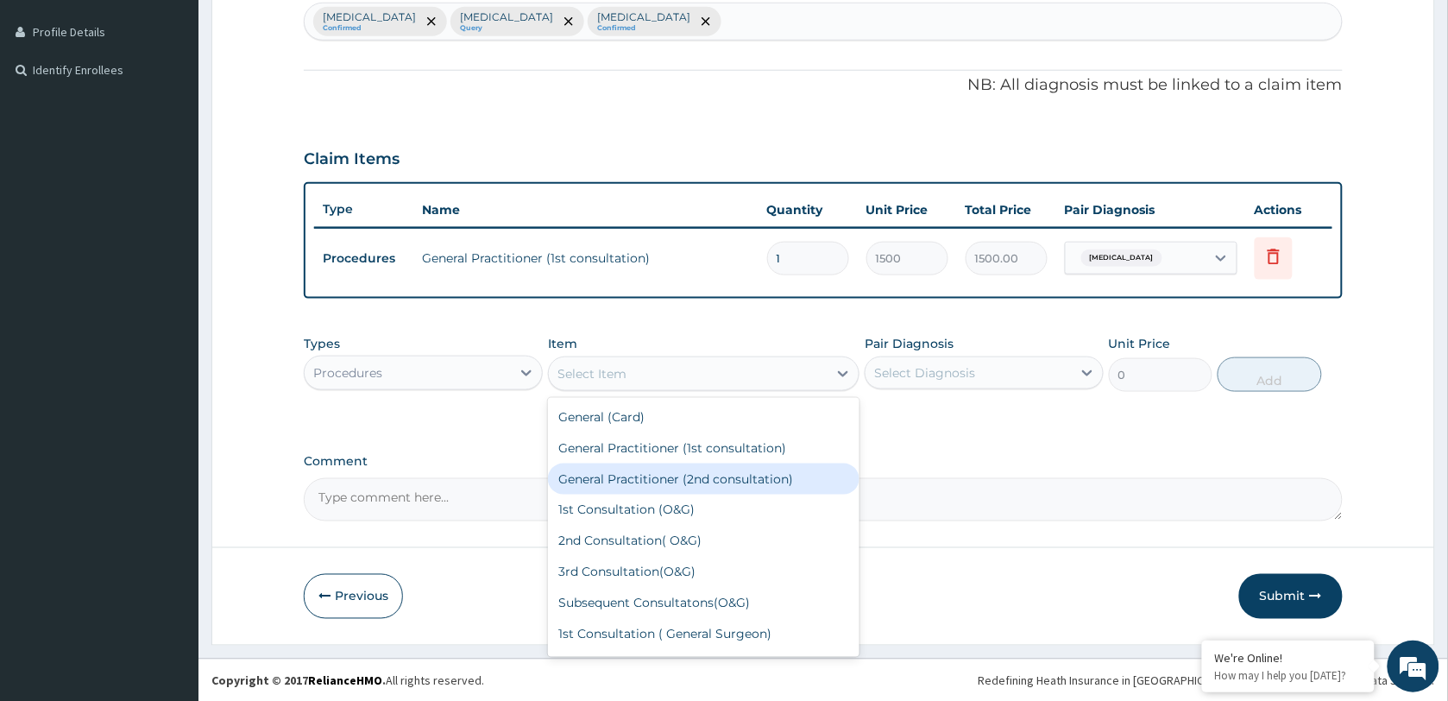
click at [673, 475] on div "General Practitioner (2nd consultation)" at bounding box center [703, 478] width 311 height 31
type input "1000"
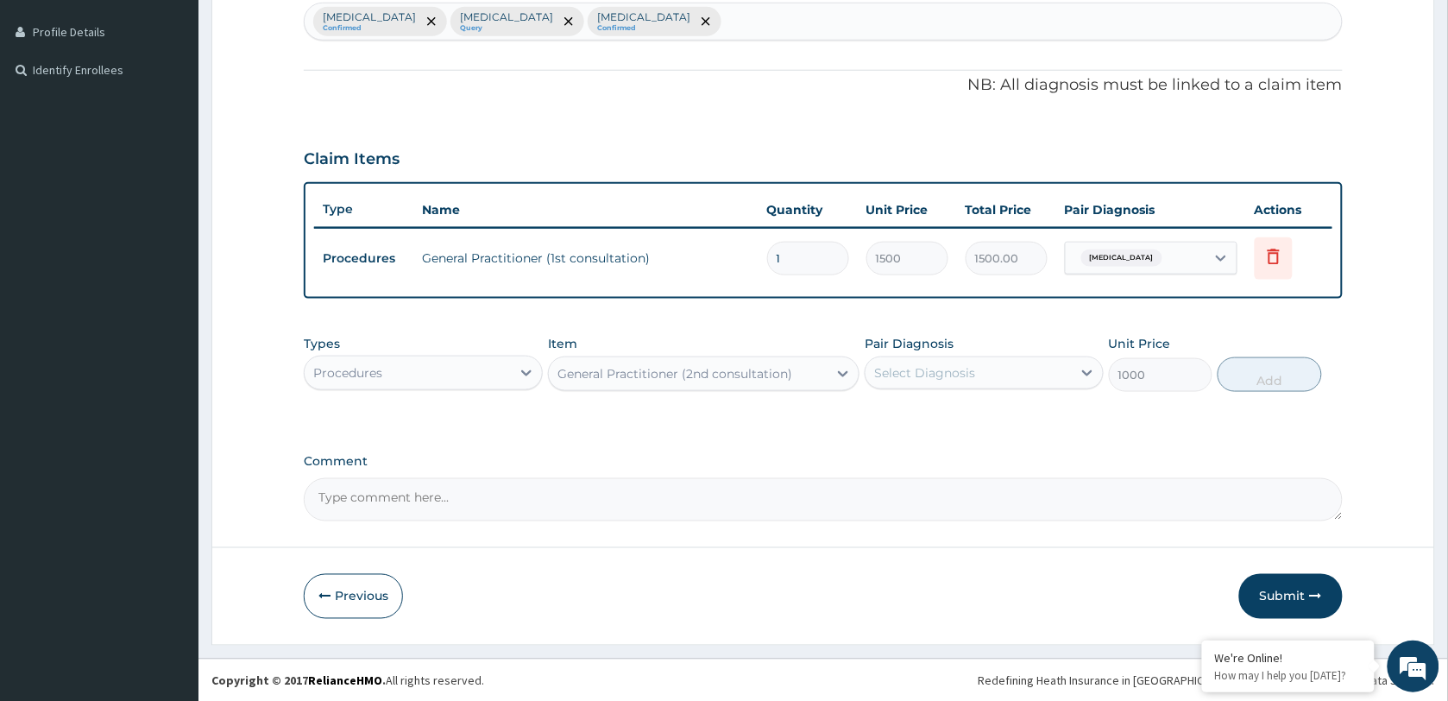
click at [908, 378] on div "Select Diagnosis" at bounding box center [924, 372] width 101 height 17
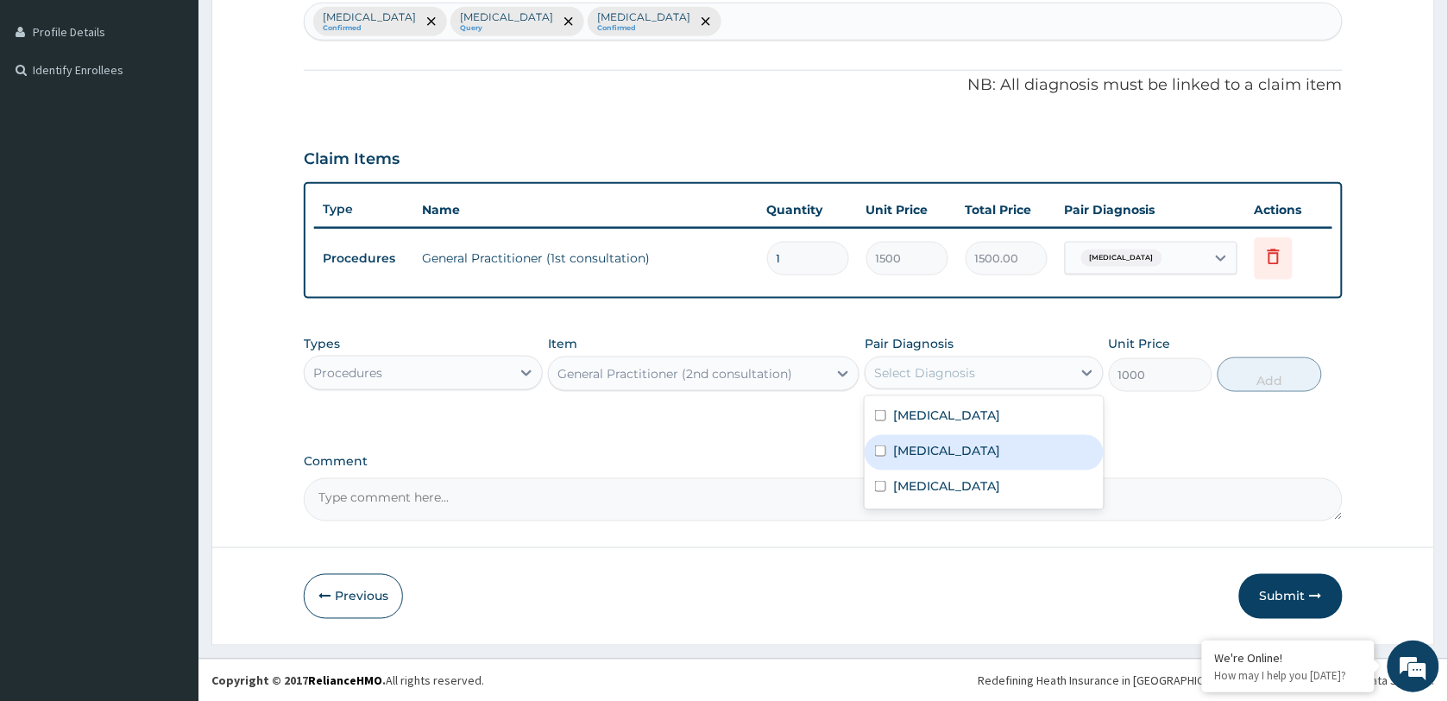
click at [980, 455] on label "[MEDICAL_DATA]" at bounding box center [946, 450] width 107 height 17
checkbox input "true"
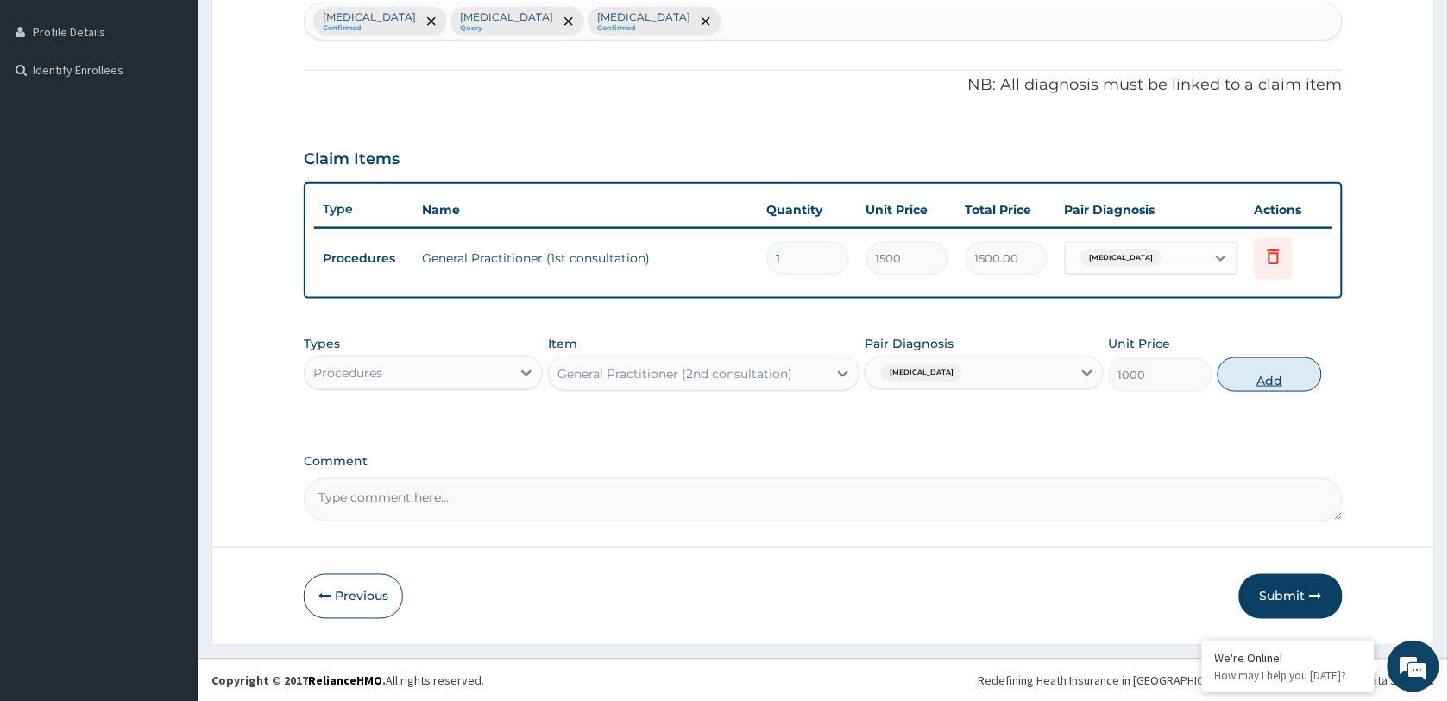
click at [1274, 376] on button "Add" at bounding box center [1270, 374] width 104 height 35
type input "0"
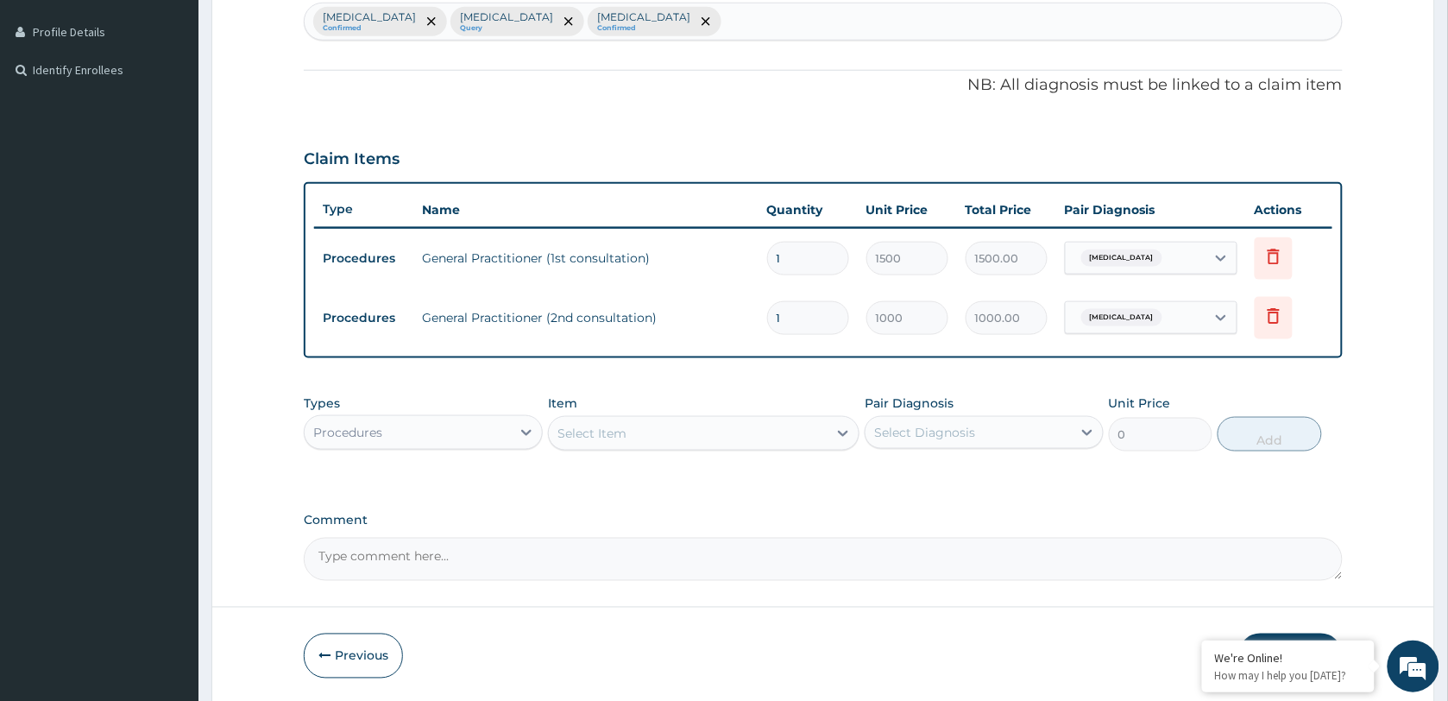
click at [451, 430] on div "Procedures" at bounding box center [408, 432] width 206 height 28
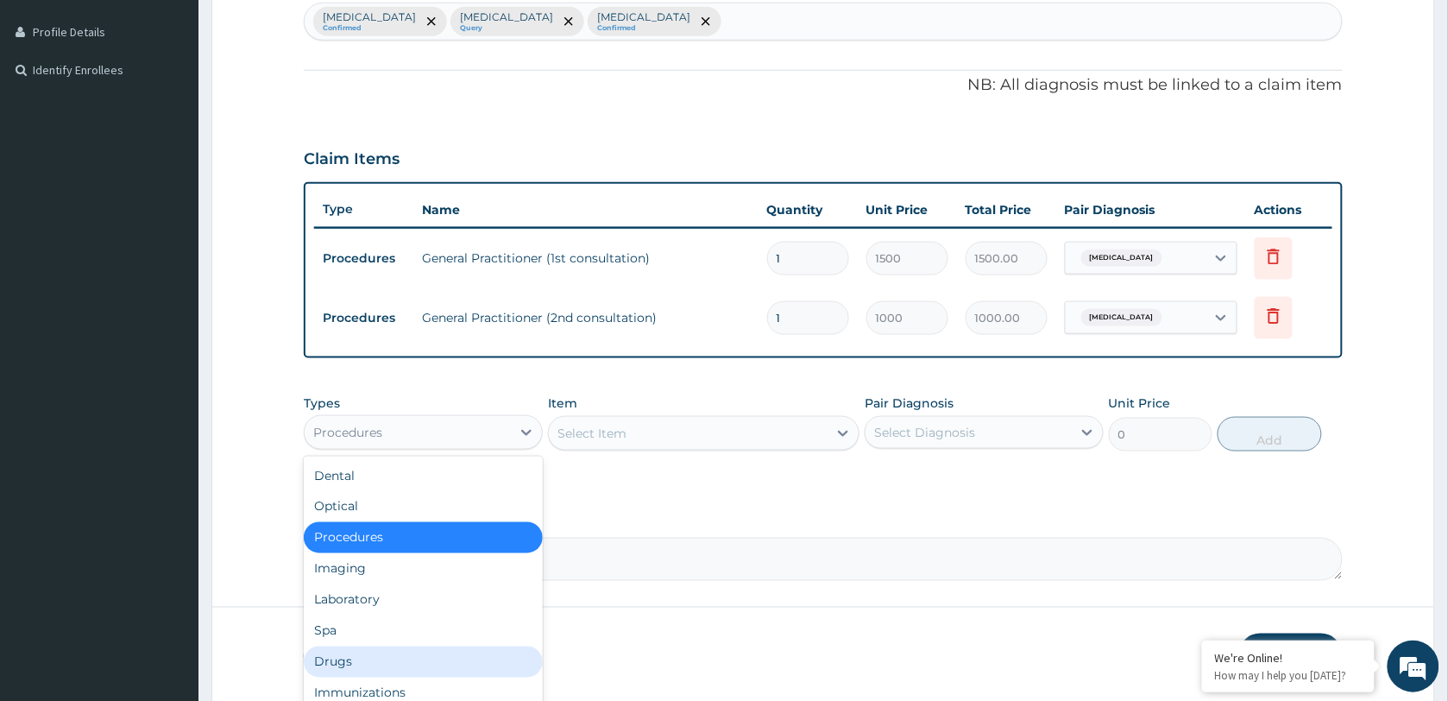
scroll to position [58, 0]
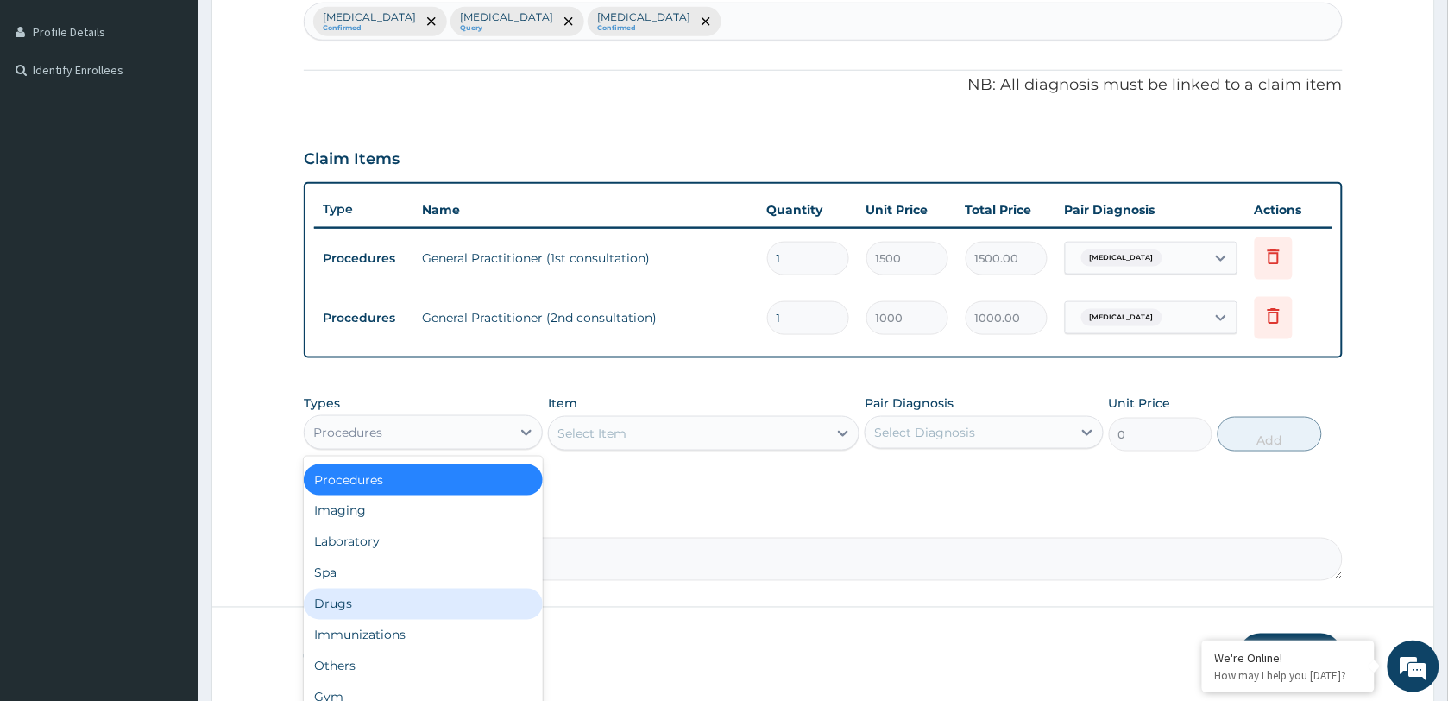
click at [384, 596] on div "Drugs" at bounding box center [423, 603] width 239 height 31
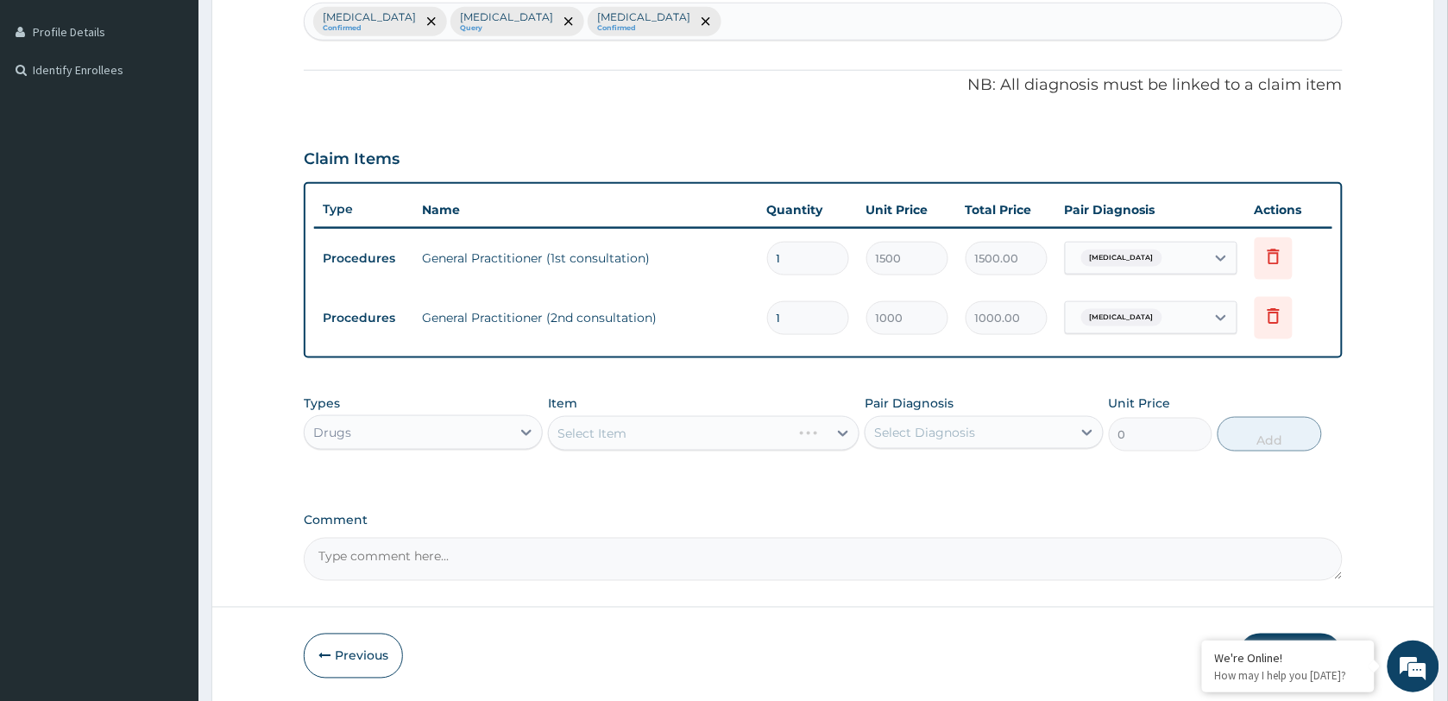
click at [657, 432] on div "Select Item" at bounding box center [670, 433] width 242 height 28
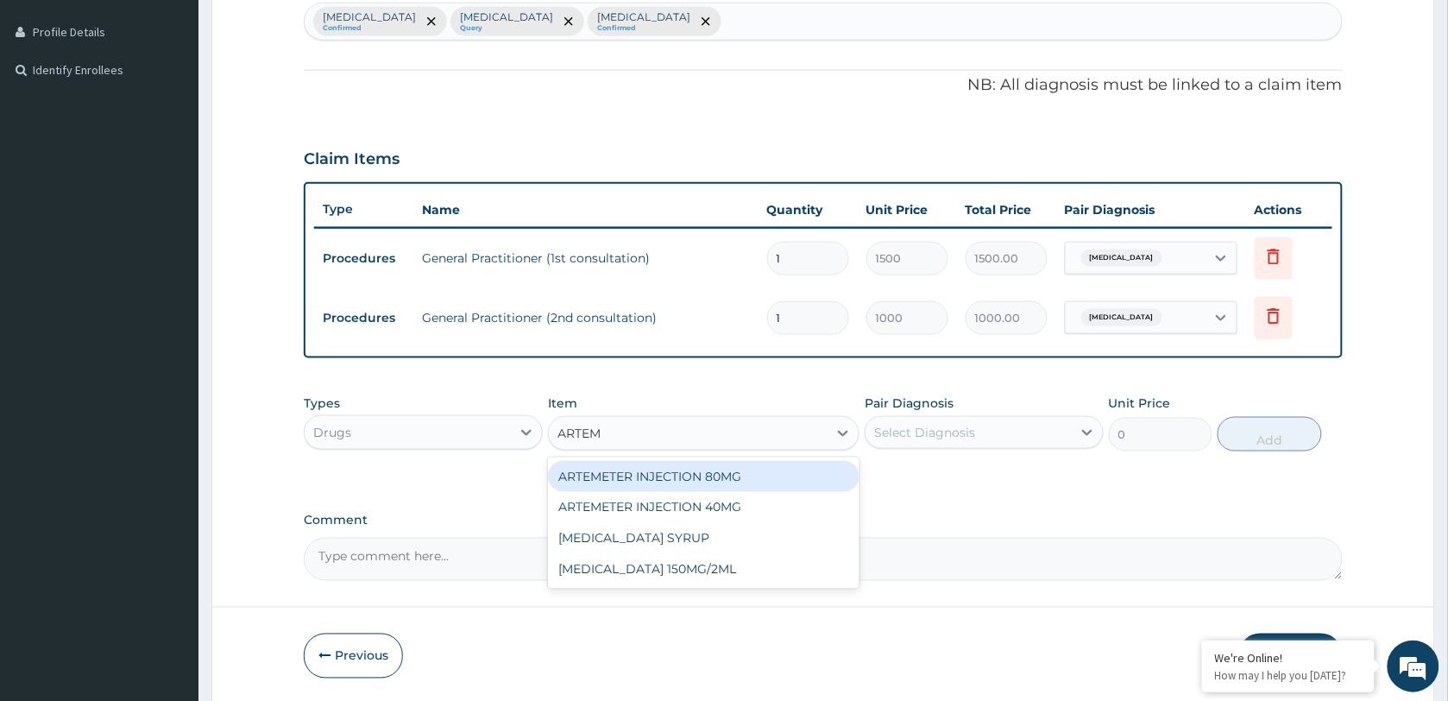
type input "ARTEME"
click at [734, 488] on div "ARTEMETER INJECTION 80MG" at bounding box center [703, 476] width 311 height 31
type input "700"
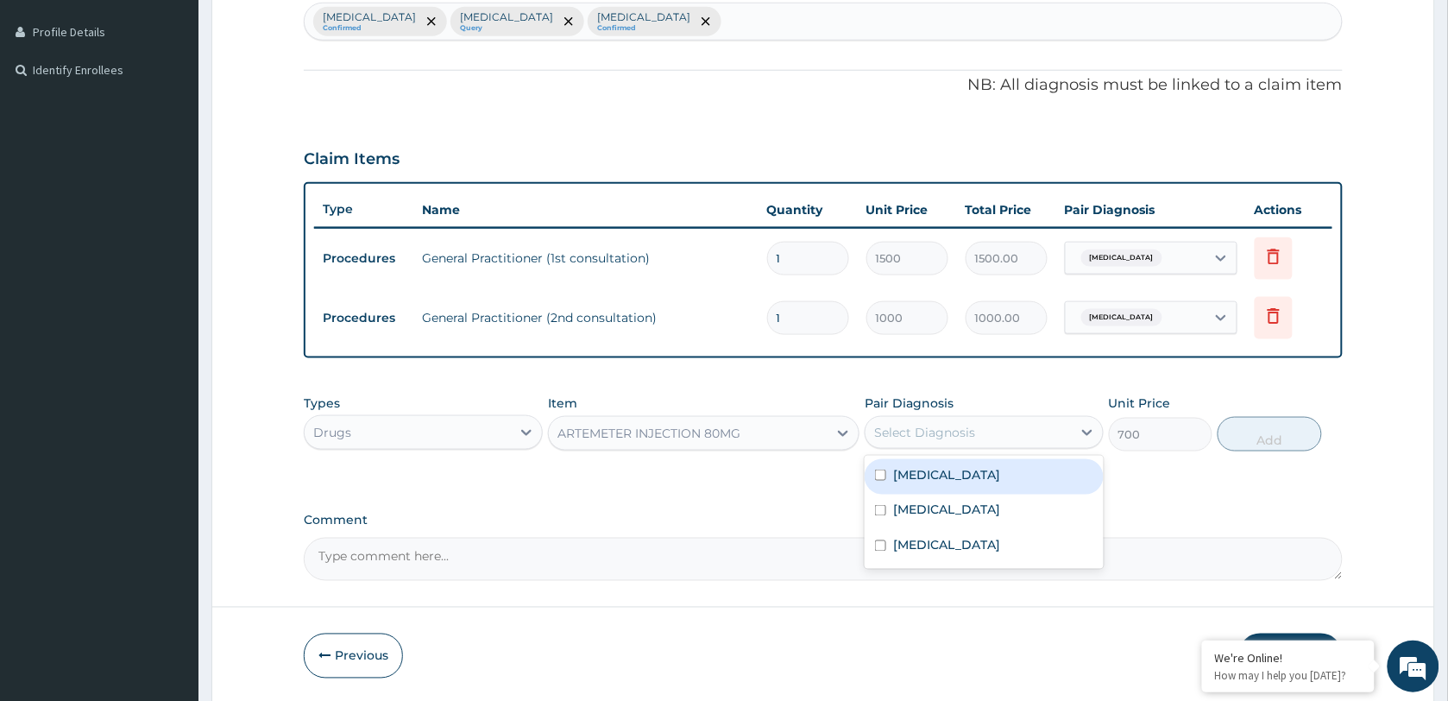
click at [951, 438] on div "Select Diagnosis" at bounding box center [924, 432] width 101 height 17
click at [960, 468] on label "[MEDICAL_DATA]" at bounding box center [946, 474] width 107 height 17
checkbox input "true"
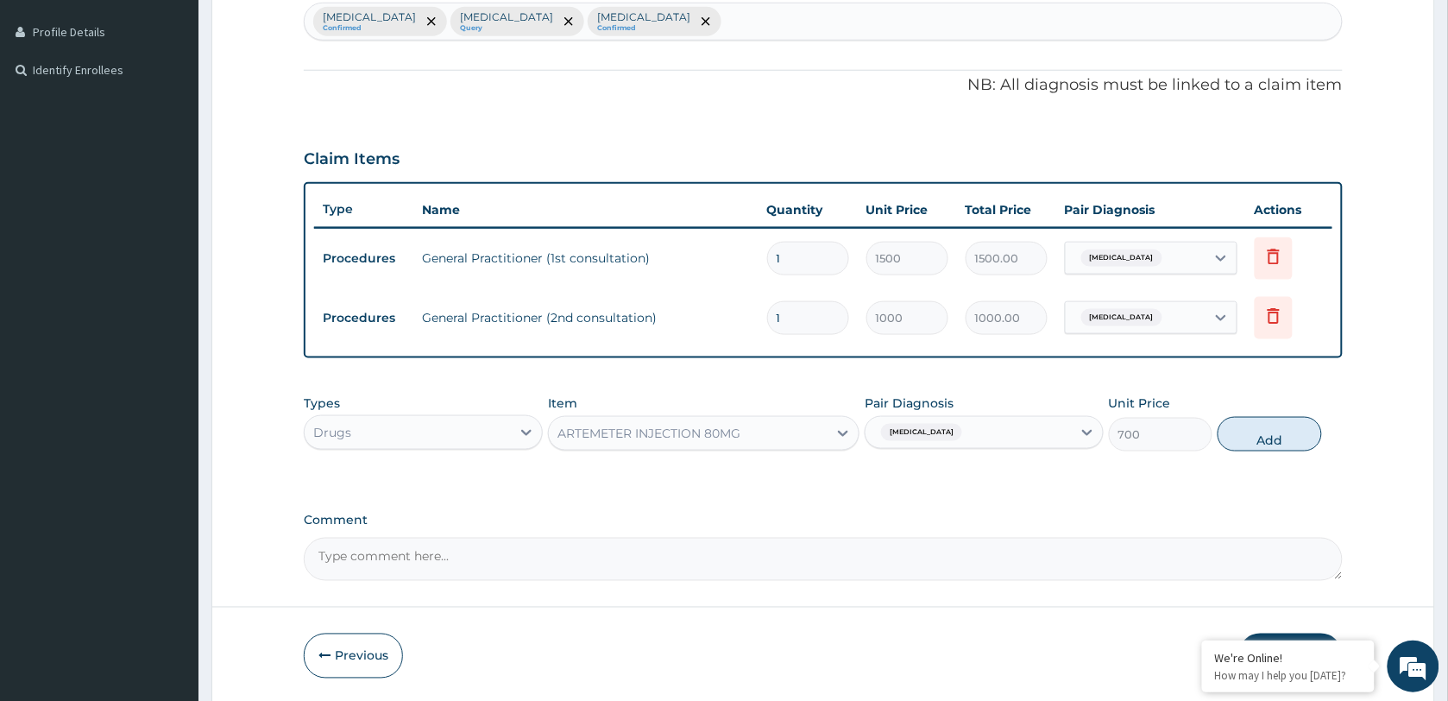
drag, startPoint x: 1274, startPoint y: 429, endPoint x: 1142, endPoint y: 430, distance: 132.9
click at [1268, 430] on button "Add" at bounding box center [1270, 434] width 104 height 35
type input "0"
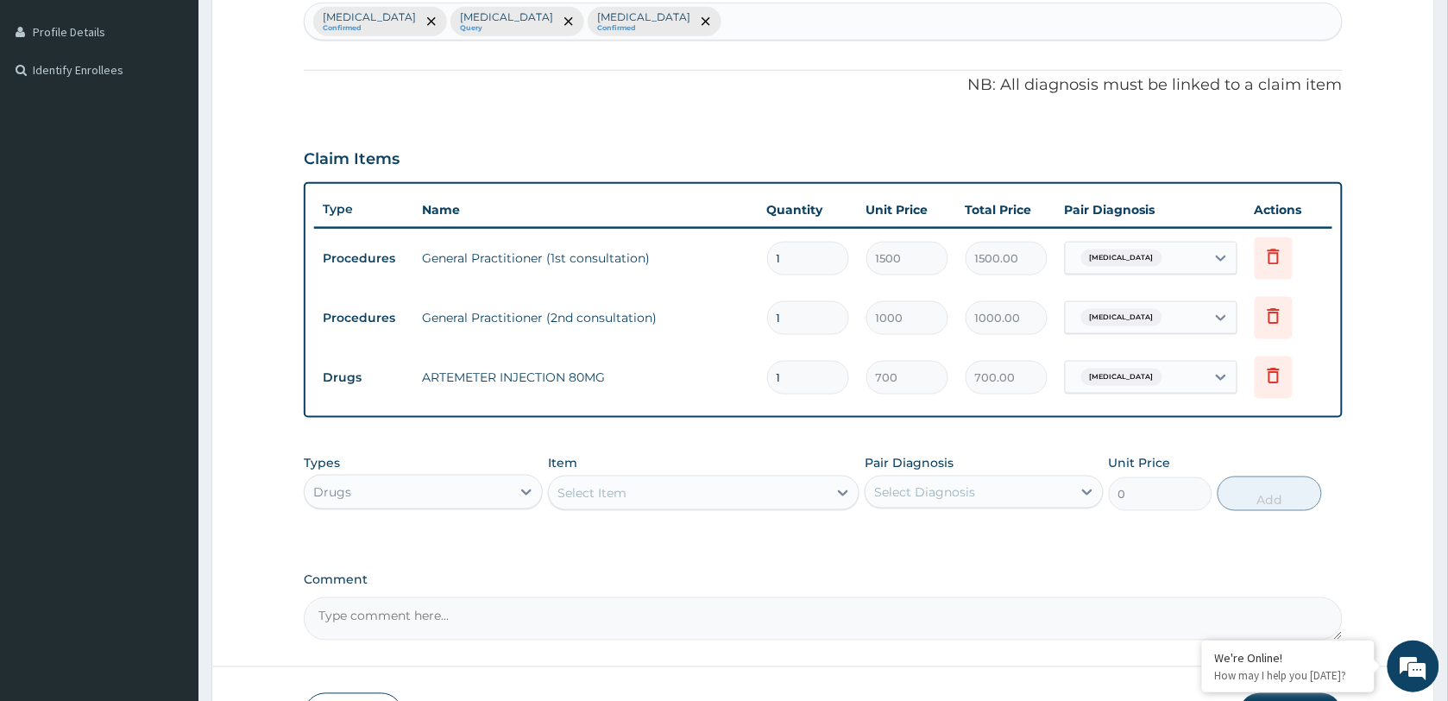
drag, startPoint x: 787, startPoint y: 382, endPoint x: 765, endPoint y: 382, distance: 21.6
click at [765, 382] on td "1" at bounding box center [807, 377] width 99 height 51
type input "2"
type input "1400.00"
type input "2"
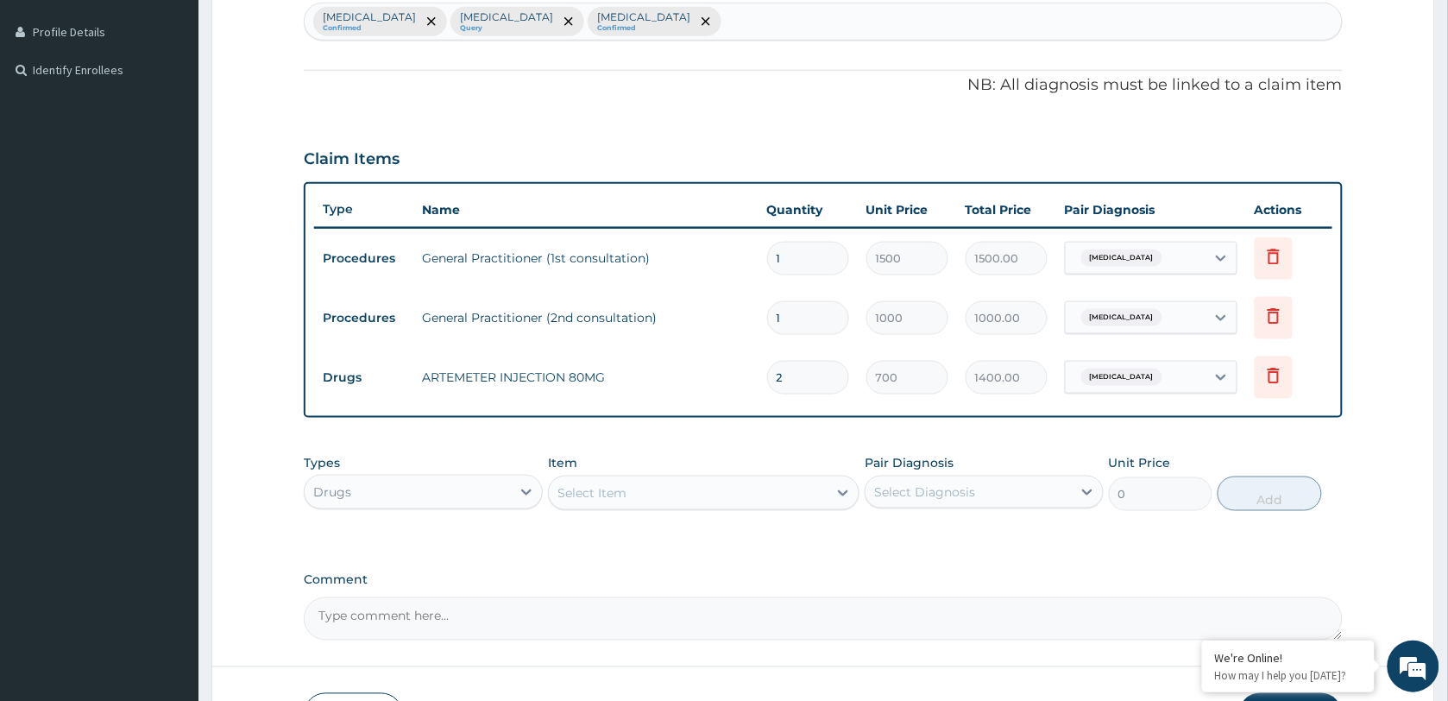
click at [722, 425] on div "PA Code / Prescription Code Enter Code(Secondary Care Only) Encounter Date [DAT…" at bounding box center [823, 172] width 1039 height 935
click at [628, 494] on div "Select Item" at bounding box center [688, 493] width 279 height 28
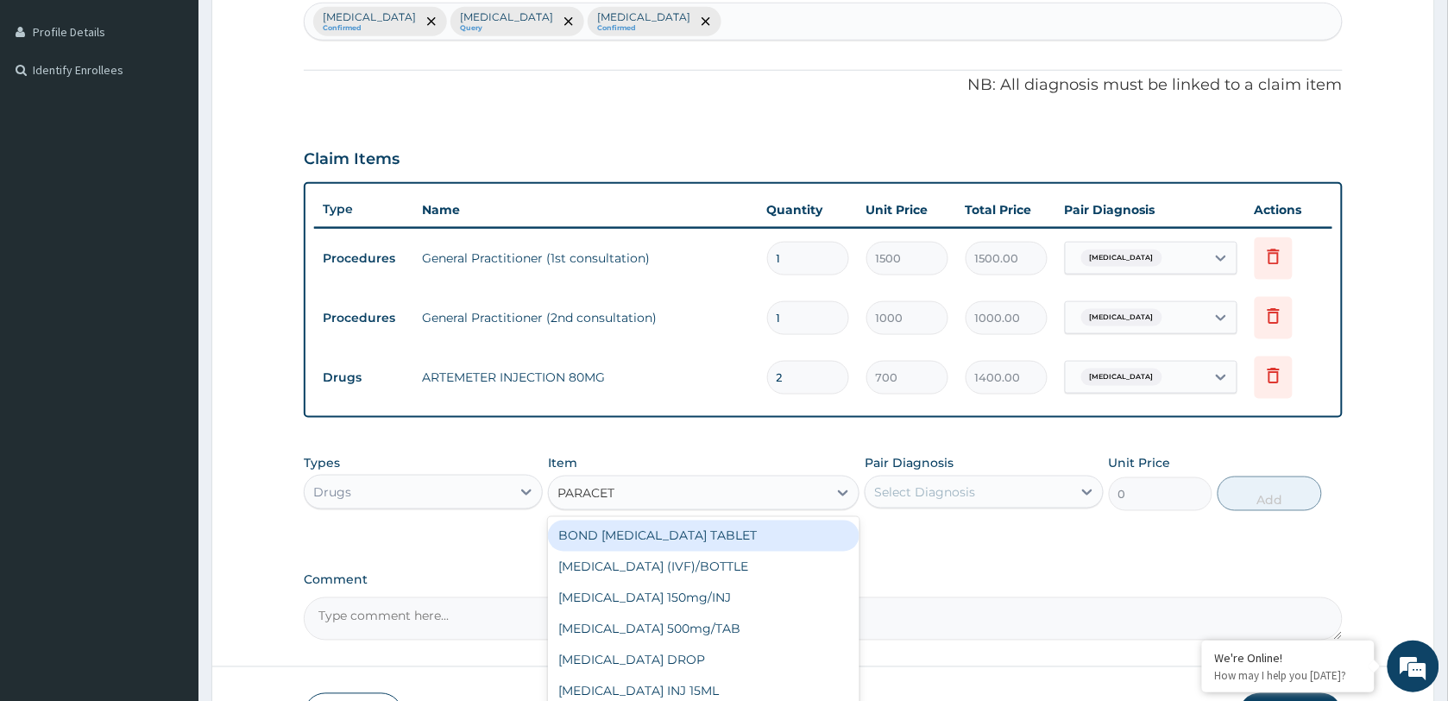
type input "PARACETA"
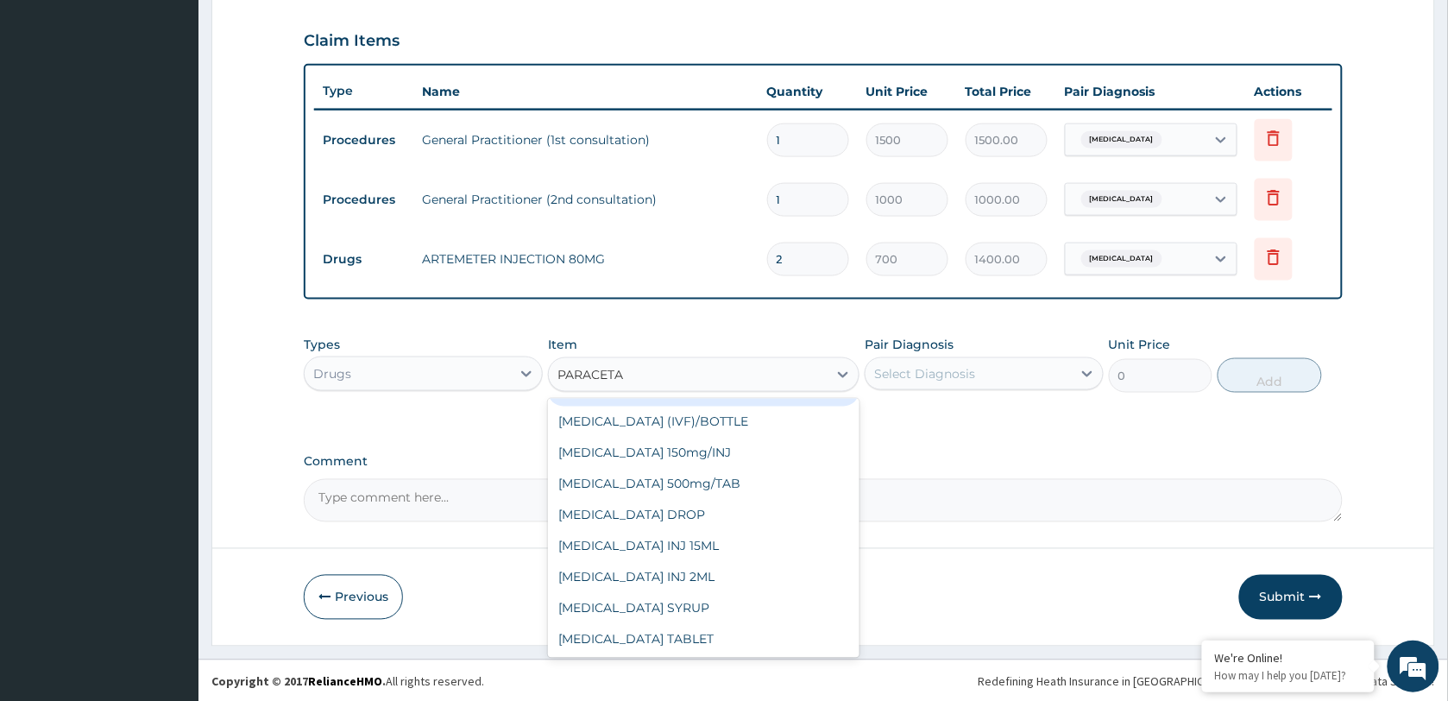
scroll to position [580, 0]
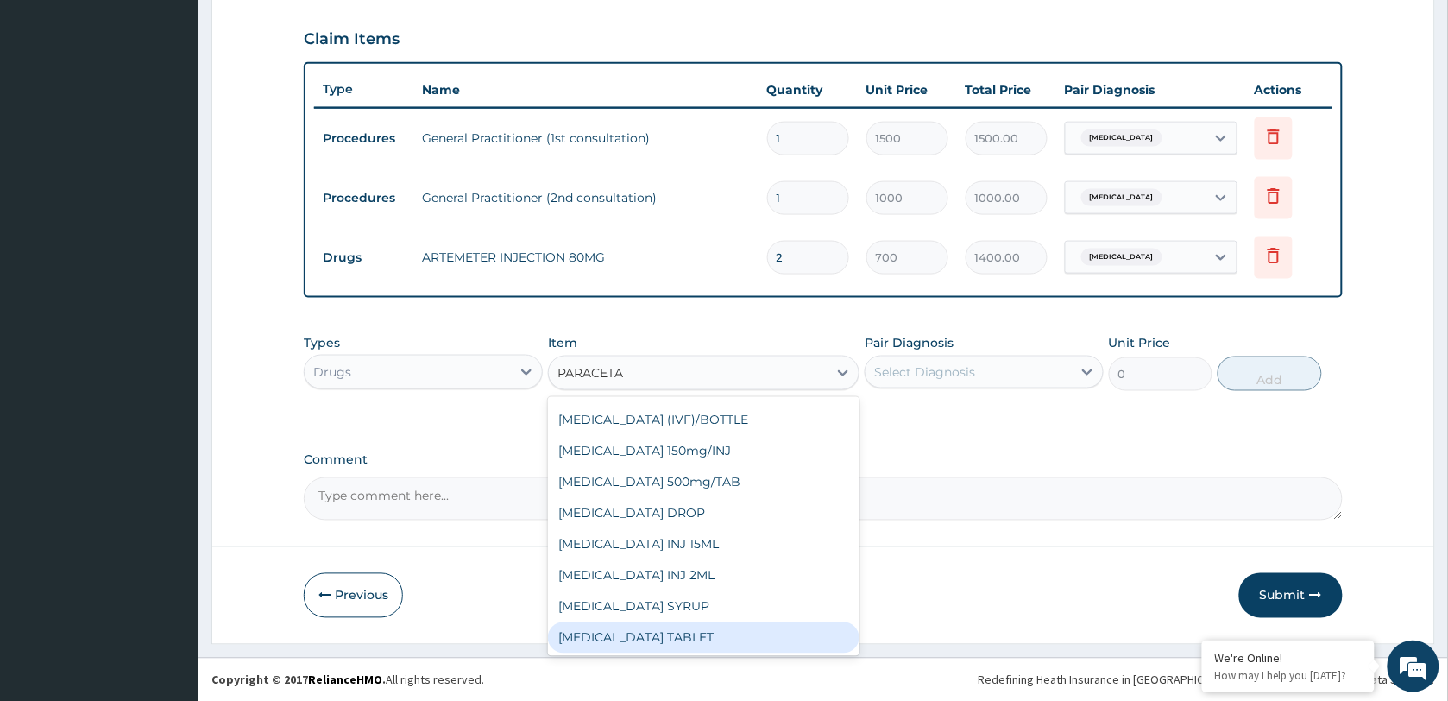
click at [692, 639] on div "[MEDICAL_DATA] TABLET" at bounding box center [703, 637] width 311 height 31
type input "40"
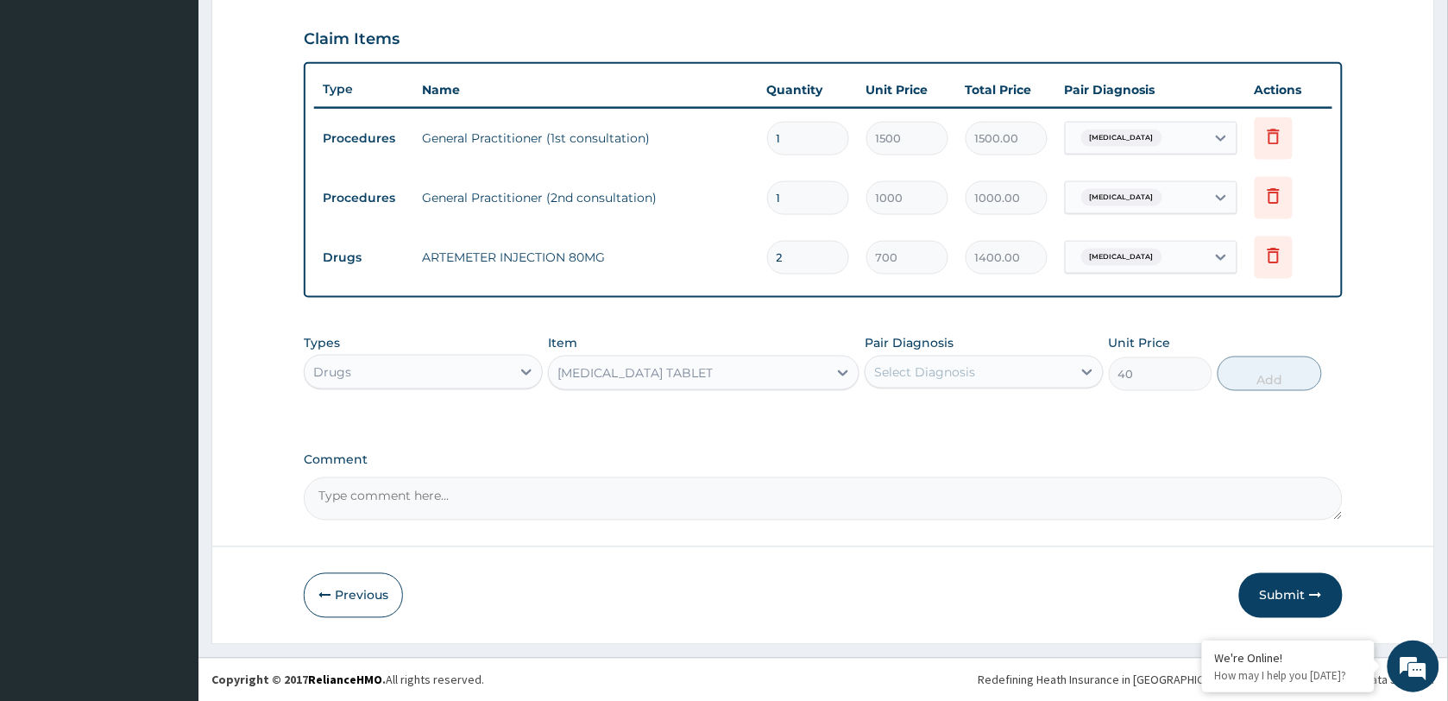
click at [946, 364] on div "Select Diagnosis" at bounding box center [924, 371] width 101 height 17
click at [951, 417] on label "[MEDICAL_DATA]" at bounding box center [946, 414] width 107 height 17
checkbox input "true"
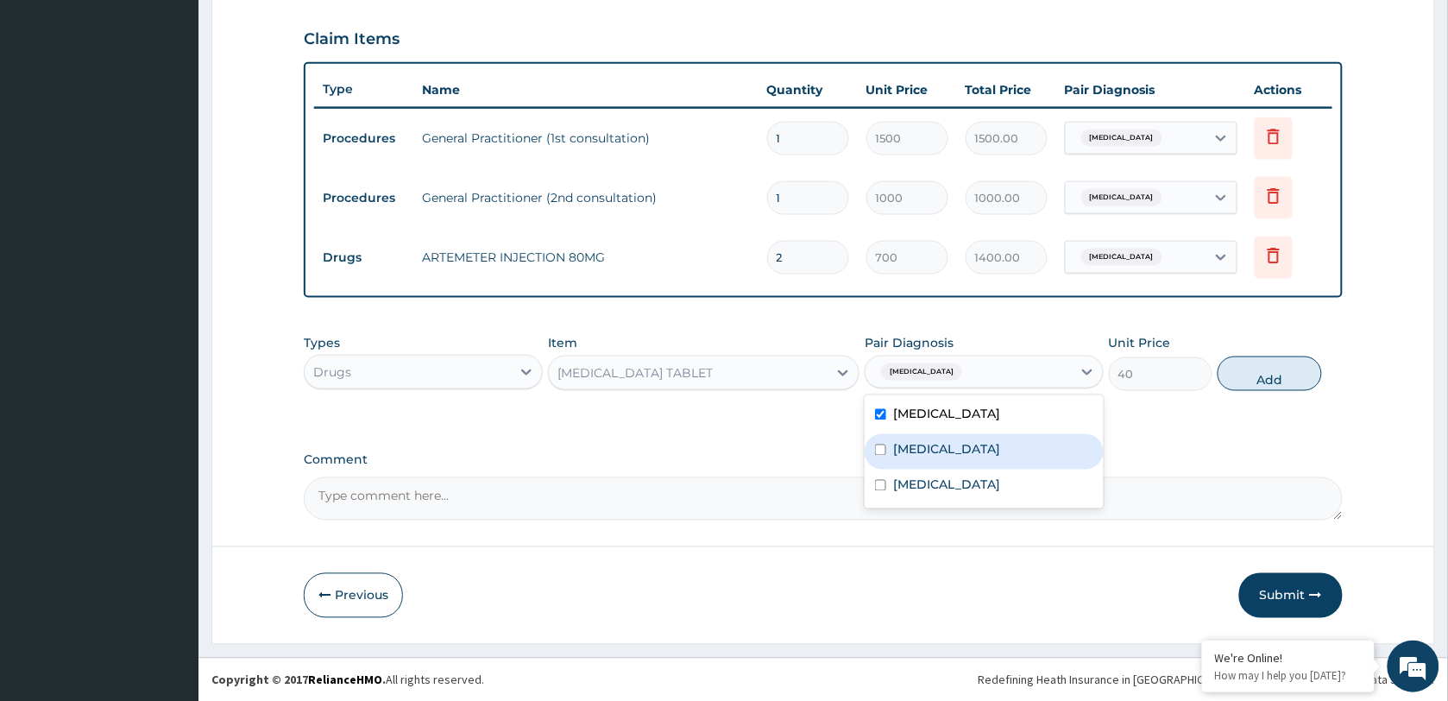
click at [950, 451] on label "[MEDICAL_DATA]" at bounding box center [946, 449] width 107 height 17
checkbox input "true"
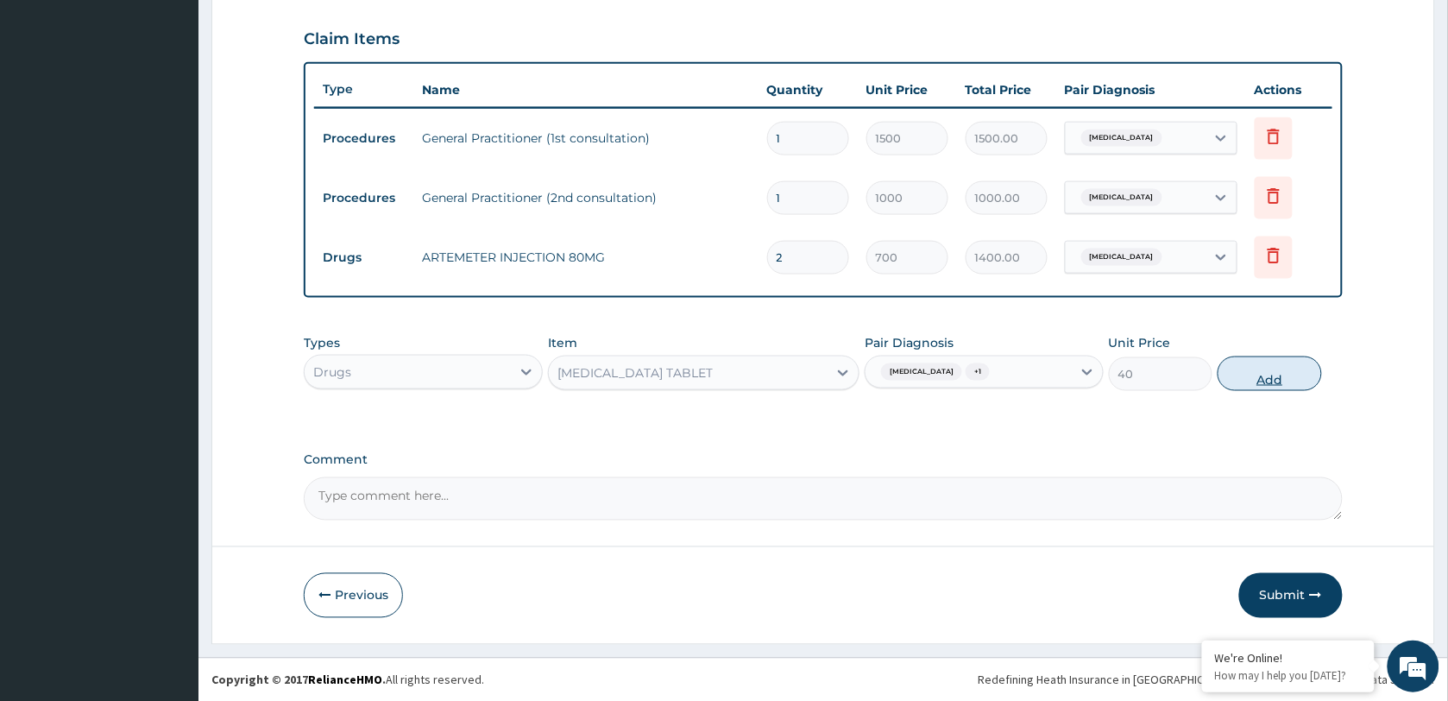
click at [1249, 376] on button "Add" at bounding box center [1270, 373] width 104 height 35
type input "0"
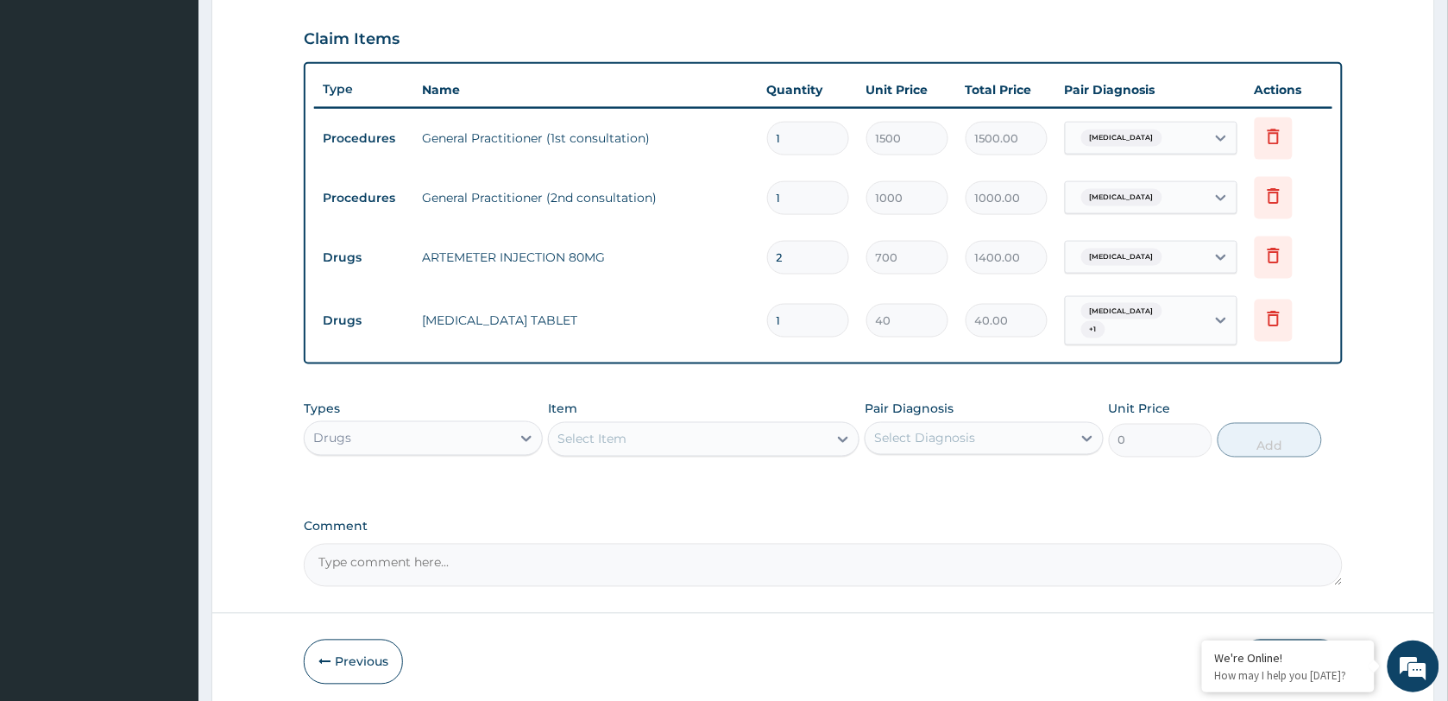
click at [618, 438] on div "Select Item" at bounding box center [591, 439] width 69 height 17
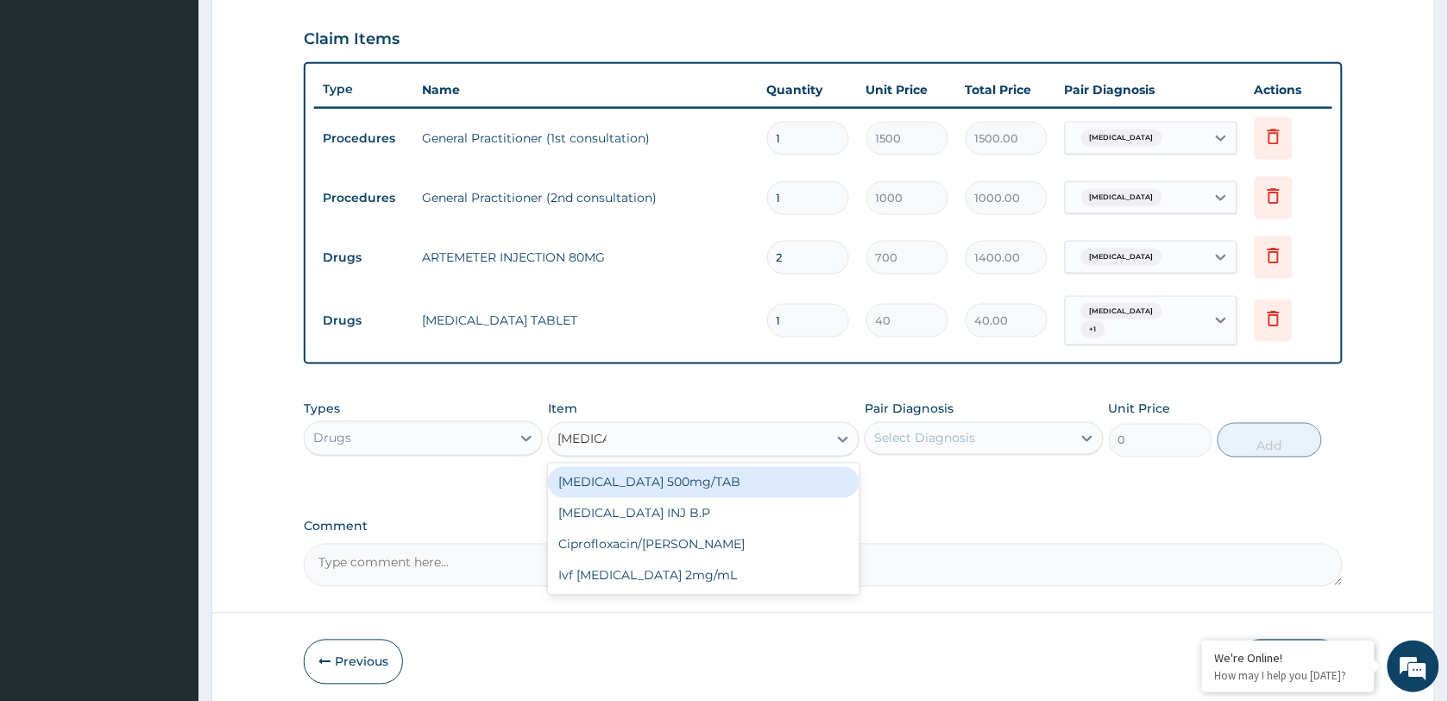
type input "CIPROF"
click at [675, 479] on div "[MEDICAL_DATA] 500mg/TAB" at bounding box center [703, 482] width 311 height 31
type input "140"
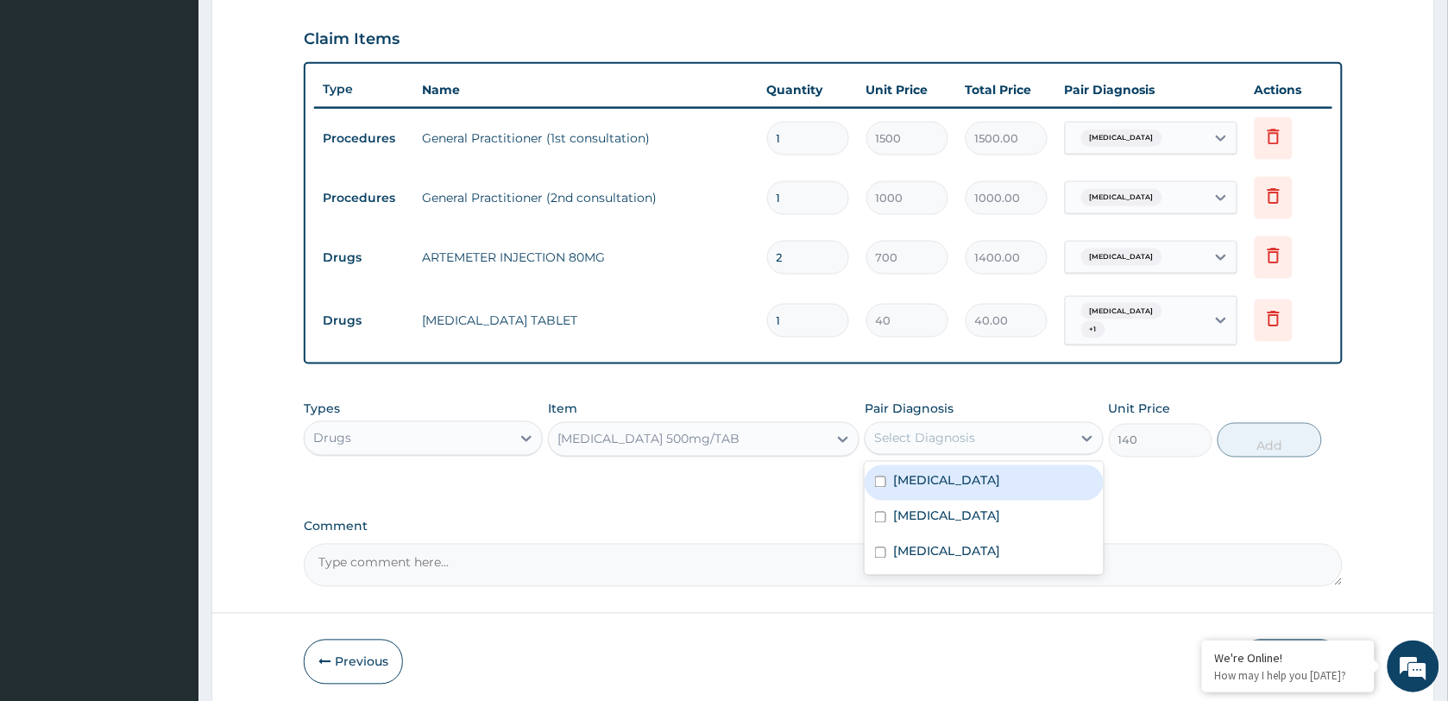
click at [915, 425] on div "Select Diagnosis" at bounding box center [968, 439] width 206 height 28
click at [675, 425] on div "[MEDICAL_DATA] 500mg/TAB" at bounding box center [688, 439] width 279 height 28
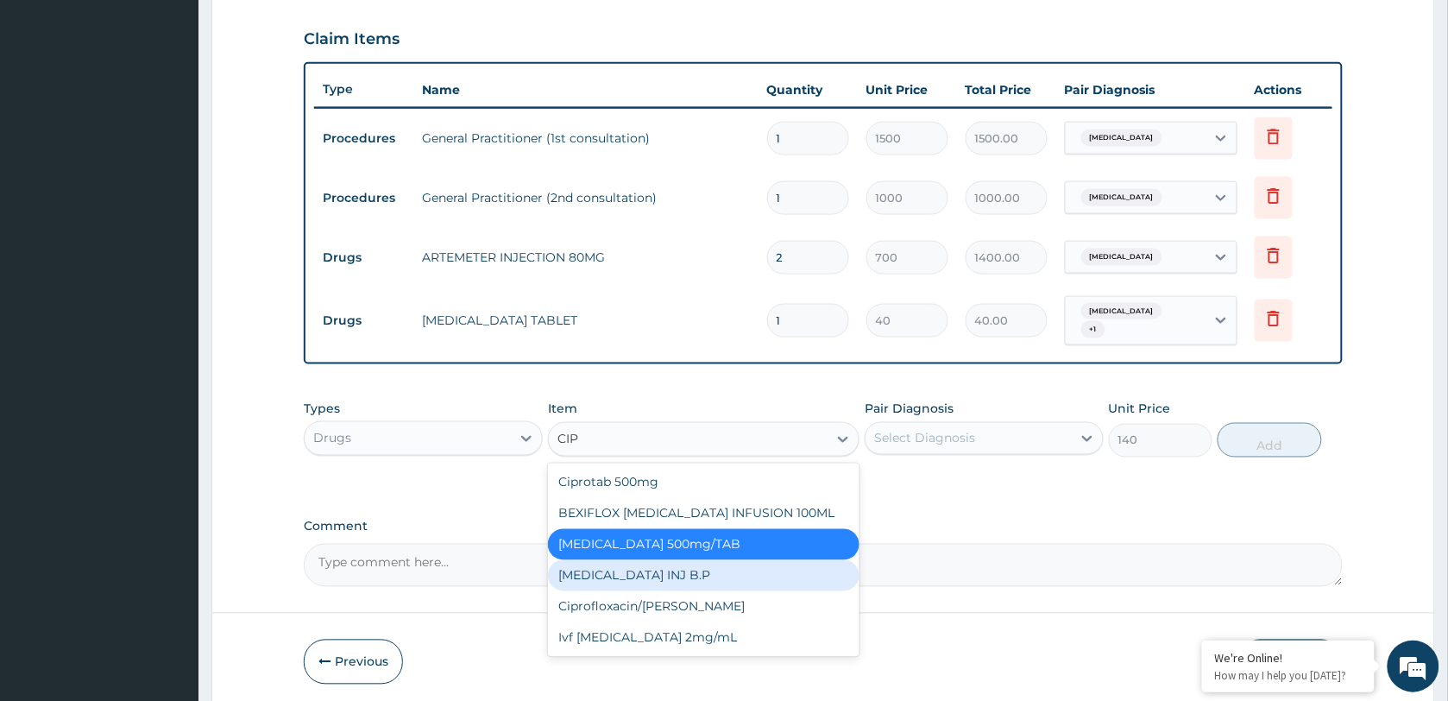
scroll to position [0, 0]
type input "CIPROT"
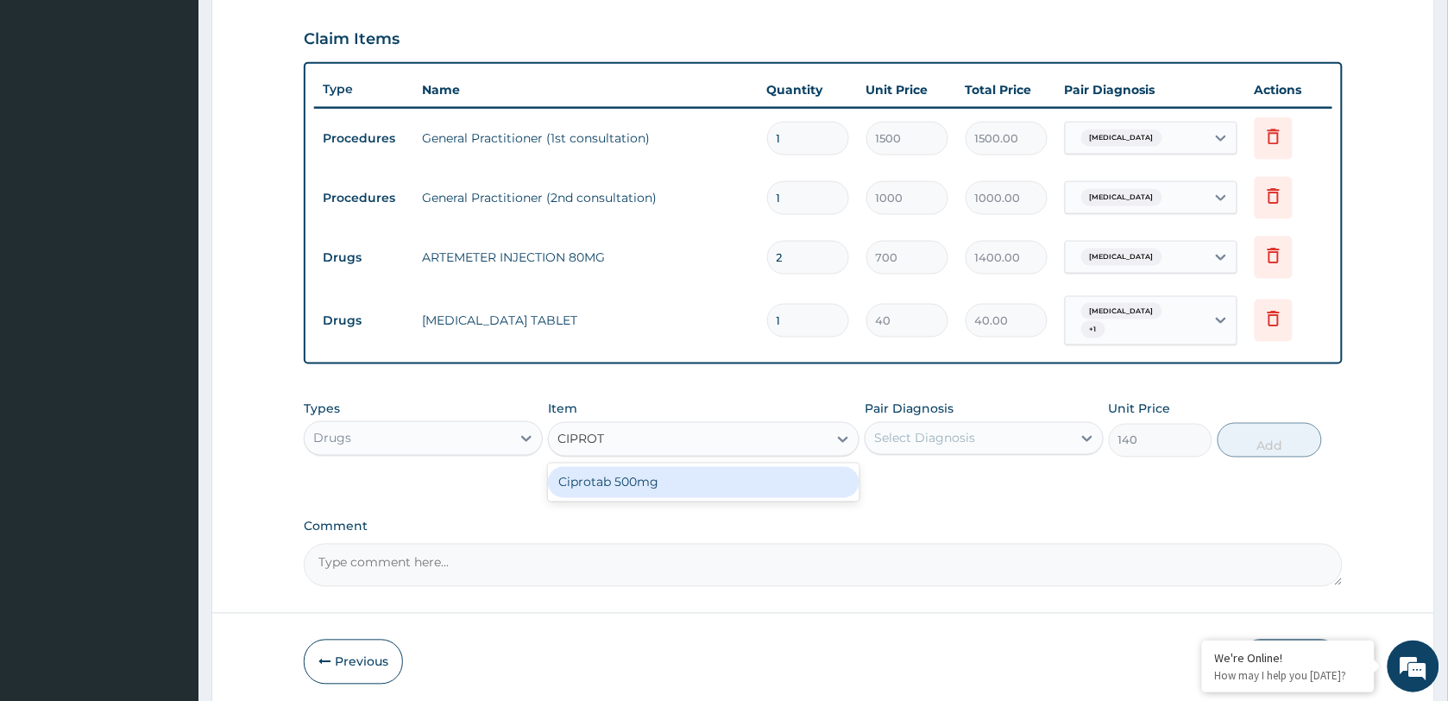
click at [645, 480] on div "Ciprotab 500mg" at bounding box center [703, 482] width 311 height 31
type input "115"
click at [648, 442] on div "Ciprotab 500mg" at bounding box center [607, 439] width 100 height 17
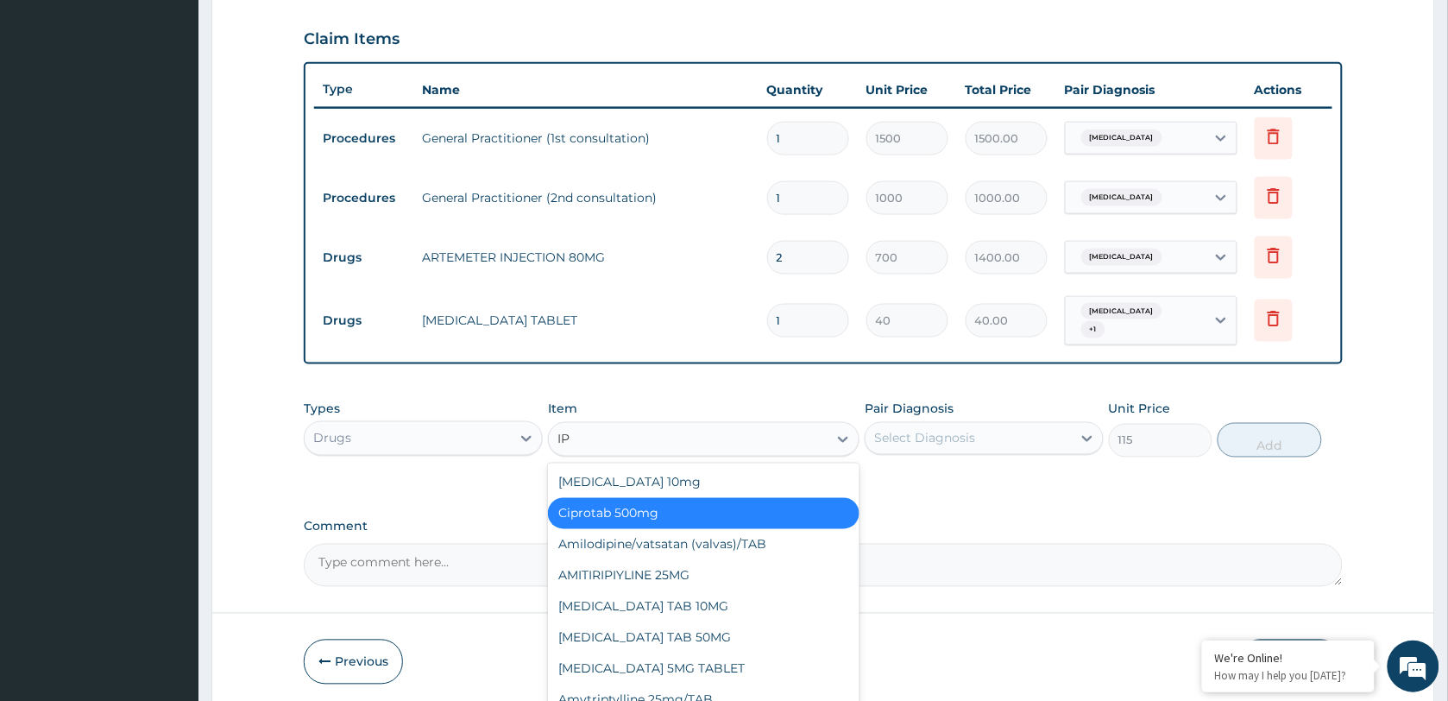
type input "I"
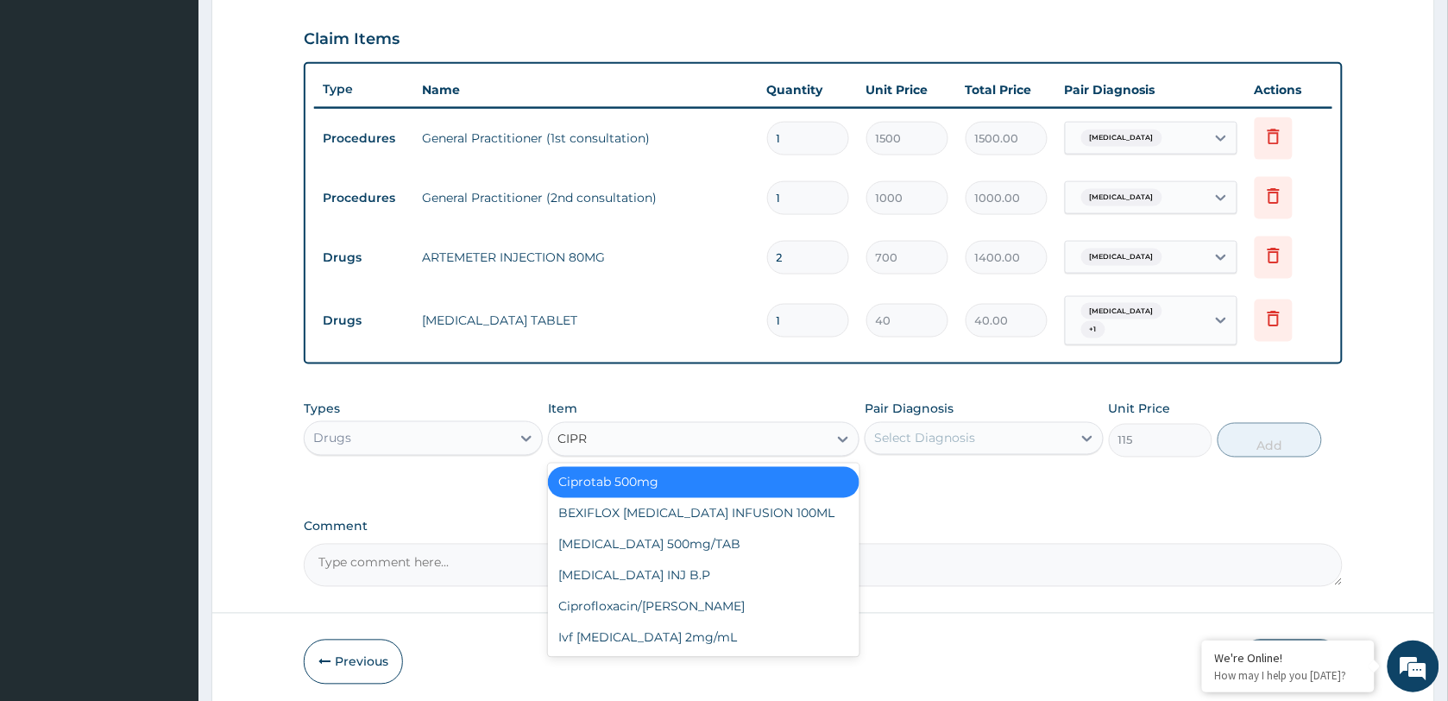
type input "[MEDICAL_DATA]"
click at [667, 537] on div "[MEDICAL_DATA] 500mg/TAB" at bounding box center [703, 544] width 311 height 31
type input "140"
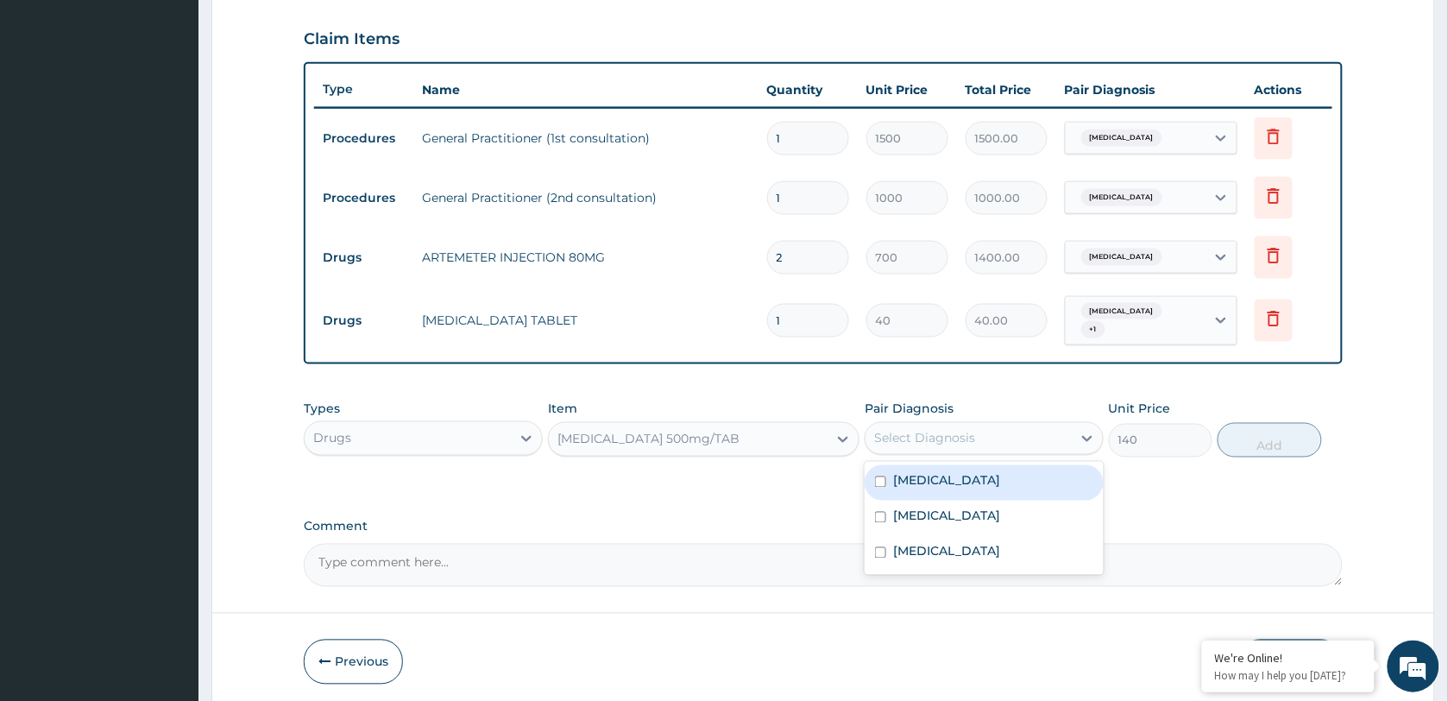
click at [924, 440] on div "Select Diagnosis" at bounding box center [924, 438] width 101 height 17
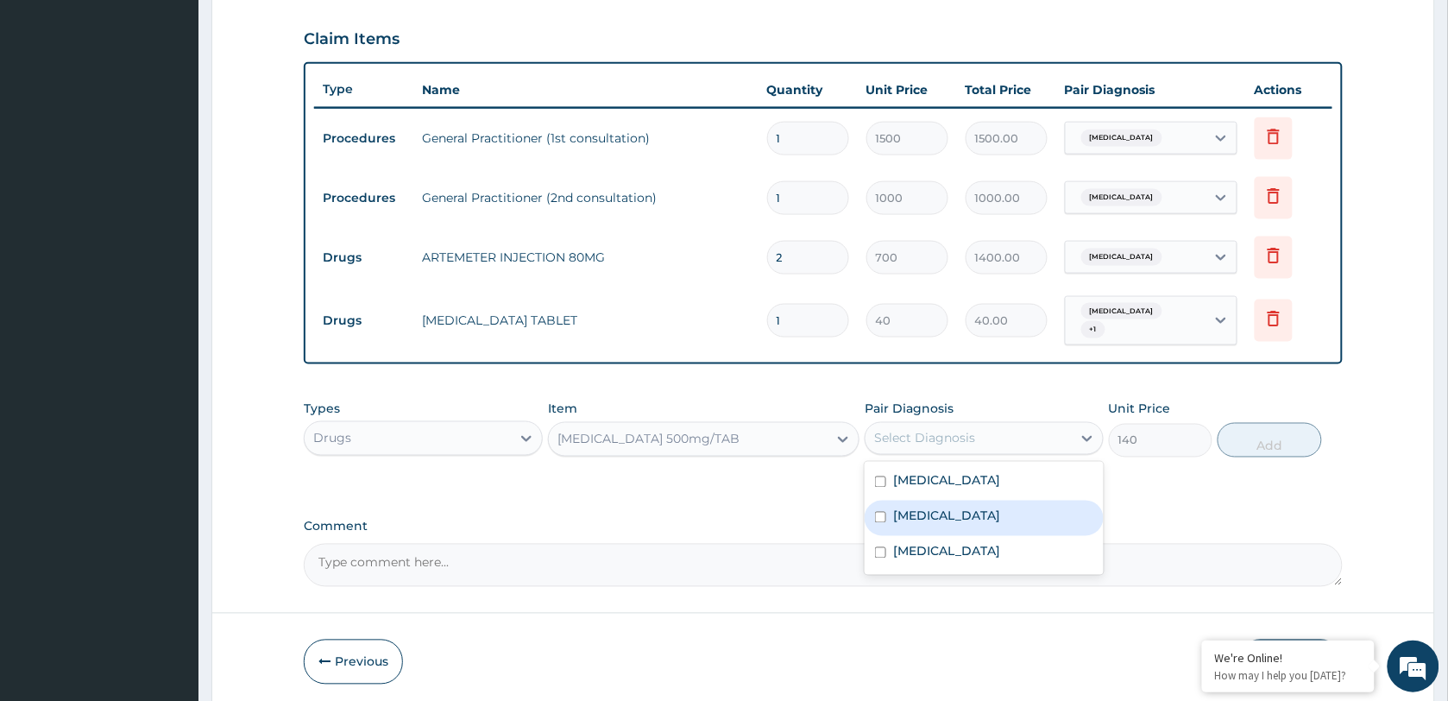
click at [955, 509] on label "[MEDICAL_DATA]" at bounding box center [946, 515] width 107 height 17
checkbox input "true"
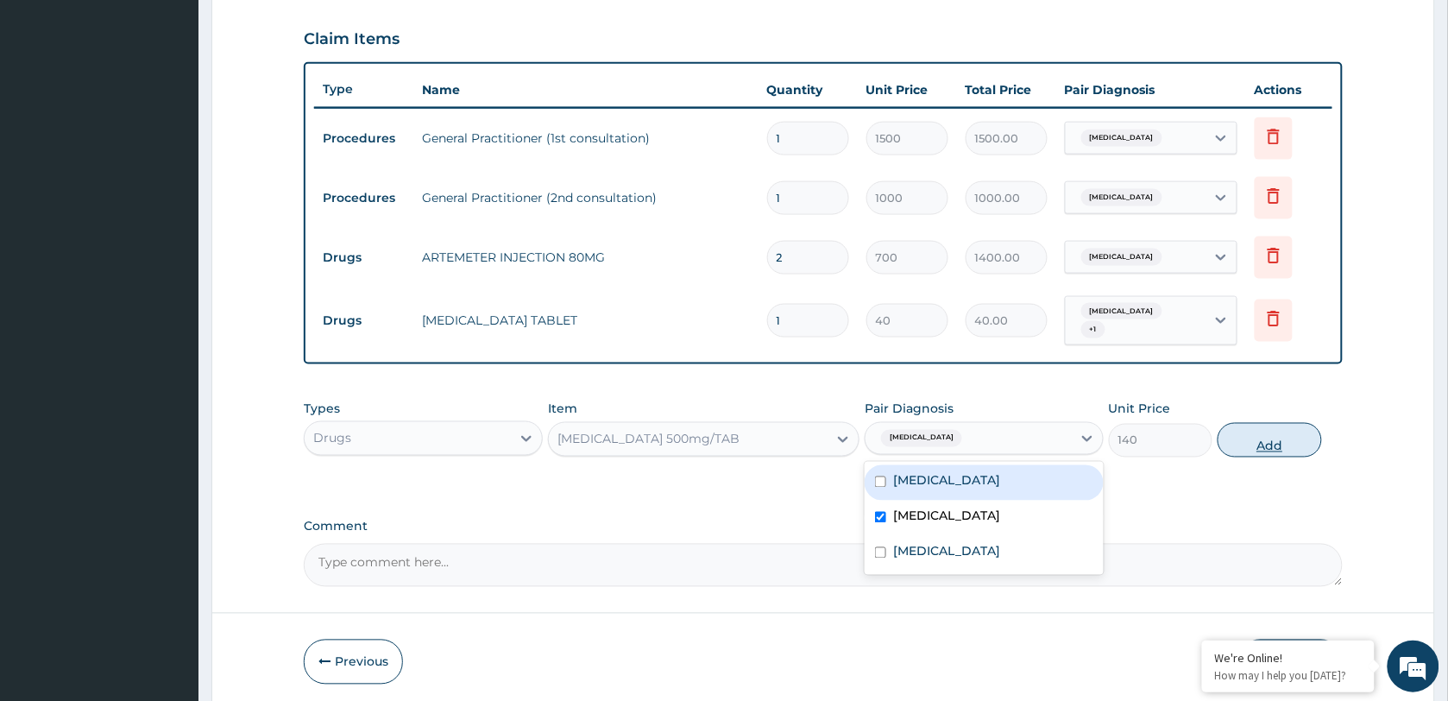
click at [1258, 445] on button "Add" at bounding box center [1270, 440] width 104 height 35
type input "0"
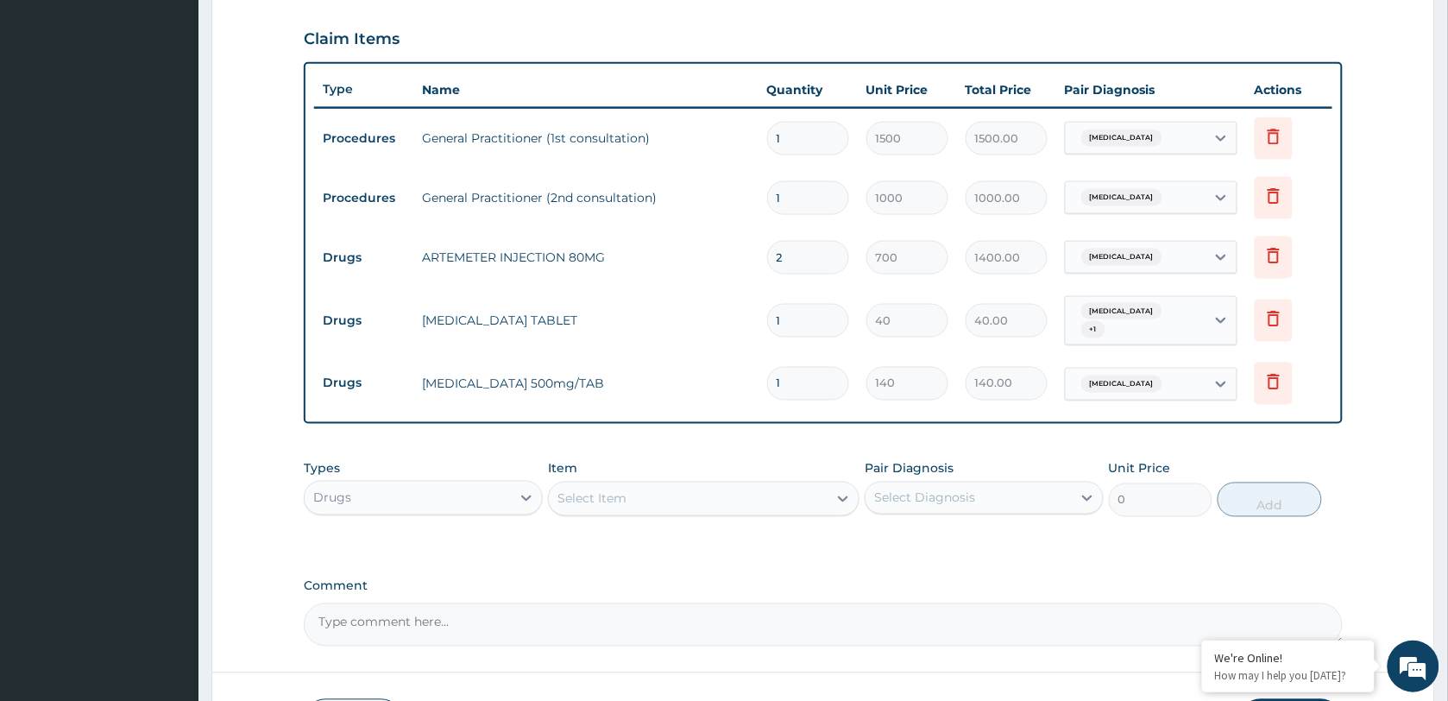
type input "10"
type input "1400.00"
type input "10"
click at [684, 451] on div "Types Drugs Item Select Item Pair Diagnosis Select Diagnosis Unit Price 0 Add" at bounding box center [823, 488] width 1039 height 74
click at [626, 492] on div "Select Item" at bounding box center [688, 499] width 279 height 28
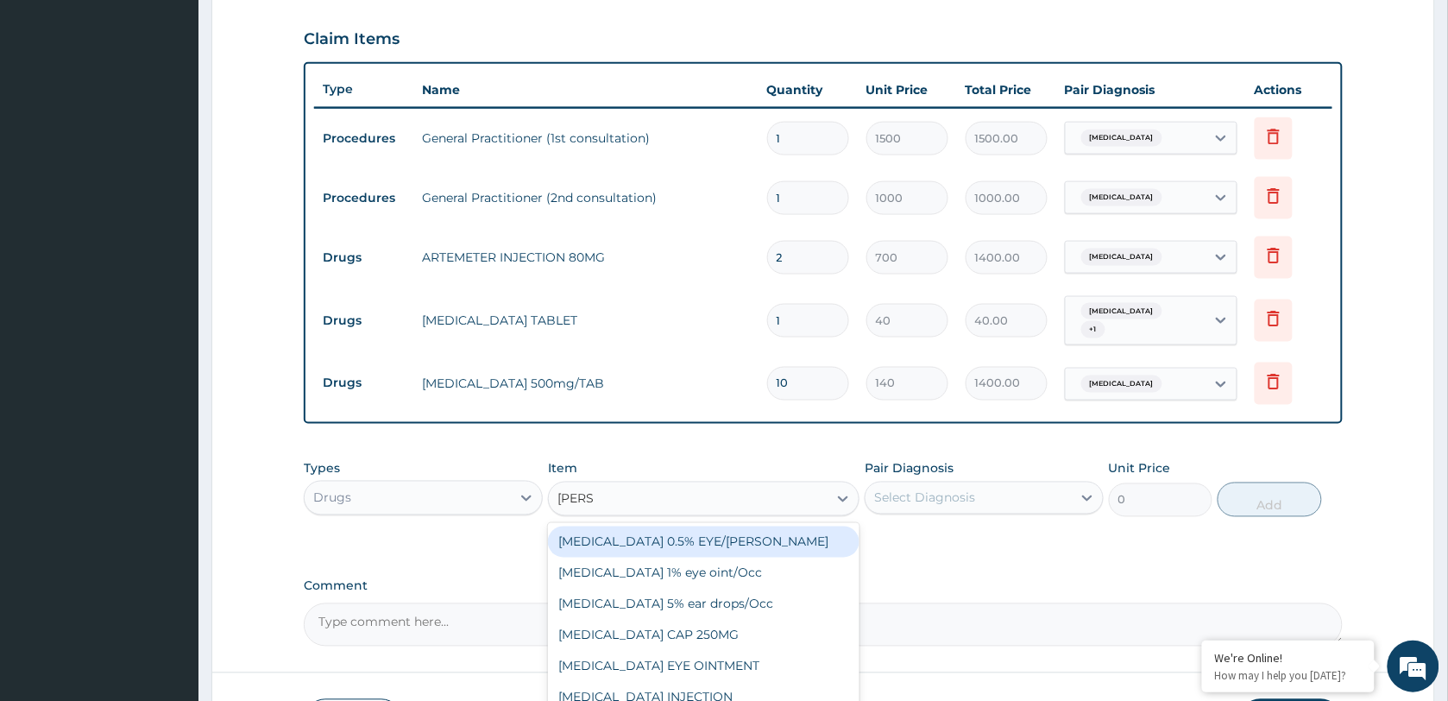
type input "LORAT"
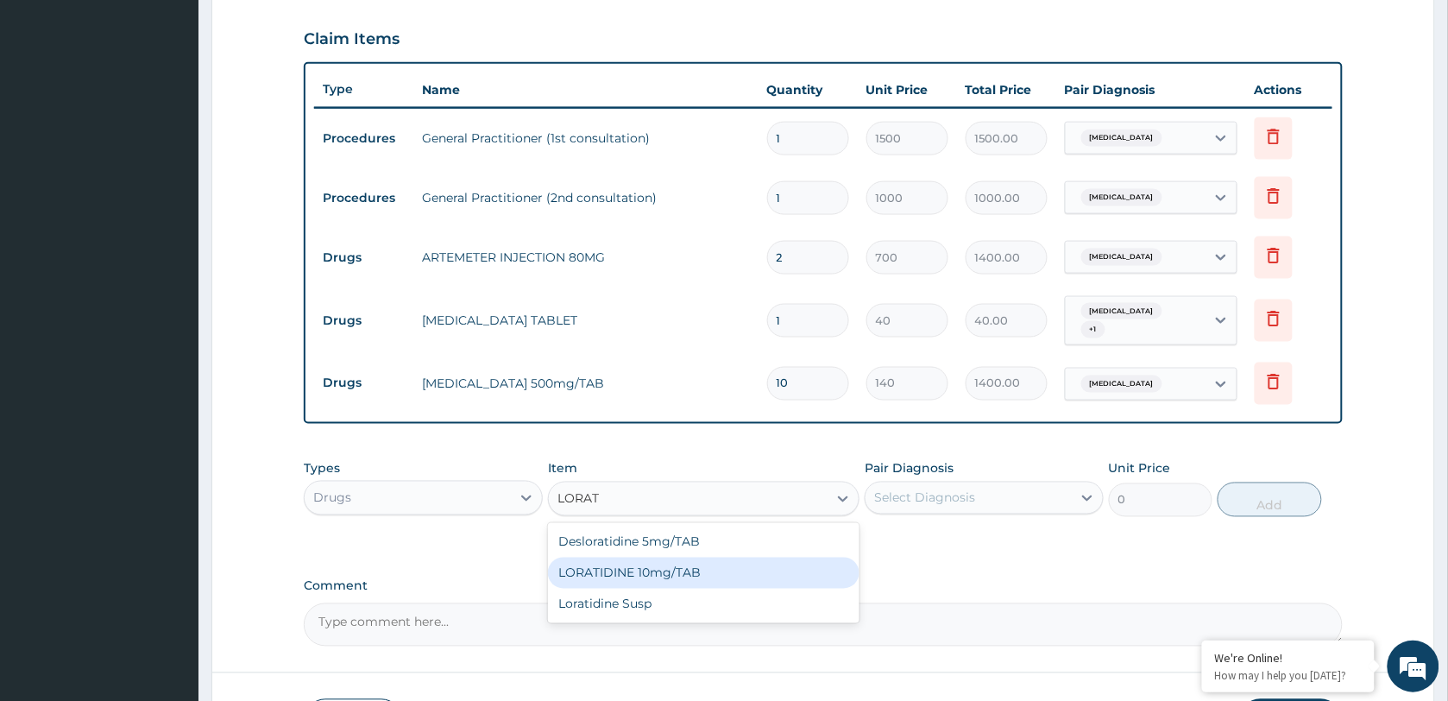
click at [652, 571] on div "LORATIDINE 10mg/TAB" at bounding box center [703, 572] width 311 height 31
type input "70"
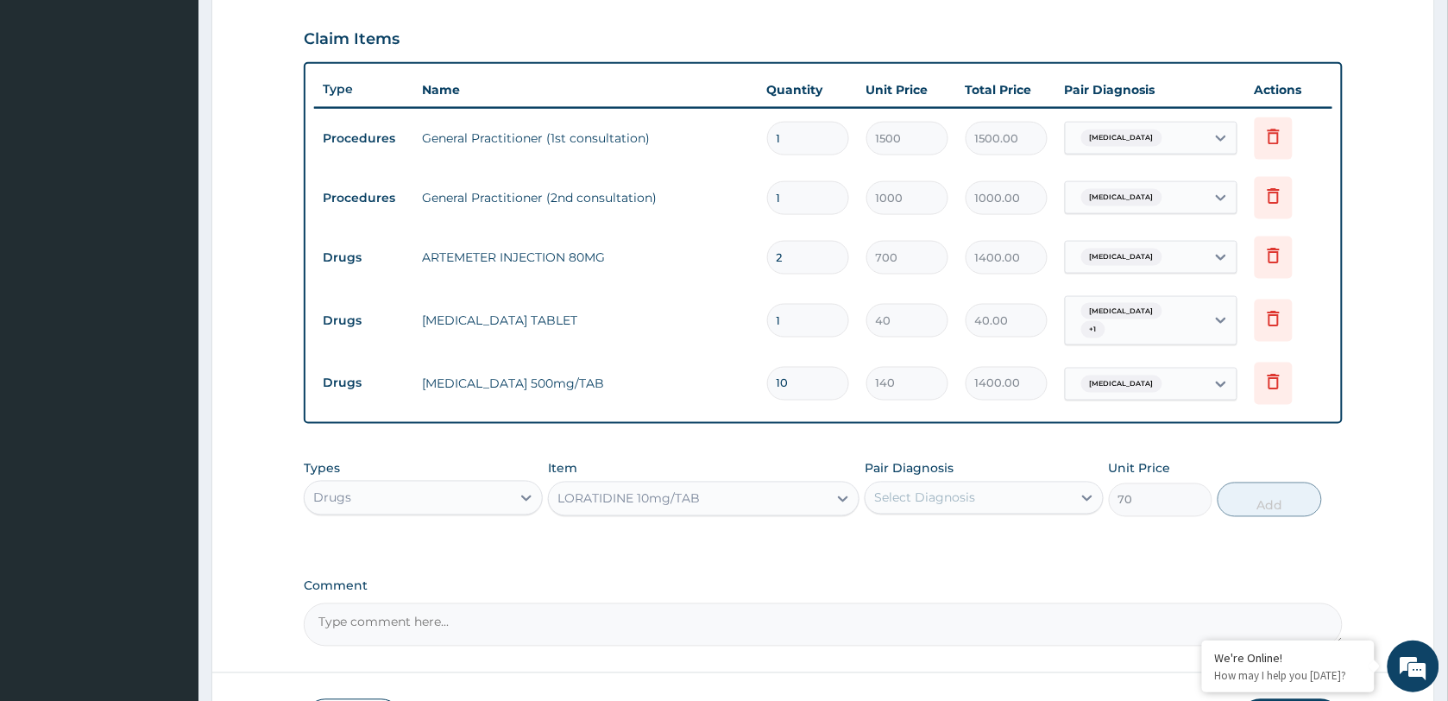
click at [964, 494] on div "Select Diagnosis" at bounding box center [924, 497] width 101 height 17
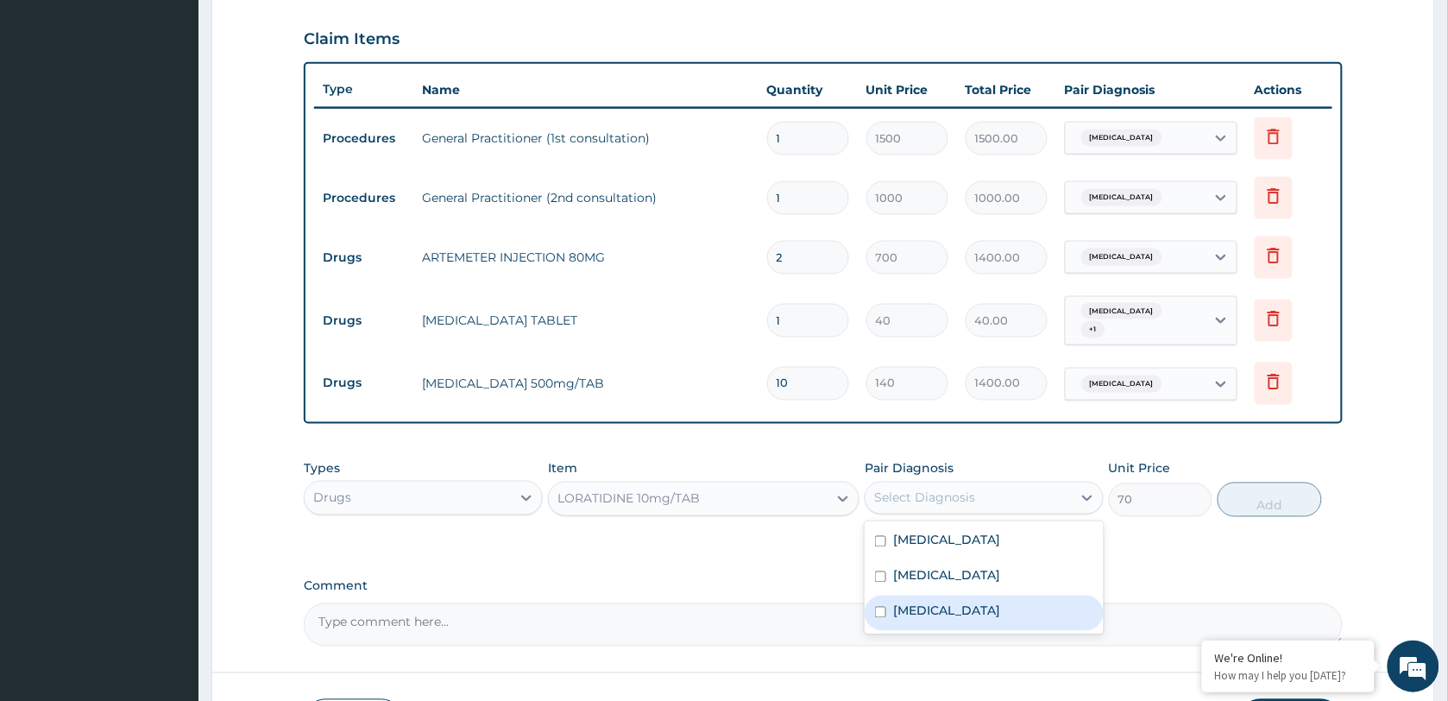
click at [956, 600] on div "[MEDICAL_DATA]" at bounding box center [984, 612] width 239 height 35
checkbox input "true"
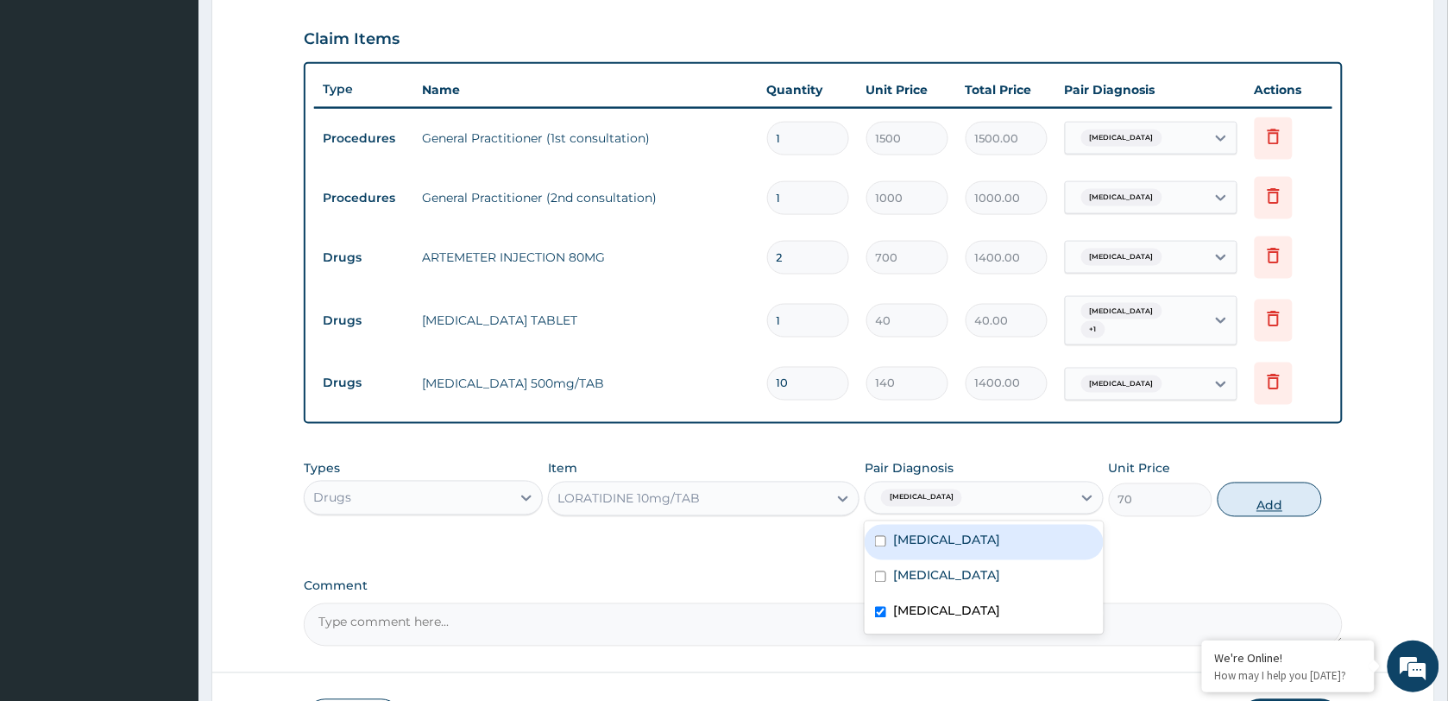
click at [1288, 500] on button "Add" at bounding box center [1270, 499] width 104 height 35
type input "0"
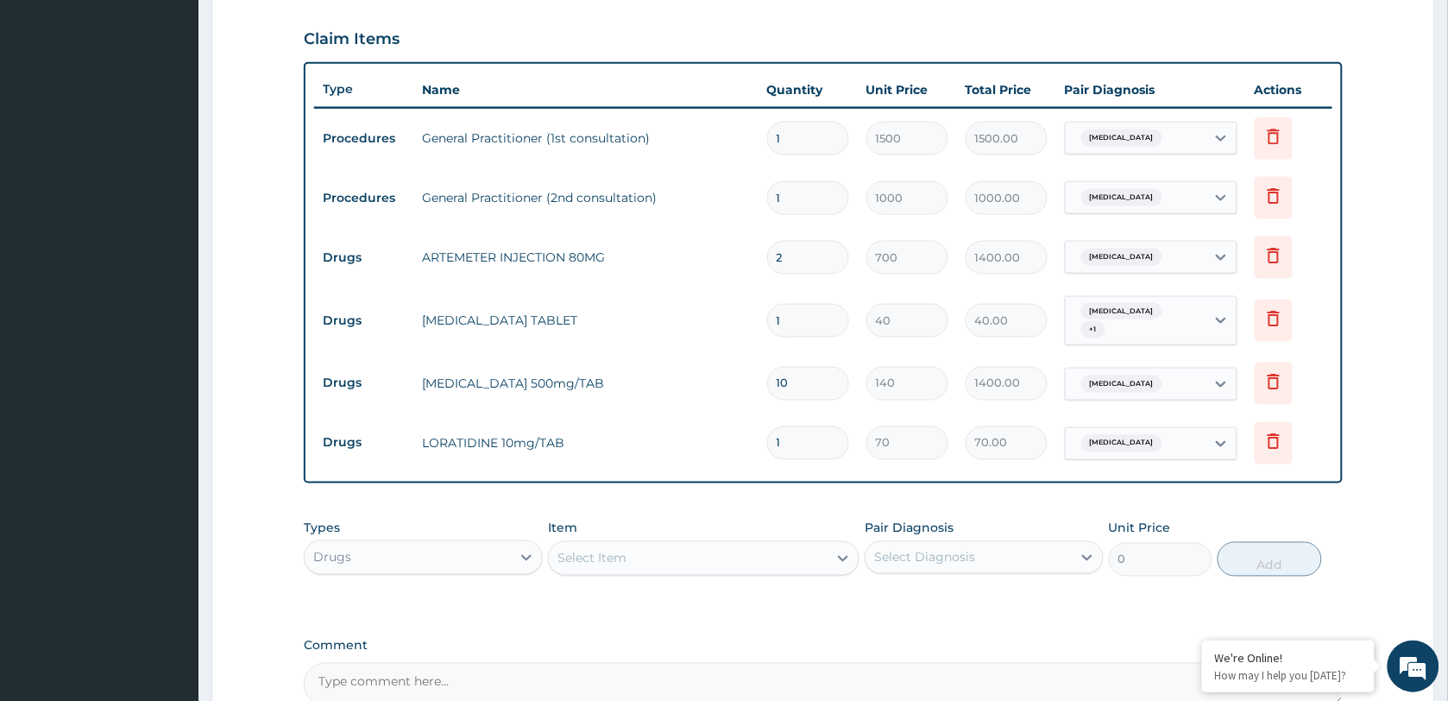
drag, startPoint x: 805, startPoint y: 440, endPoint x: 756, endPoint y: 443, distance: 49.3
click at [756, 443] on tr "Drugs LORATIDINE 10mg/TAB 1 70 70.00 [MEDICAL_DATA] Delete" at bounding box center [823, 443] width 1018 height 60
type input "5"
type input "350.00"
type input "5"
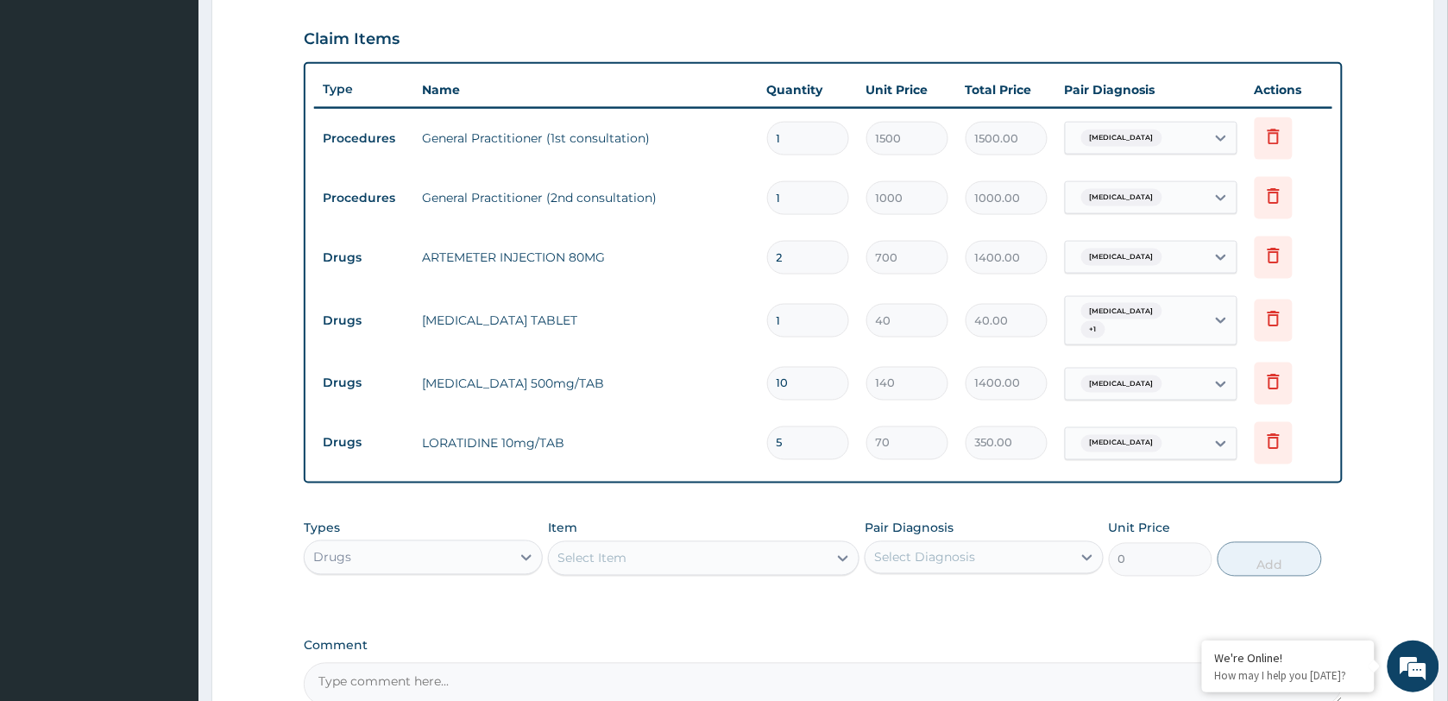
click at [725, 489] on div "PA Code / Prescription Code Enter Code(Secondary Care Only) Encounter Date [DAT…" at bounding box center [823, 145] width 1039 height 1121
drag, startPoint x: 788, startPoint y: 317, endPoint x: 758, endPoint y: 316, distance: 30.2
click at [758, 316] on tr "Drugs [MEDICAL_DATA] TABLET 1 40 40.00 [MEDICAL_DATA] + 1 Delete" at bounding box center [823, 320] width 1018 height 67
type input "3"
type input "120.00"
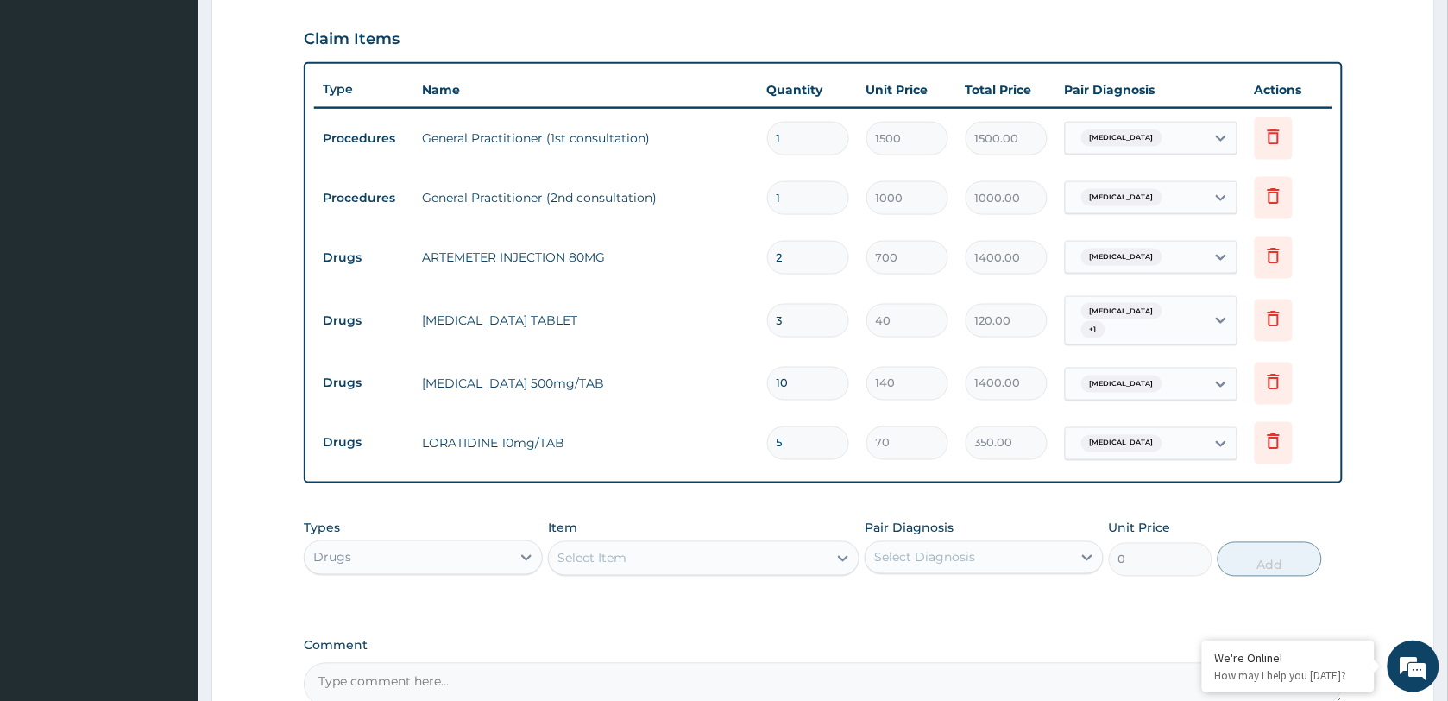
type input "30"
type input "1200.00"
type input "30"
click at [690, 360] on tr "Drugs [MEDICAL_DATA] 500mg/TAB 10 140 1400.00 [MEDICAL_DATA] Delete" at bounding box center [823, 384] width 1018 height 60
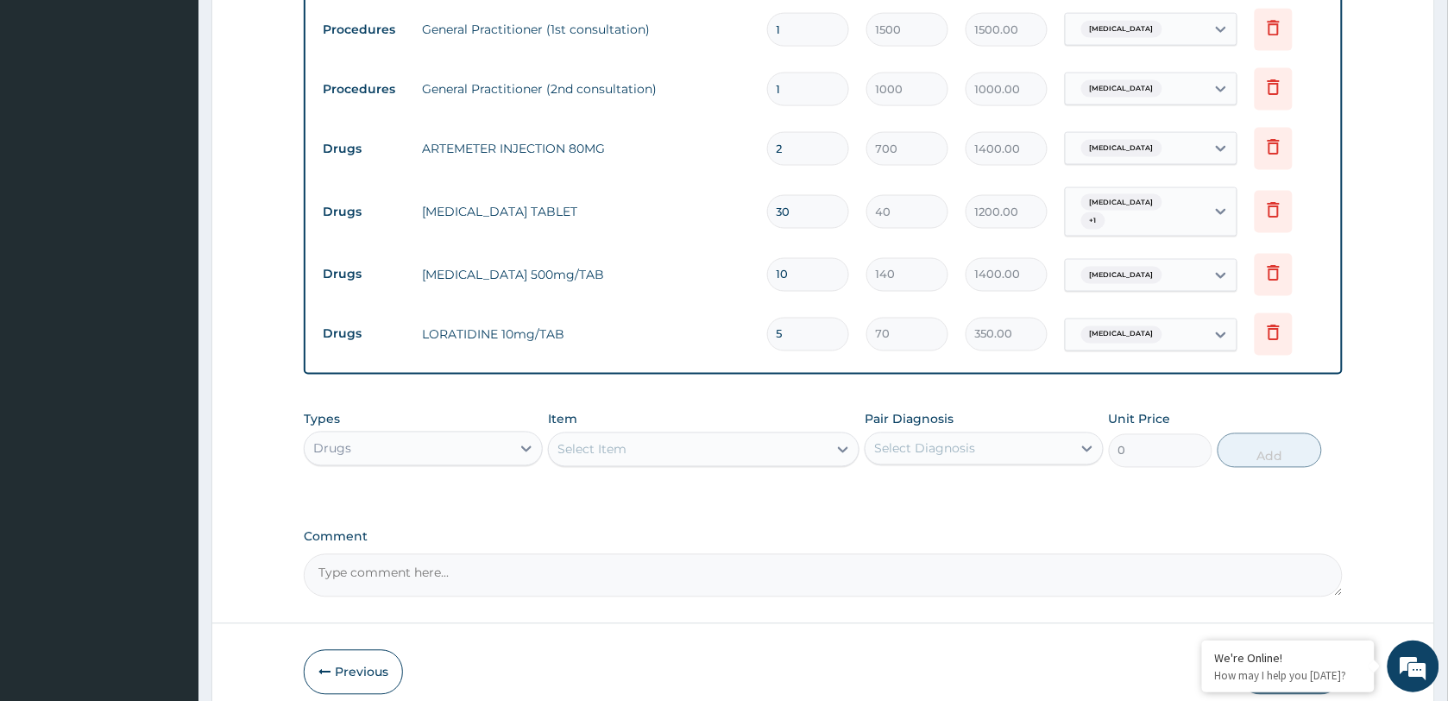
scroll to position [658, 0]
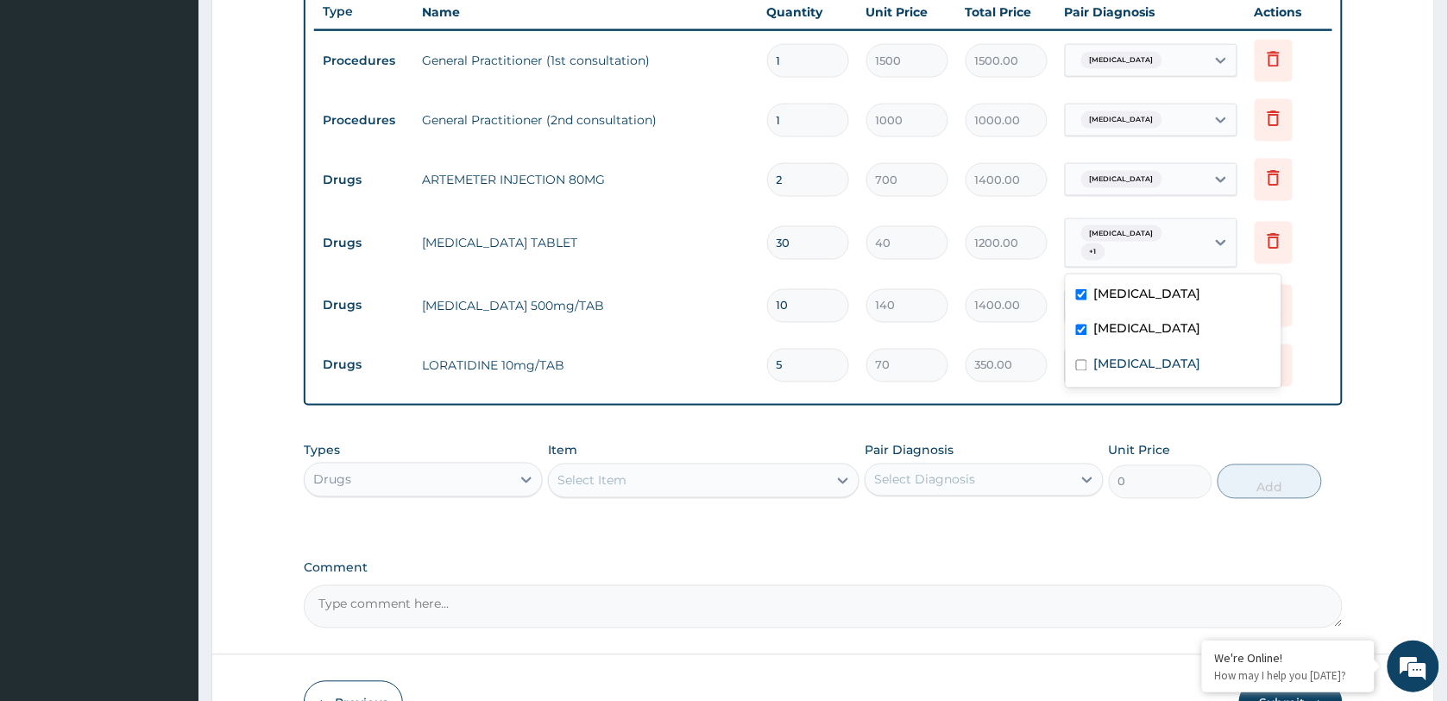
click at [1179, 249] on div "[MEDICAL_DATA] + 1" at bounding box center [1132, 243] width 117 height 41
click at [1104, 356] on label "[MEDICAL_DATA]" at bounding box center [1147, 364] width 107 height 17
checkbox input "true"
click at [1102, 335] on label "[MEDICAL_DATA]" at bounding box center [1147, 328] width 107 height 17
checkbox input "false"
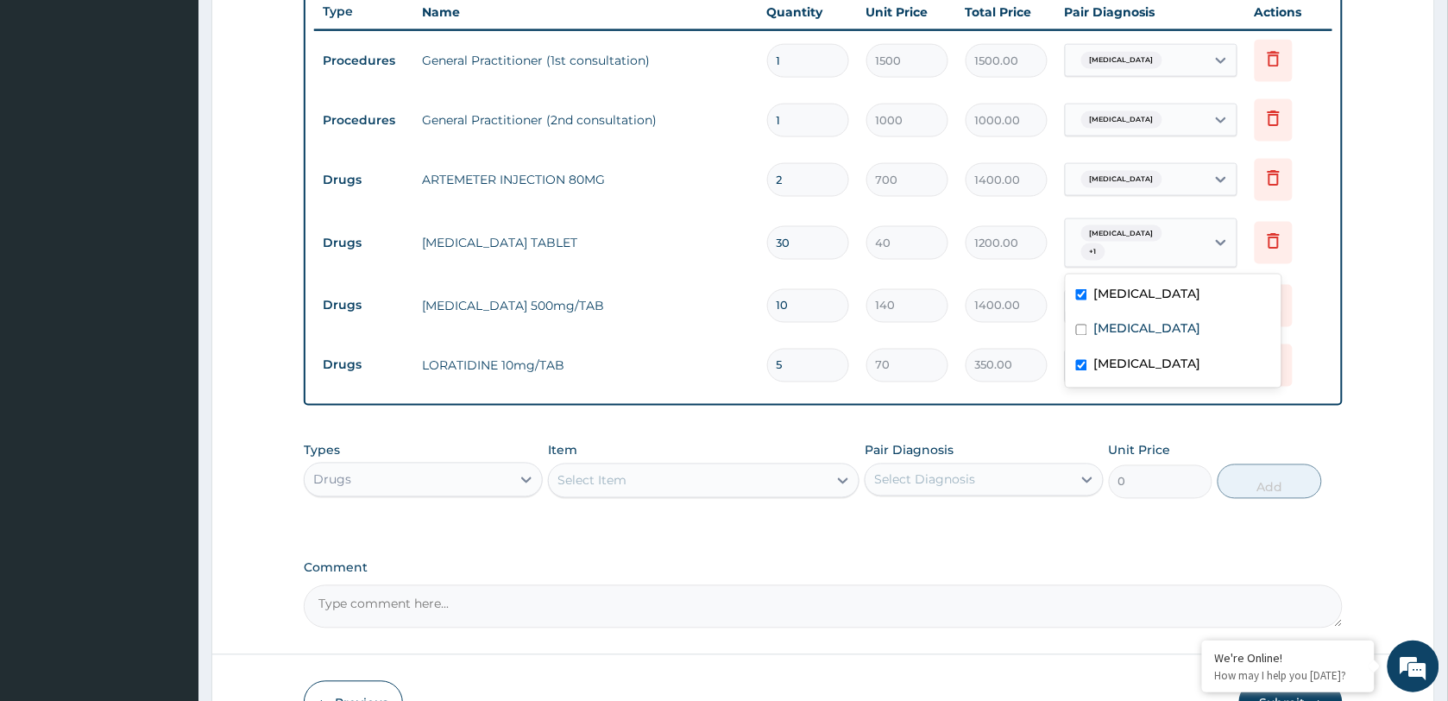
click at [1137, 408] on div "PA Code / Prescription Code Enter Code(Secondary Care Only) Encounter Date [DAT…" at bounding box center [823, 67] width 1039 height 1121
click at [1167, 240] on div "[MEDICAL_DATA] + 1" at bounding box center [1132, 243] width 117 height 41
click at [1128, 360] on label "[MEDICAL_DATA]" at bounding box center [1147, 364] width 107 height 17
checkbox input "false"
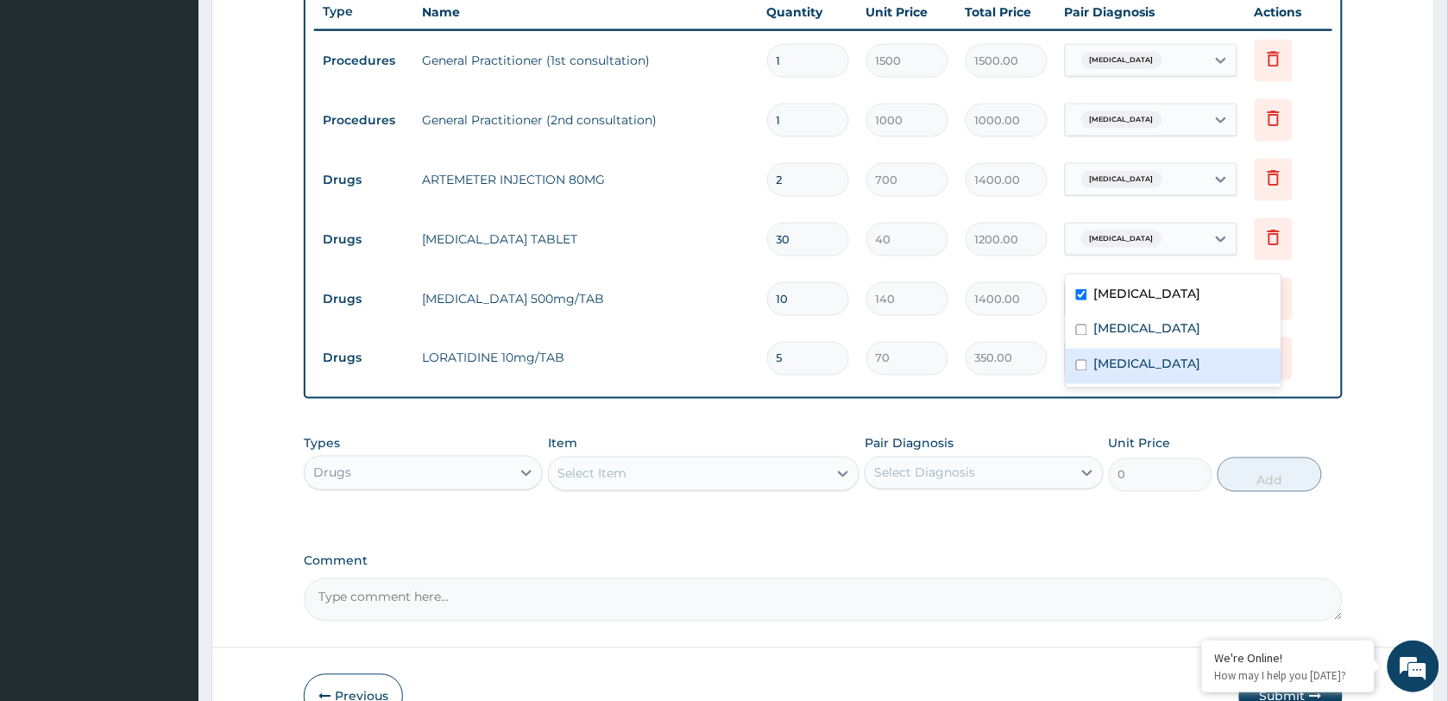
click at [1320, 334] on td "Delete" at bounding box center [1289, 359] width 86 height 60
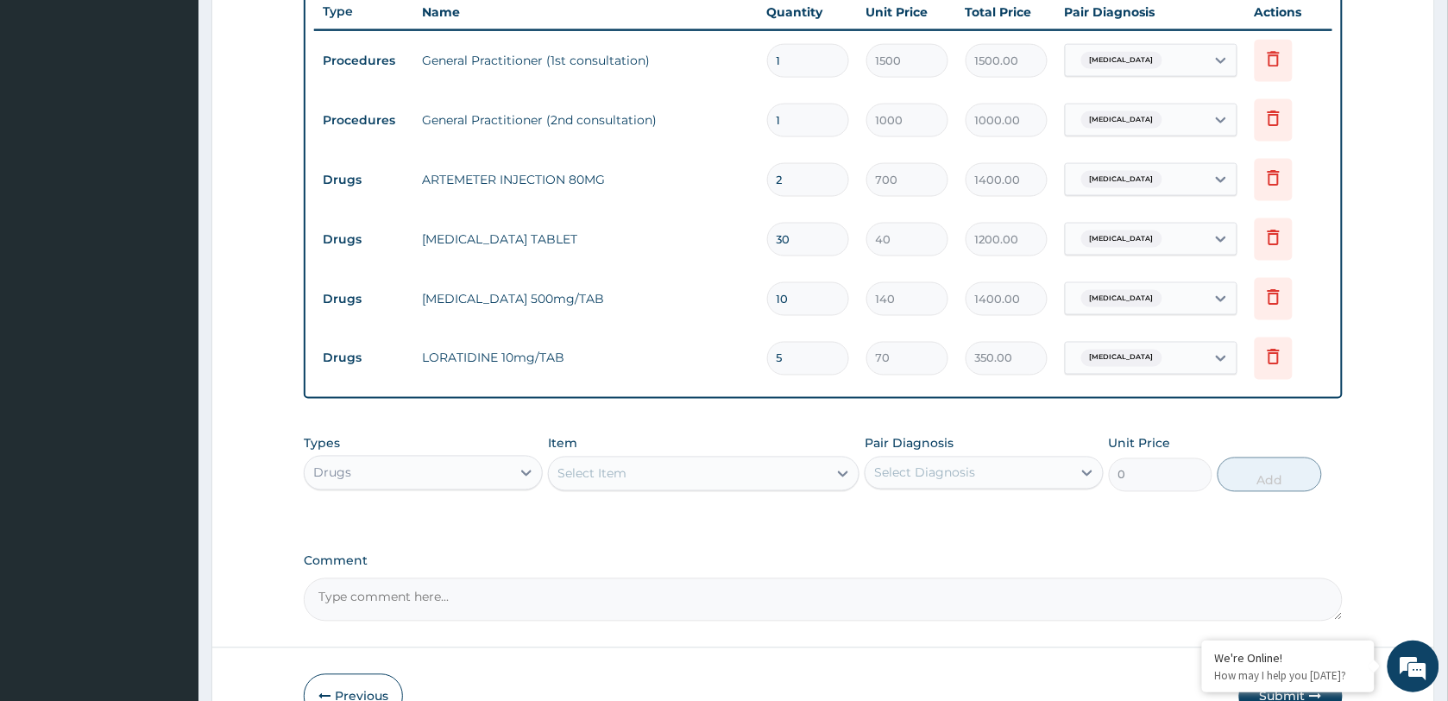
scroll to position [758, 0]
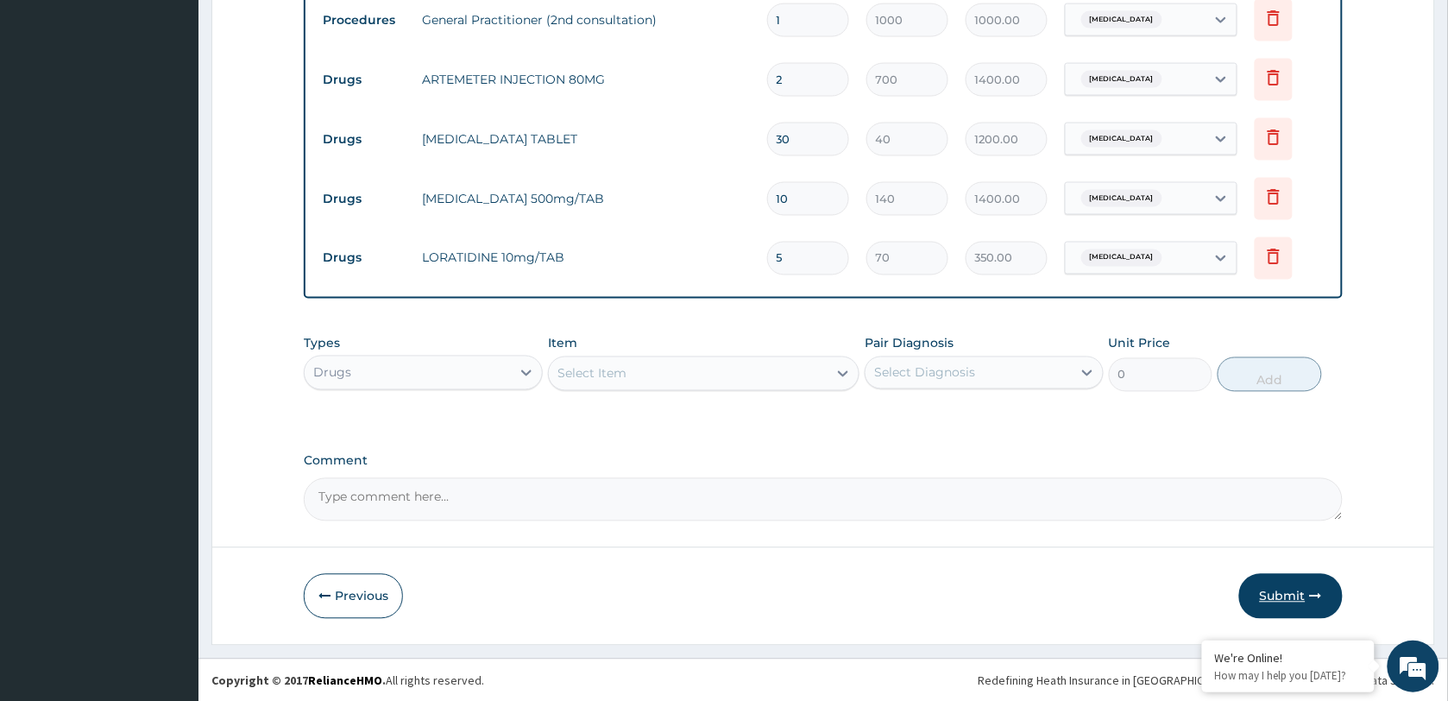
click at [1288, 584] on button "Submit" at bounding box center [1291, 596] width 104 height 45
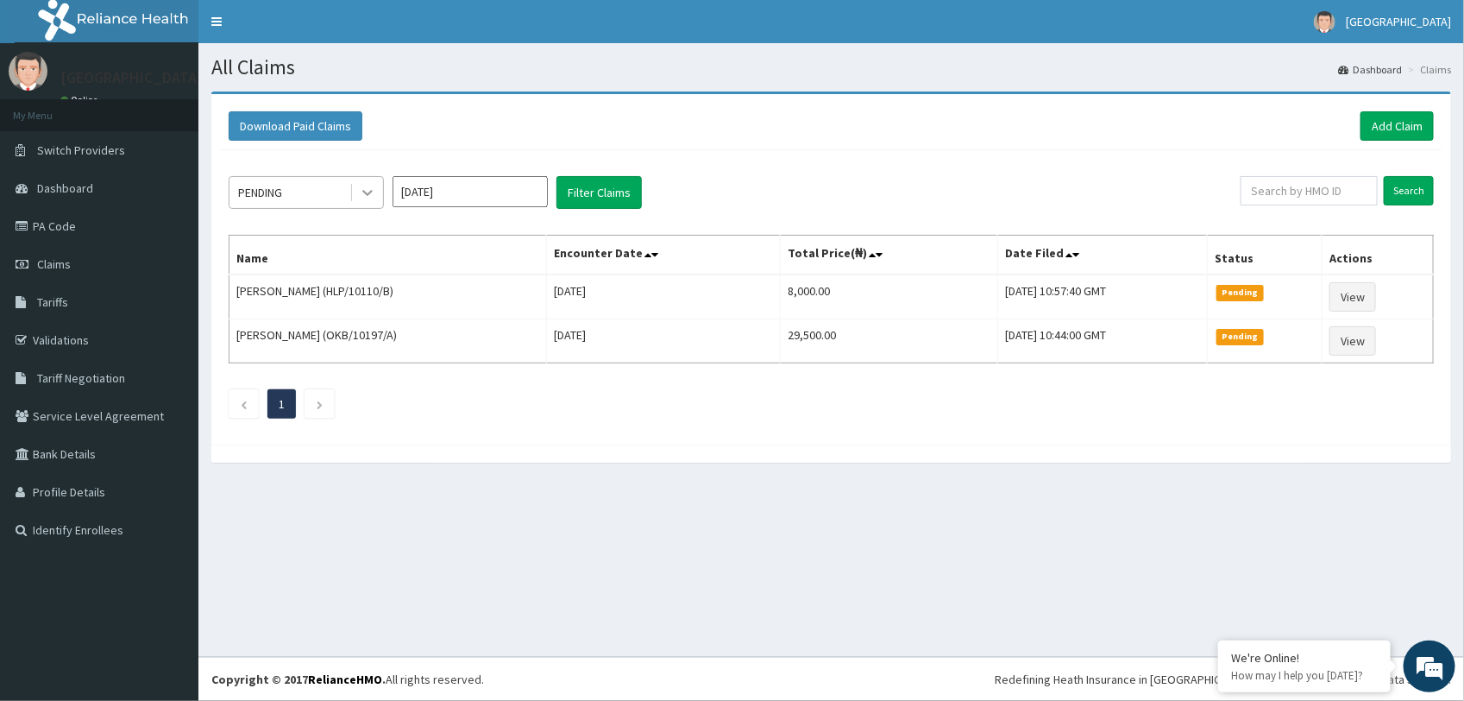
click at [368, 200] on icon at bounding box center [367, 192] width 17 height 17
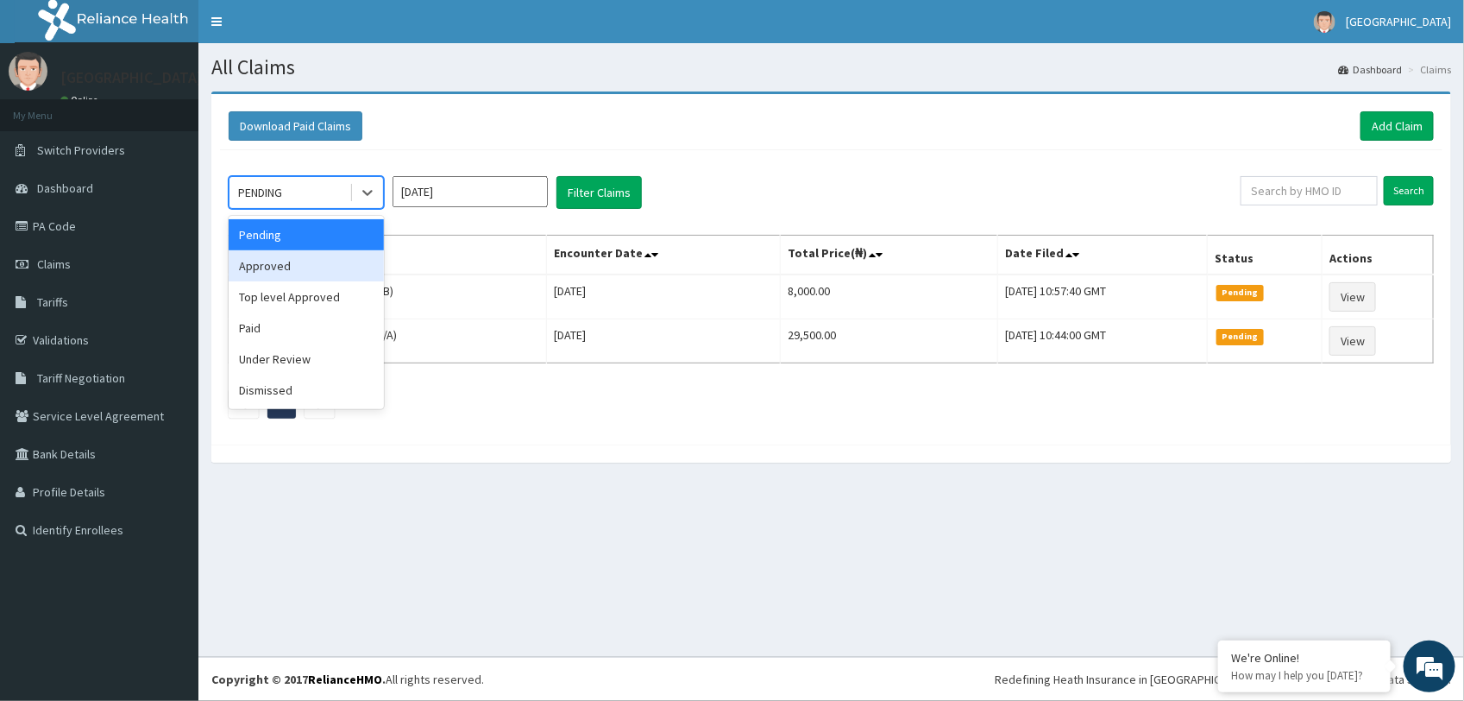
click at [320, 269] on div "Approved" at bounding box center [306, 265] width 155 height 31
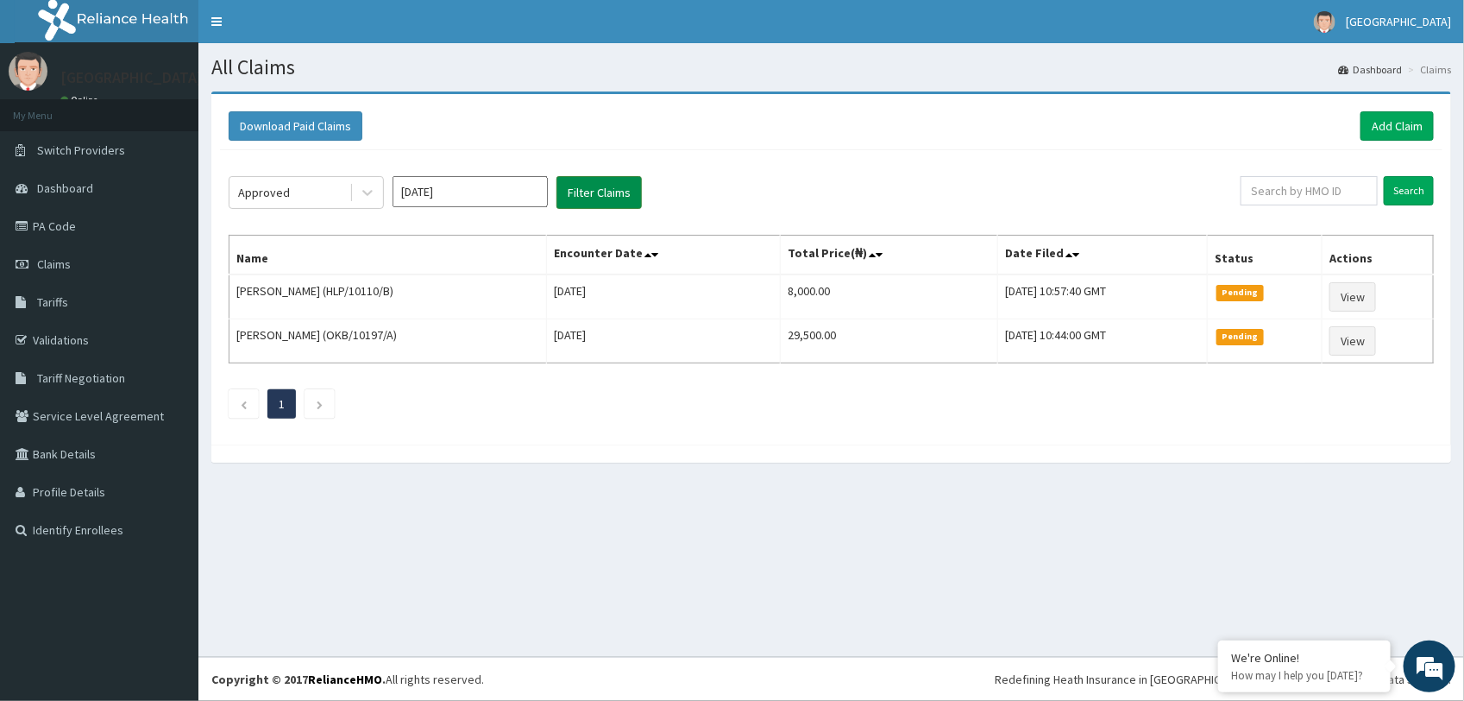
click at [601, 194] on button "Filter Claims" at bounding box center [599, 192] width 85 height 33
